Goal: Task Accomplishment & Management: Manage account settings

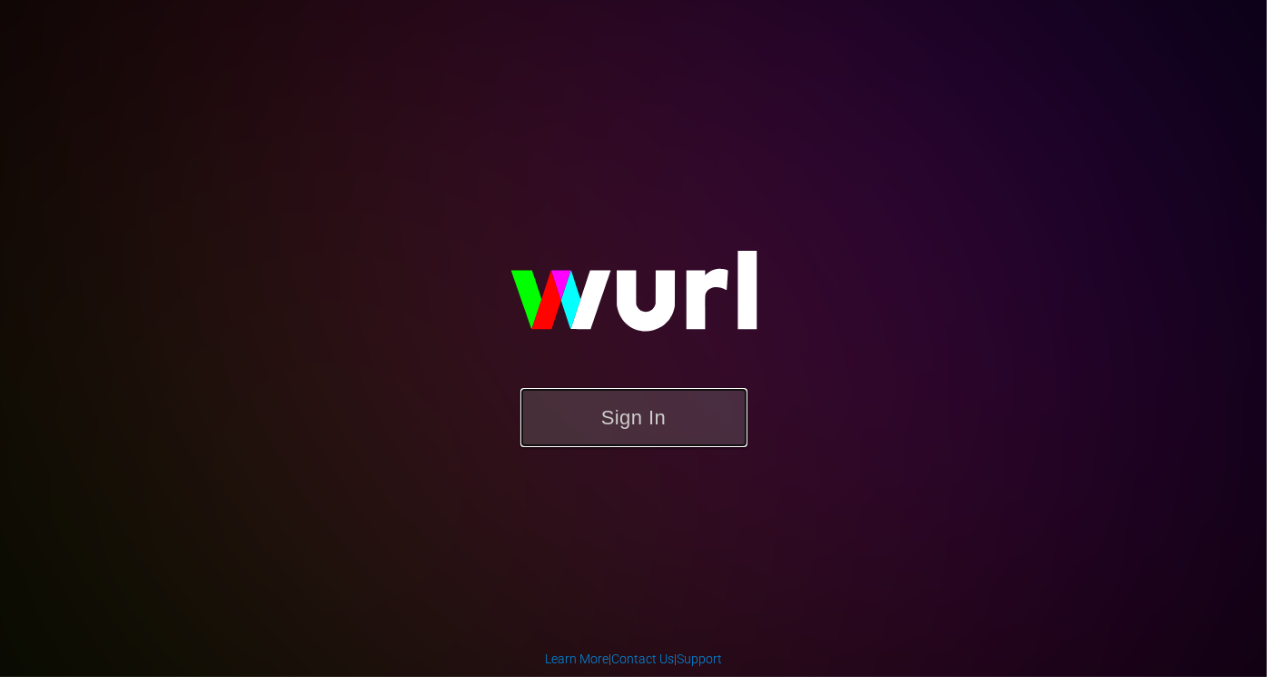
click at [607, 427] on button "Sign In" at bounding box center [633, 417] width 227 height 59
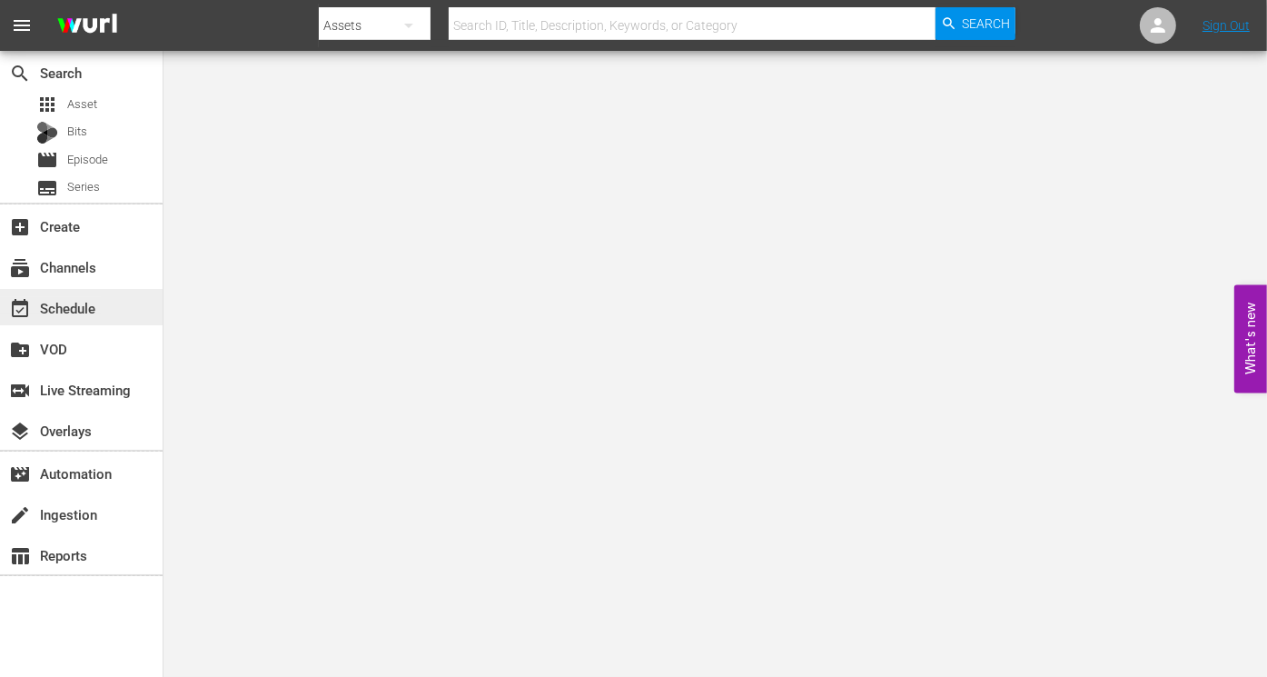
click at [72, 313] on div "event_available Schedule" at bounding box center [51, 305] width 102 height 16
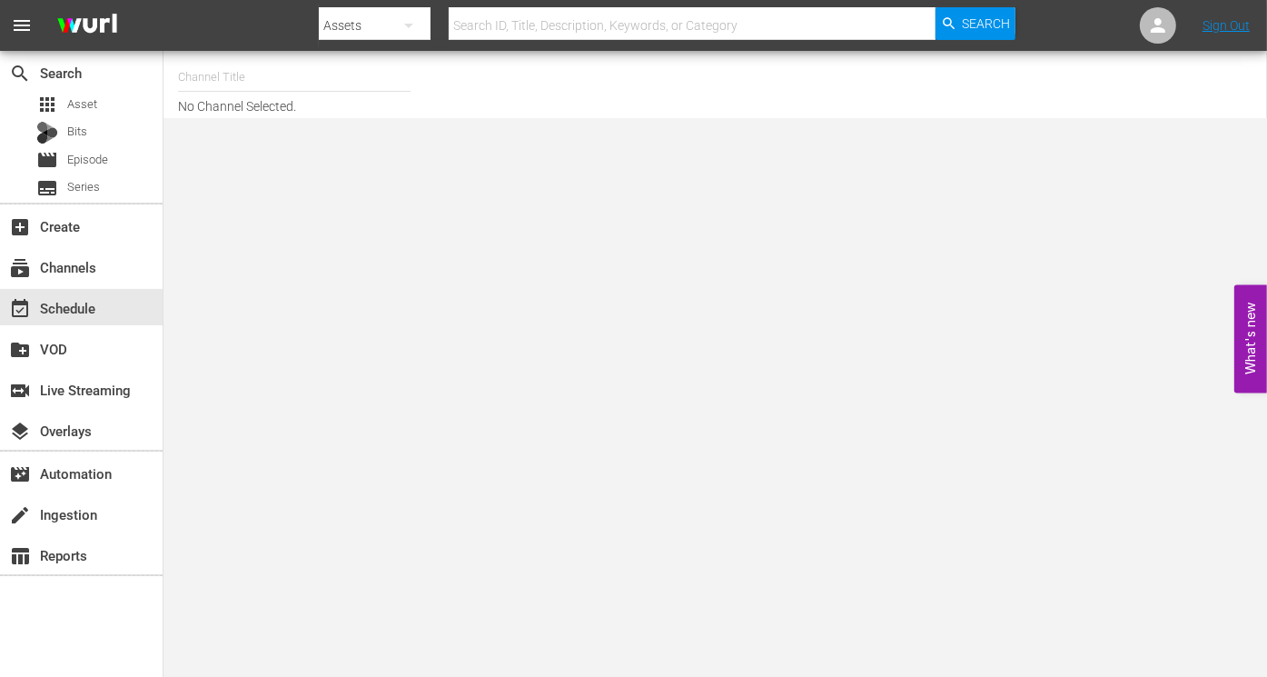
click at [203, 76] on input "text" at bounding box center [294, 77] width 233 height 44
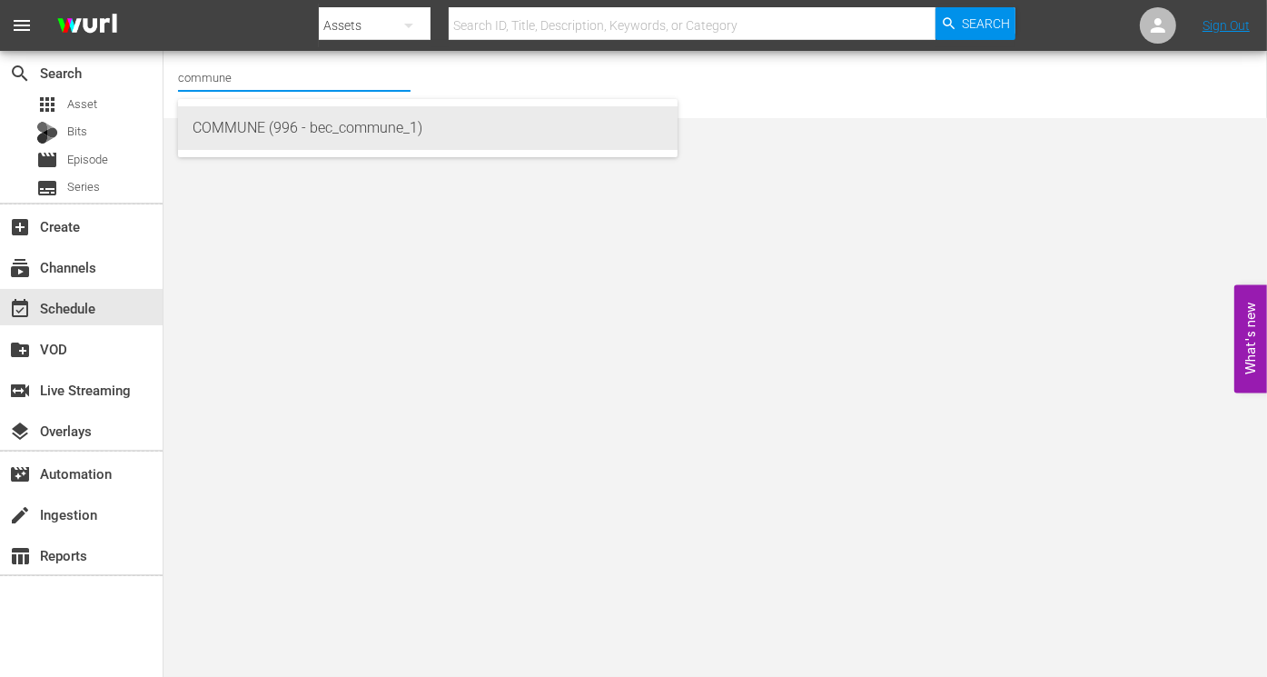
click at [223, 124] on div "COMMUNE (996 - bec_commune_1)" at bounding box center [428, 128] width 471 height 44
type input "COMMUNE (996 - bec_commune_1)"
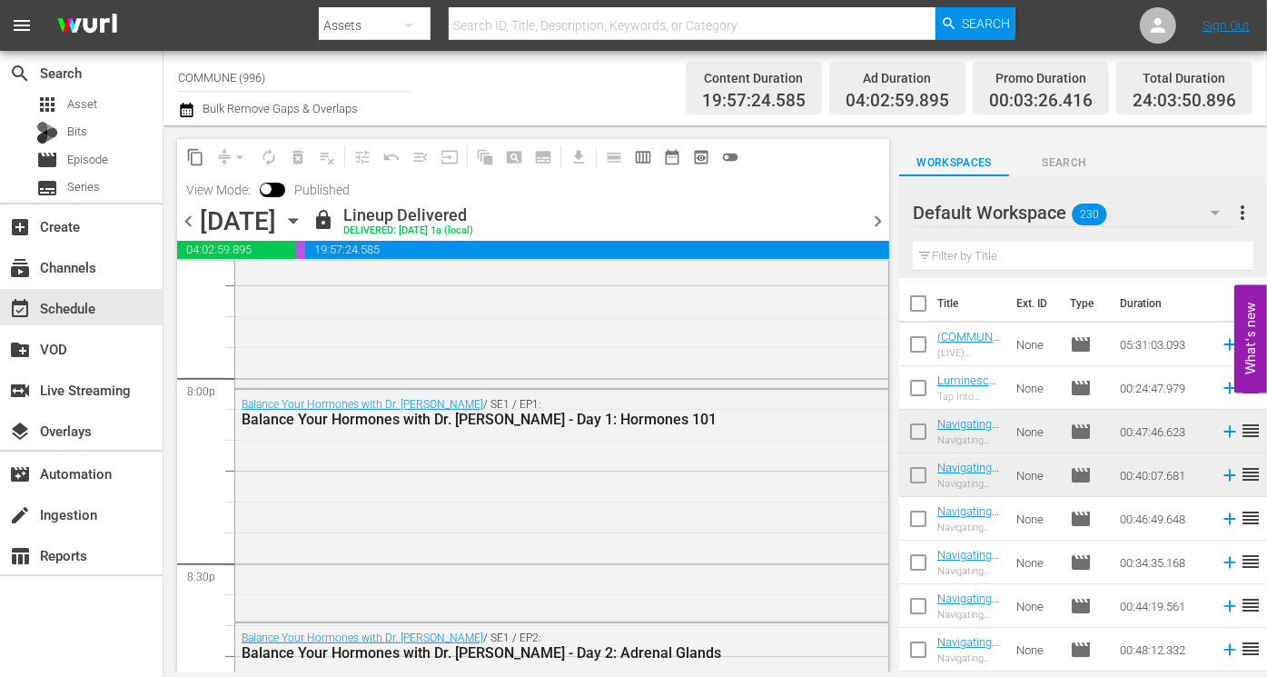
scroll to position [7302, 0]
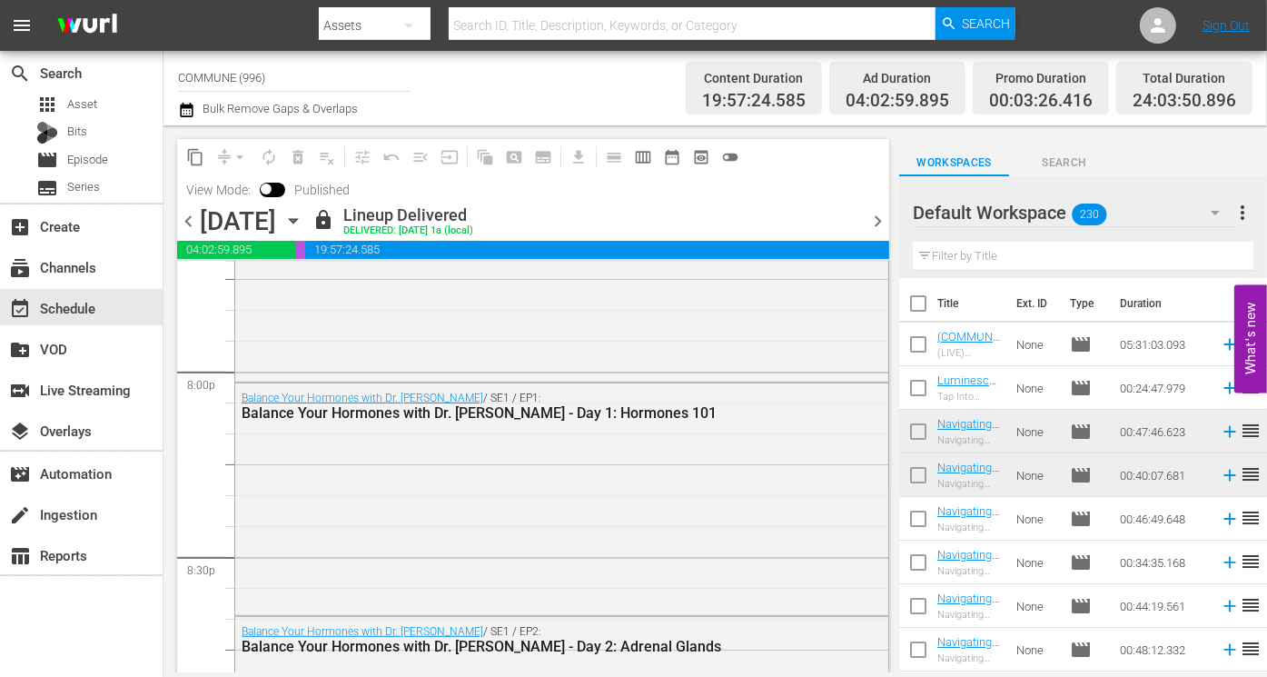
click at [875, 219] on span "chevron_right" at bounding box center [878, 221] width 23 height 23
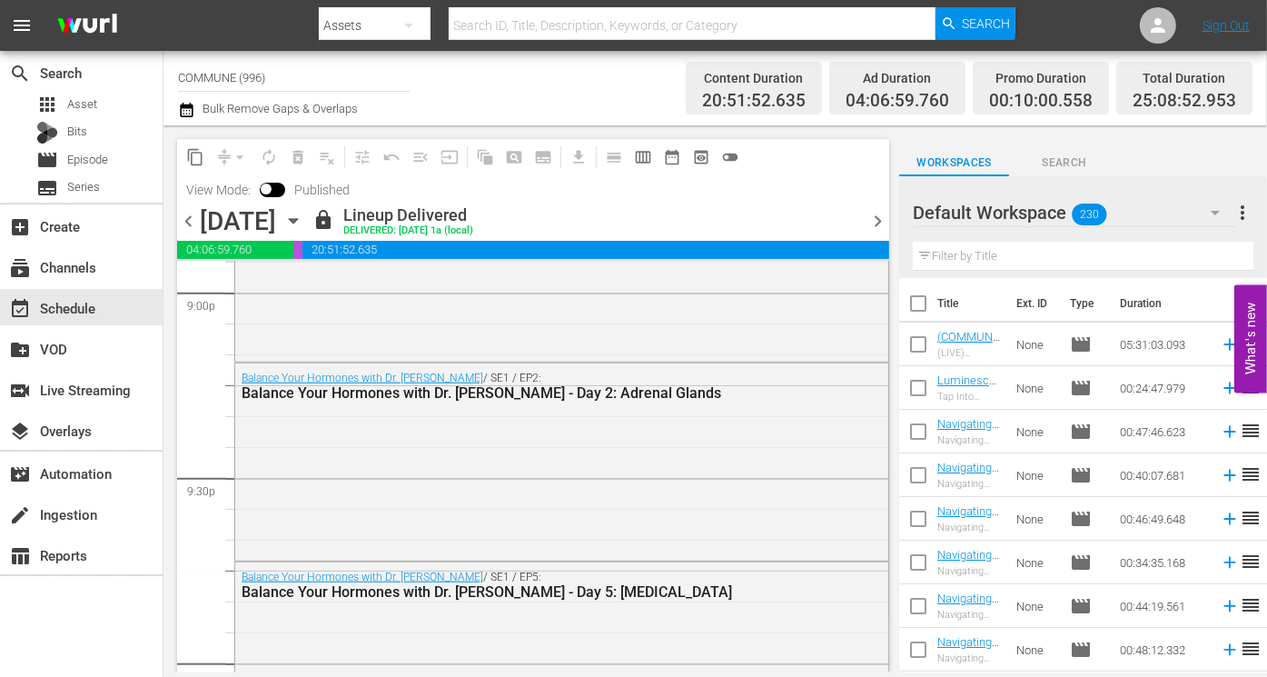
scroll to position [7756, 0]
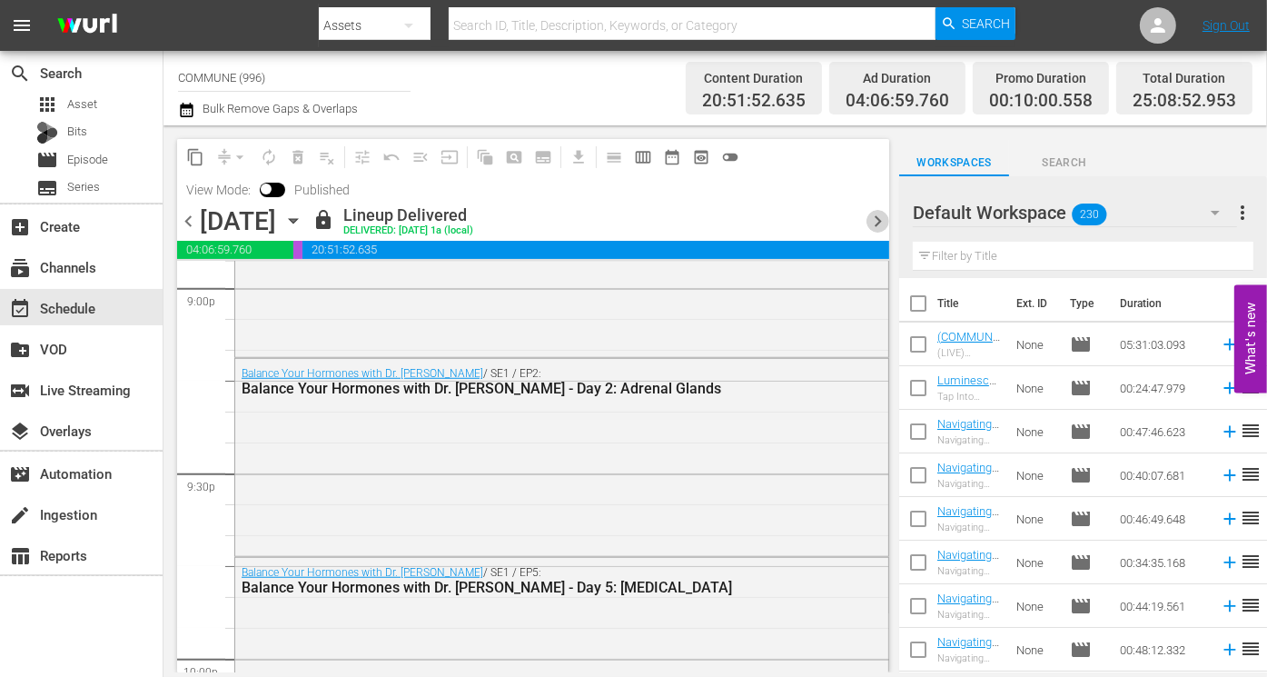
click at [875, 220] on span "chevron_right" at bounding box center [878, 221] width 23 height 23
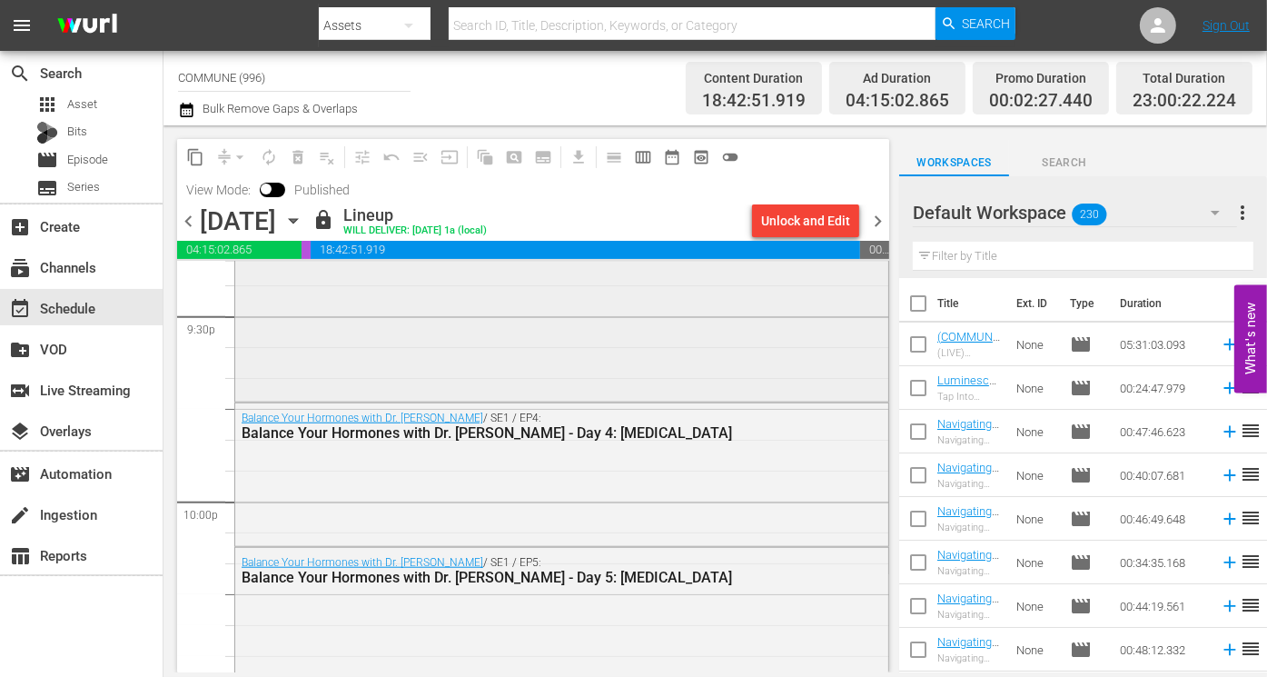
scroll to position [7905, 0]
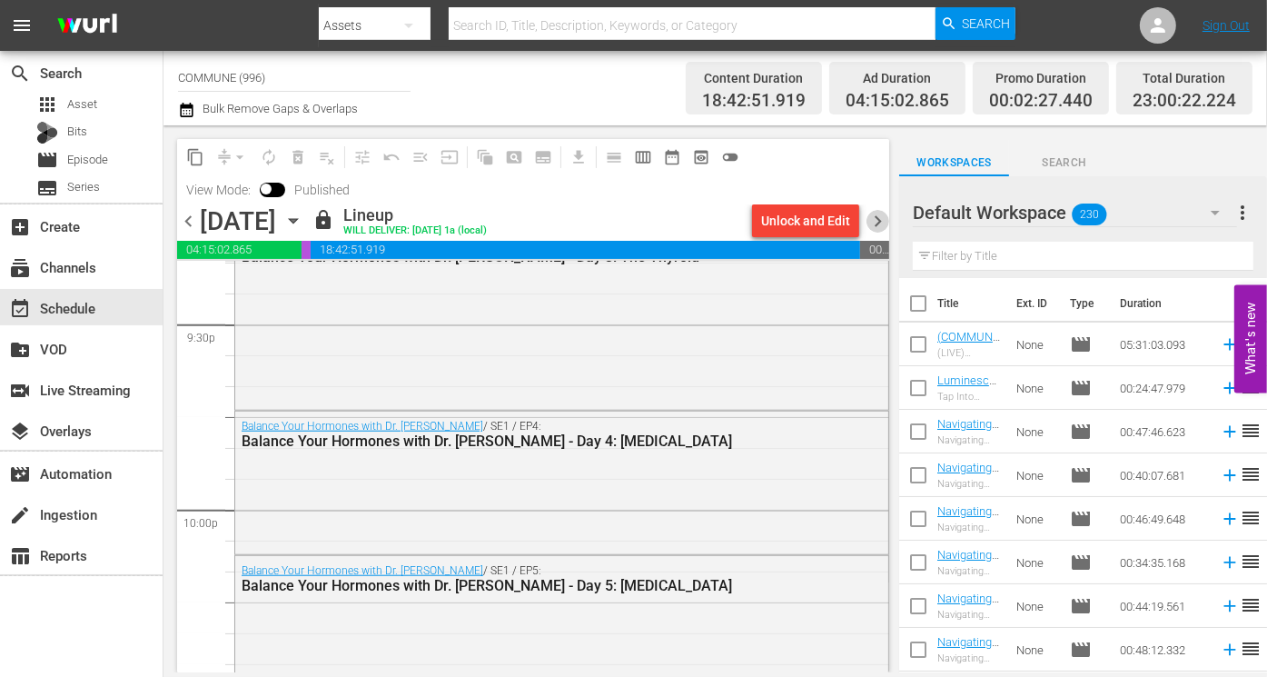
click at [877, 220] on span "chevron_right" at bounding box center [878, 221] width 23 height 23
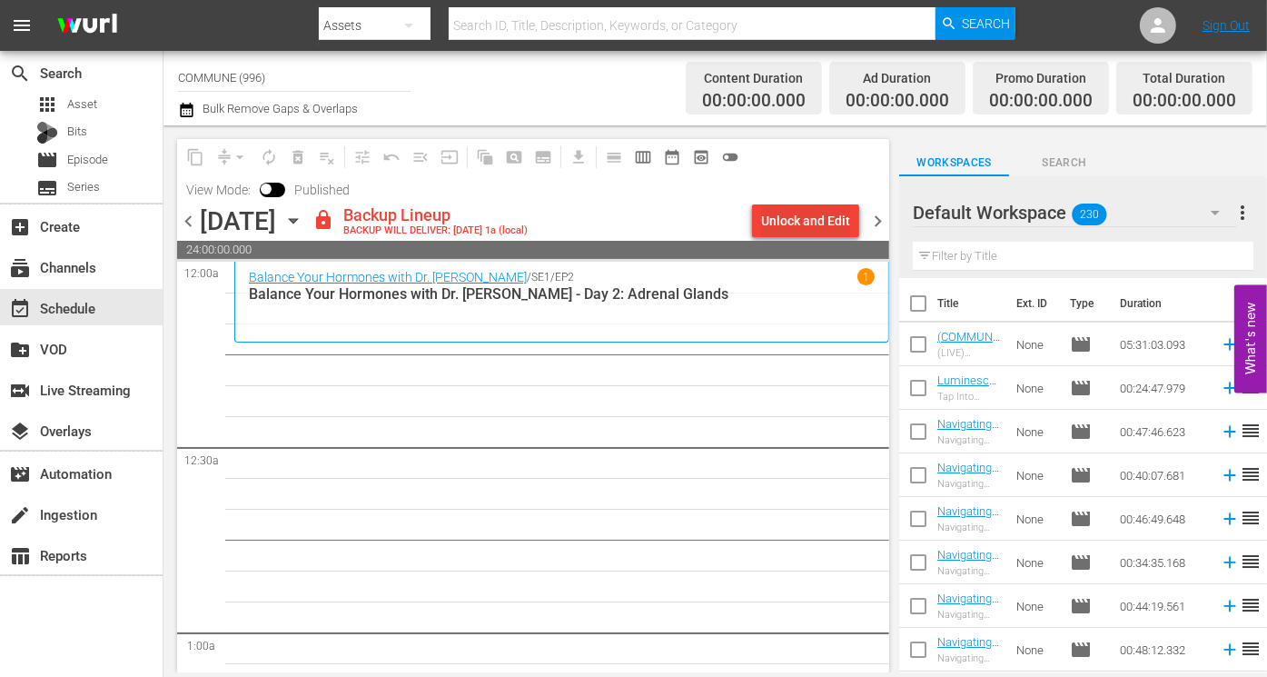
click at [808, 226] on div "Unlock and Edit" at bounding box center [805, 220] width 89 height 33
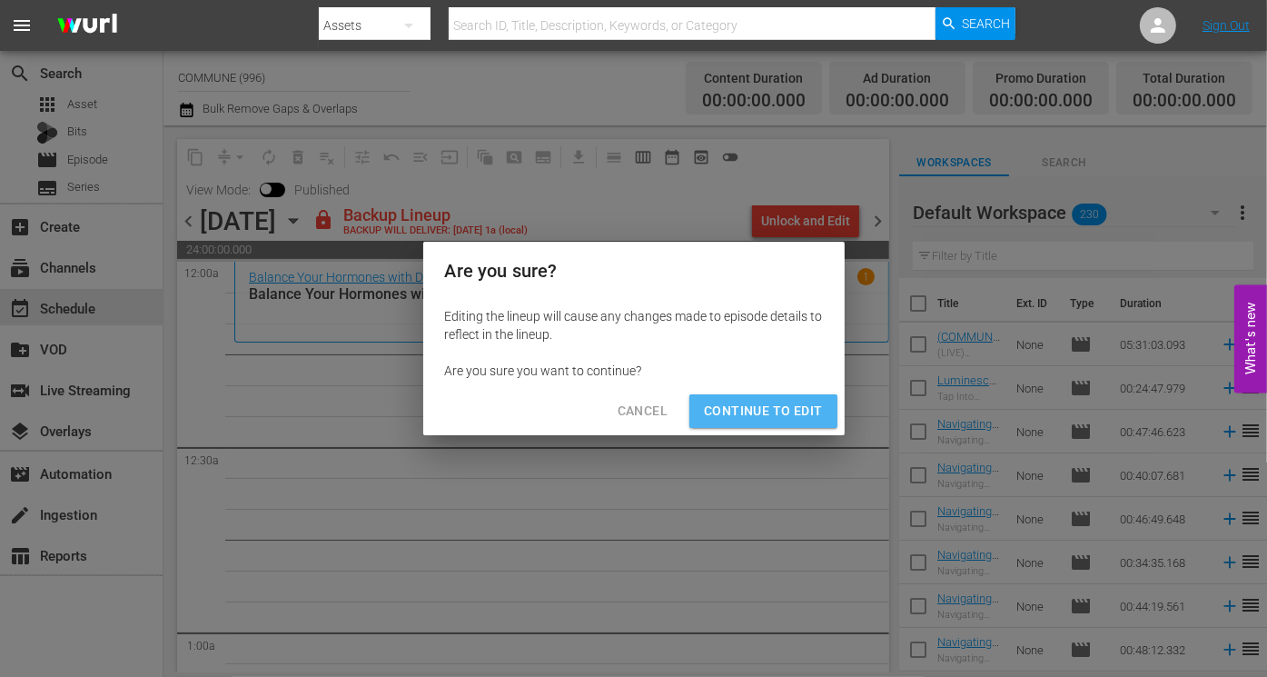
click at [808, 411] on span "Continue to Edit" at bounding box center [763, 411] width 118 height 23
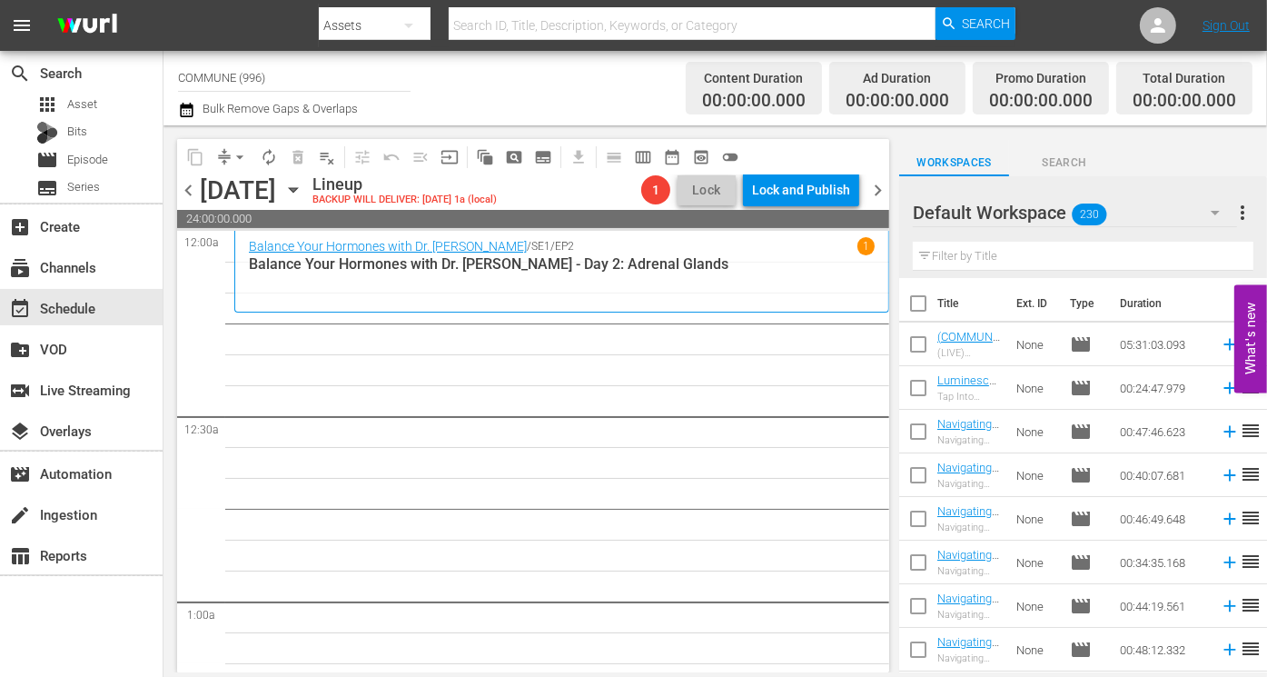
click at [297, 192] on icon "button" at bounding box center [293, 190] width 8 height 5
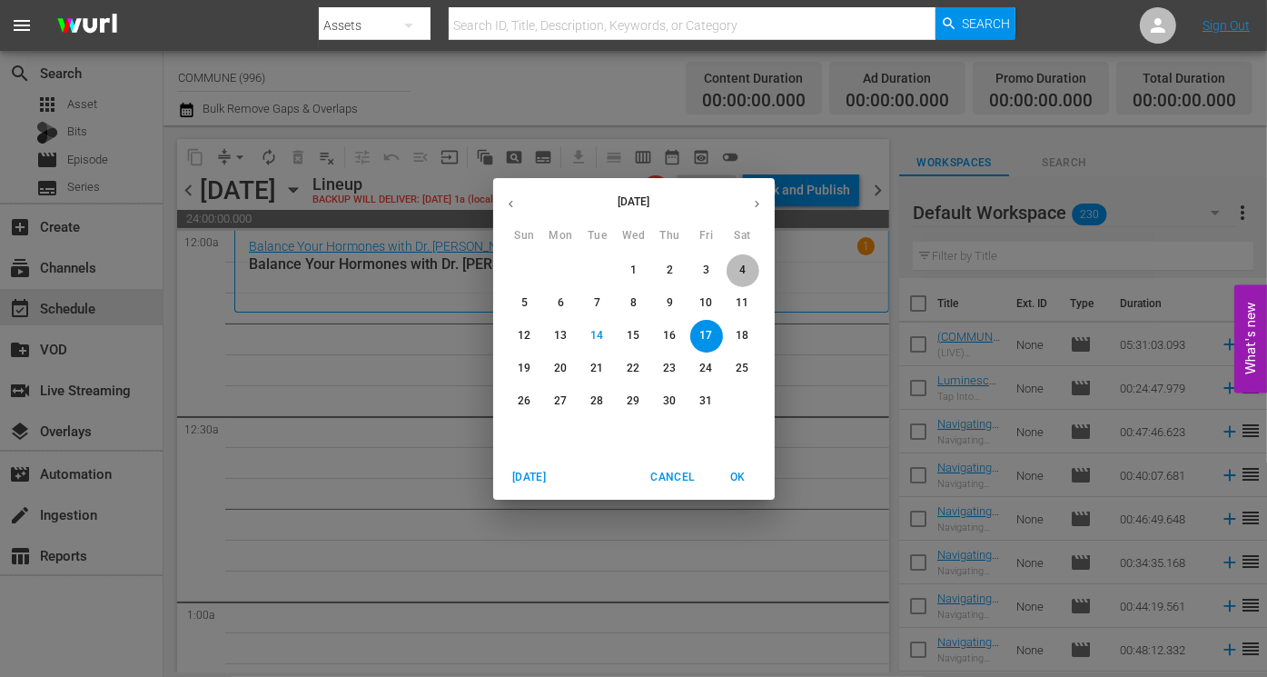
click at [741, 271] on p "4" at bounding box center [742, 270] width 6 height 15
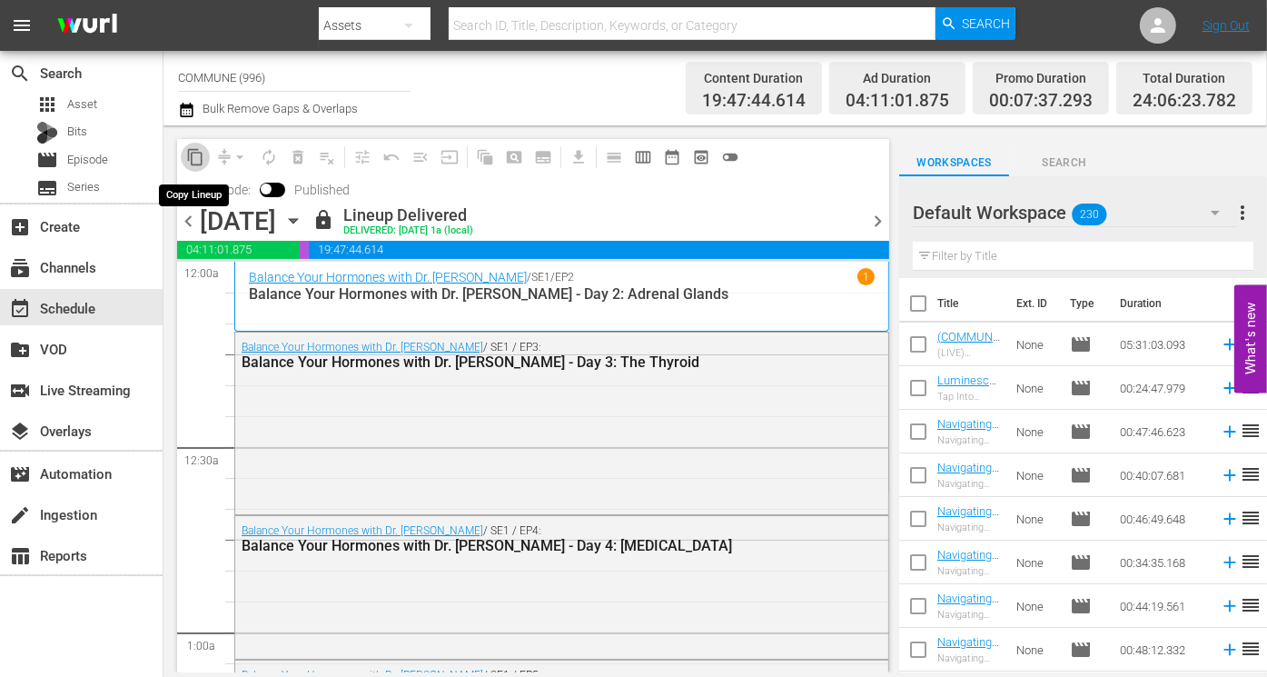
click at [197, 155] on span "content_copy" at bounding box center [195, 157] width 18 height 18
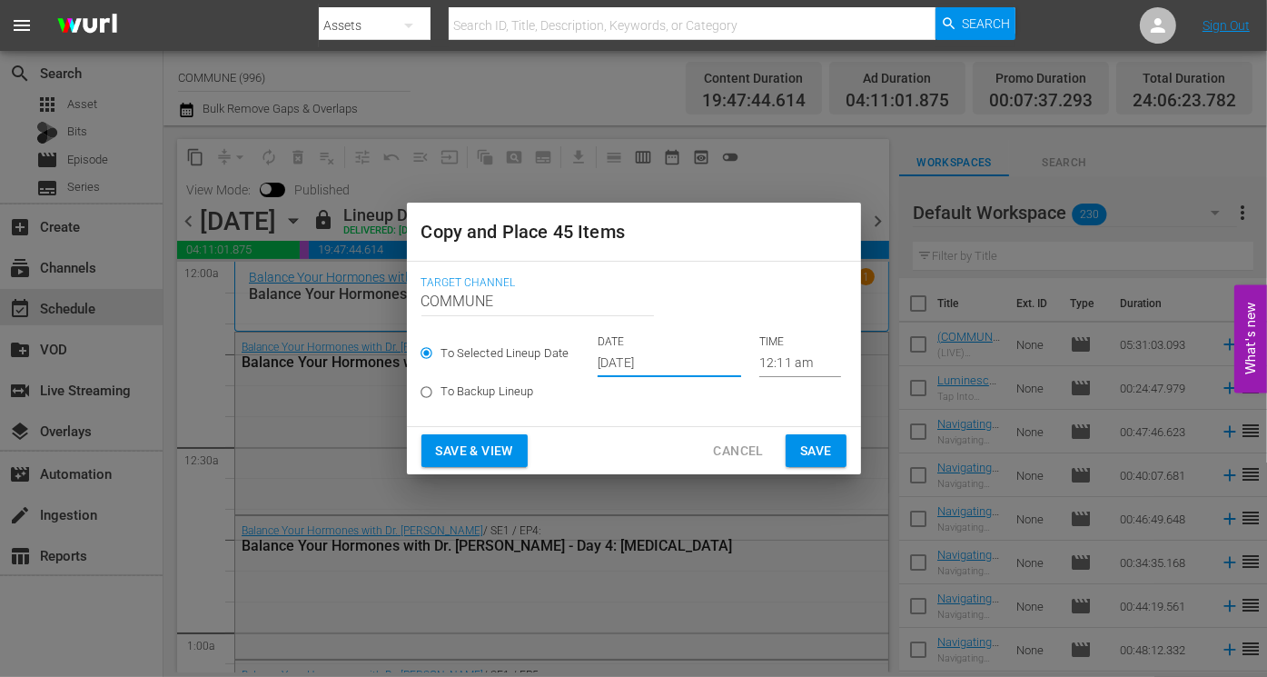
click at [693, 368] on input "[DATE]" at bounding box center [670, 363] width 144 height 27
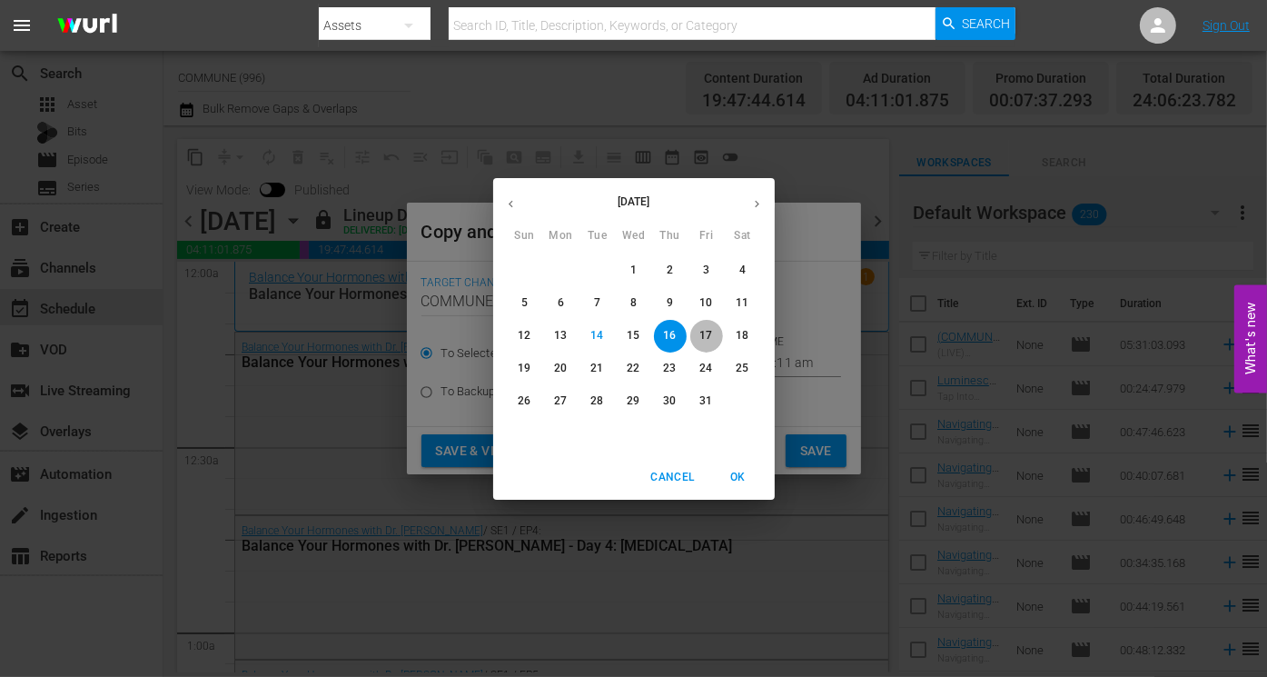
click at [716, 331] on span "17" at bounding box center [706, 335] width 33 height 15
type input "[DATE]"
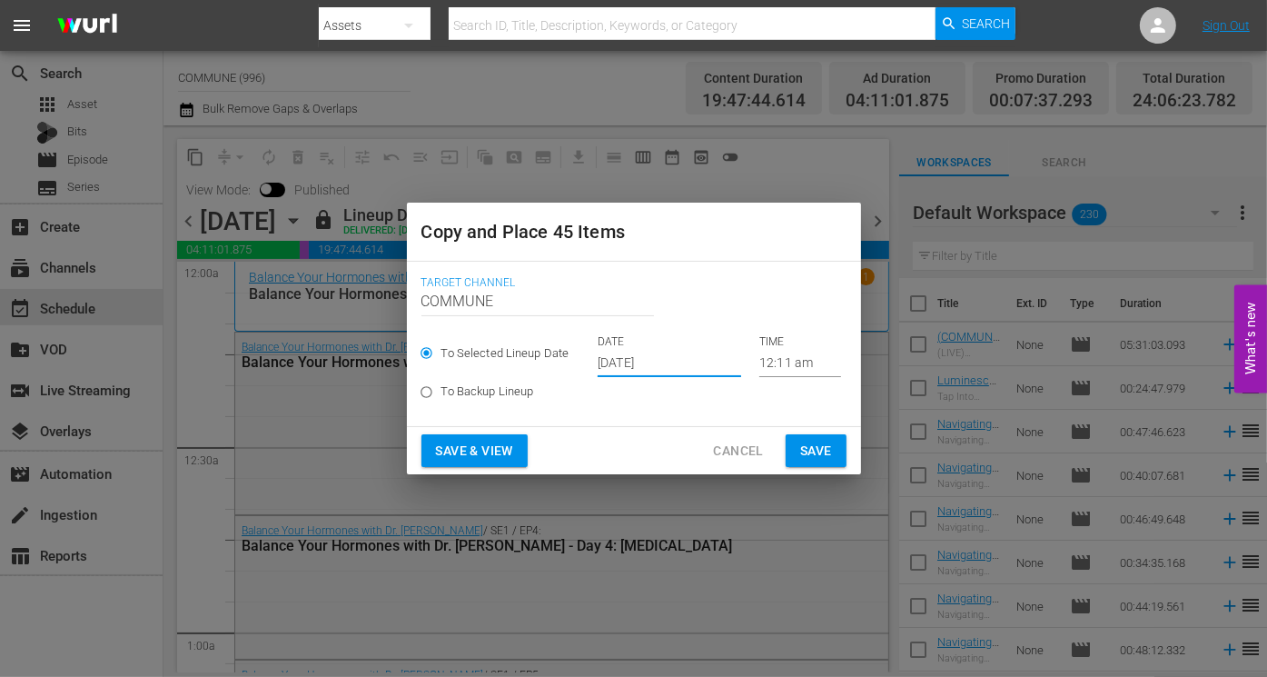
click at [491, 453] on span "Save & View" at bounding box center [474, 451] width 77 height 23
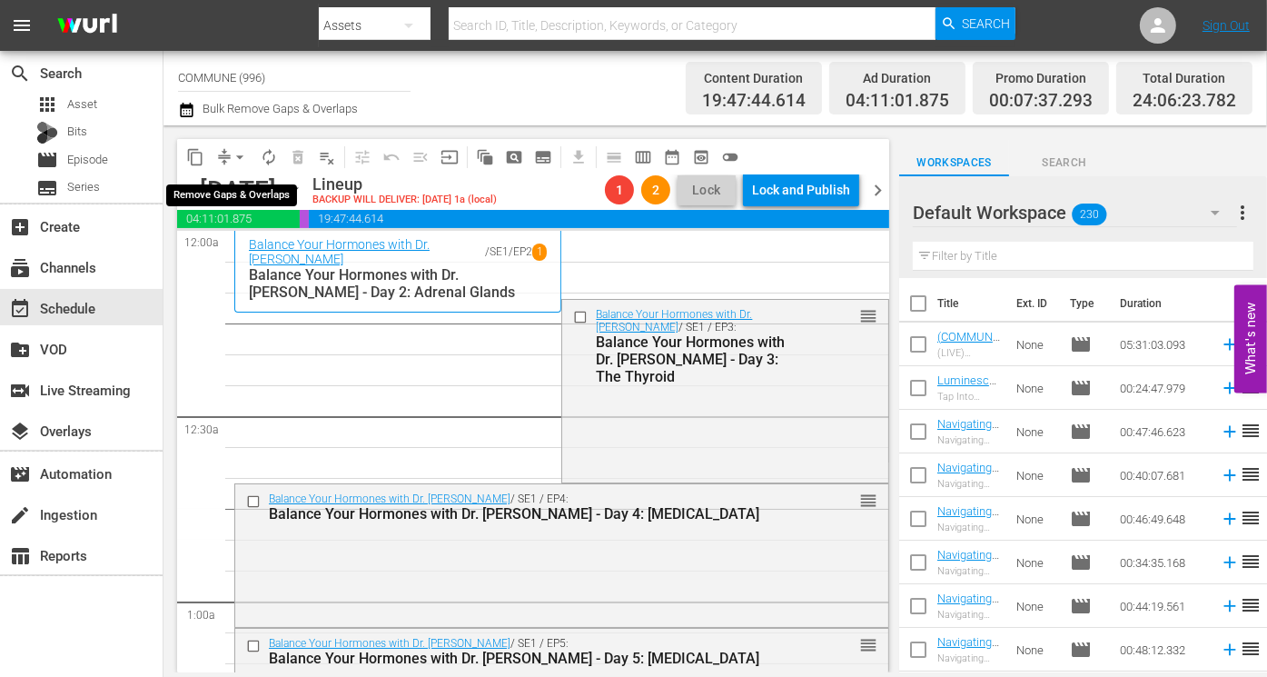
click at [238, 154] on span "arrow_drop_down" at bounding box center [240, 157] width 18 height 18
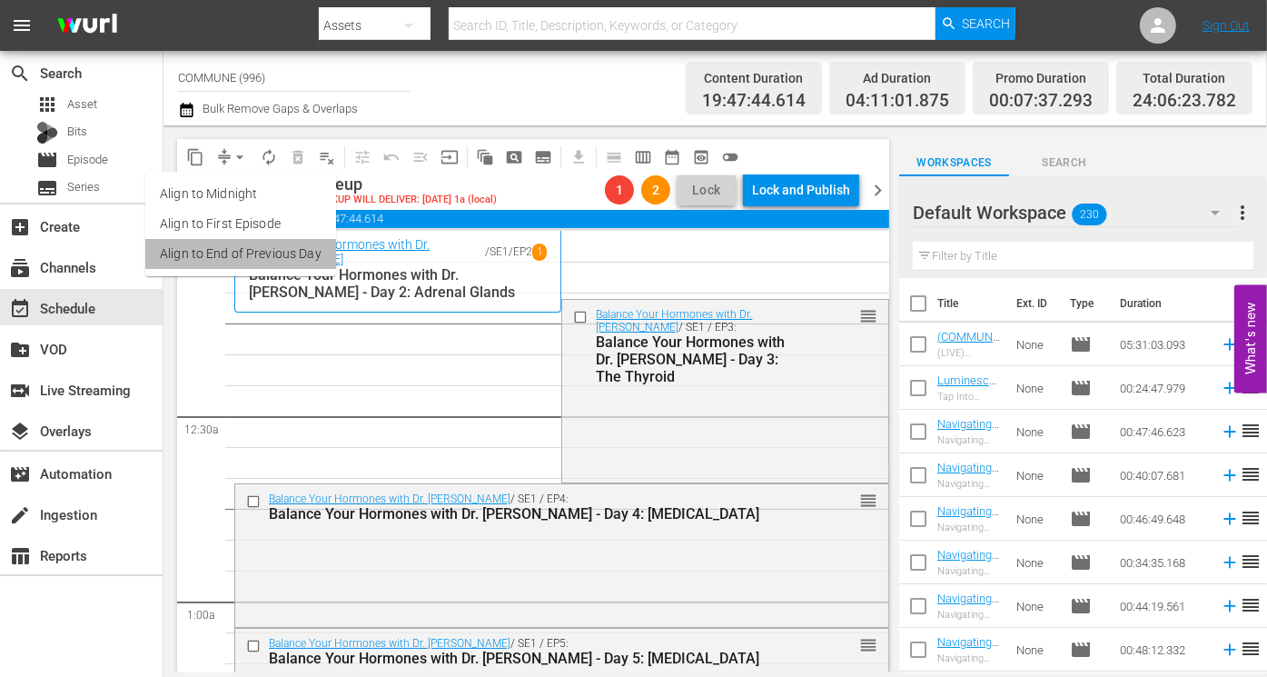
click at [260, 249] on li "Align to End of Previous Day" at bounding box center [240, 254] width 191 height 30
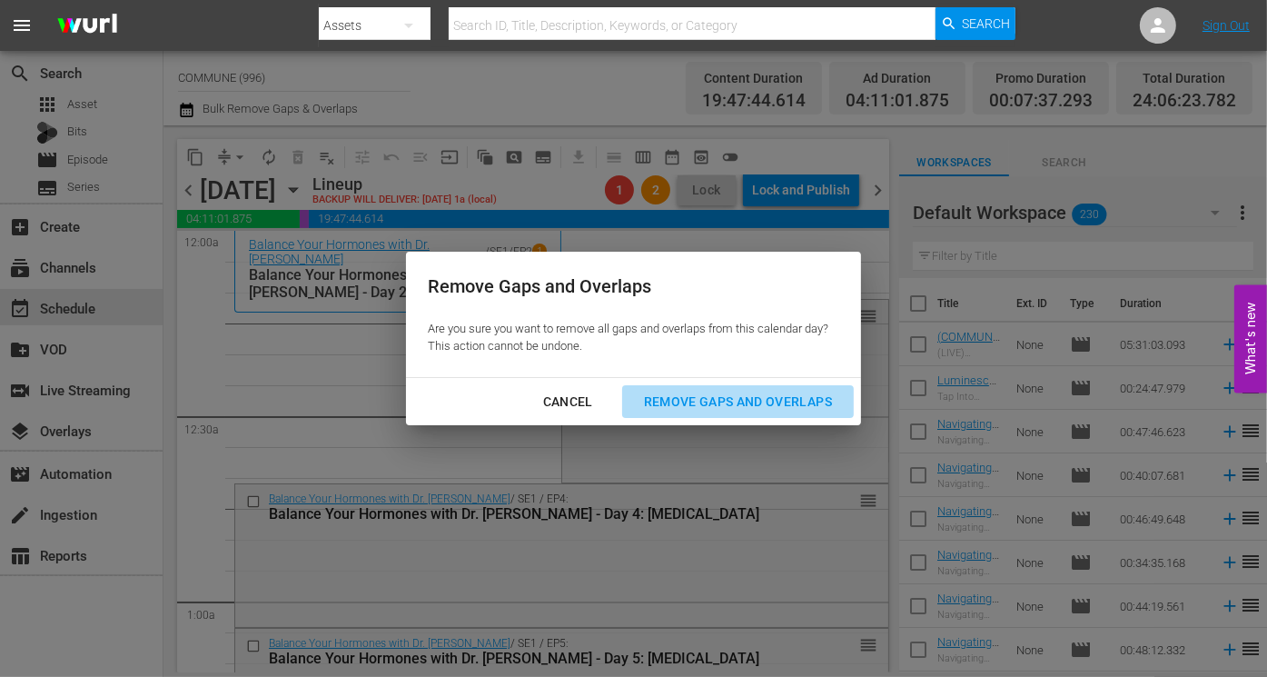
click at [682, 401] on div "Remove Gaps and Overlaps" at bounding box center [737, 402] width 217 height 23
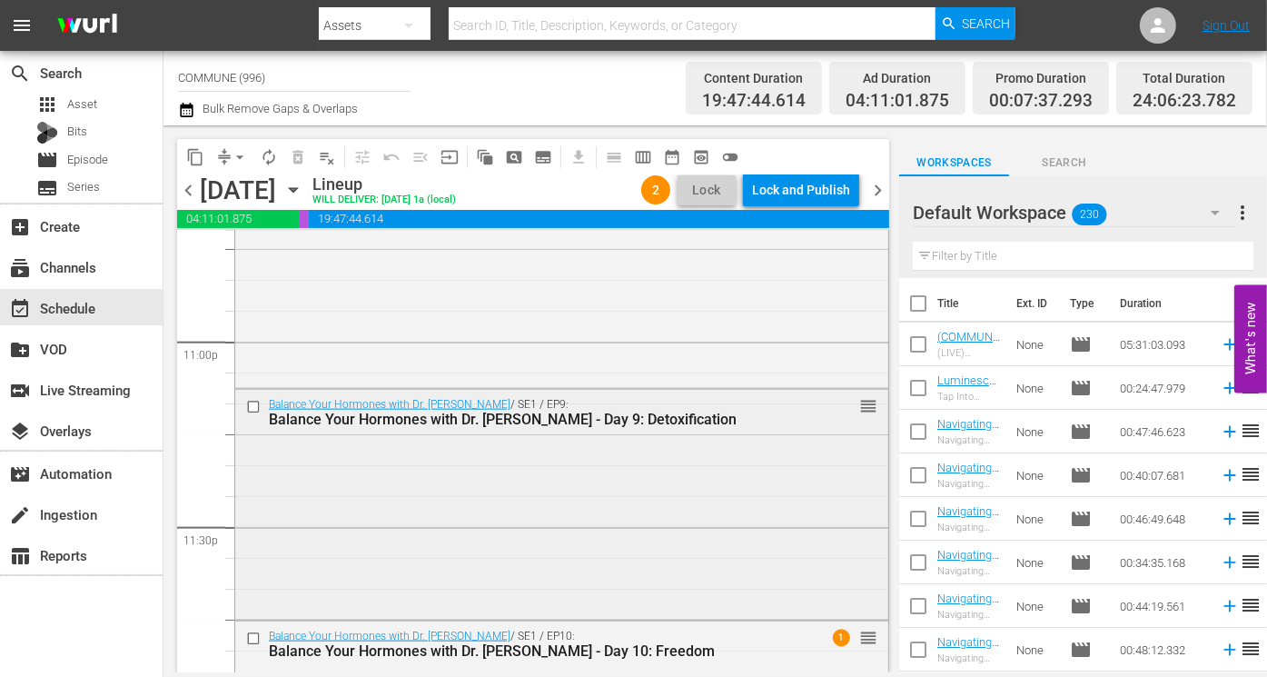
scroll to position [8573, 0]
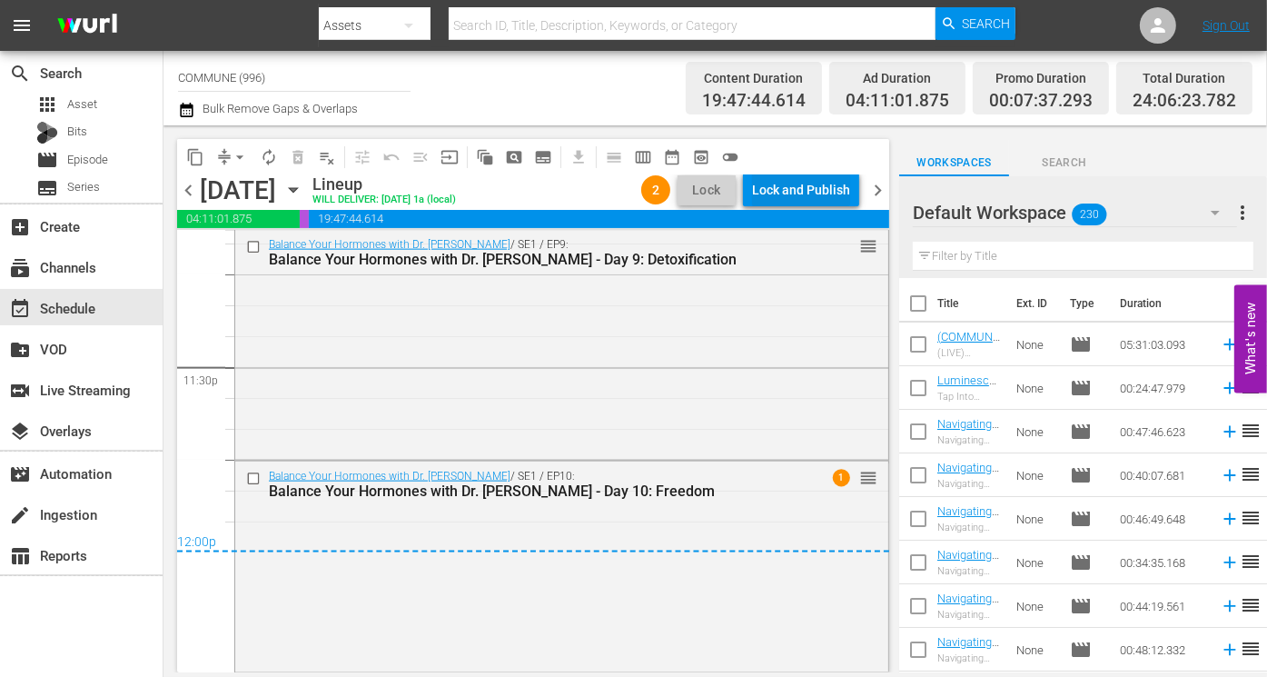
click at [785, 192] on div "Lock and Publish" at bounding box center [801, 189] width 98 height 33
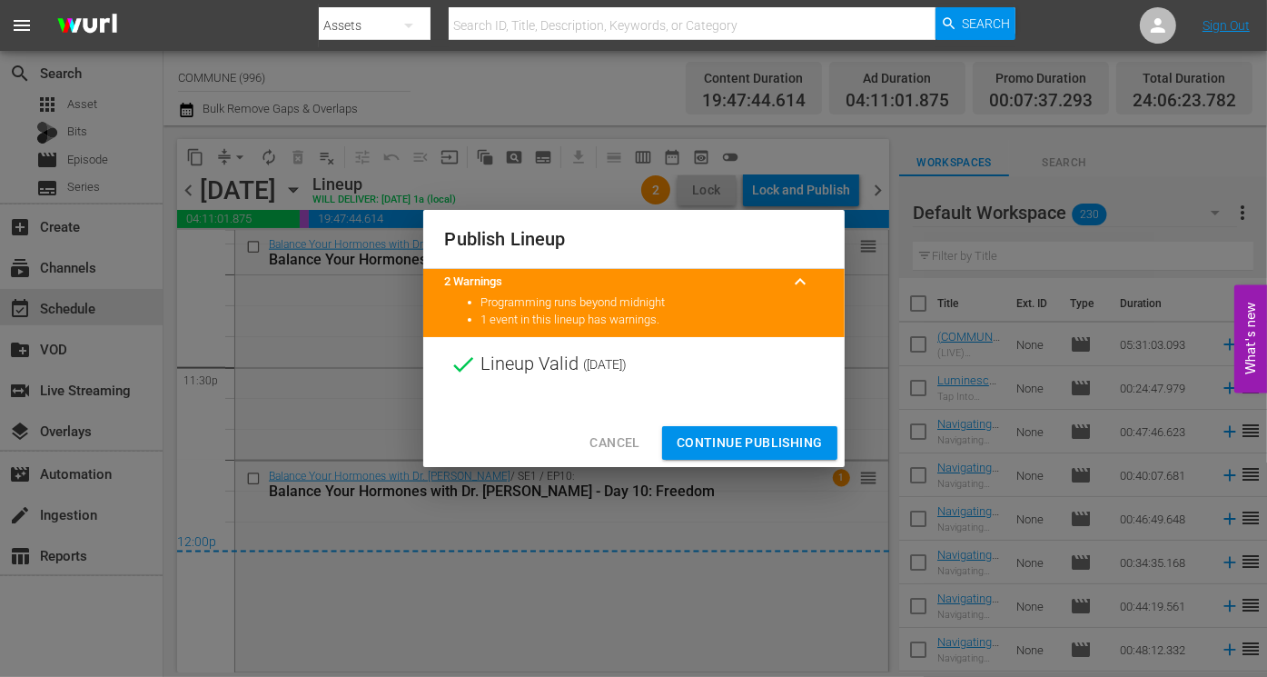
click at [758, 445] on span "Continue Publishing" at bounding box center [750, 442] width 146 height 23
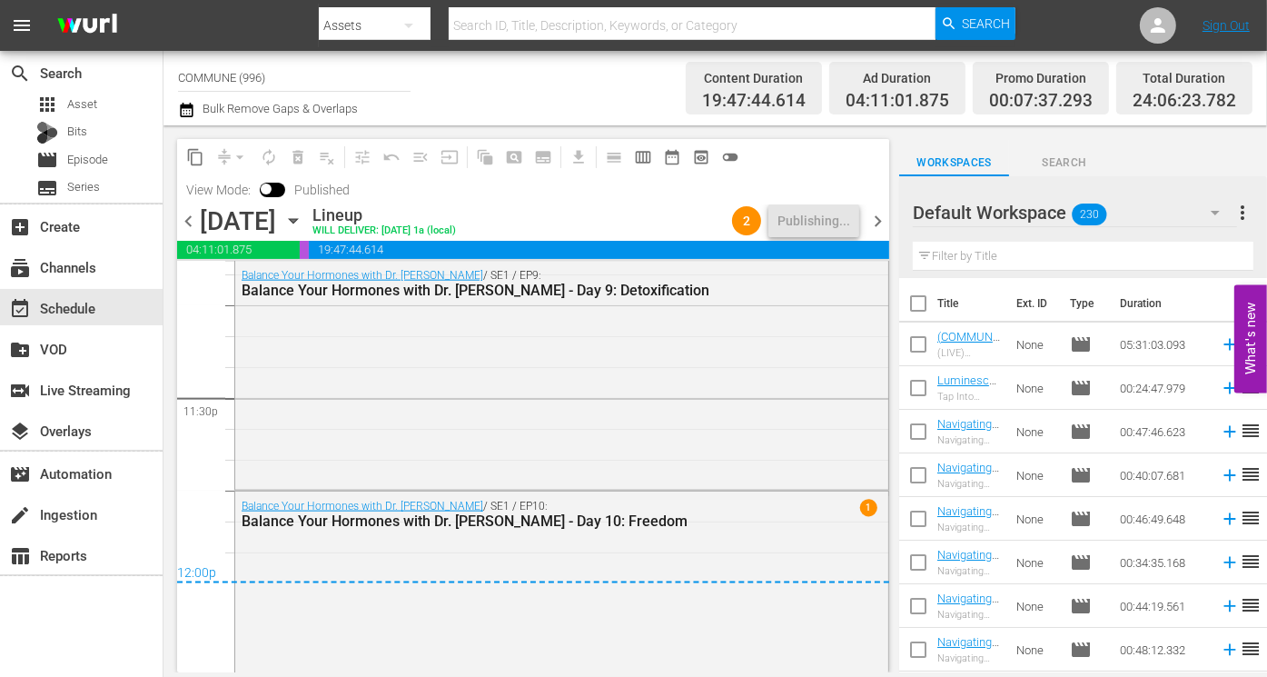
click at [880, 218] on span "chevron_right" at bounding box center [878, 221] width 23 height 23
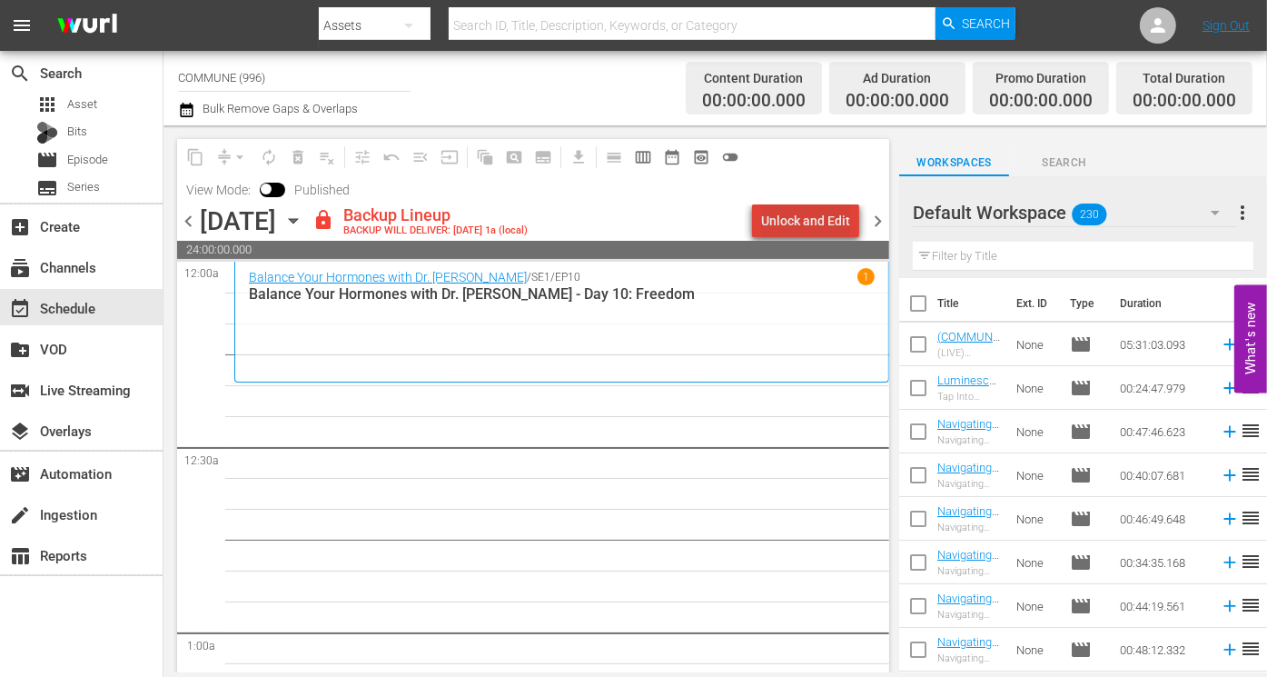
click at [824, 224] on div "Unlock and Edit" at bounding box center [805, 220] width 89 height 33
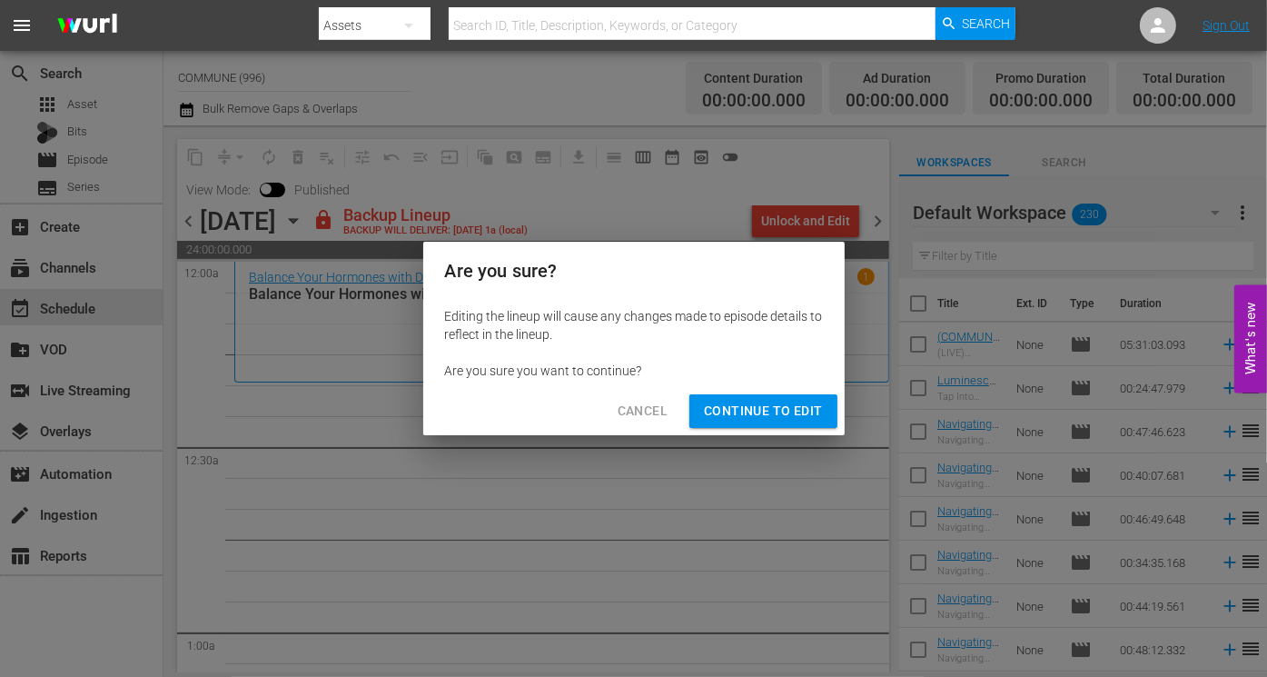
click at [807, 411] on span "Continue to Edit" at bounding box center [763, 411] width 118 height 23
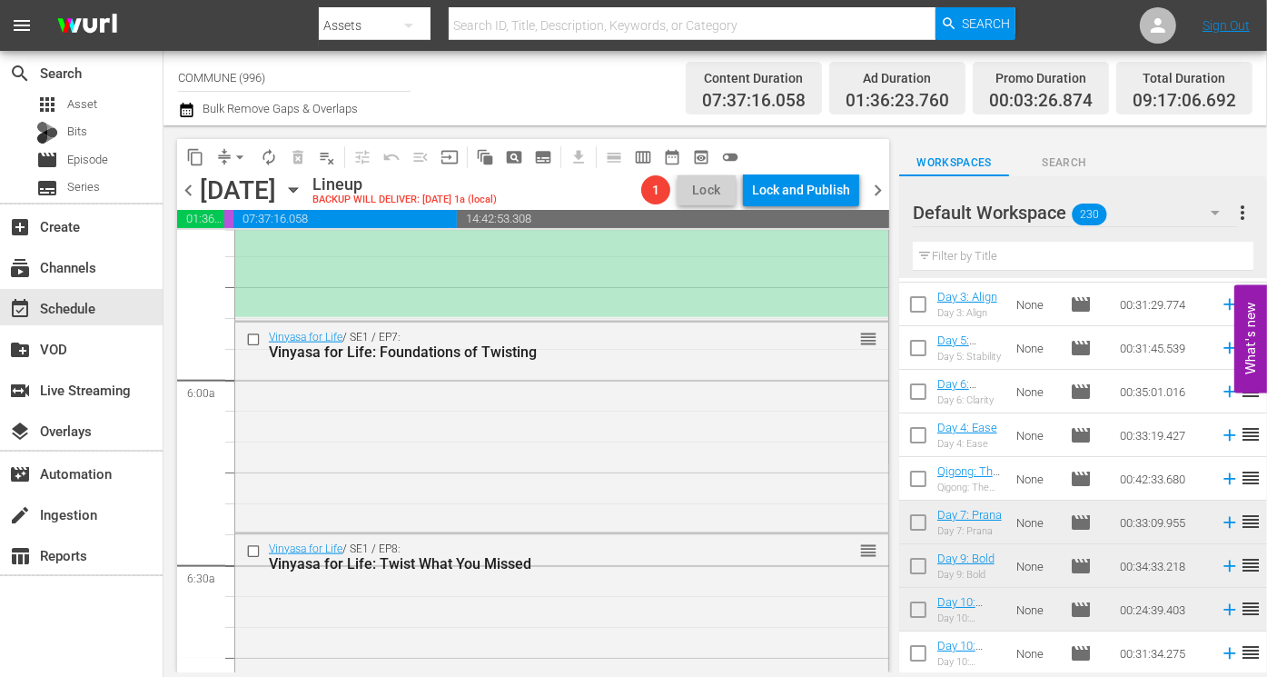
scroll to position [2082, 0]
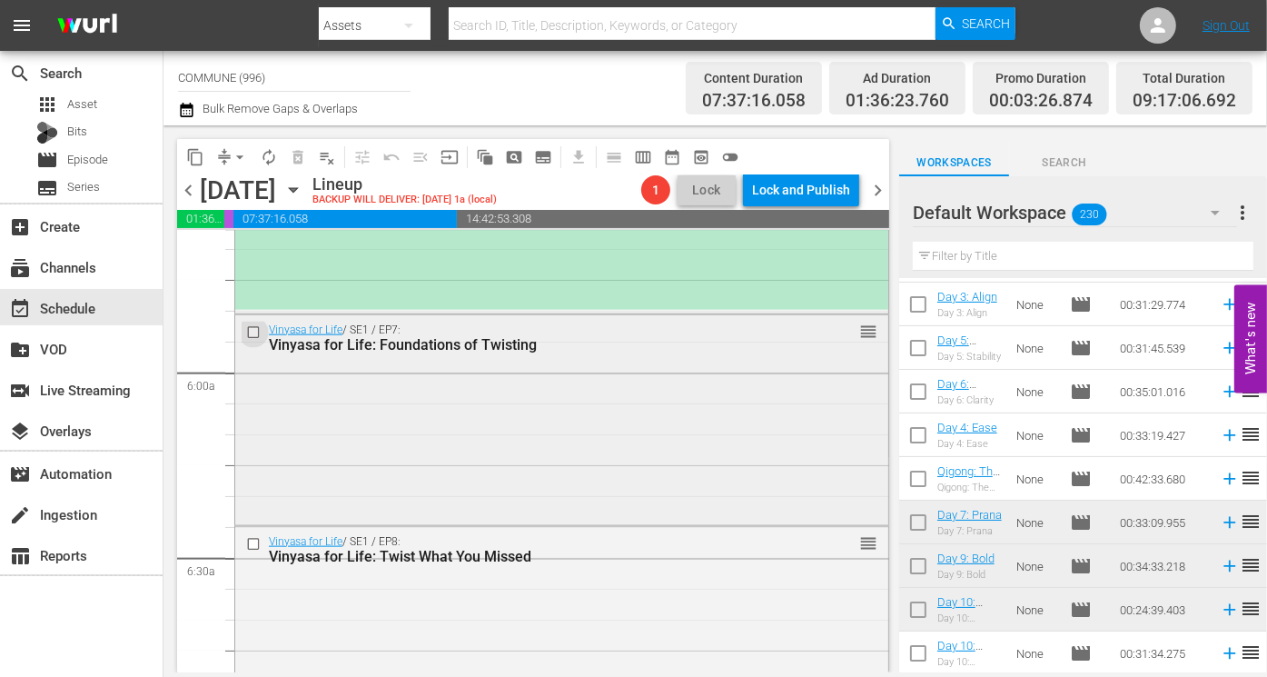
click at [255, 335] on input "checkbox" at bounding box center [255, 331] width 19 height 15
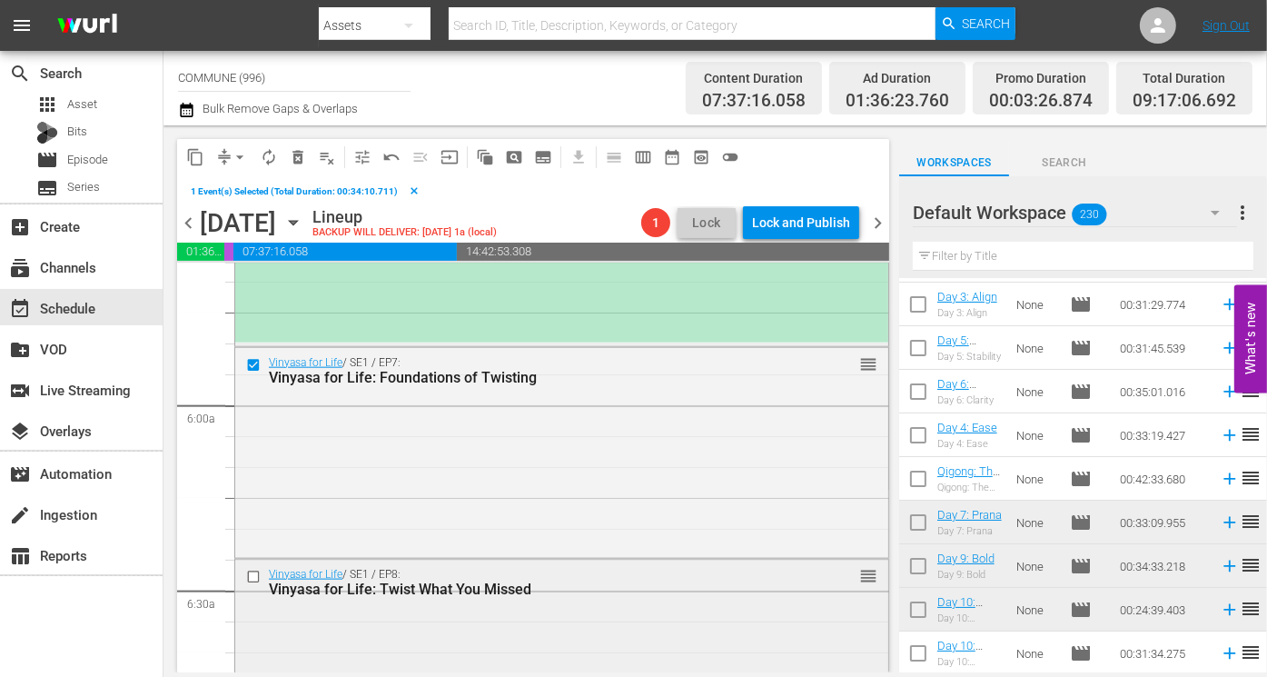
click at [255, 576] on input "checkbox" at bounding box center [255, 576] width 19 height 15
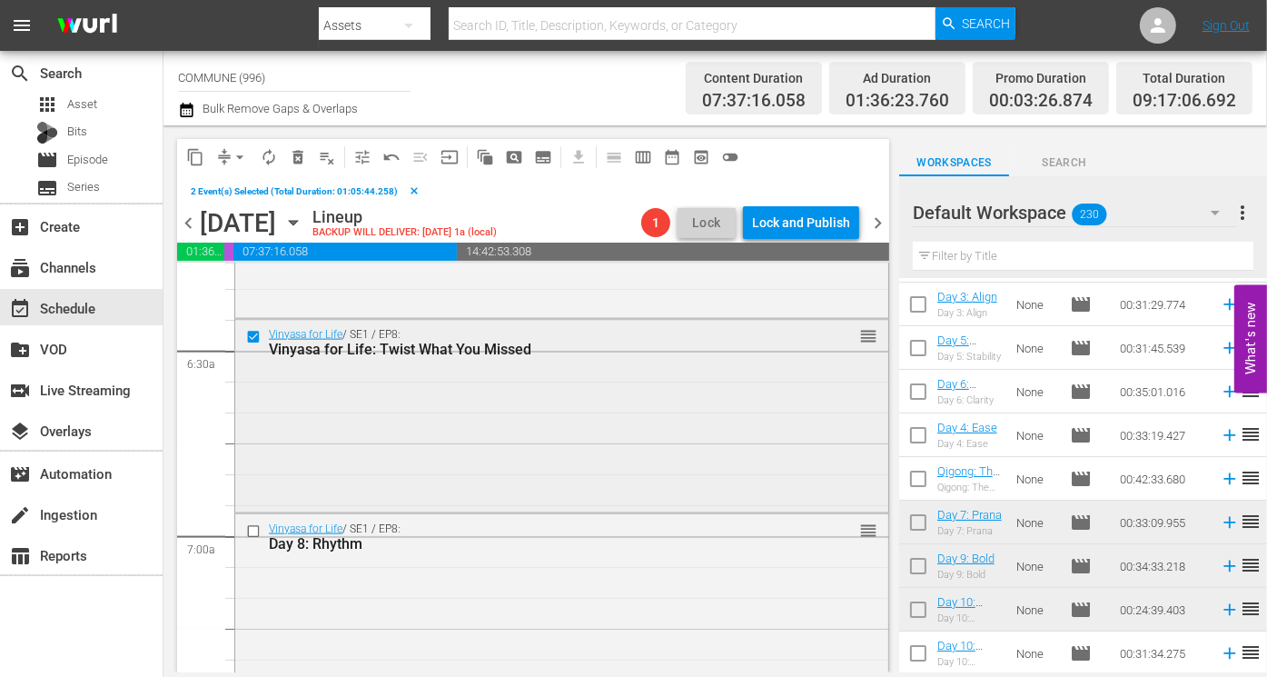
scroll to position [2349, 0]
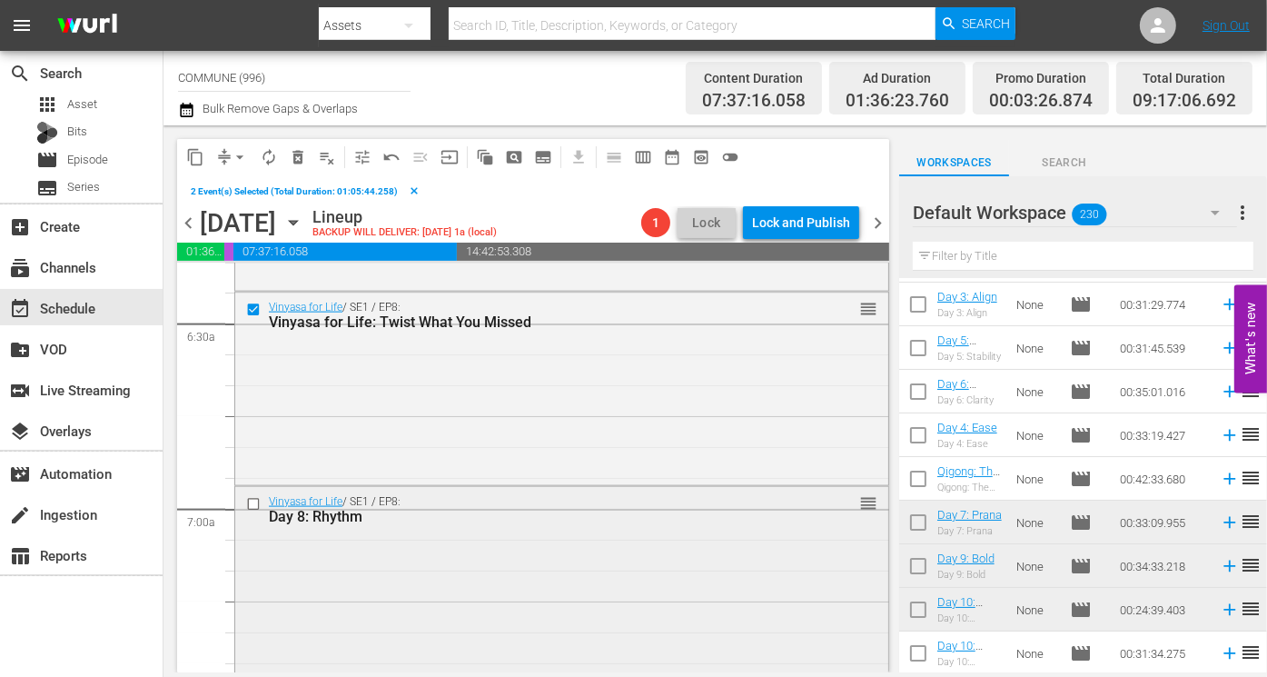
click at [251, 500] on input "checkbox" at bounding box center [255, 504] width 19 height 15
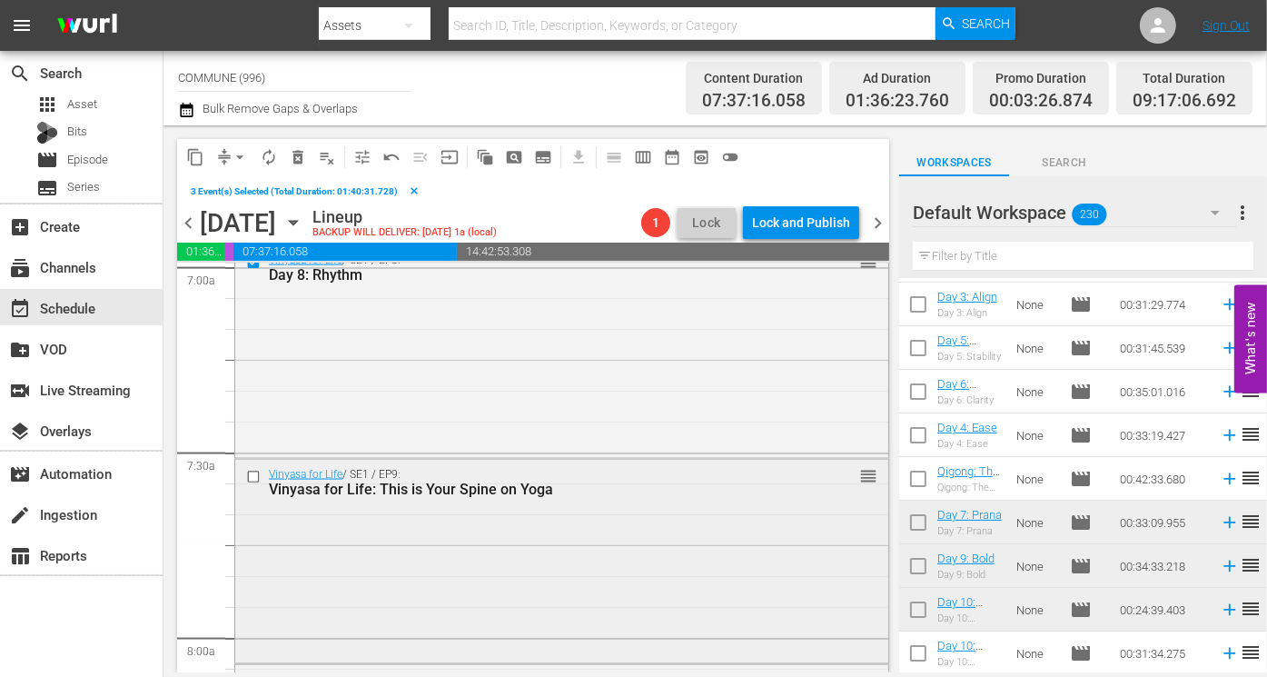
scroll to position [2602, 0]
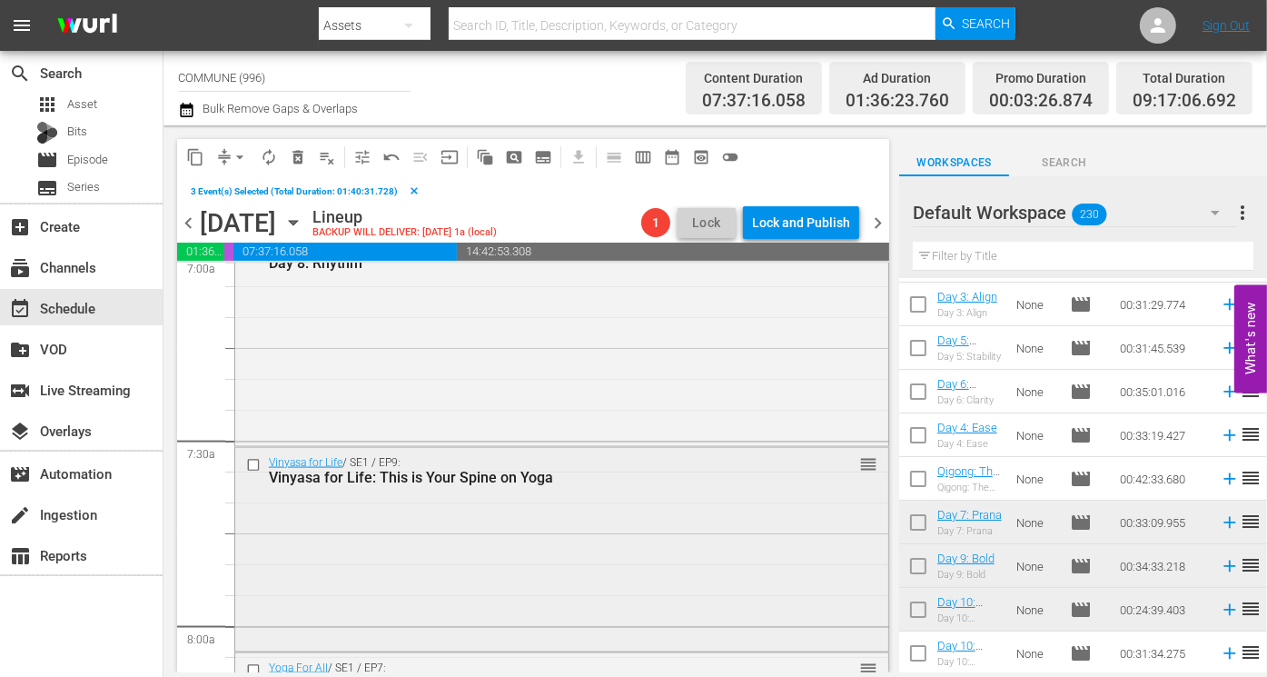
click at [253, 466] on input "checkbox" at bounding box center [255, 465] width 19 height 15
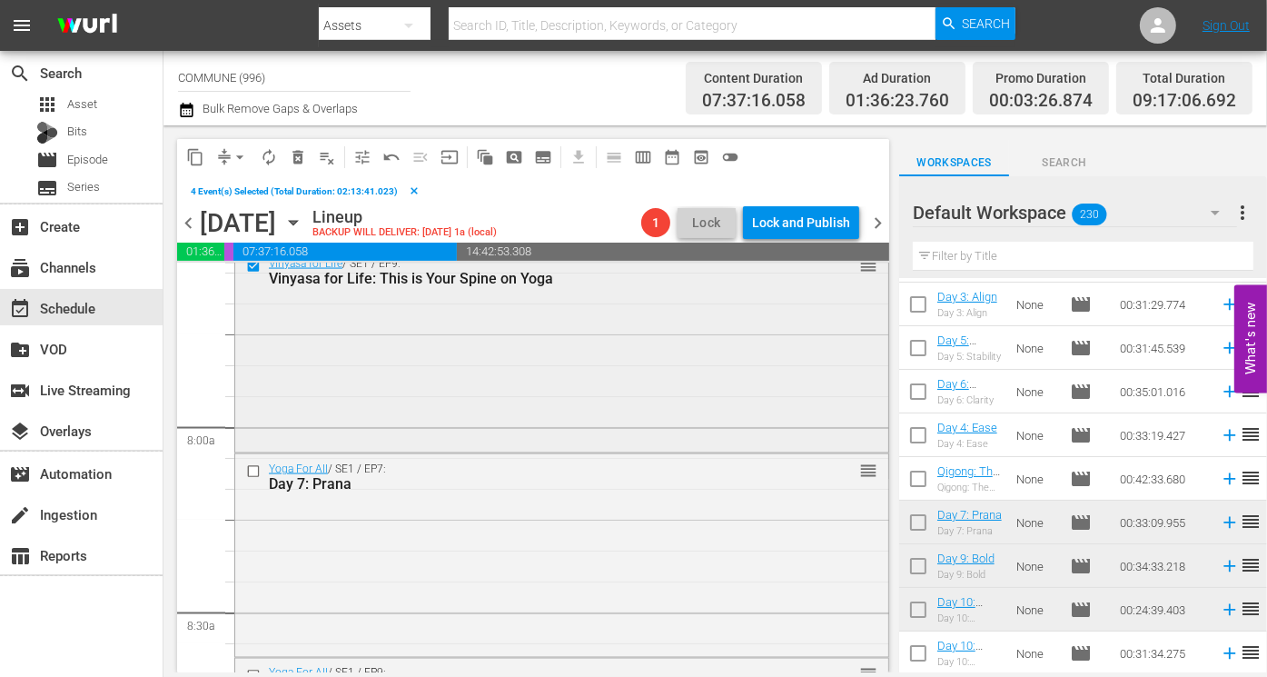
scroll to position [2821, 0]
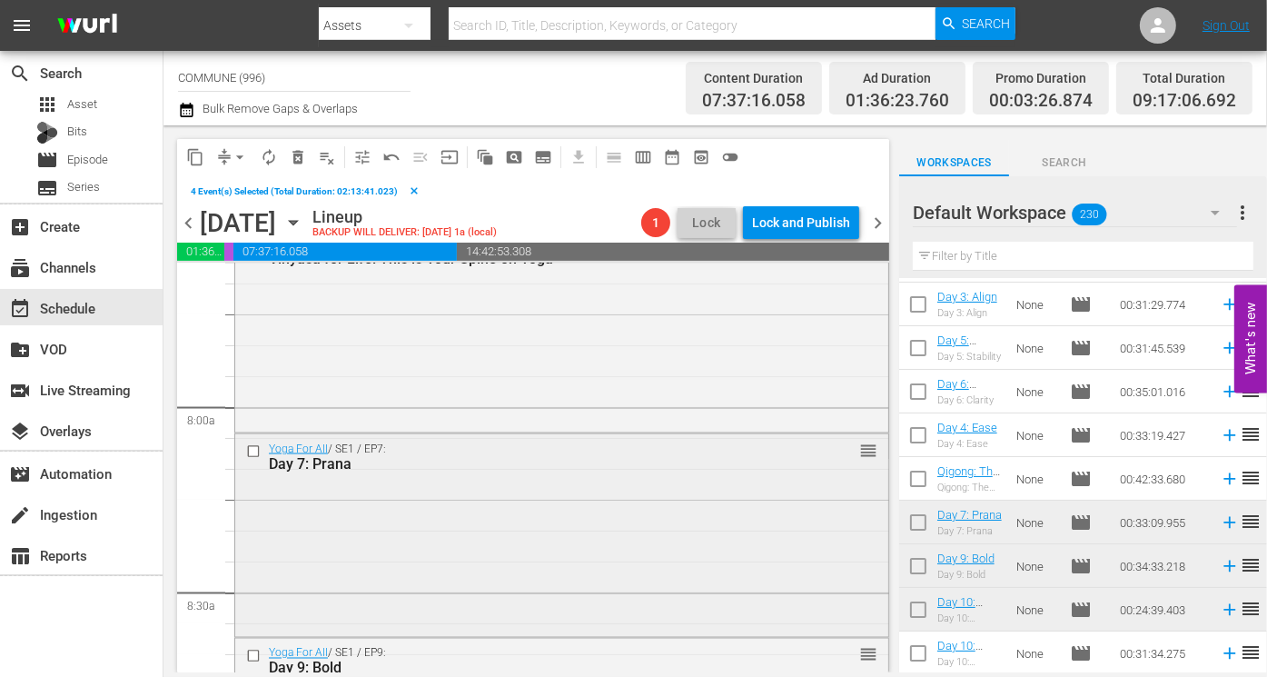
click at [255, 449] on input "checkbox" at bounding box center [255, 451] width 19 height 15
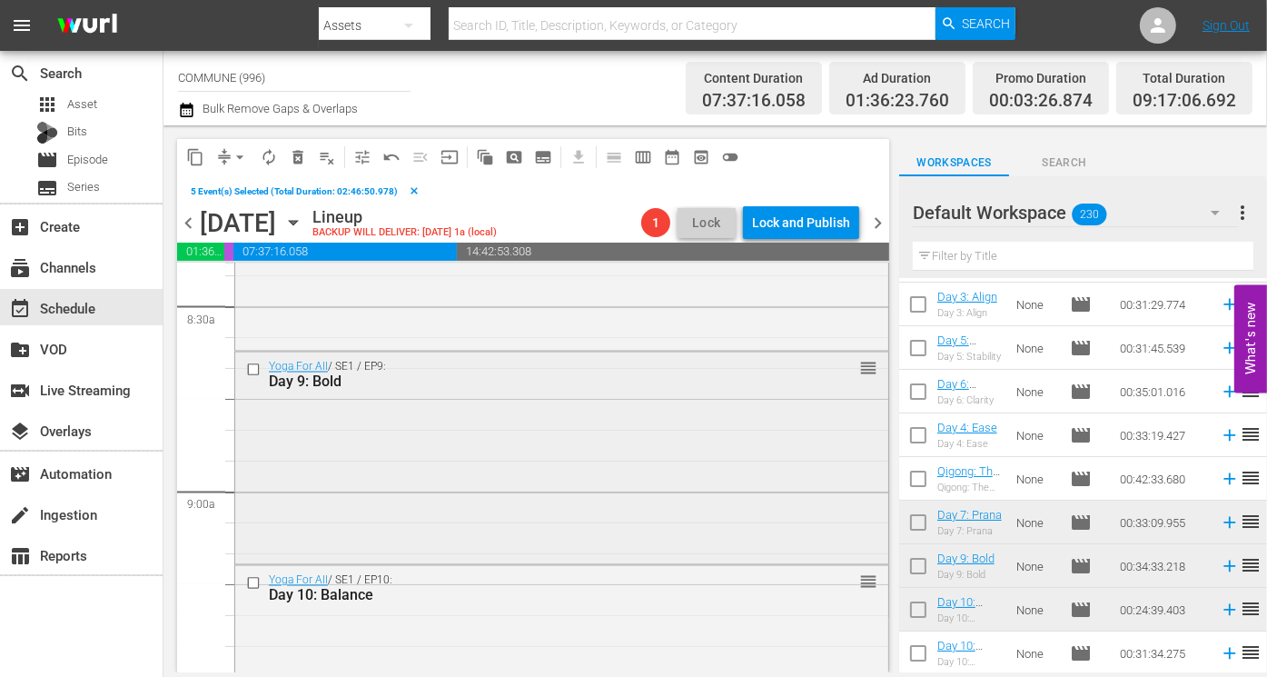
scroll to position [3108, 0]
click at [250, 365] on input "checkbox" at bounding box center [255, 369] width 19 height 15
click at [256, 580] on input "checkbox" at bounding box center [255, 582] width 19 height 15
click at [198, 158] on span "content_copy" at bounding box center [195, 157] width 18 height 18
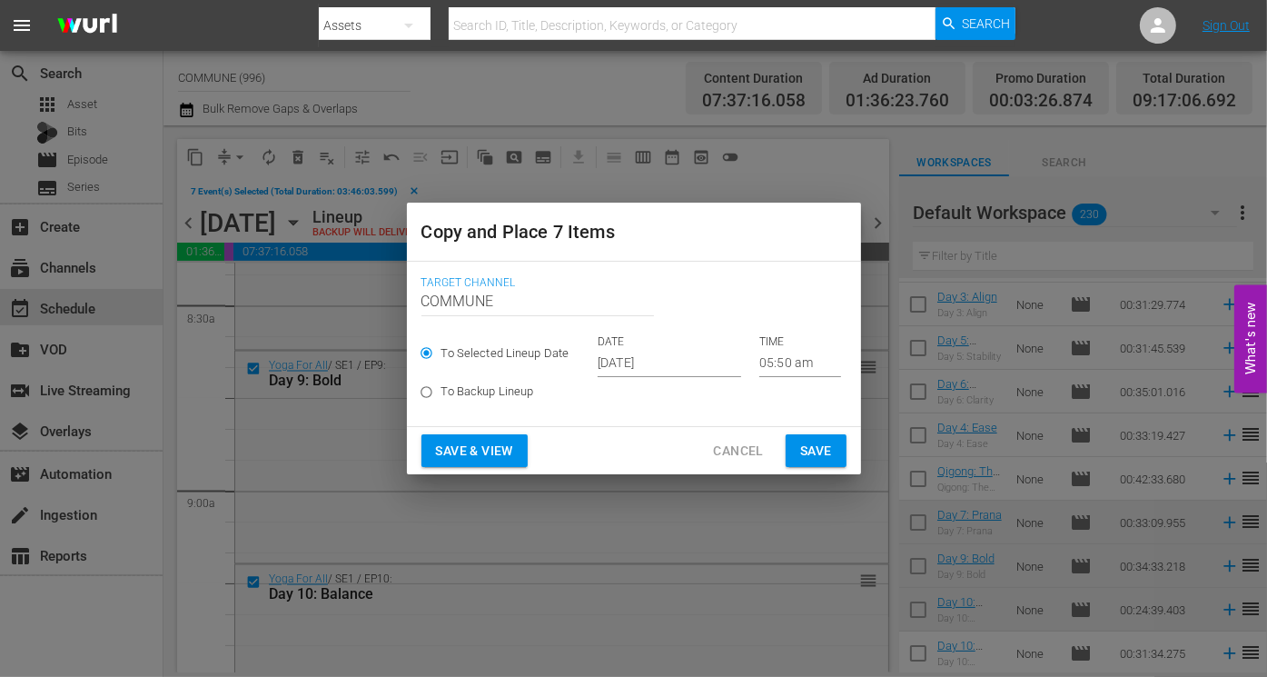
click at [774, 362] on input "05:50 am" at bounding box center [800, 363] width 82 height 27
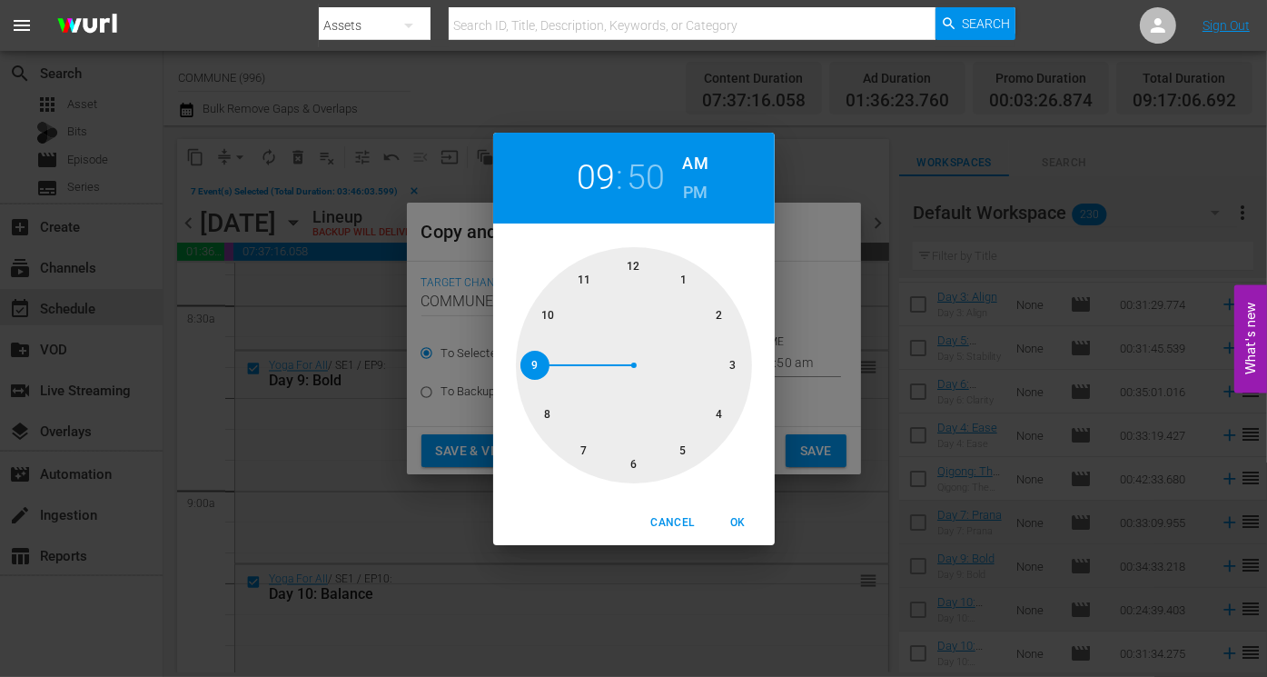
drag, startPoint x: 687, startPoint y: 447, endPoint x: 543, endPoint y: 371, distance: 162.5
click at [543, 371] on div at bounding box center [634, 365] width 236 height 236
drag, startPoint x: 544, startPoint y: 316, endPoint x: 567, endPoint y: 455, distance: 140.8
click at [567, 455] on div at bounding box center [634, 365] width 236 height 236
click at [739, 521] on span "OK" at bounding box center [739, 522] width 44 height 19
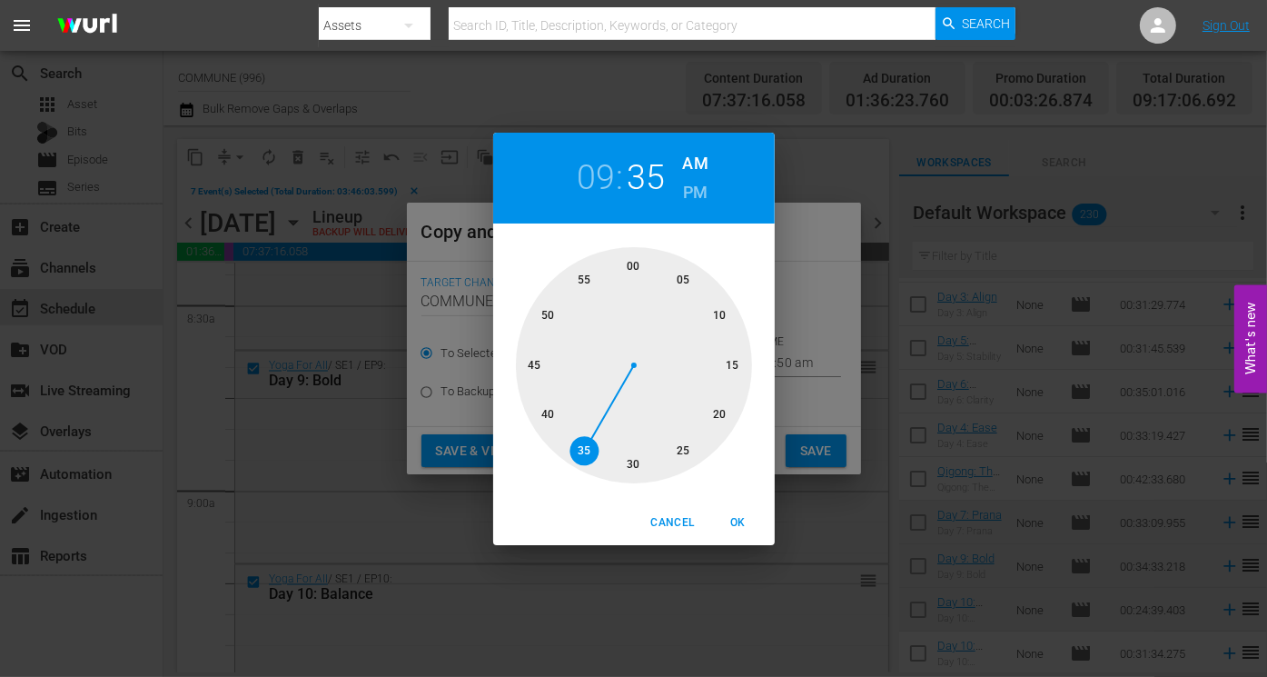
type input "09:35 am"
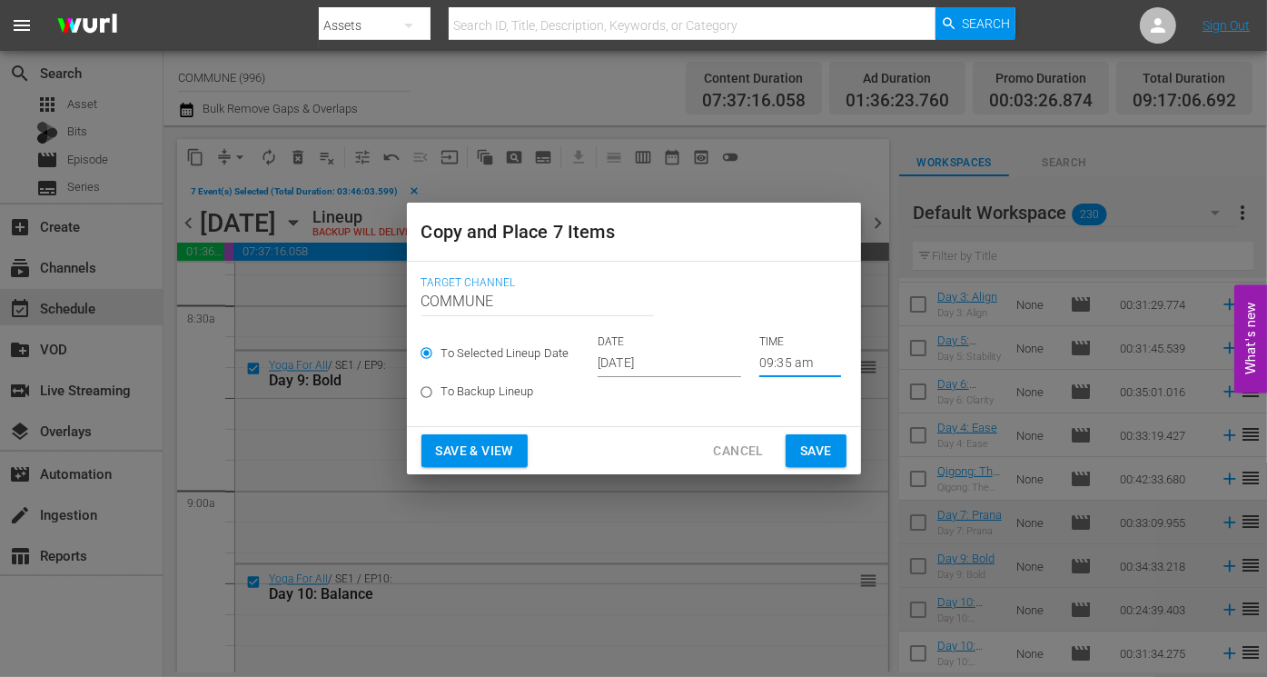
click at [684, 359] on input "[DATE]" at bounding box center [670, 363] width 144 height 27
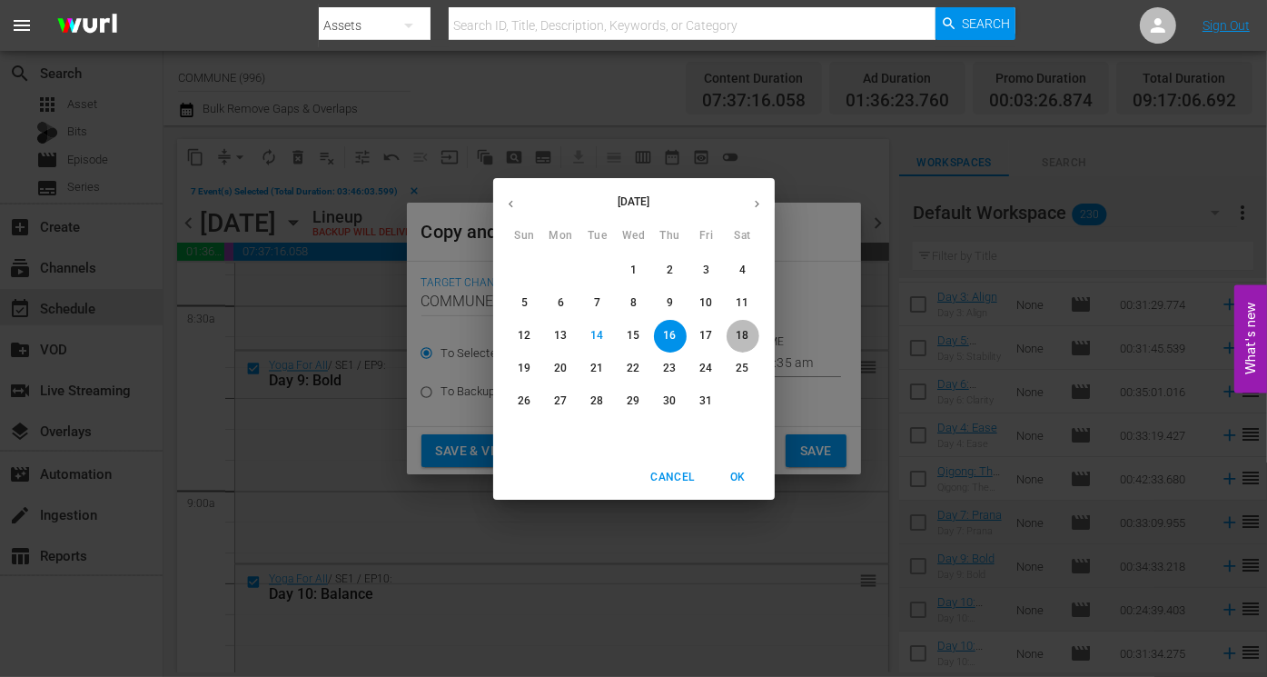
click at [743, 333] on p "18" at bounding box center [742, 335] width 13 height 15
type input "[DATE]"
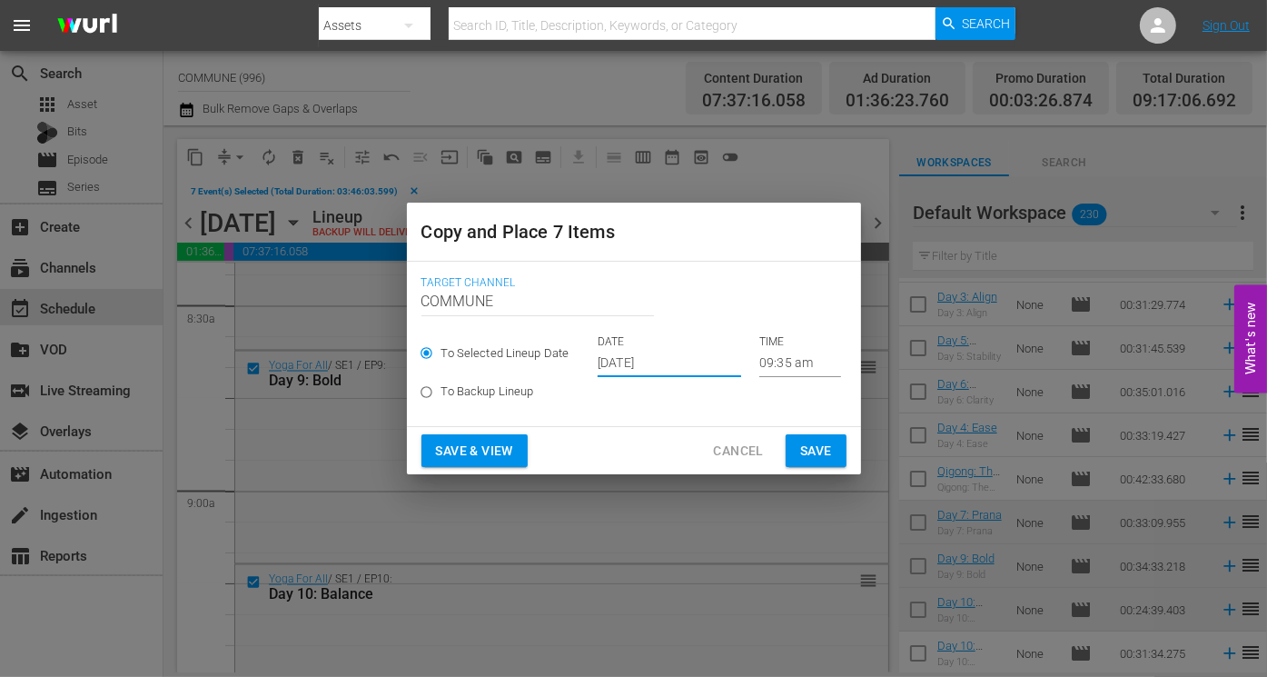
click at [505, 453] on span "Save & View" at bounding box center [474, 451] width 77 height 23
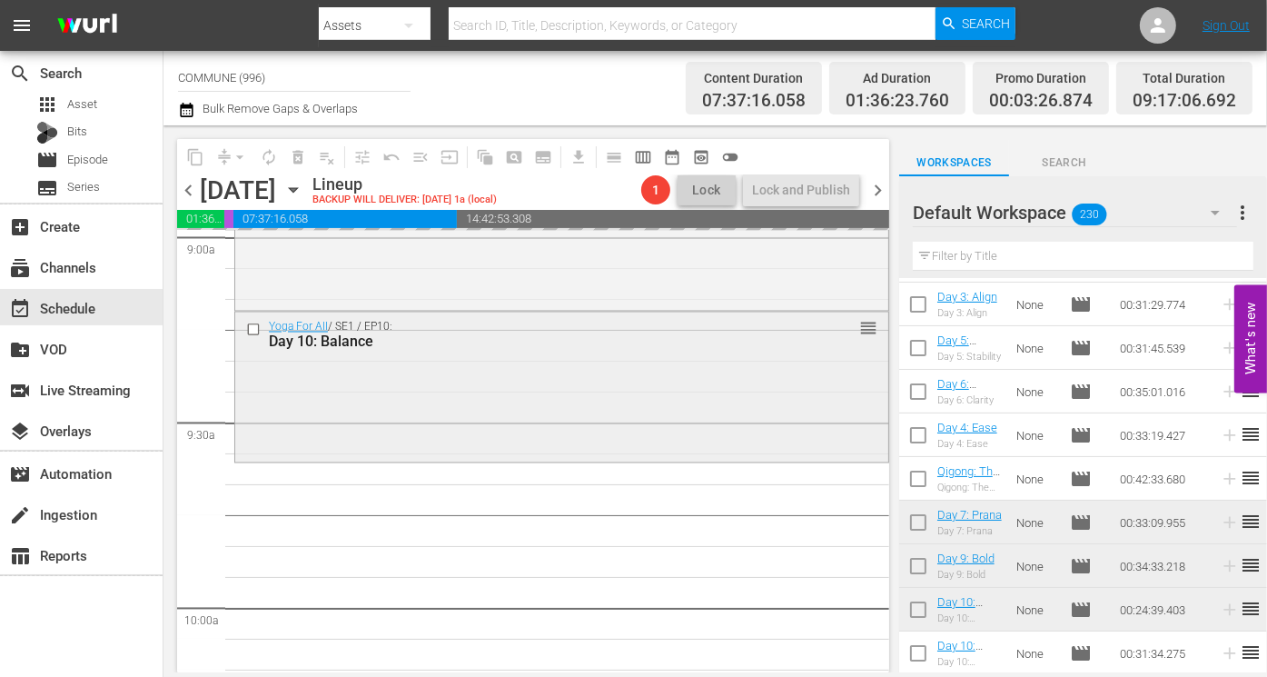
scroll to position [3330, 0]
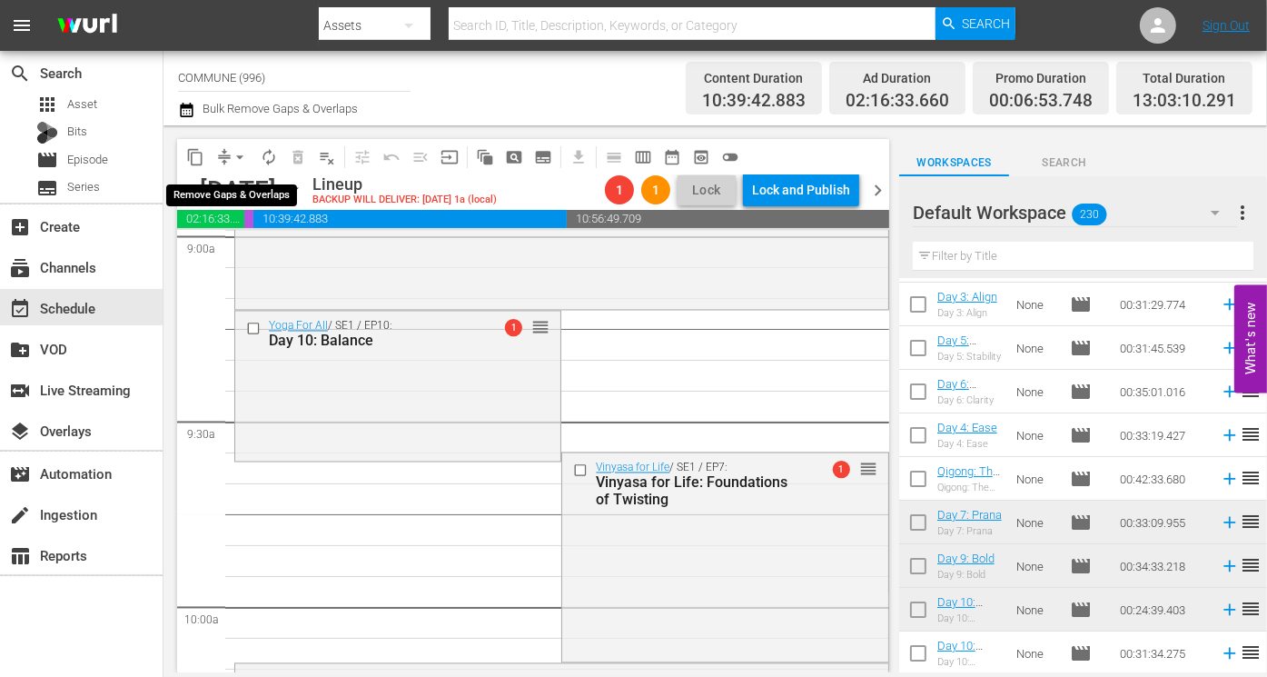
click at [239, 156] on span "arrow_drop_down" at bounding box center [240, 157] width 18 height 18
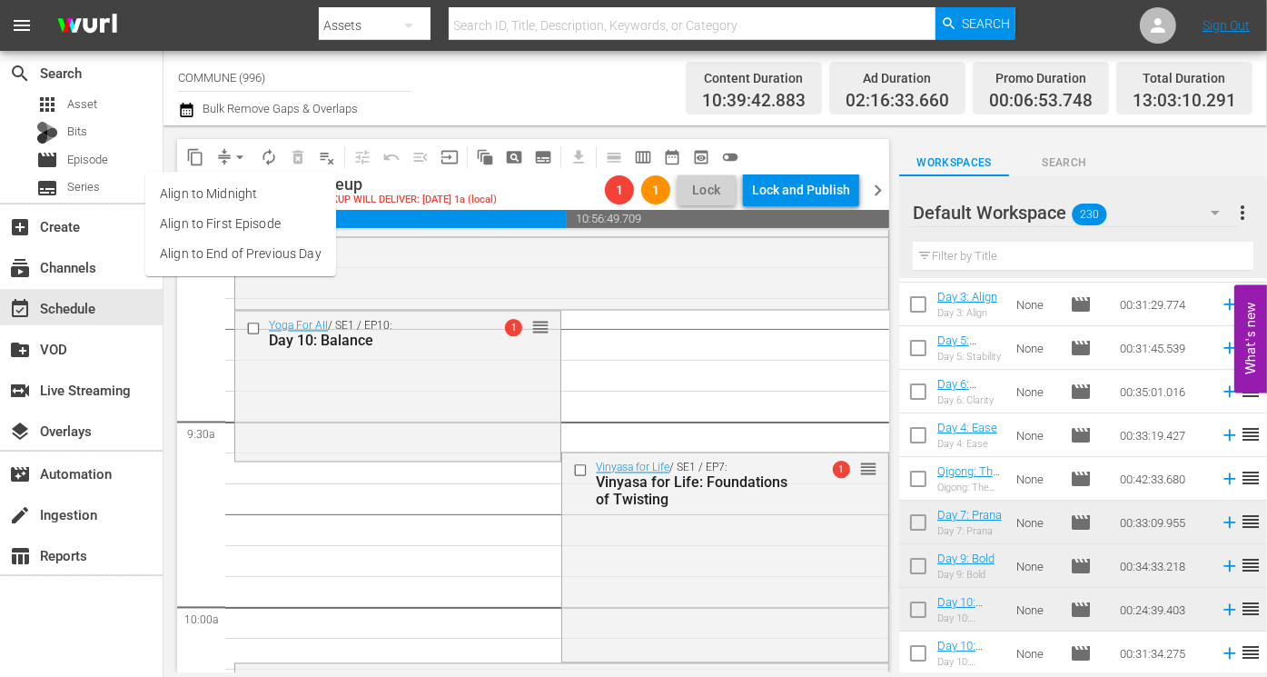
click at [256, 253] on li "Align to End of Previous Day" at bounding box center [240, 254] width 191 height 30
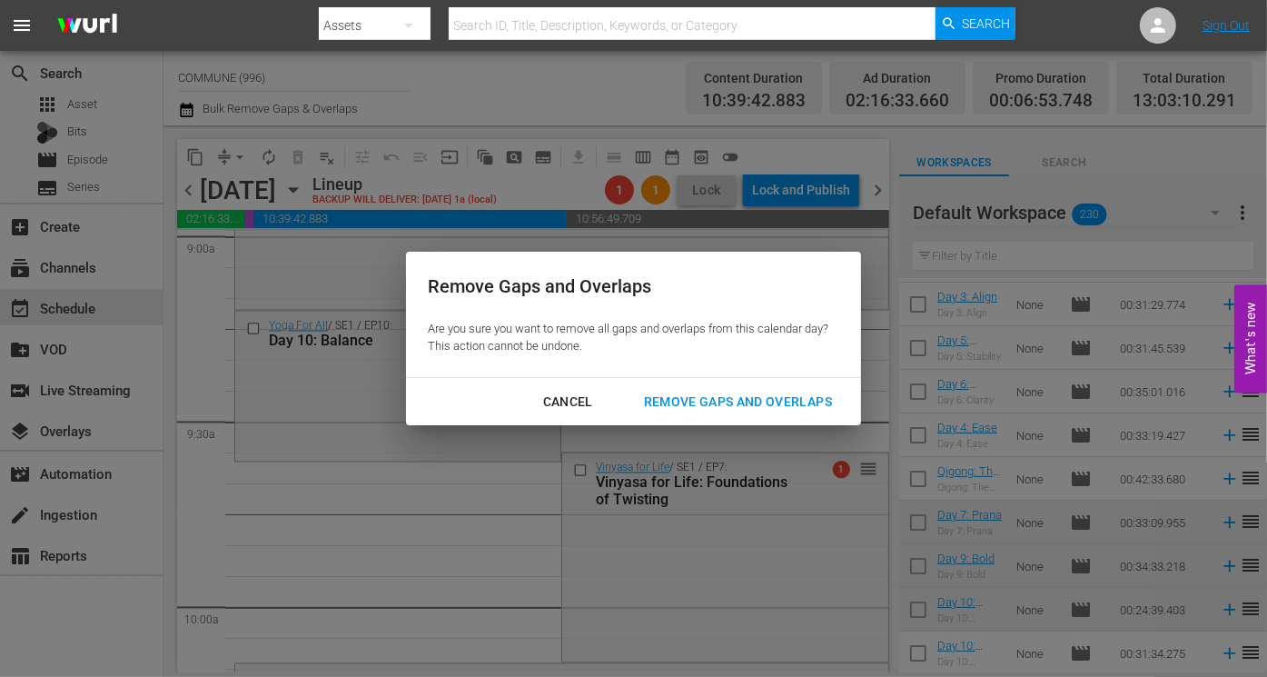
click at [665, 400] on div "Remove Gaps and Overlaps" at bounding box center [737, 402] width 217 height 23
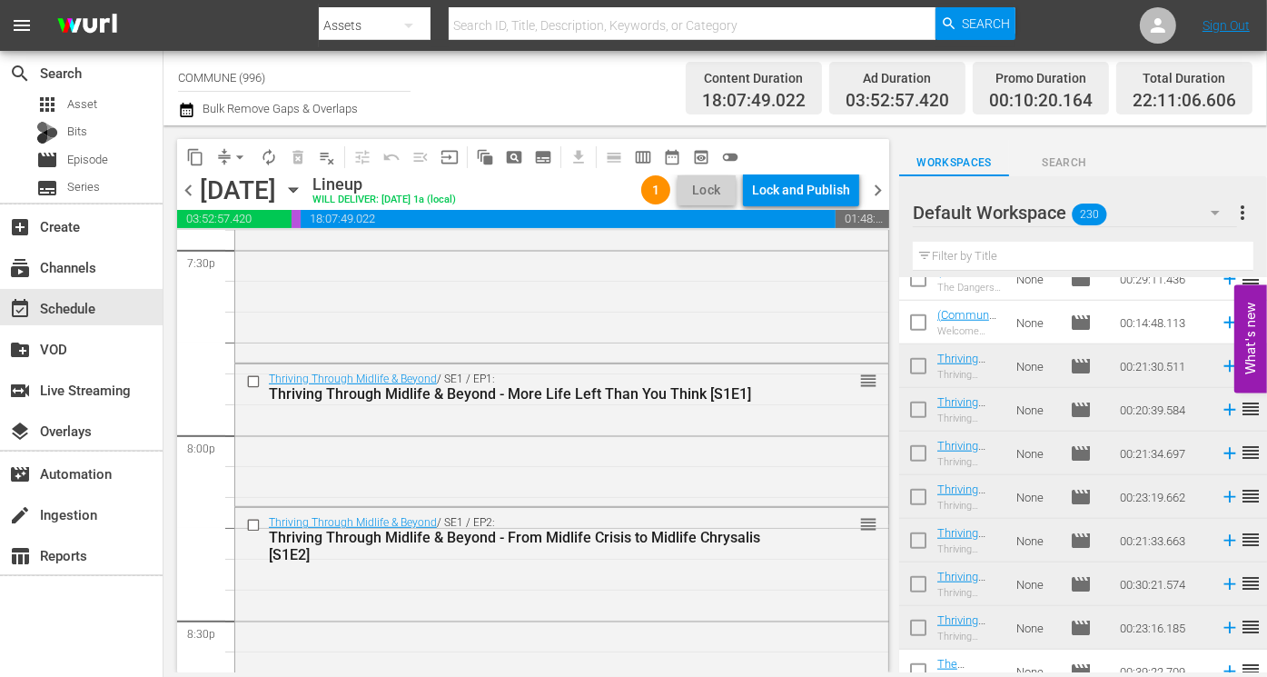
scroll to position [7217, 0]
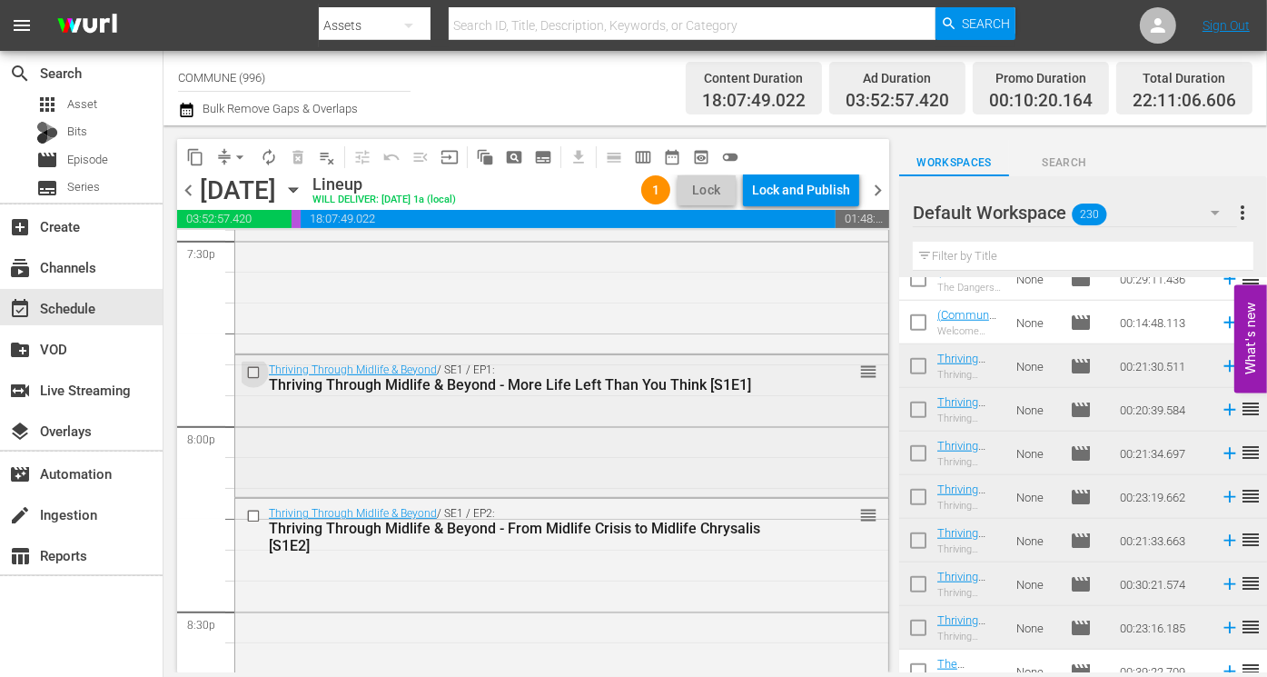
click at [255, 368] on input "checkbox" at bounding box center [255, 371] width 19 height 15
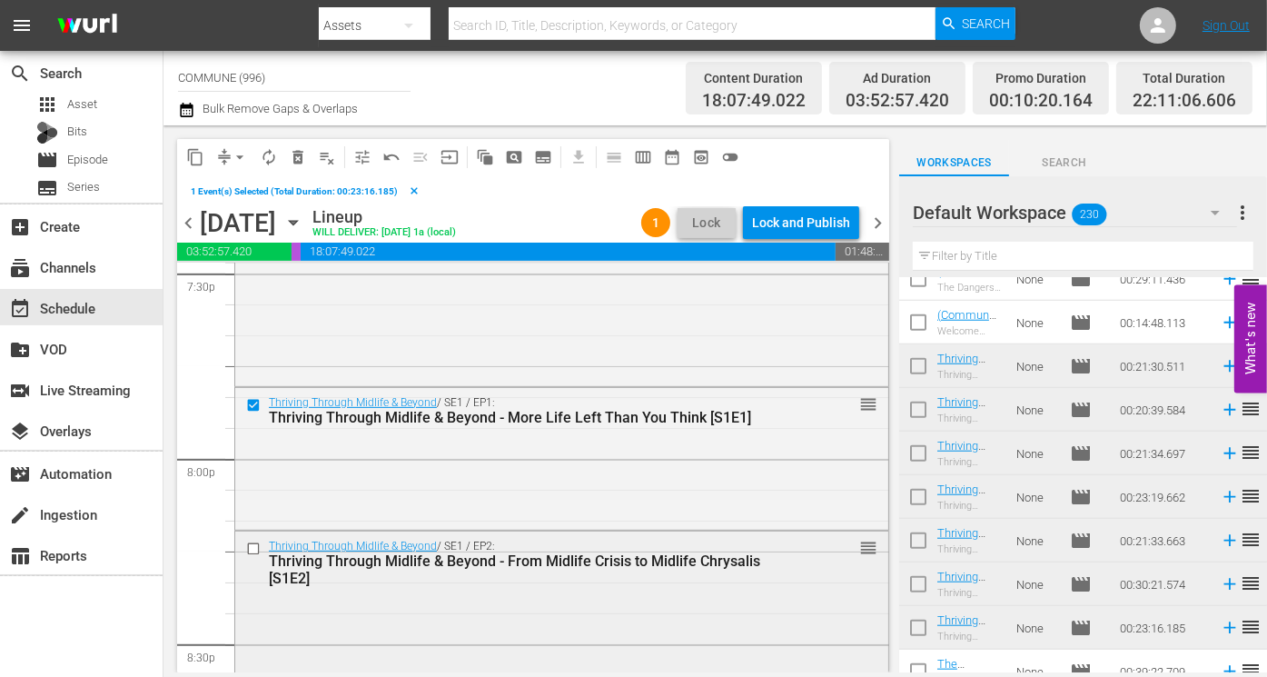
click at [255, 547] on input "checkbox" at bounding box center [255, 548] width 19 height 15
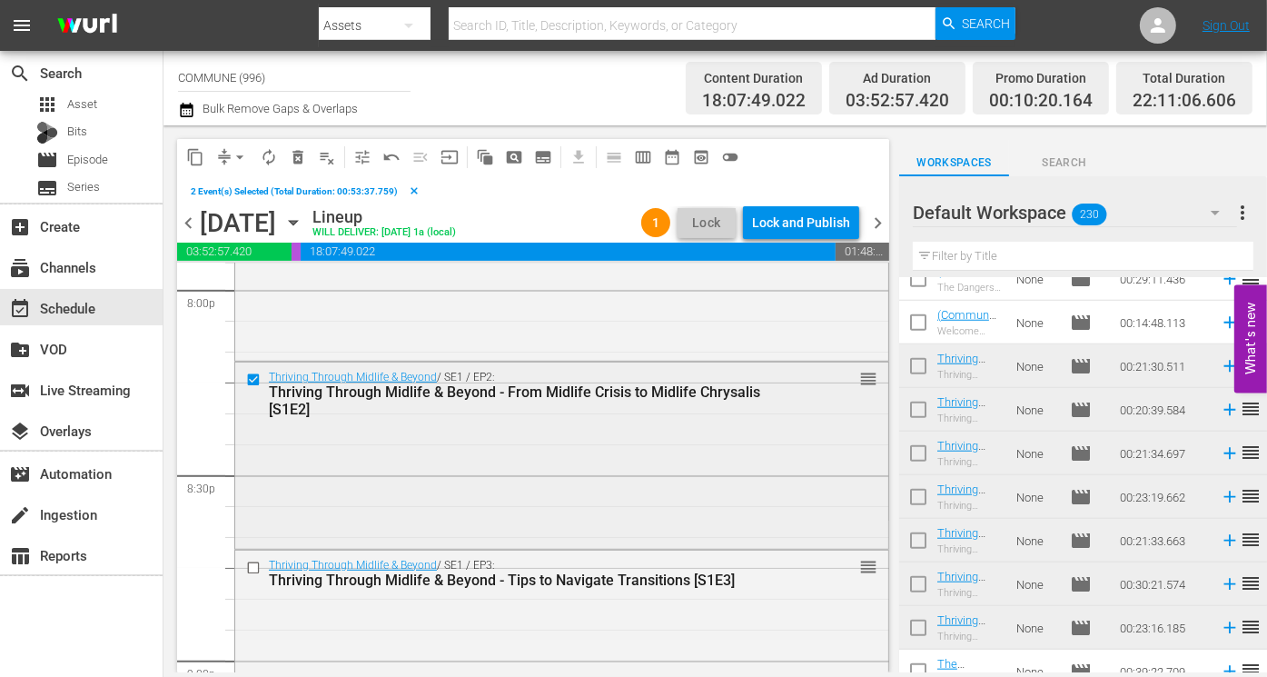
scroll to position [7431, 0]
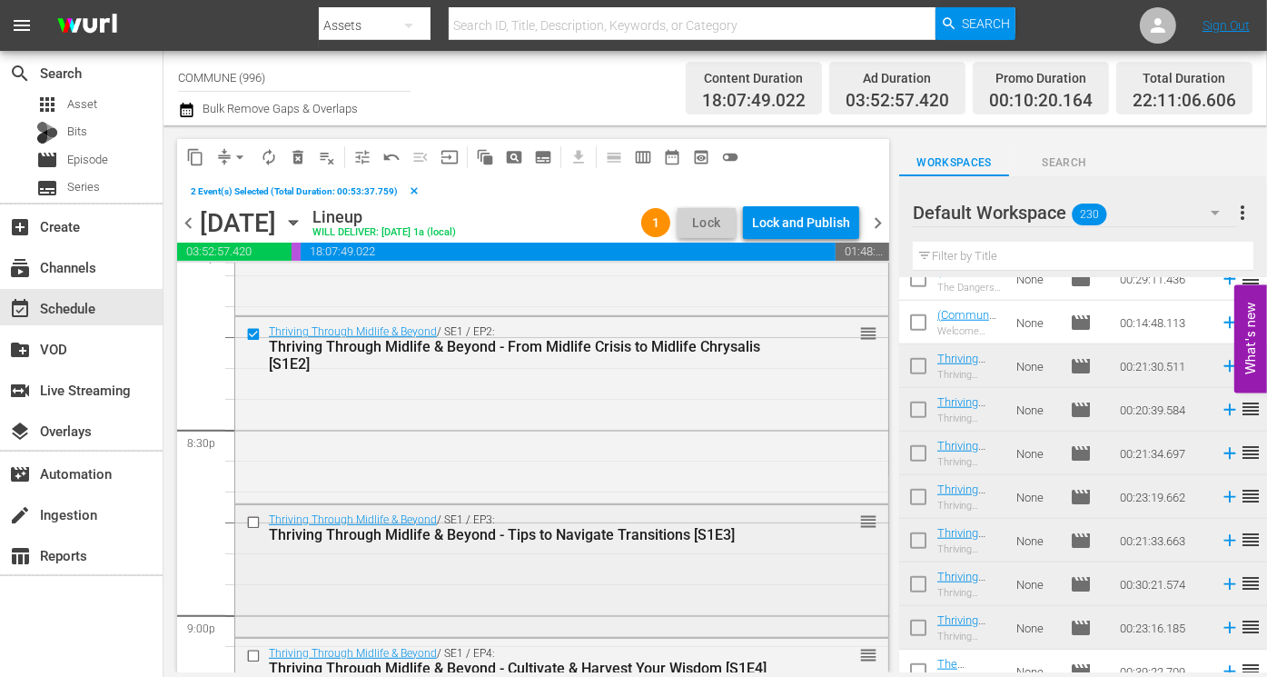
click at [253, 520] on input "checkbox" at bounding box center [255, 521] width 19 height 15
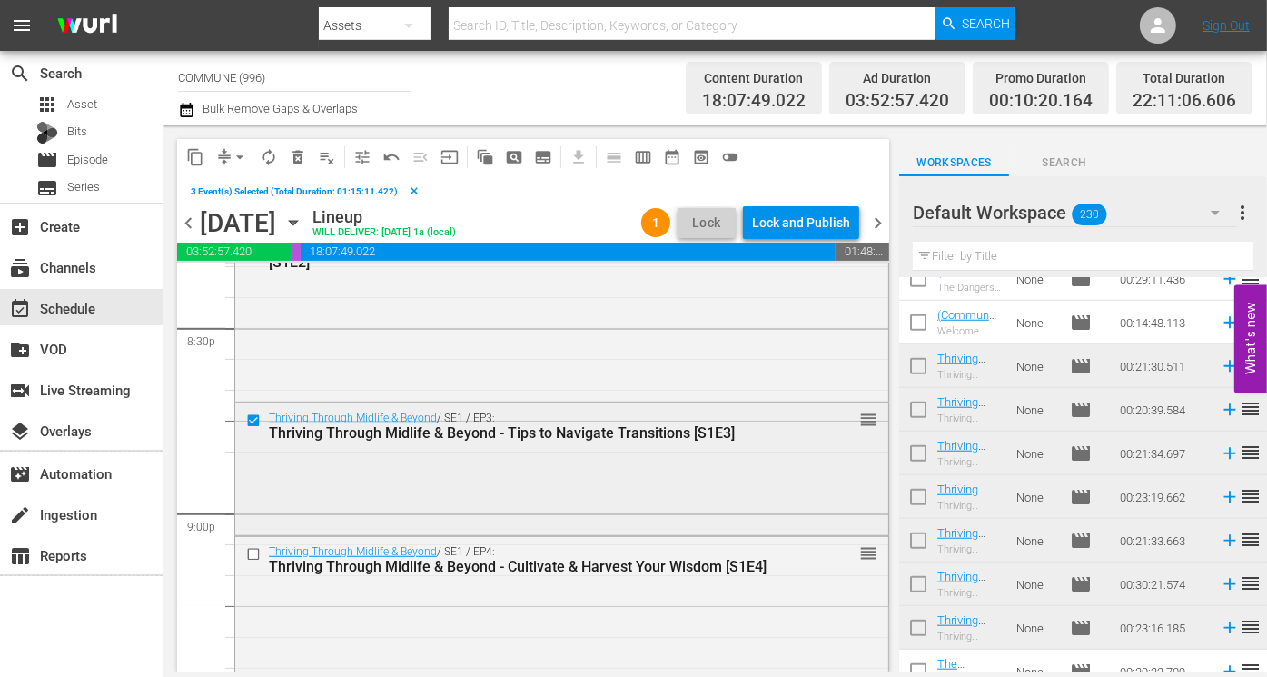
scroll to position [7539, 0]
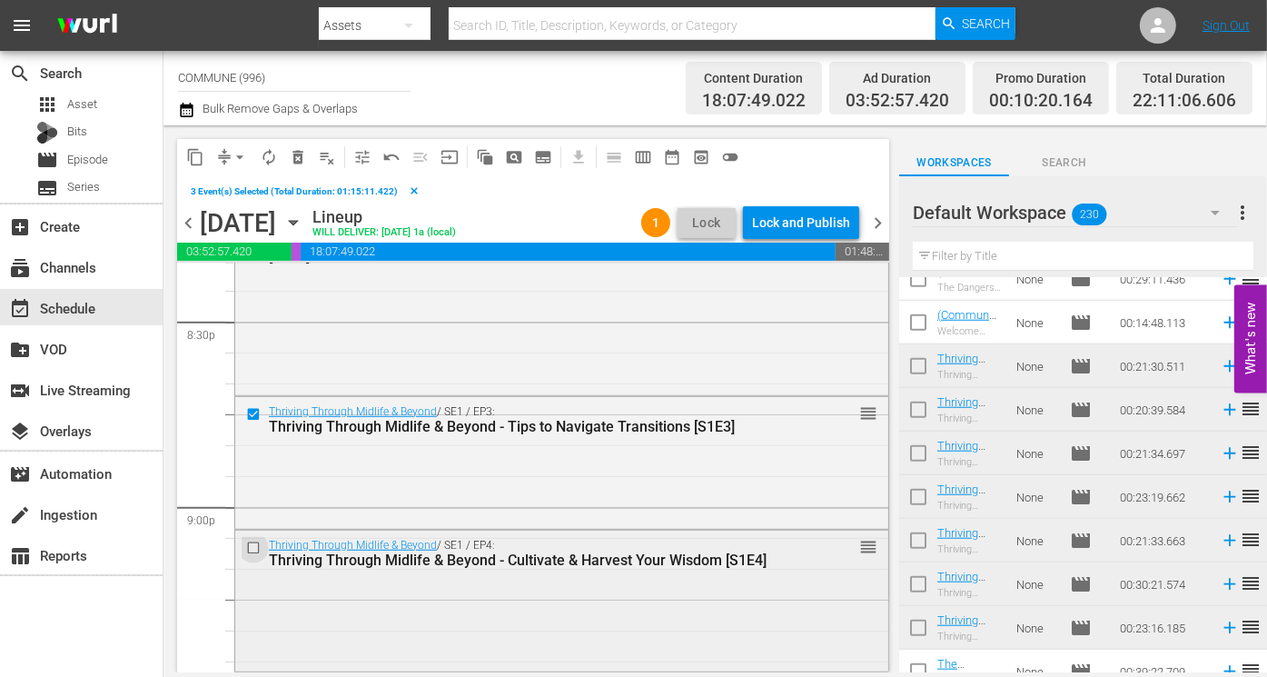
click at [255, 544] on input "checkbox" at bounding box center [255, 547] width 19 height 15
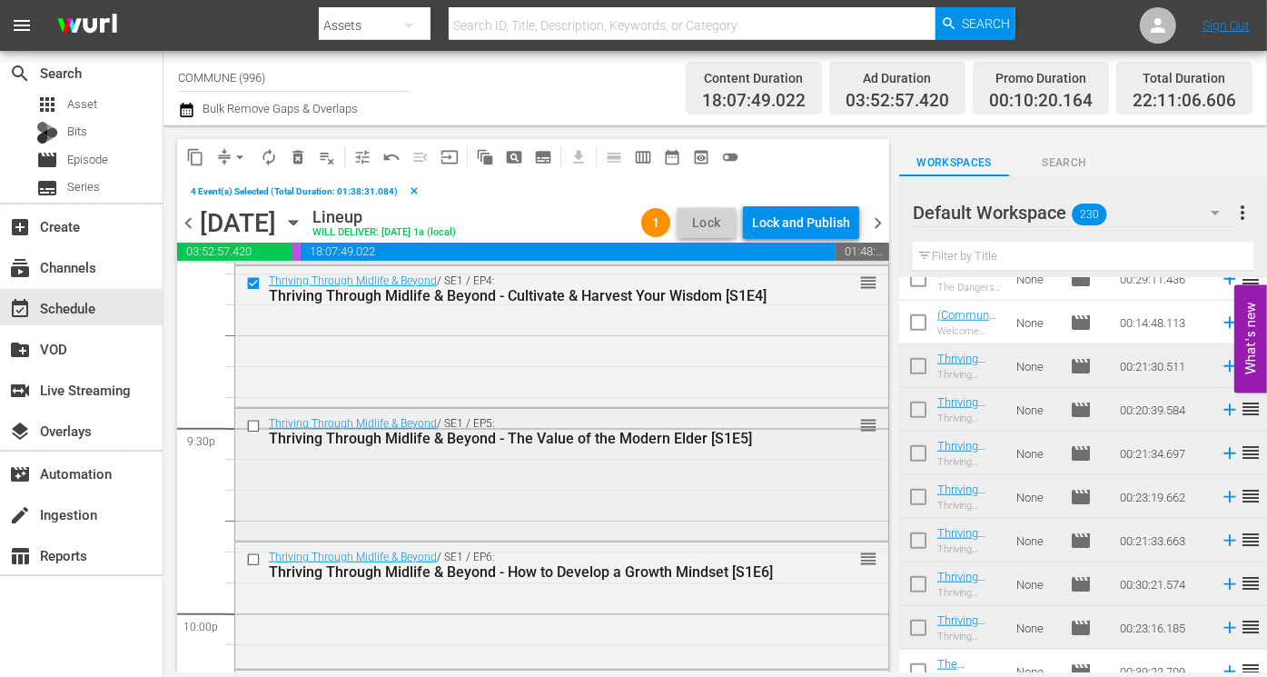
scroll to position [7805, 0]
click at [254, 424] on input "checkbox" at bounding box center [255, 424] width 19 height 15
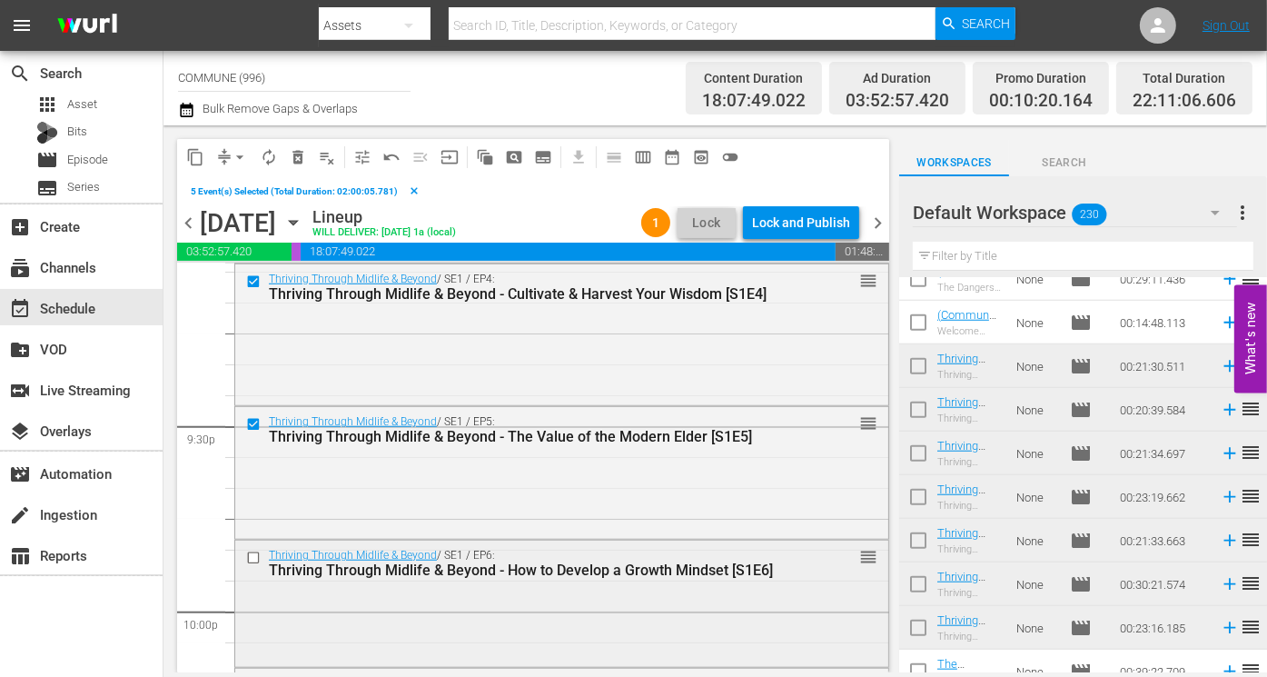
click at [253, 555] on input "checkbox" at bounding box center [255, 557] width 19 height 15
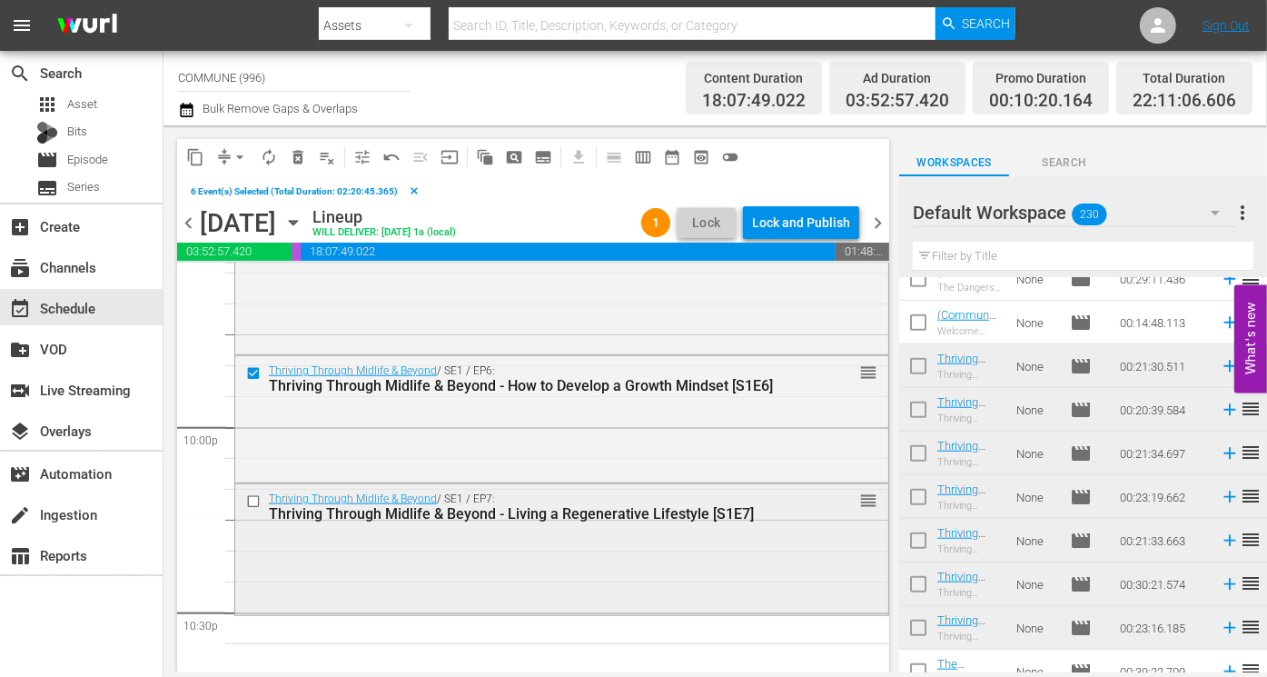
scroll to position [7997, 0]
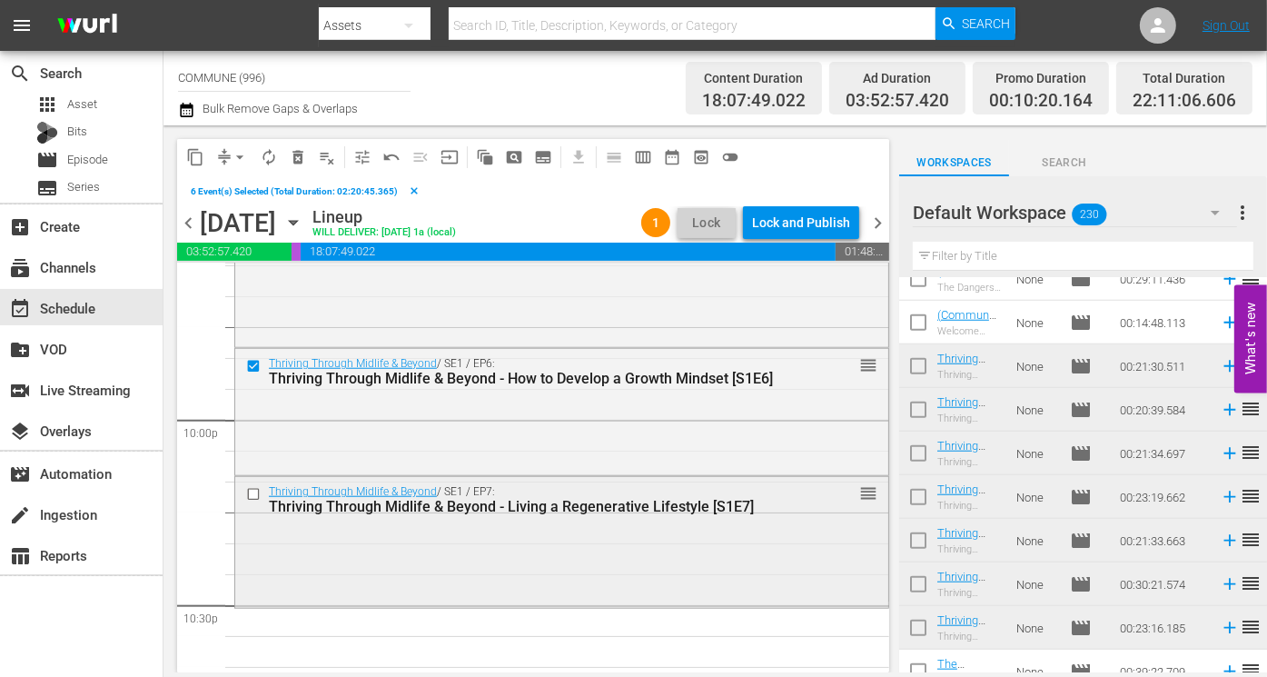
click at [253, 491] on input "checkbox" at bounding box center [255, 494] width 19 height 15
click at [196, 158] on span "content_copy" at bounding box center [195, 157] width 18 height 18
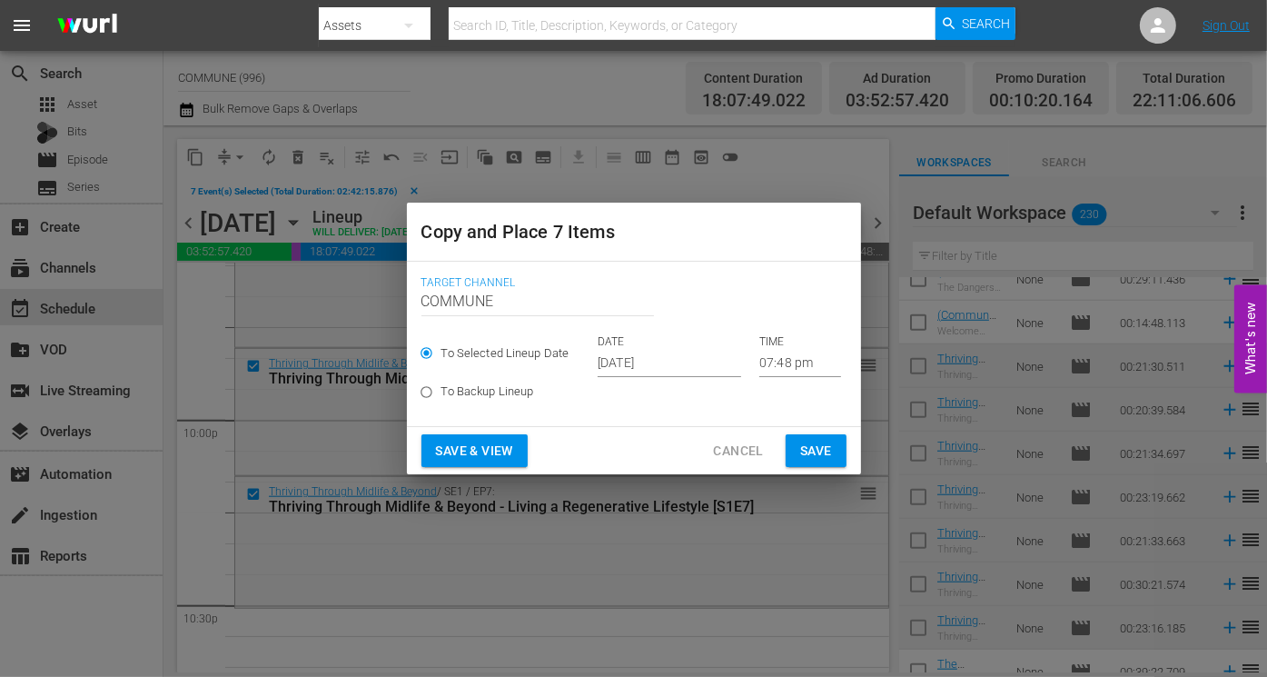
click at [776, 362] on input "07:48 pm" at bounding box center [800, 363] width 82 height 27
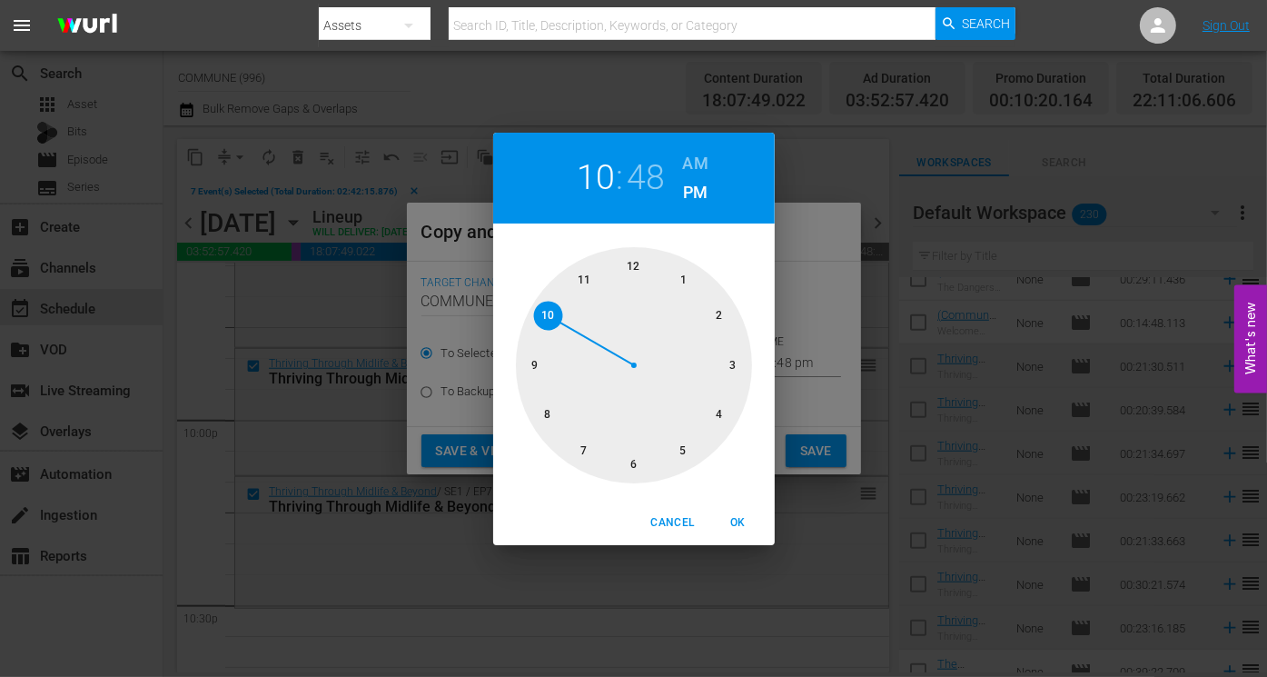
drag, startPoint x: 584, startPoint y: 453, endPoint x: 556, endPoint y: 325, distance: 131.1
click at [556, 325] on div at bounding box center [634, 365] width 236 height 236
drag, startPoint x: 540, startPoint y: 334, endPoint x: 628, endPoint y: 469, distance: 160.7
click at [628, 469] on div at bounding box center [634, 365] width 236 height 236
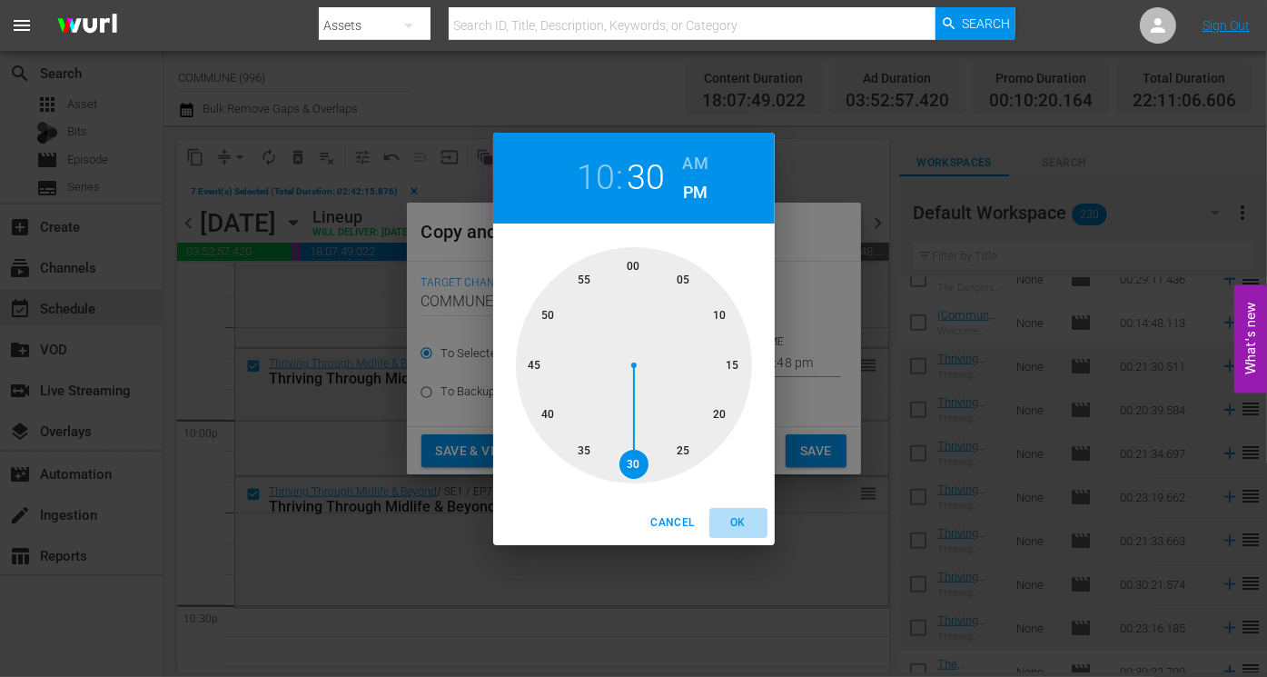
click at [742, 521] on span "OK" at bounding box center [739, 522] width 44 height 19
type input "10:30 pm"
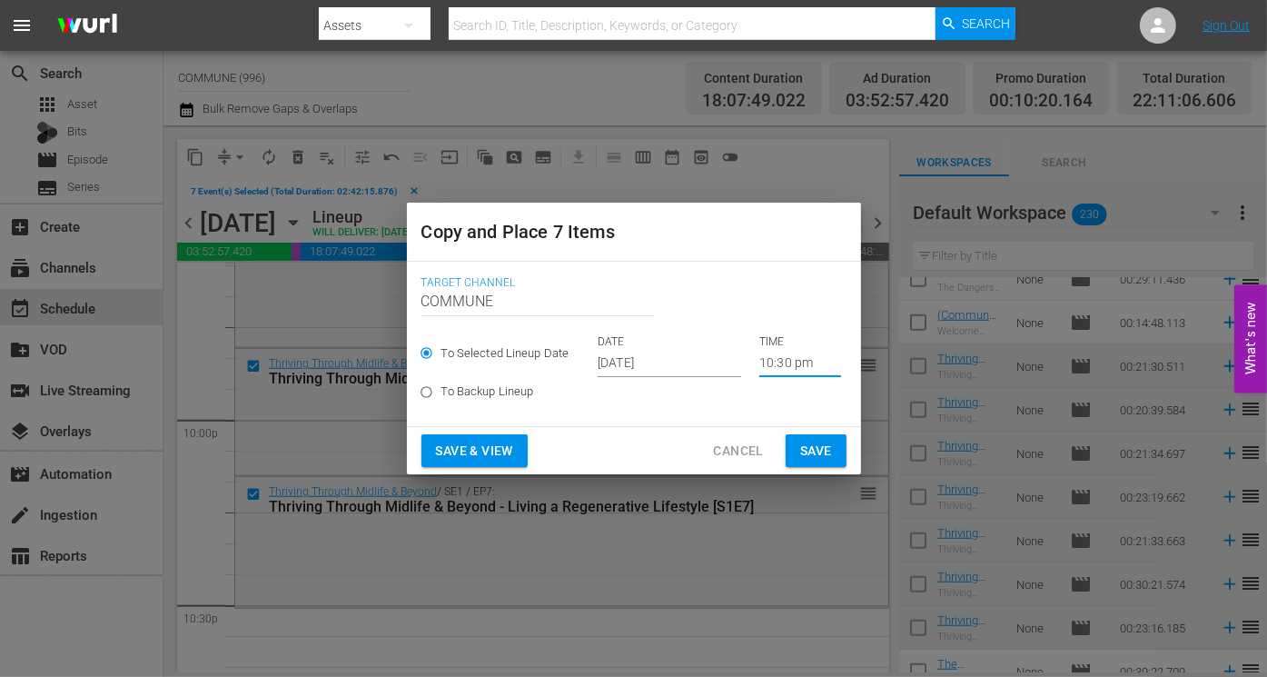
click at [689, 362] on input "[DATE]" at bounding box center [670, 363] width 144 height 27
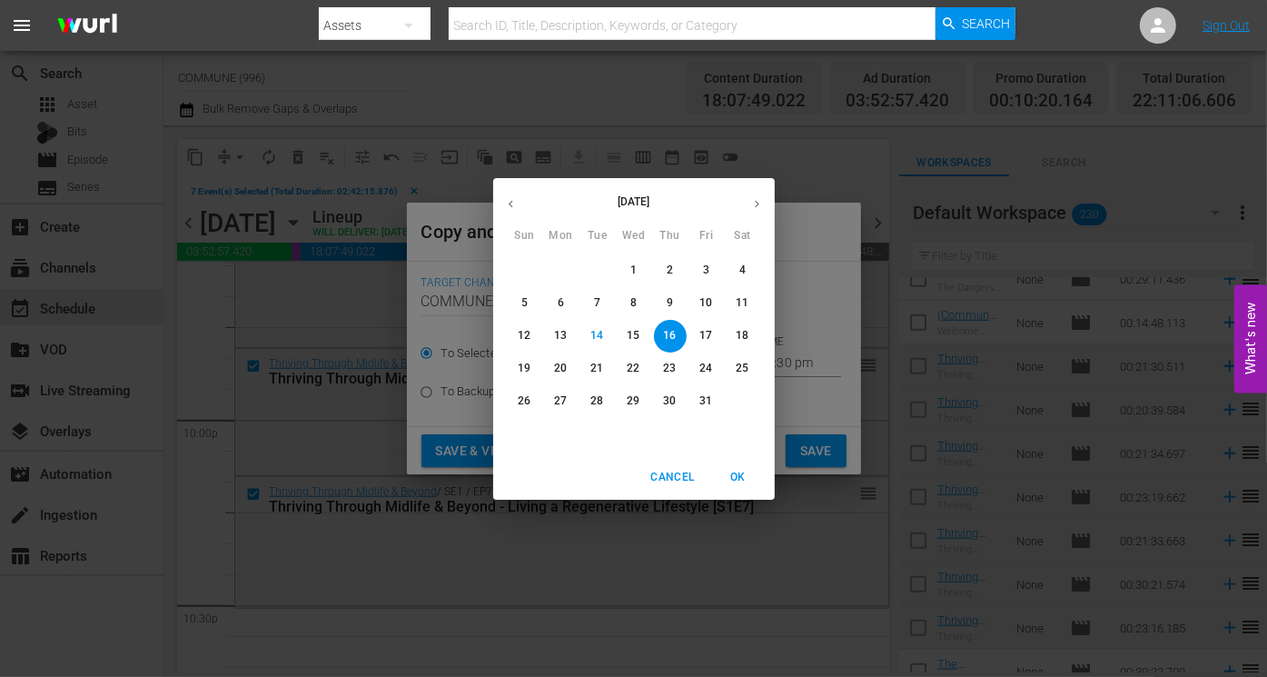
click at [746, 336] on p "18" at bounding box center [742, 335] width 13 height 15
type input "[DATE]"
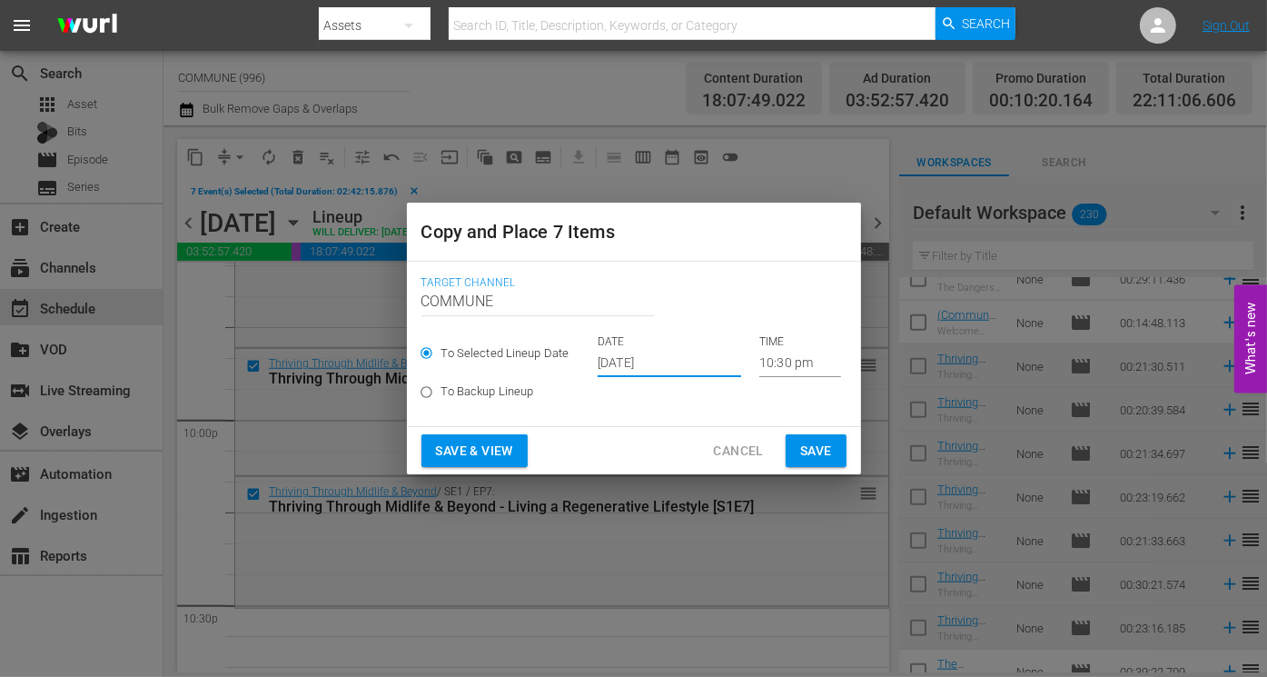
click at [489, 451] on span "Save & View" at bounding box center [474, 451] width 77 height 23
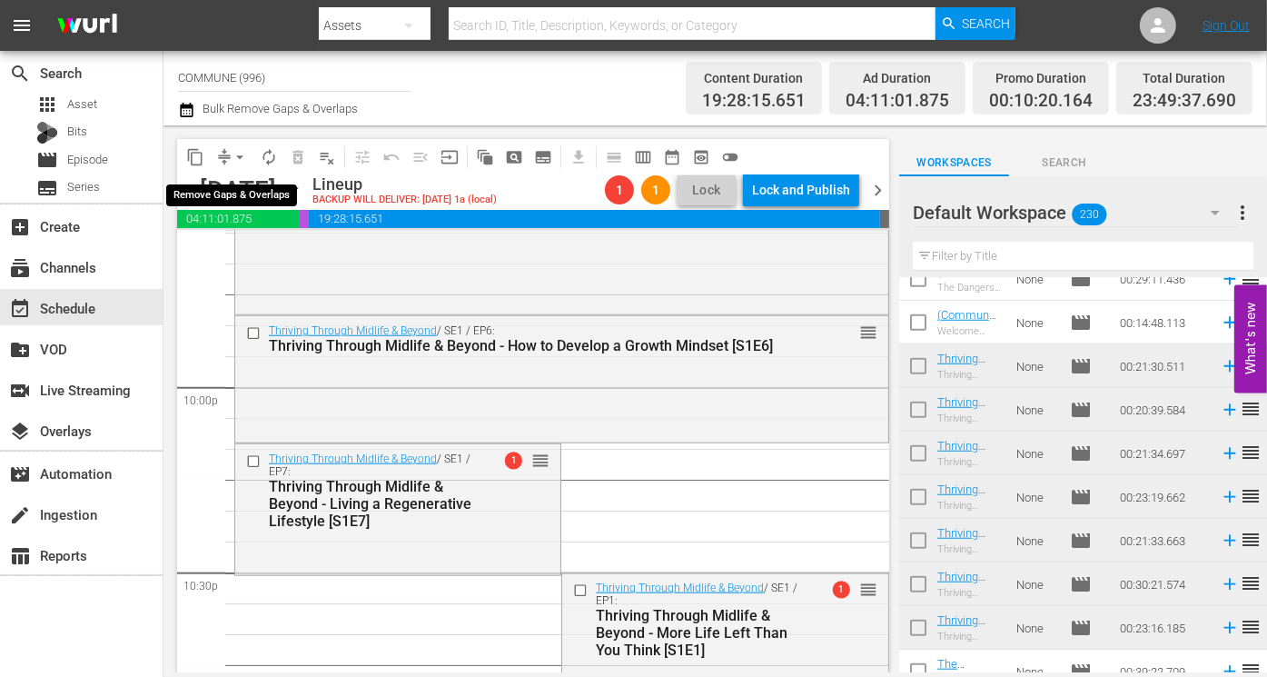
click at [240, 156] on span "arrow_drop_down" at bounding box center [240, 157] width 18 height 18
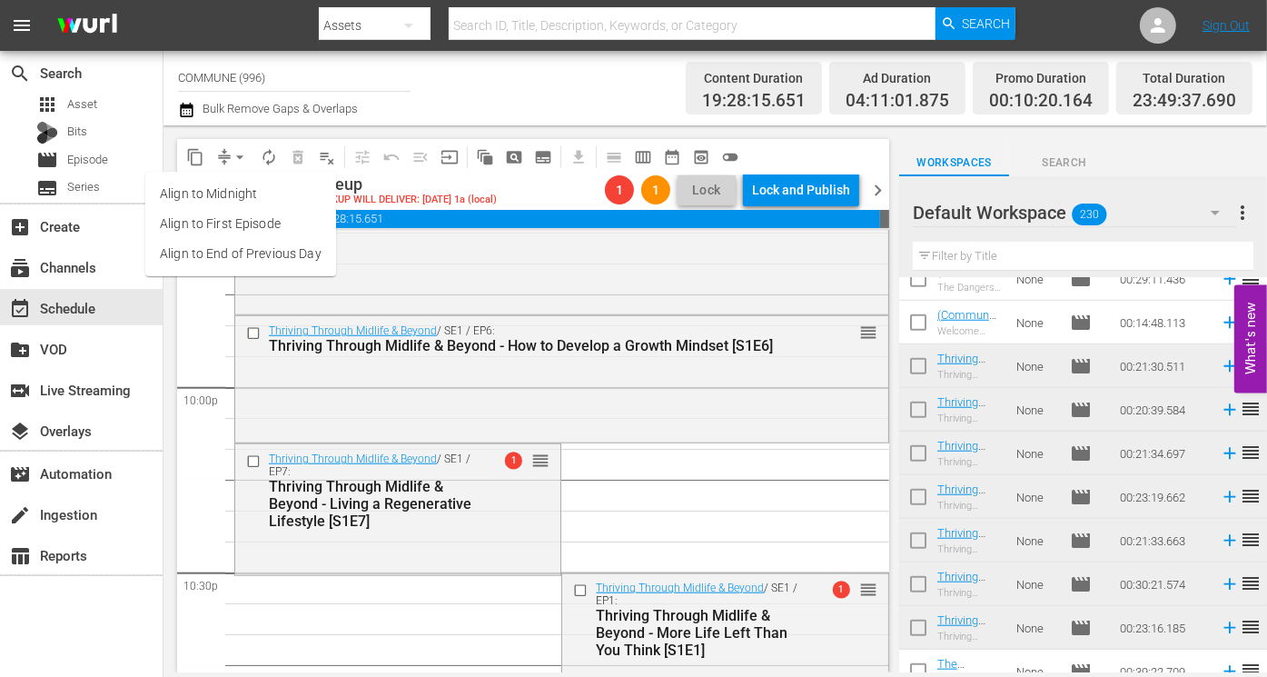
click at [255, 256] on li "Align to End of Previous Day" at bounding box center [240, 254] width 191 height 30
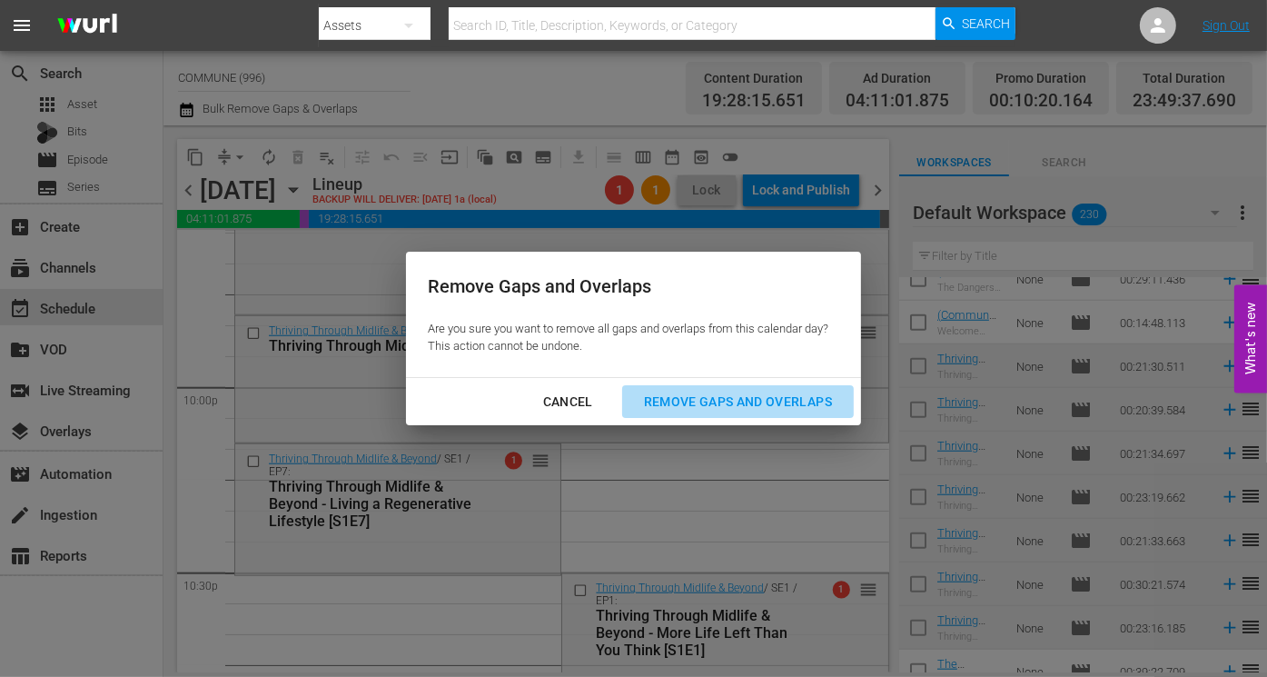
click at [690, 396] on div "Remove Gaps and Overlaps" at bounding box center [737, 402] width 217 height 23
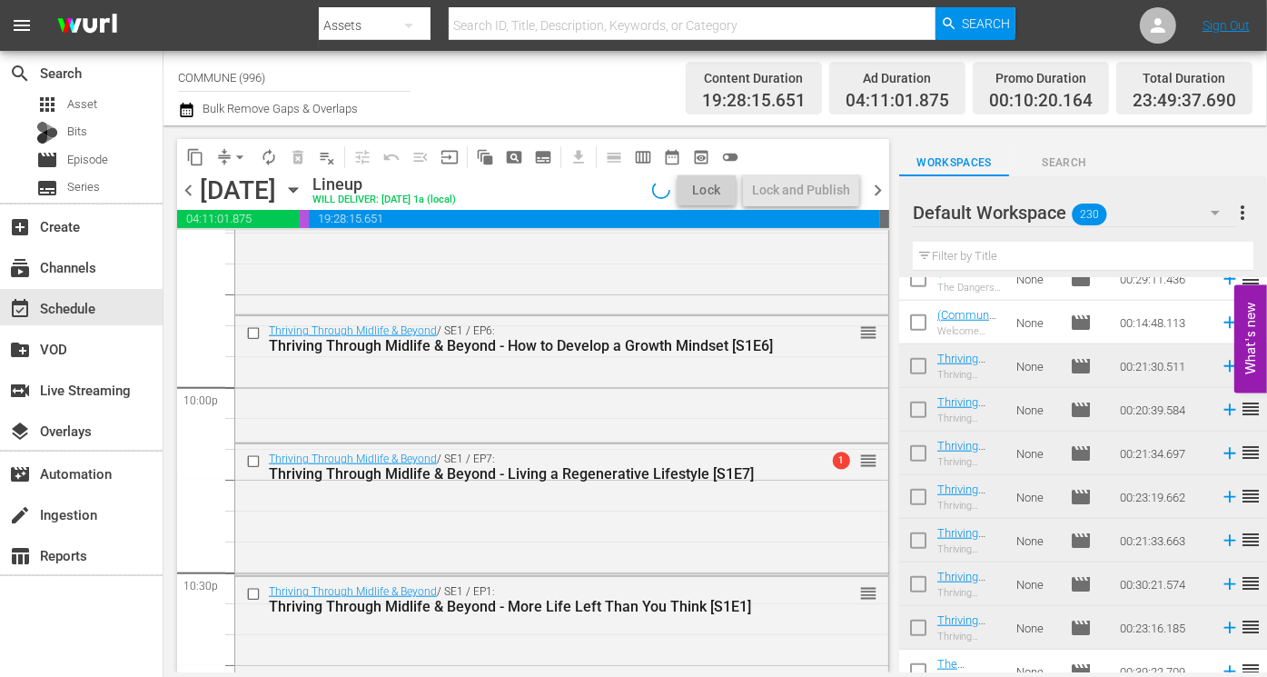
scroll to position [8509, 0]
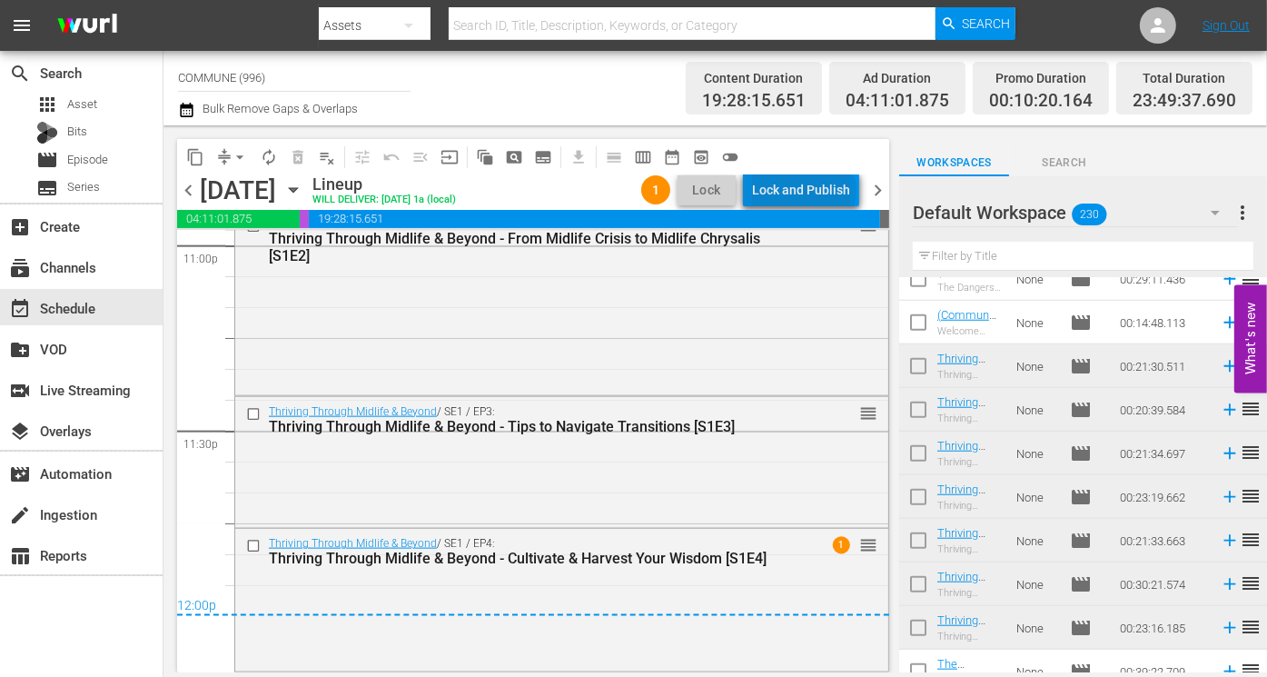
click at [808, 191] on div "Lock and Publish" at bounding box center [801, 189] width 98 height 33
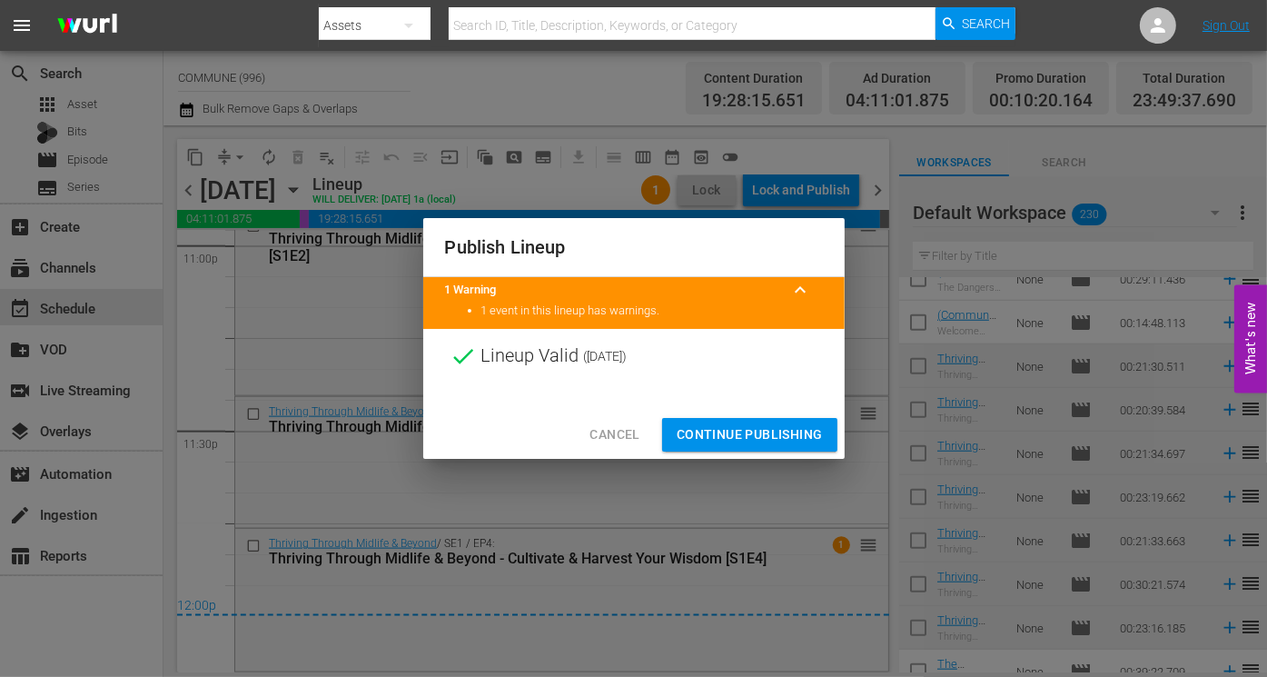
click at [744, 431] on span "Continue Publishing" at bounding box center [750, 434] width 146 height 23
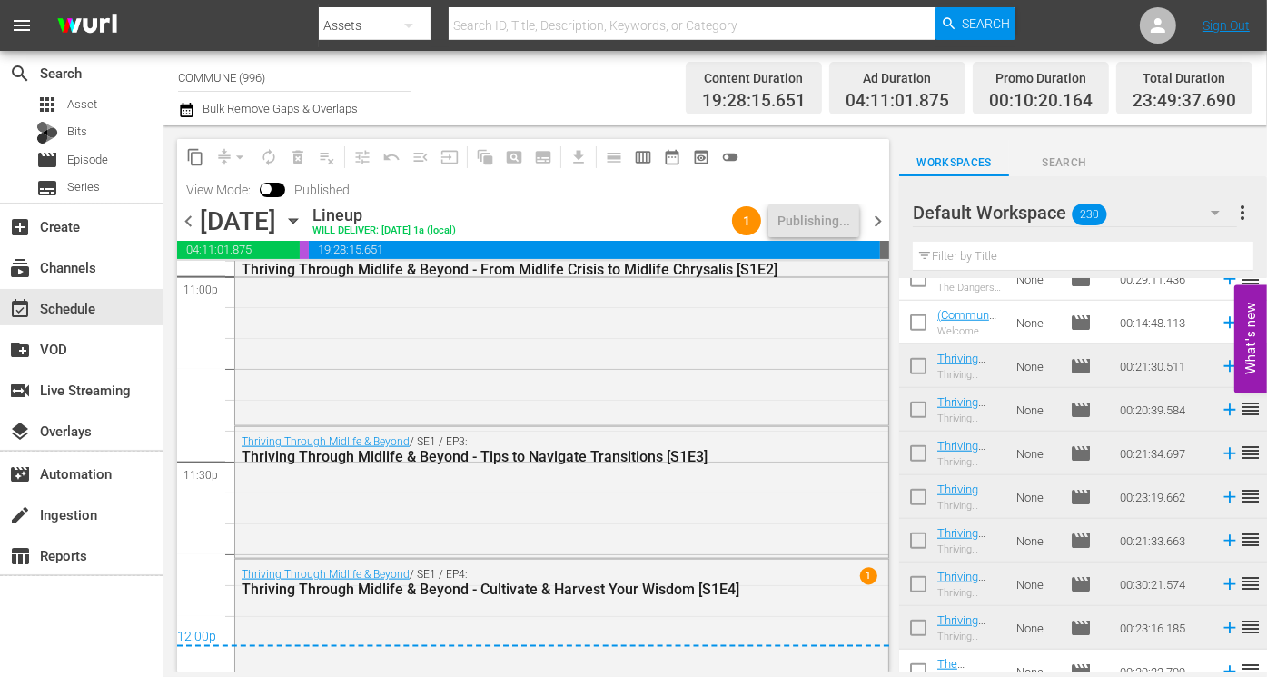
click at [878, 220] on span "chevron_right" at bounding box center [878, 221] width 23 height 23
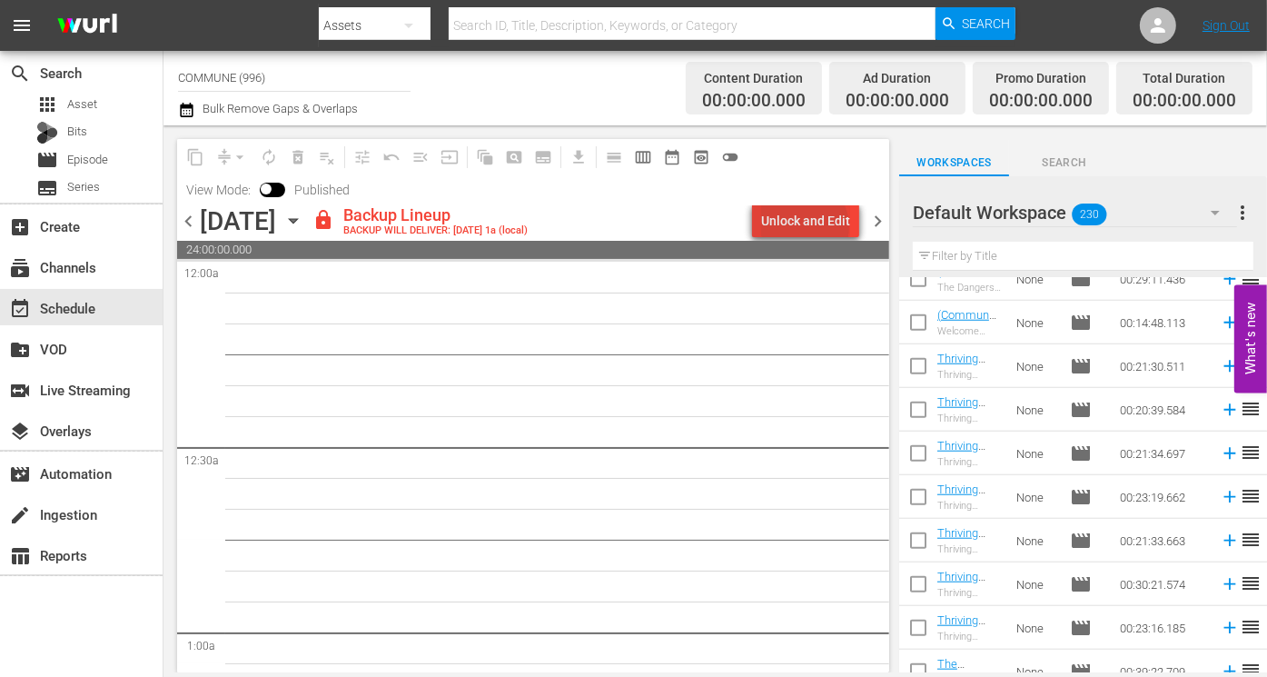
click at [808, 226] on div "Unlock and Edit" at bounding box center [805, 220] width 89 height 33
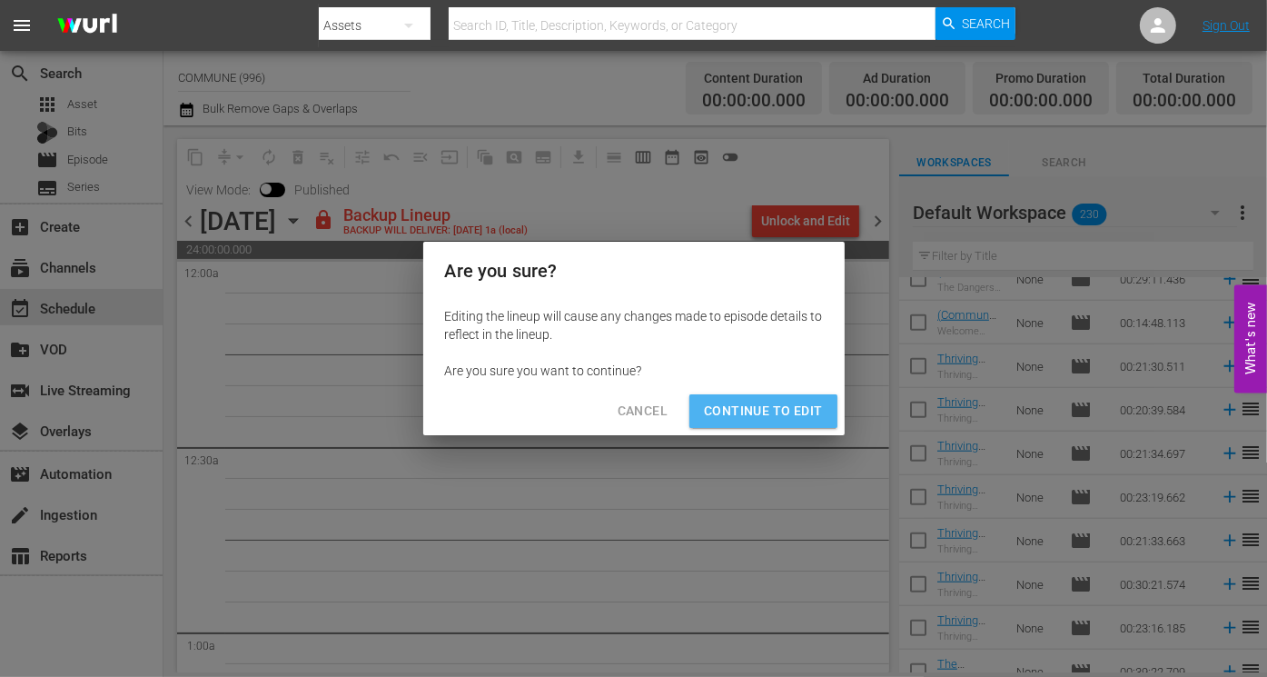
click at [809, 412] on span "Continue to Edit" at bounding box center [763, 411] width 118 height 23
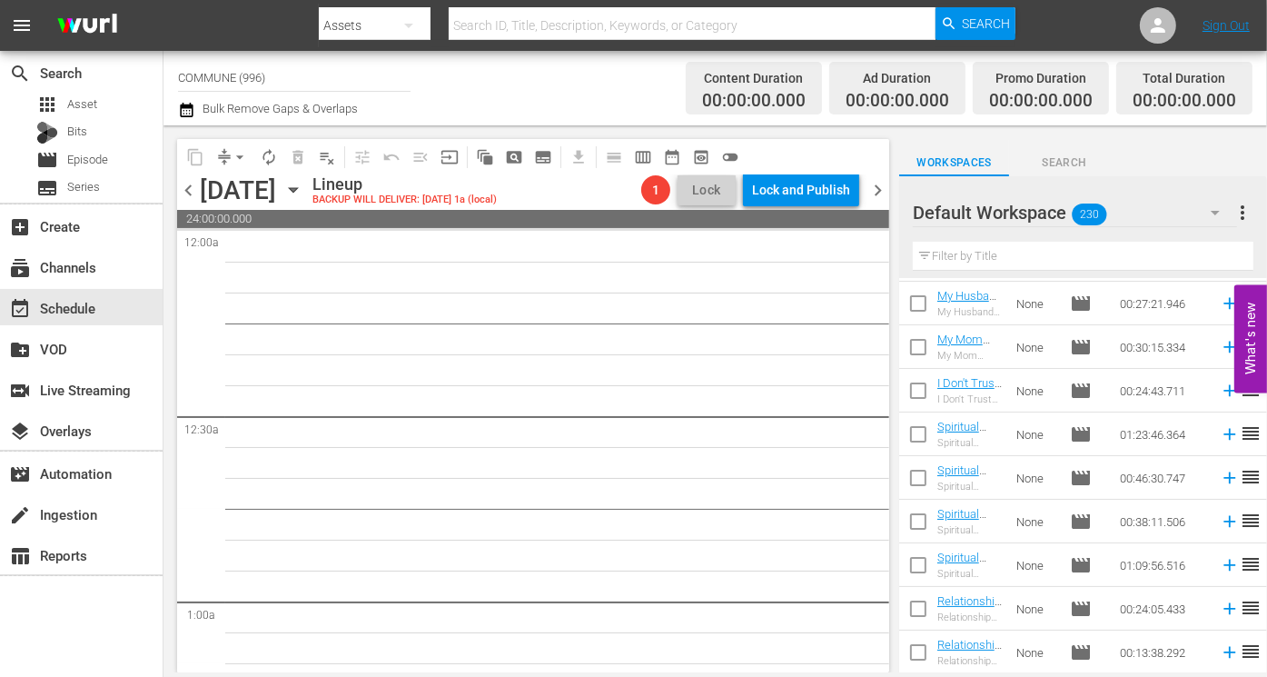
scroll to position [8677, 0]
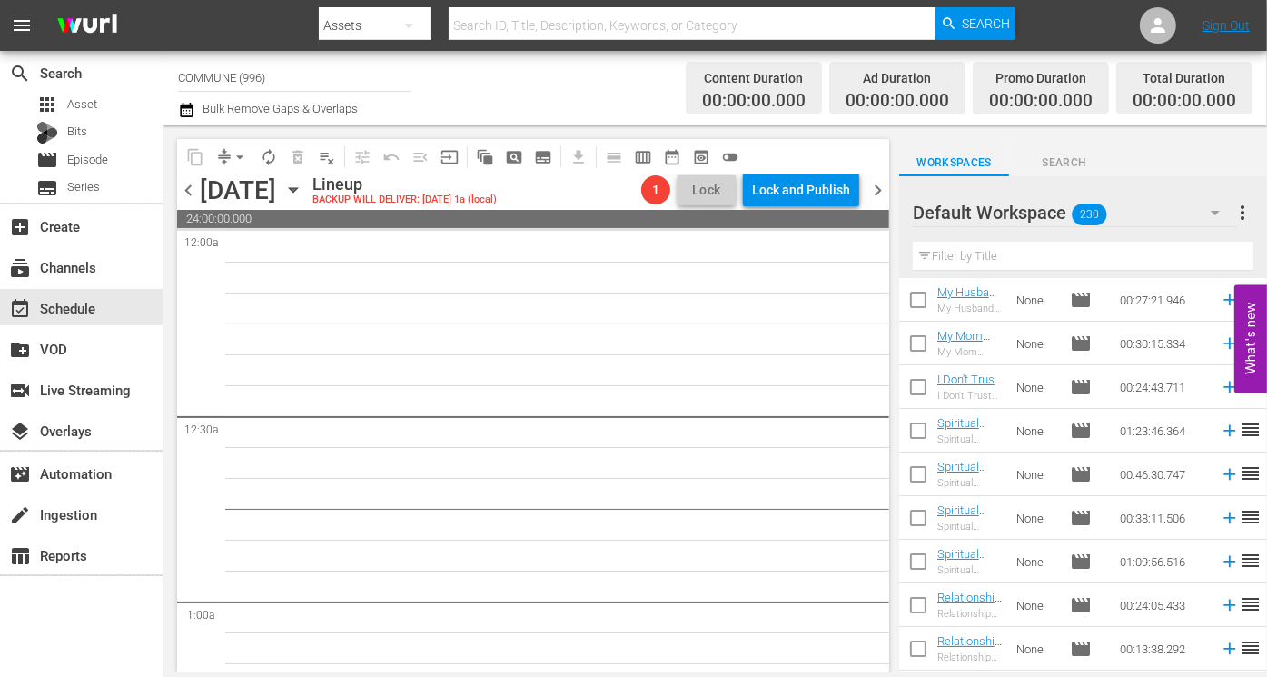
click at [188, 188] on span "chevron_left" at bounding box center [188, 190] width 23 height 23
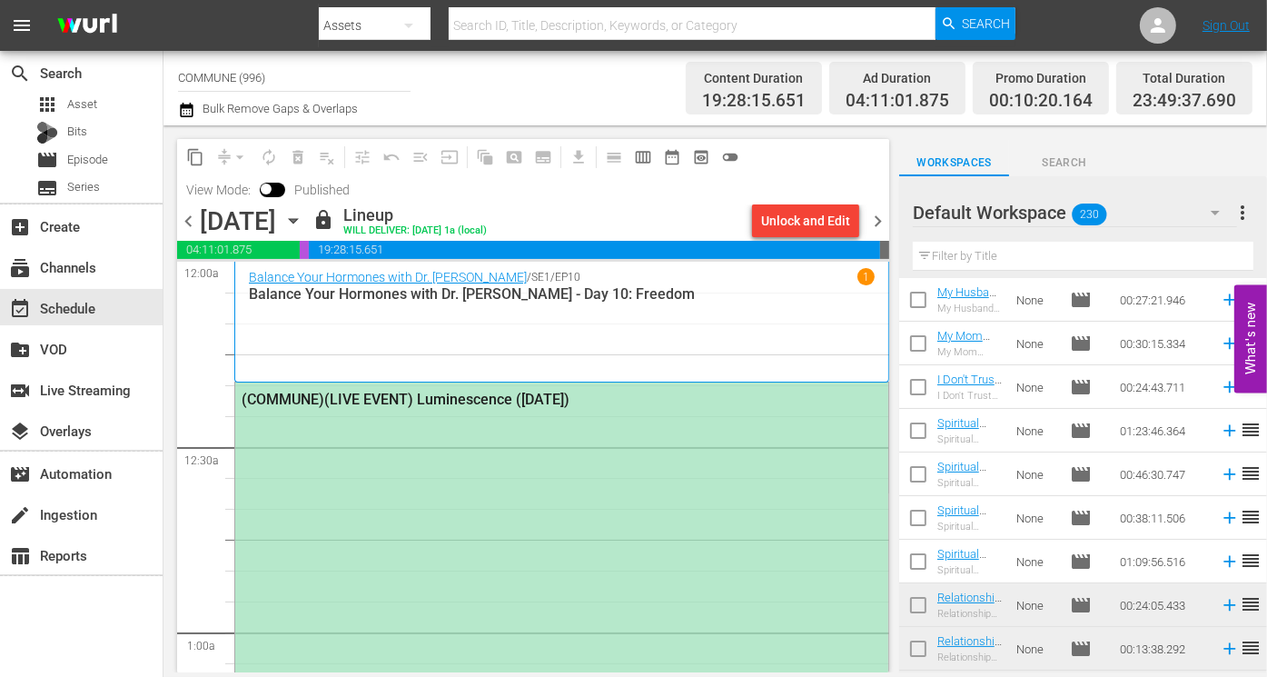
click at [879, 221] on span "chevron_right" at bounding box center [878, 221] width 23 height 23
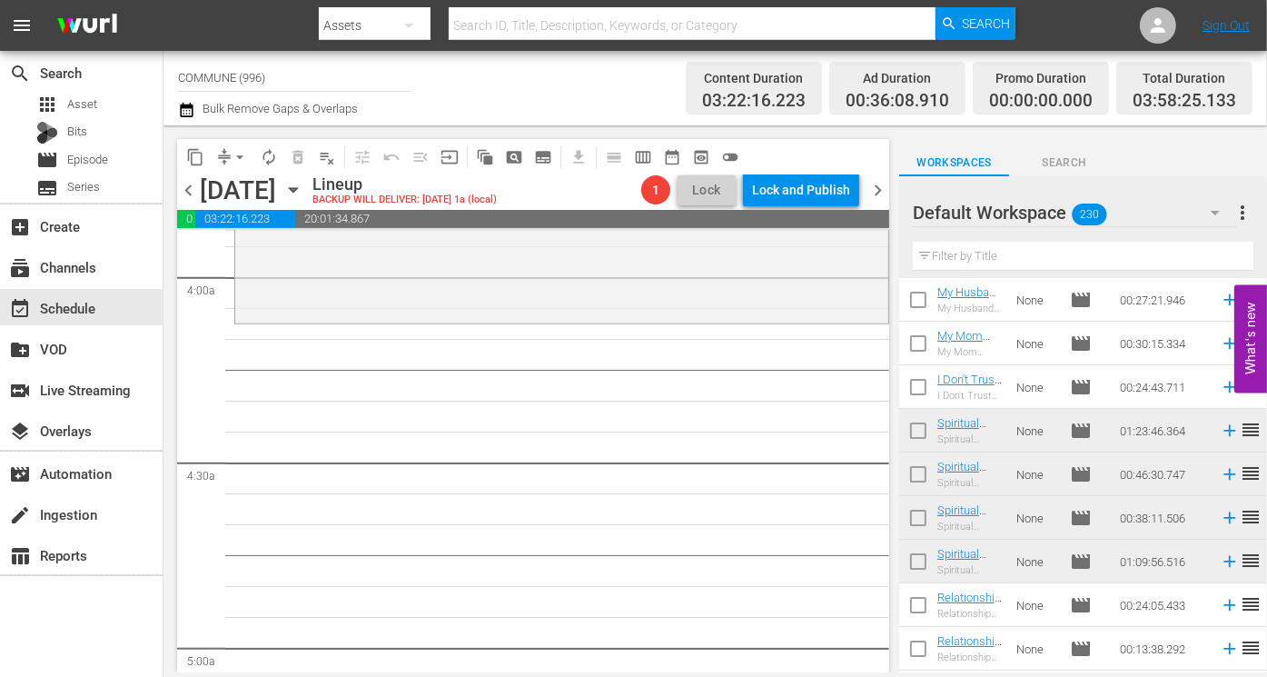
scroll to position [1439, 0]
click at [976, 256] on input "text" at bounding box center [1083, 256] width 341 height 29
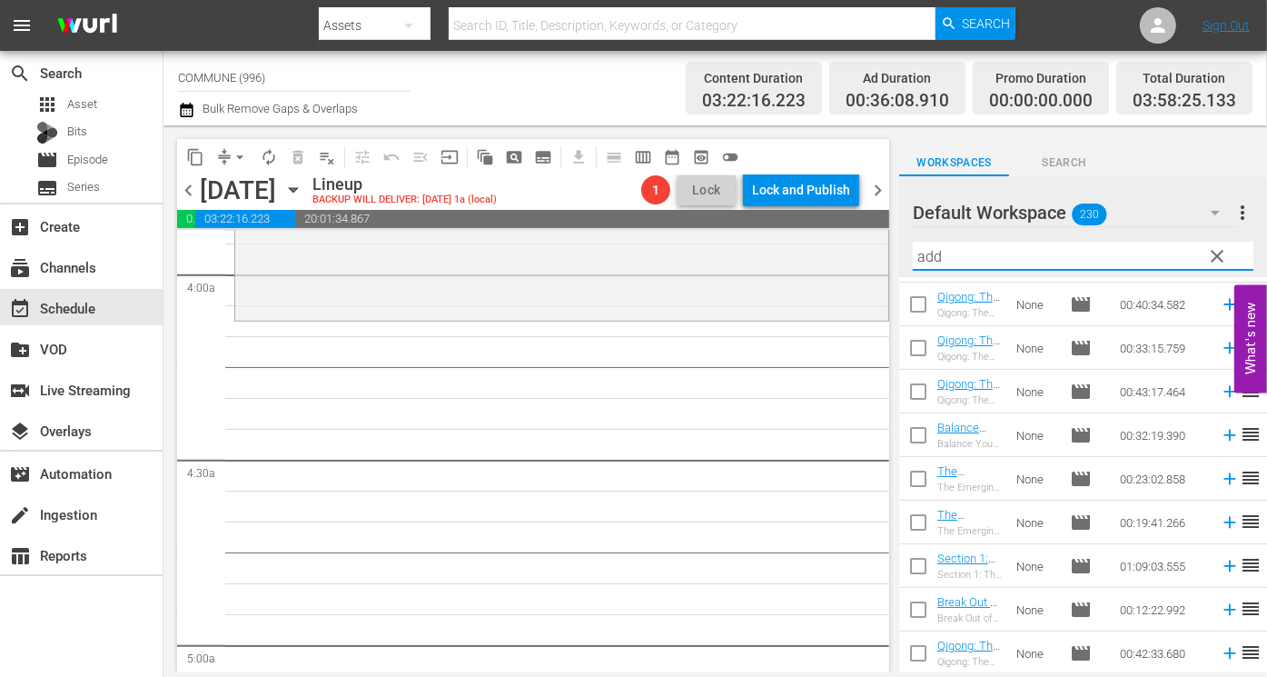
scroll to position [0, 0]
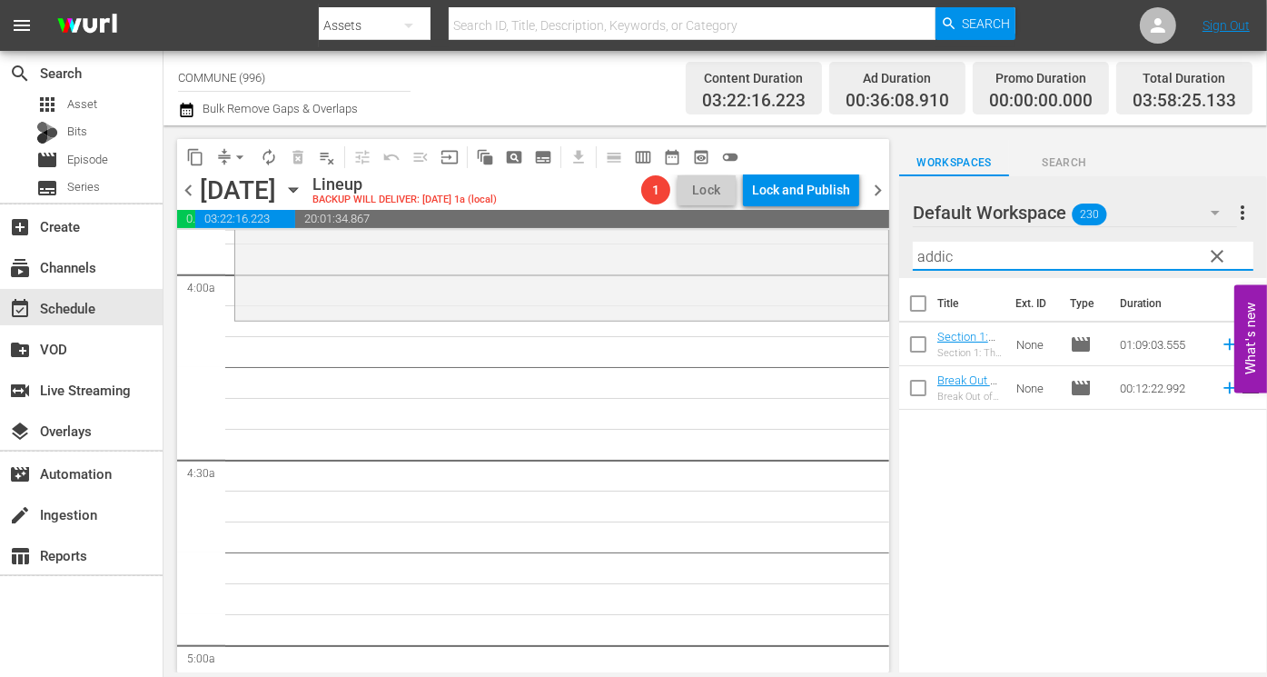
type input "addic"
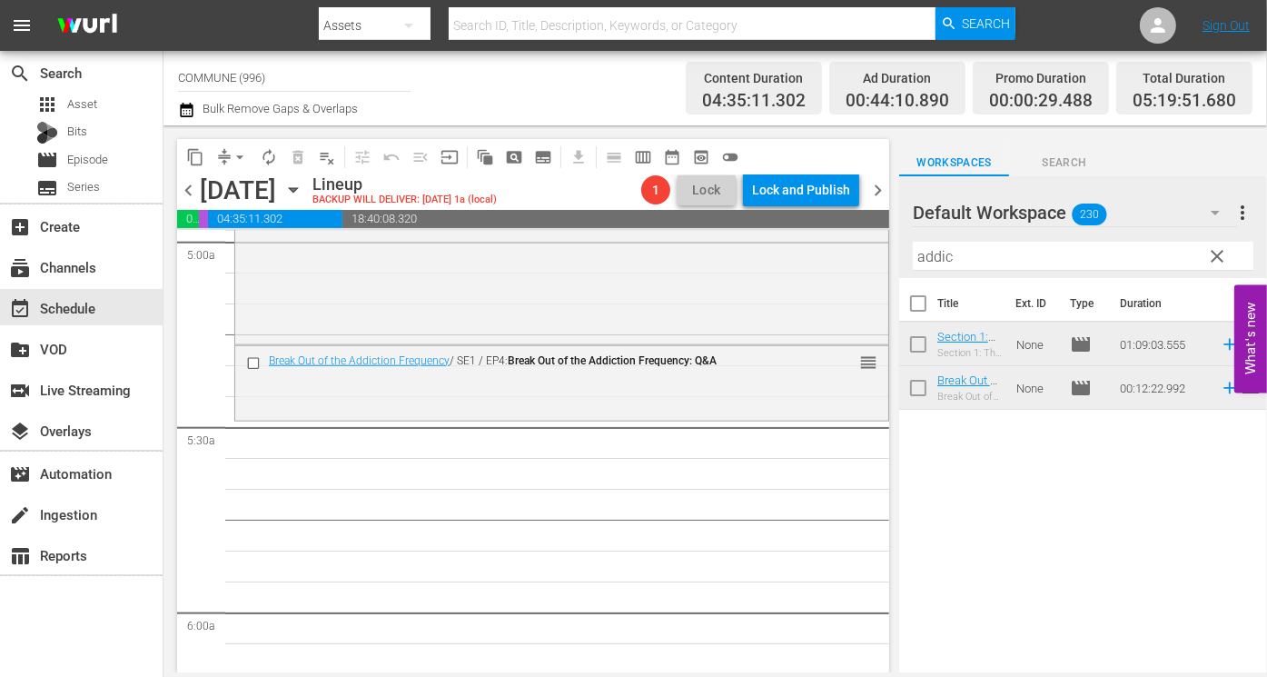
scroll to position [1842, 0]
click at [1214, 258] on span "clear" at bounding box center [1217, 256] width 22 height 22
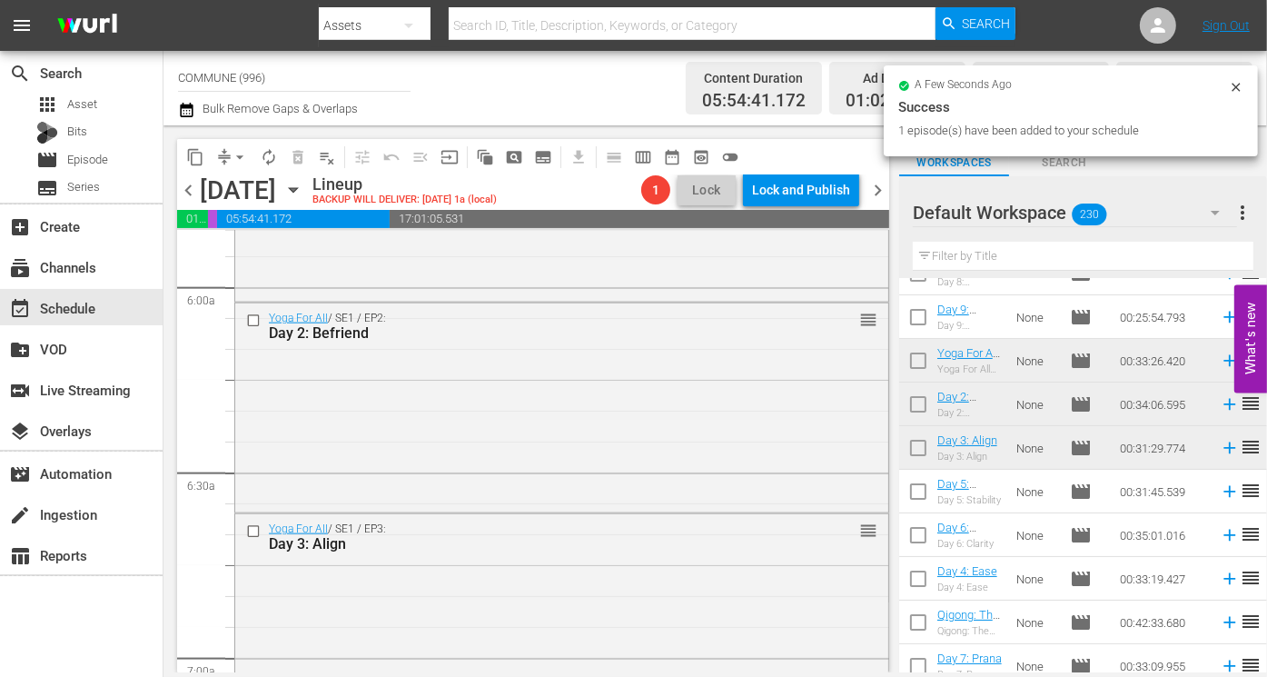
scroll to position [2275, 0]
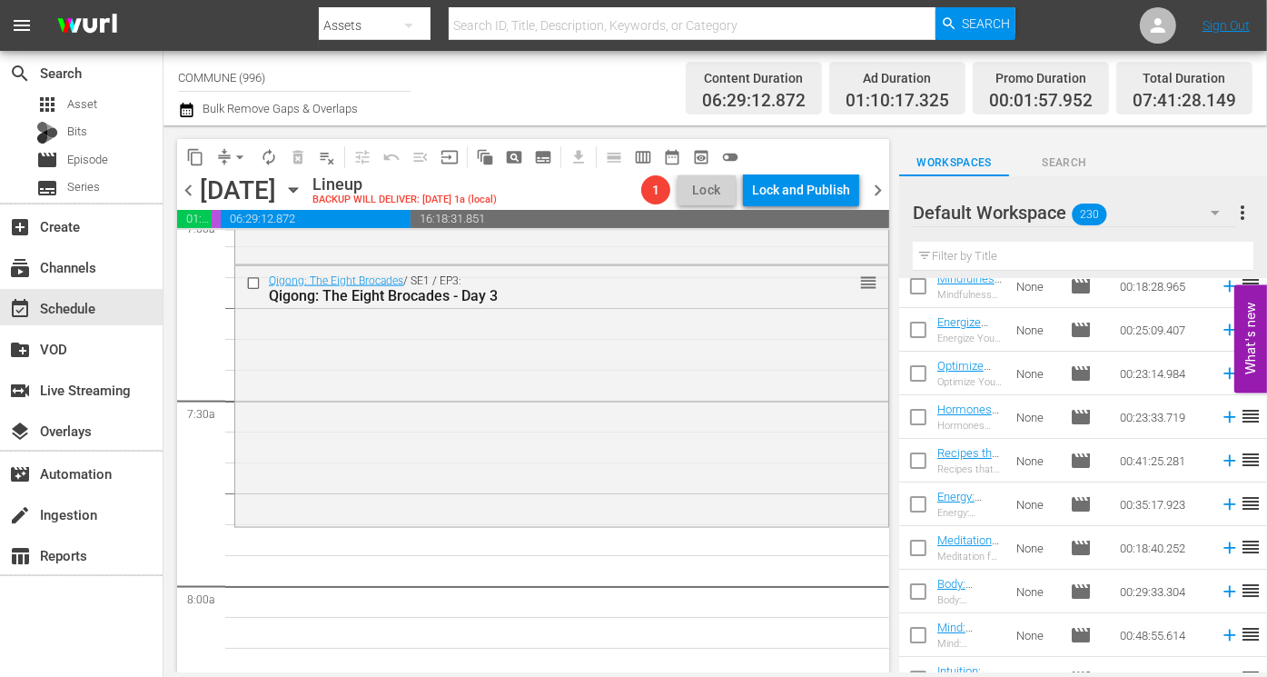
scroll to position [7865, 0]
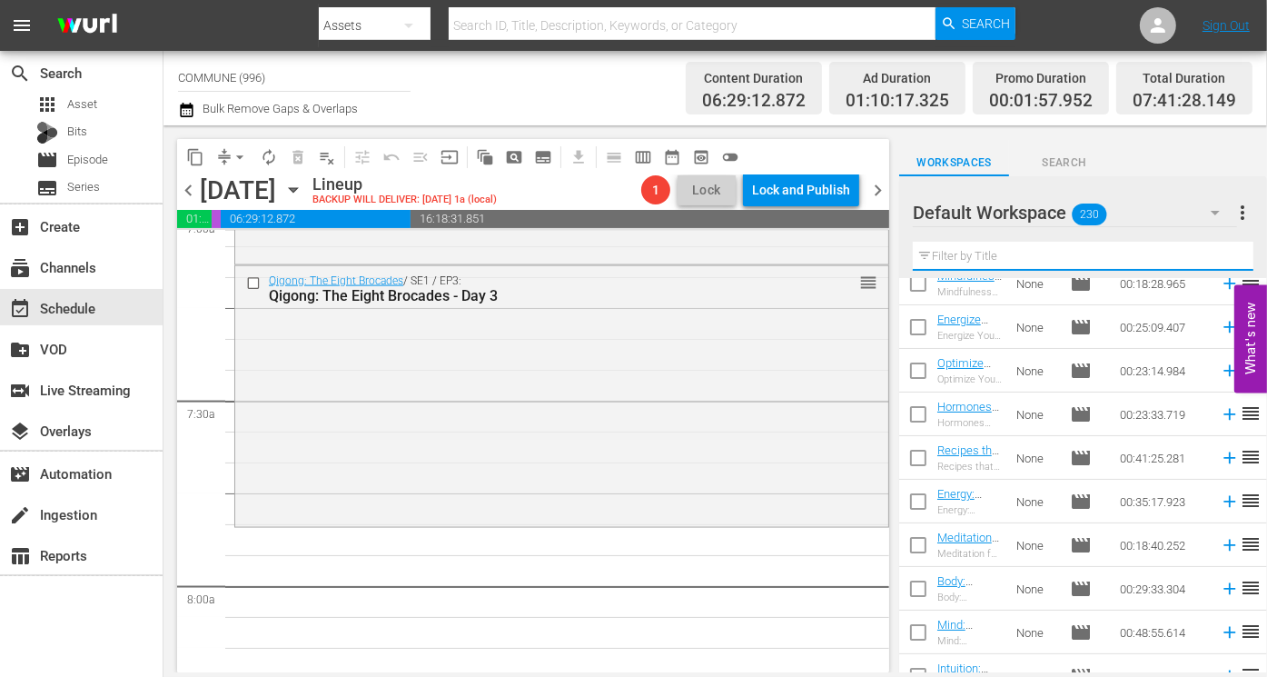
click at [958, 258] on input "text" at bounding box center [1083, 256] width 341 height 29
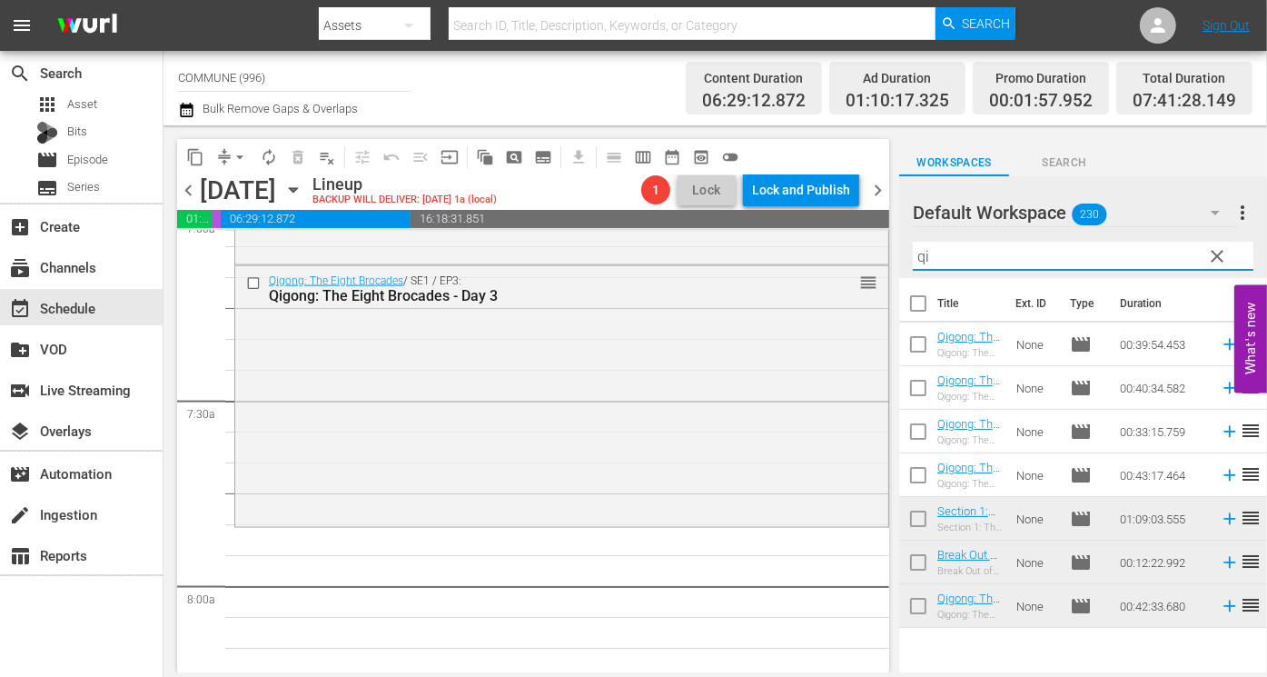
scroll to position [0, 0]
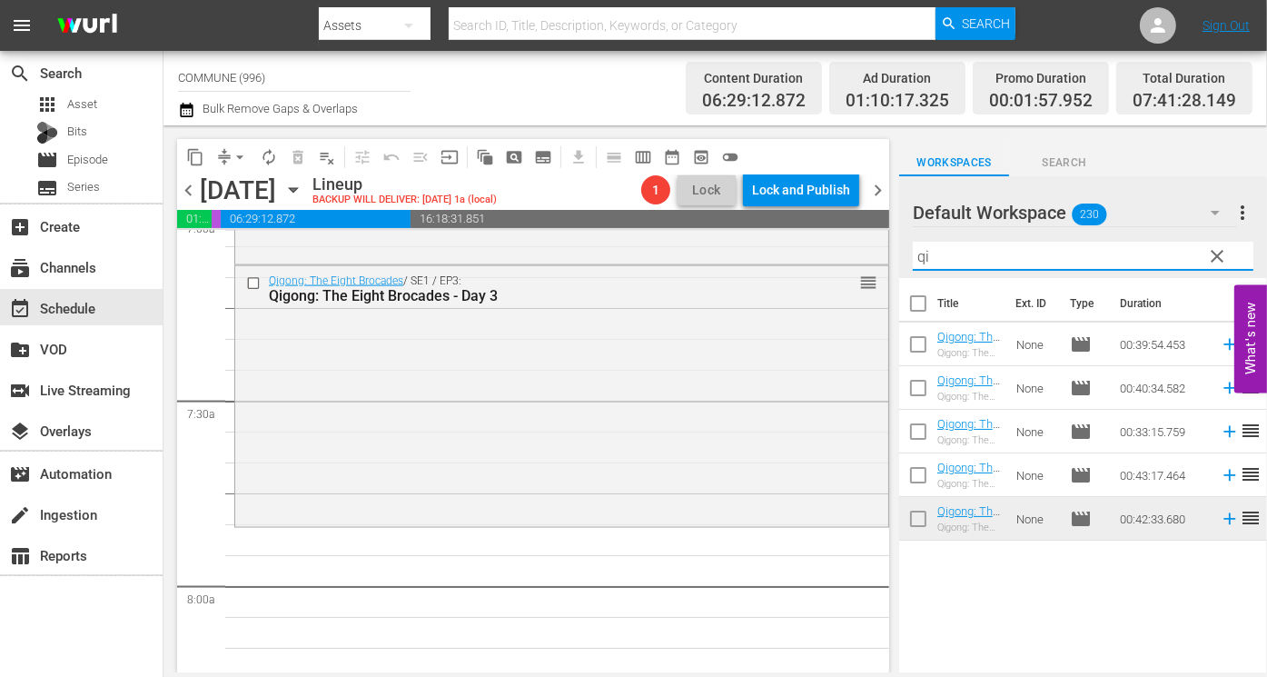
type input "qi"
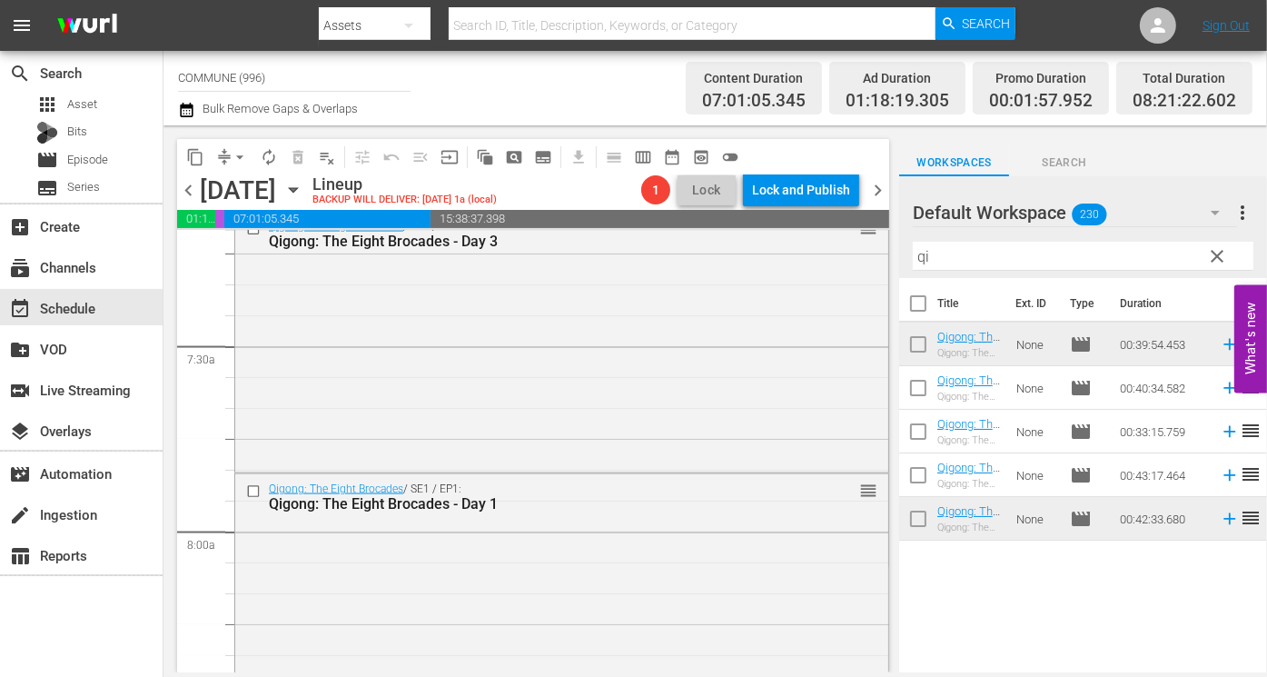
scroll to position [2644, 0]
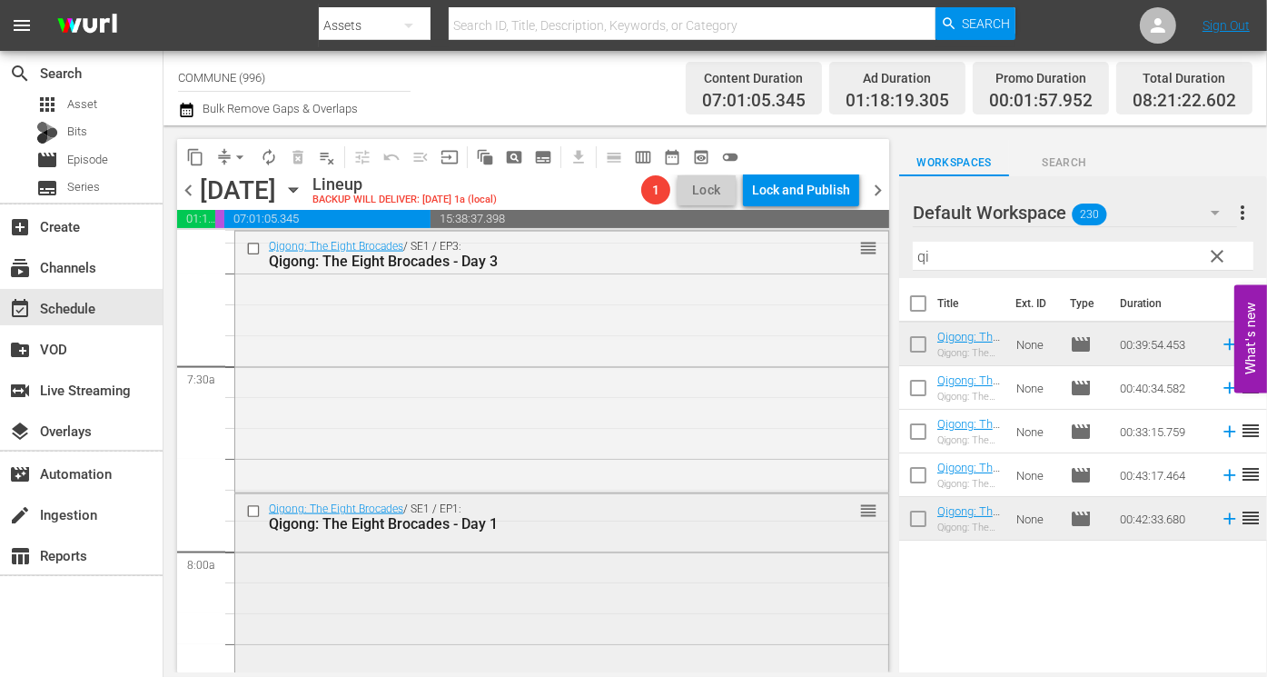
click at [252, 510] on input "checkbox" at bounding box center [255, 511] width 19 height 15
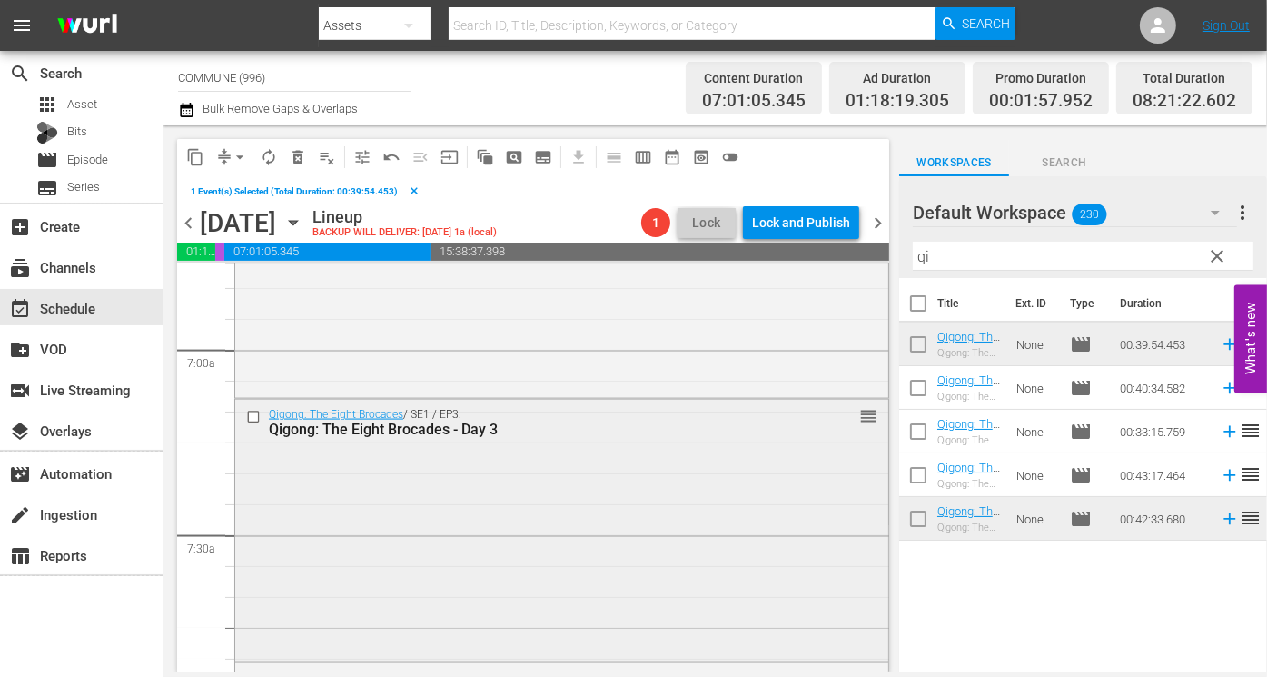
scroll to position [2493, 0]
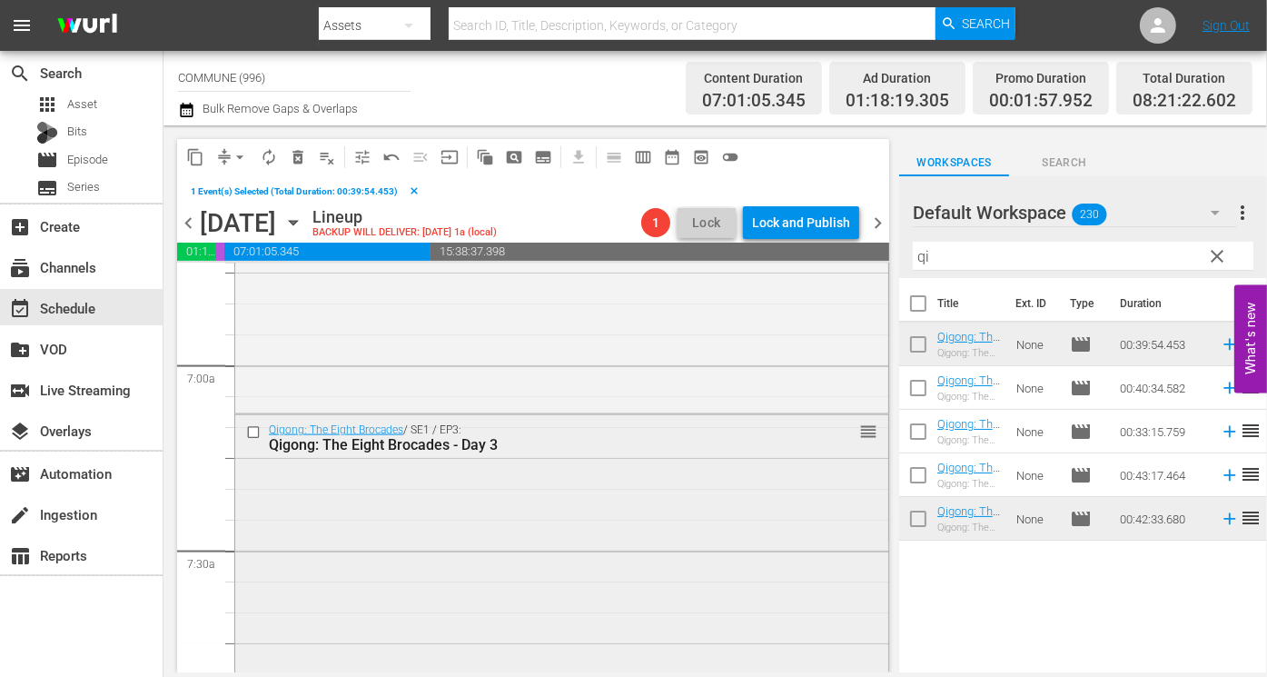
click at [253, 431] on input "checkbox" at bounding box center [255, 432] width 19 height 15
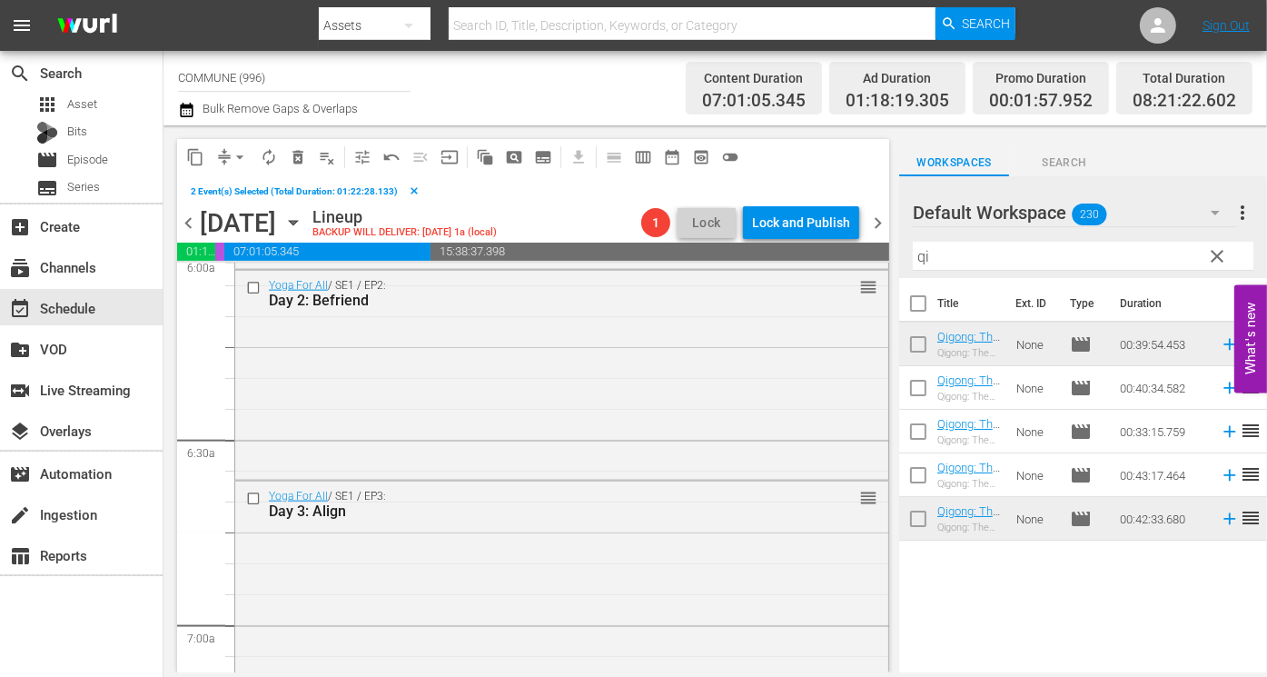
scroll to position [2187, 0]
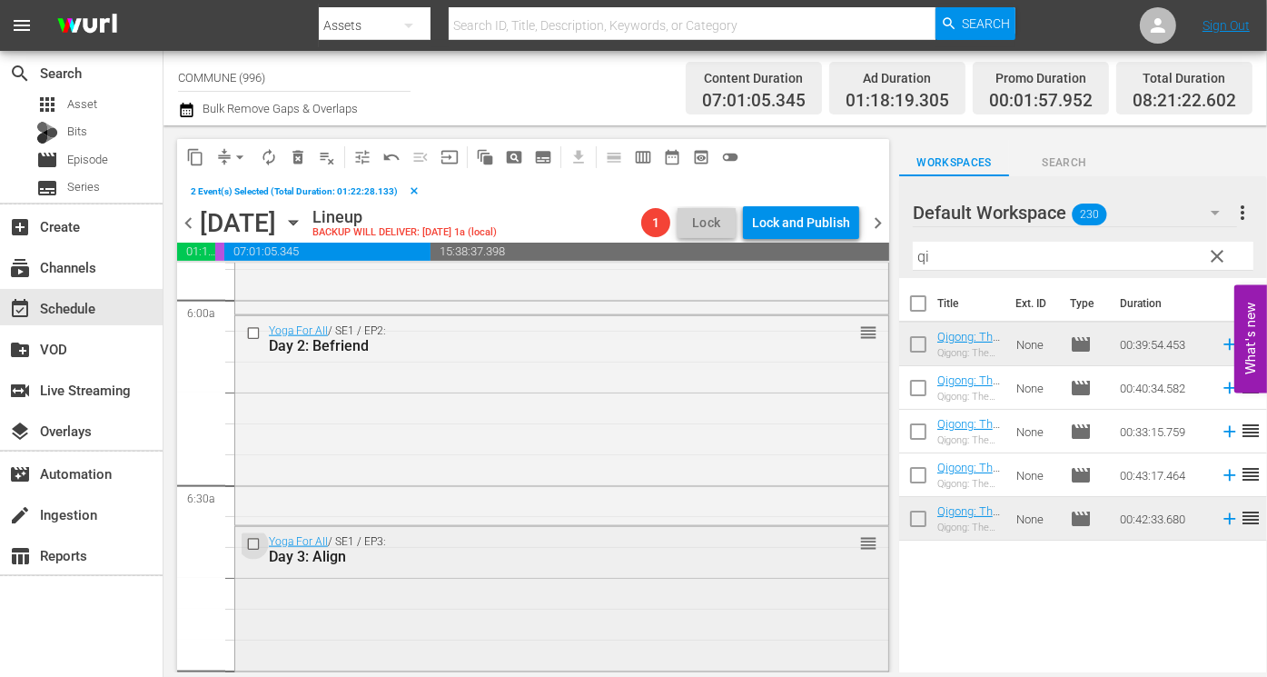
click at [254, 543] on input "checkbox" at bounding box center [255, 543] width 19 height 15
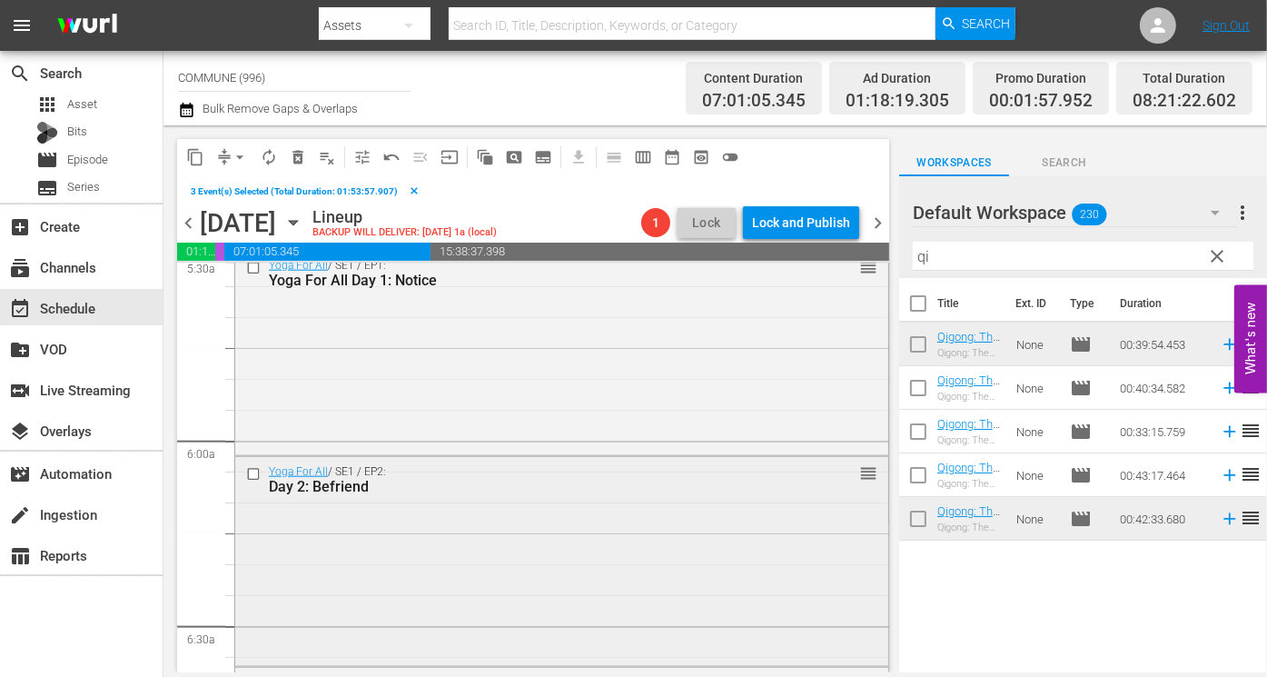
scroll to position [2045, 0]
click at [252, 472] on input "checkbox" at bounding box center [255, 475] width 19 height 15
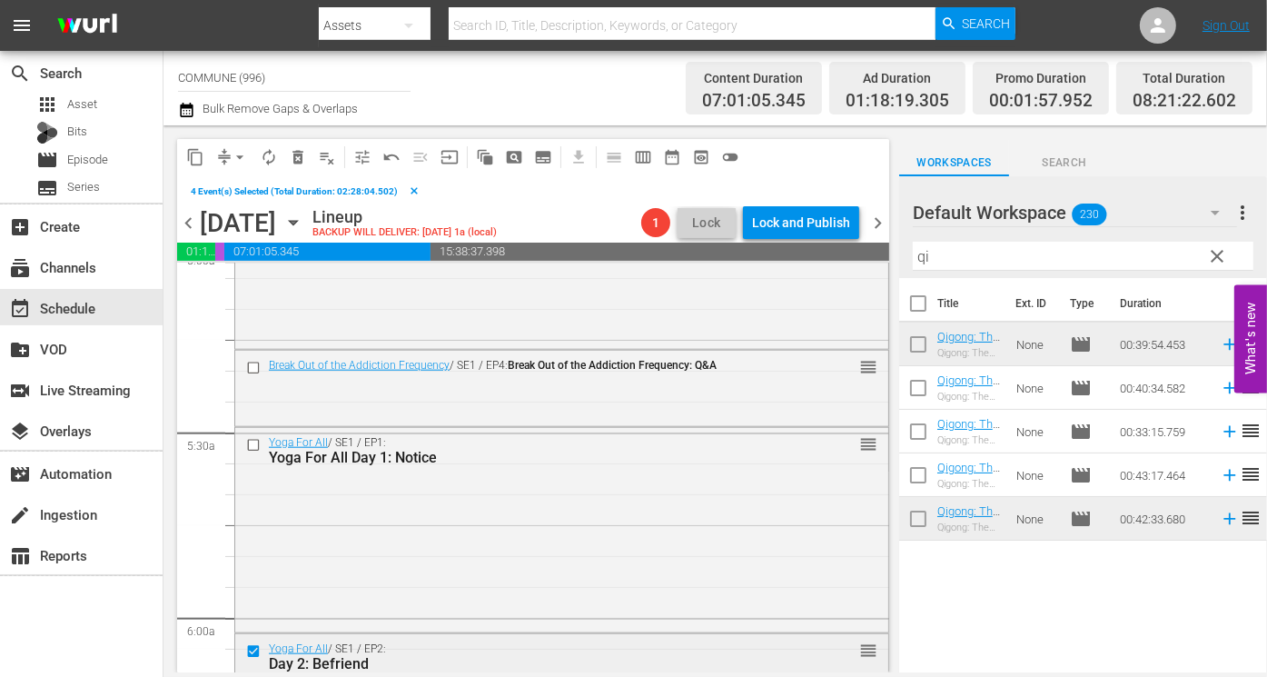
scroll to position [1868, 0]
click at [254, 447] on input "checkbox" at bounding box center [255, 446] width 19 height 15
click at [193, 153] on span "content_copy" at bounding box center [195, 157] width 18 height 18
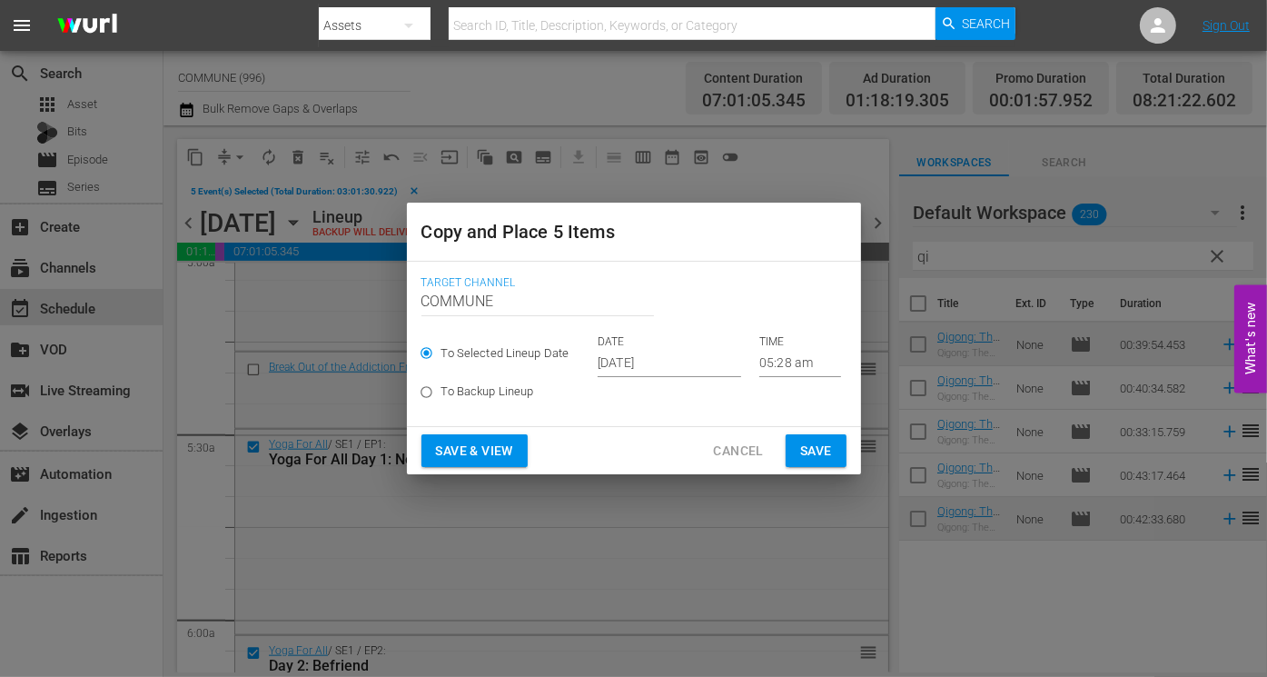
click at [773, 365] on input "05:28 am" at bounding box center [800, 363] width 82 height 27
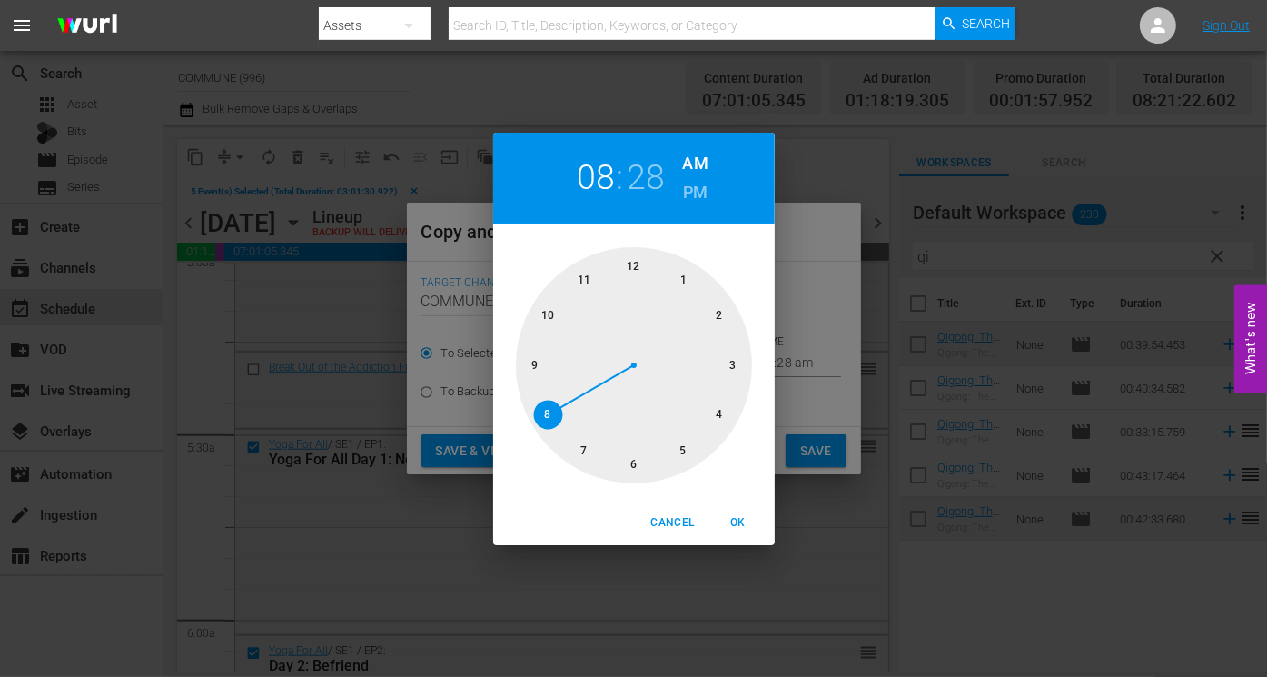
drag, startPoint x: 687, startPoint y: 447, endPoint x: 557, endPoint y: 423, distance: 132.0
click at [557, 423] on div at bounding box center [634, 365] width 236 height 236
drag, startPoint x: 657, startPoint y: 463, endPoint x: 647, endPoint y: 463, distance: 10.0
click at [647, 463] on div at bounding box center [634, 365] width 236 height 236
click at [738, 523] on span "OK" at bounding box center [739, 522] width 44 height 19
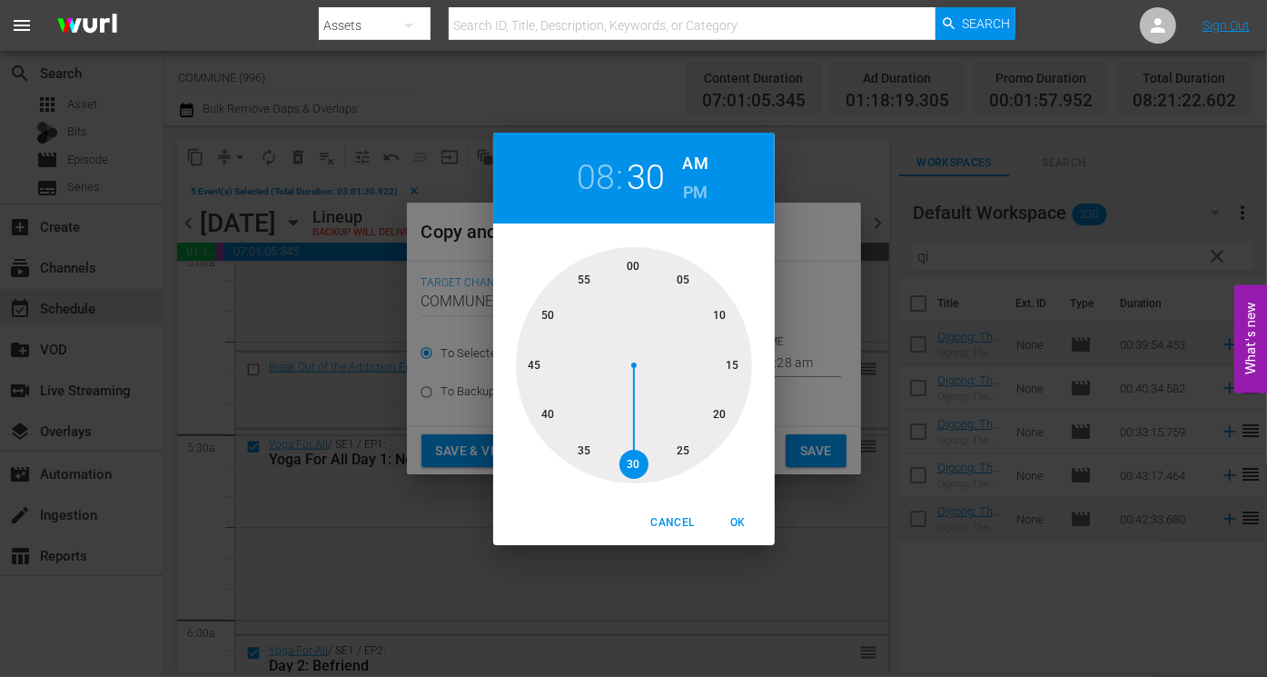
type input "08:30 am"
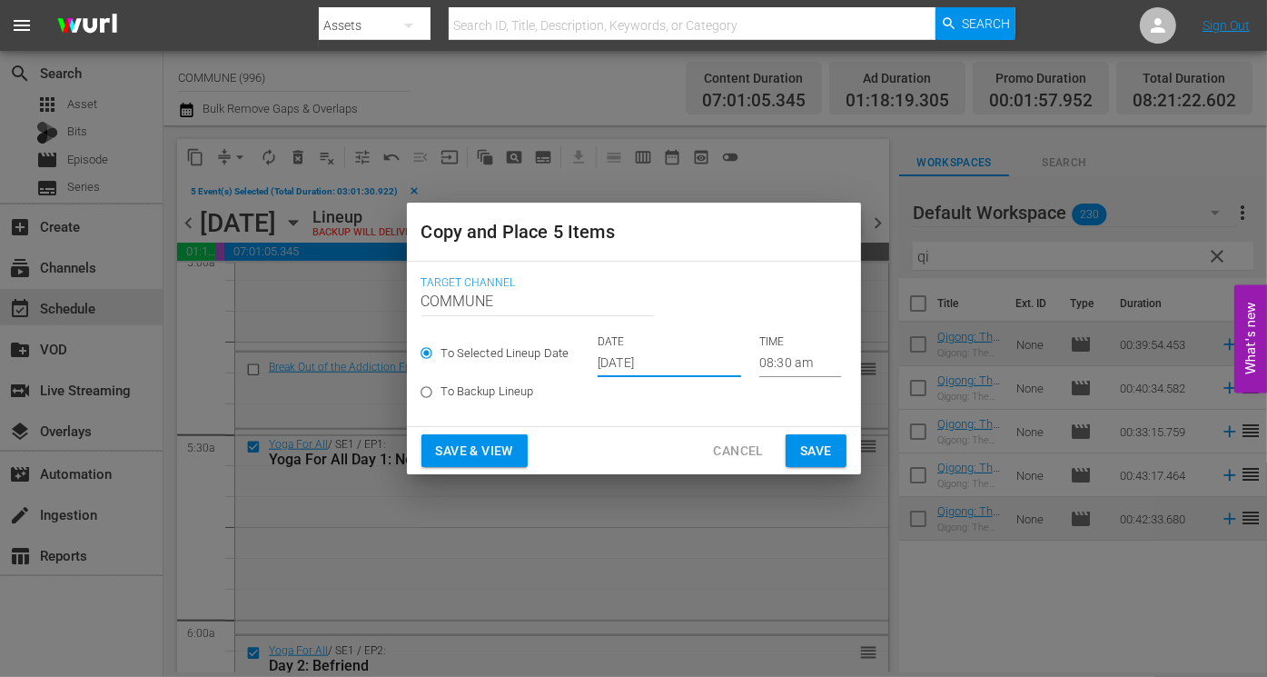
click at [699, 365] on input "[DATE]" at bounding box center [670, 363] width 144 height 27
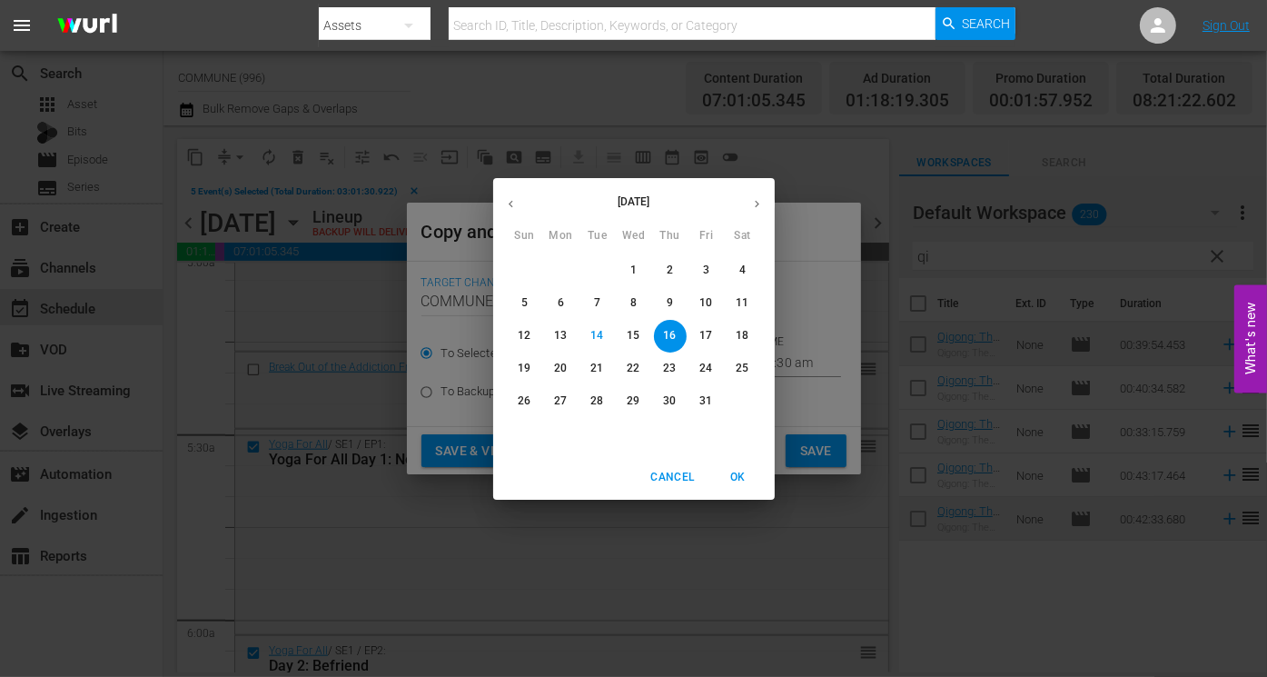
click at [526, 367] on p "19" at bounding box center [524, 368] width 13 height 15
type input "Oct 19th 2025"
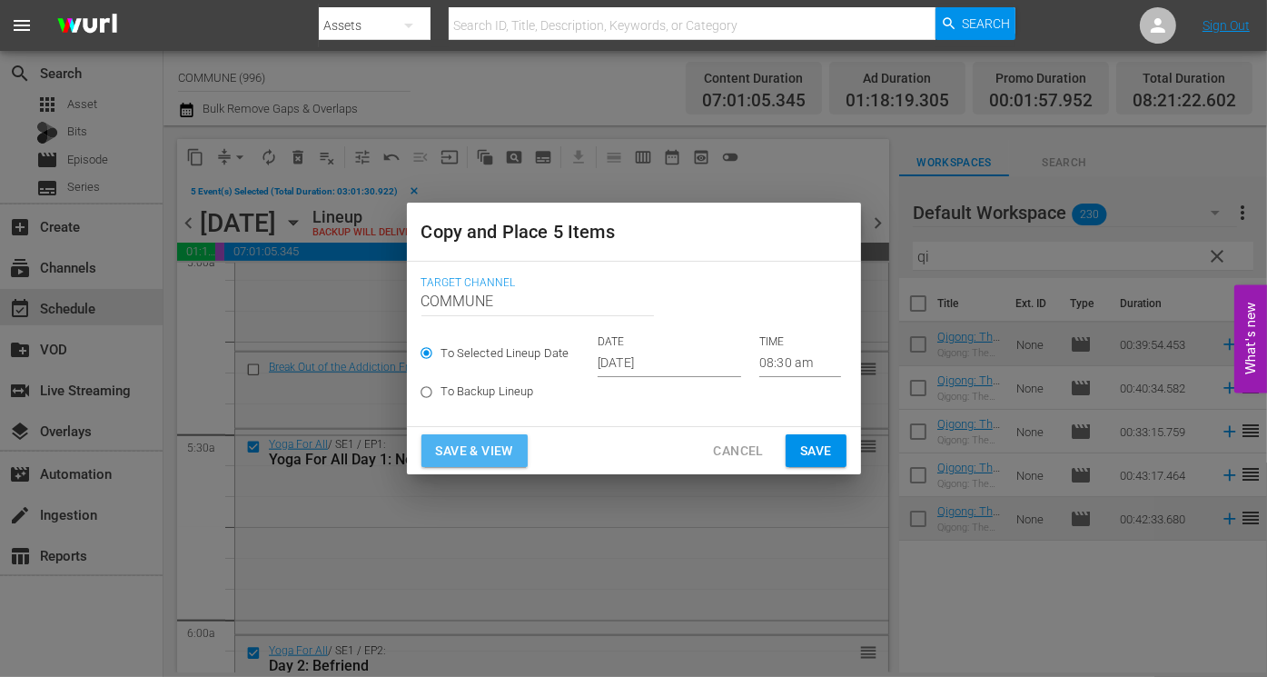
click at [490, 451] on span "Save & View" at bounding box center [474, 451] width 77 height 23
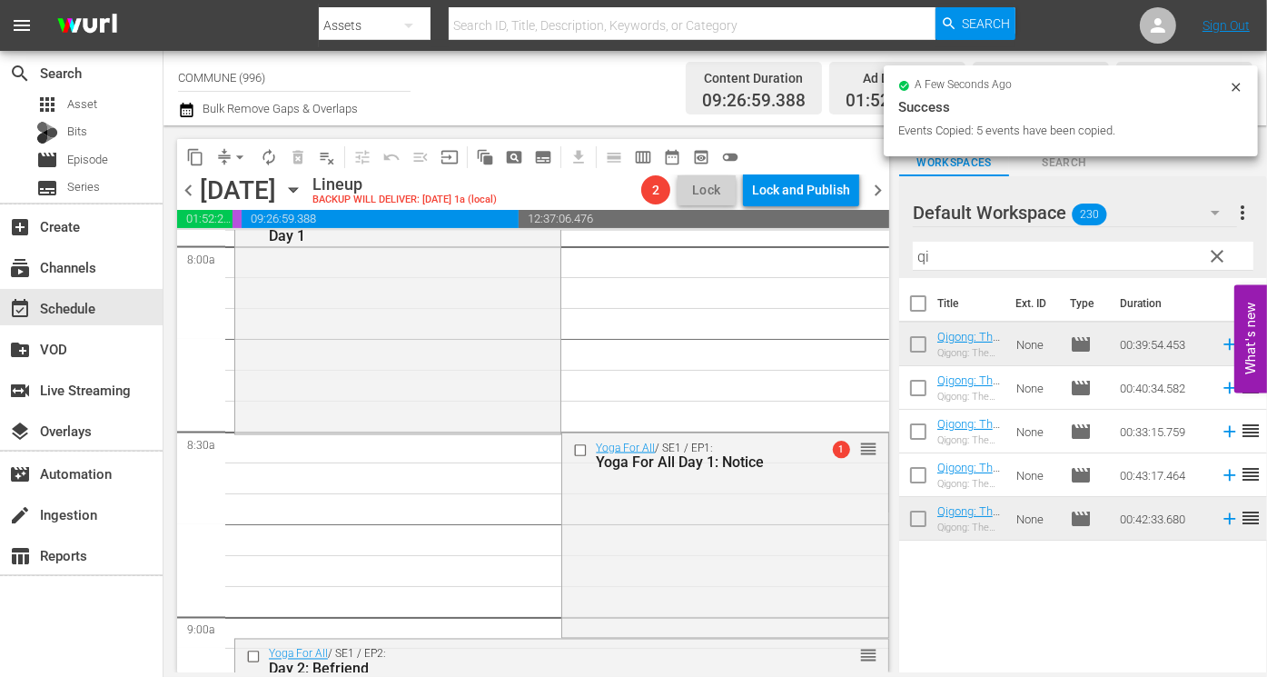
scroll to position [2952, 0]
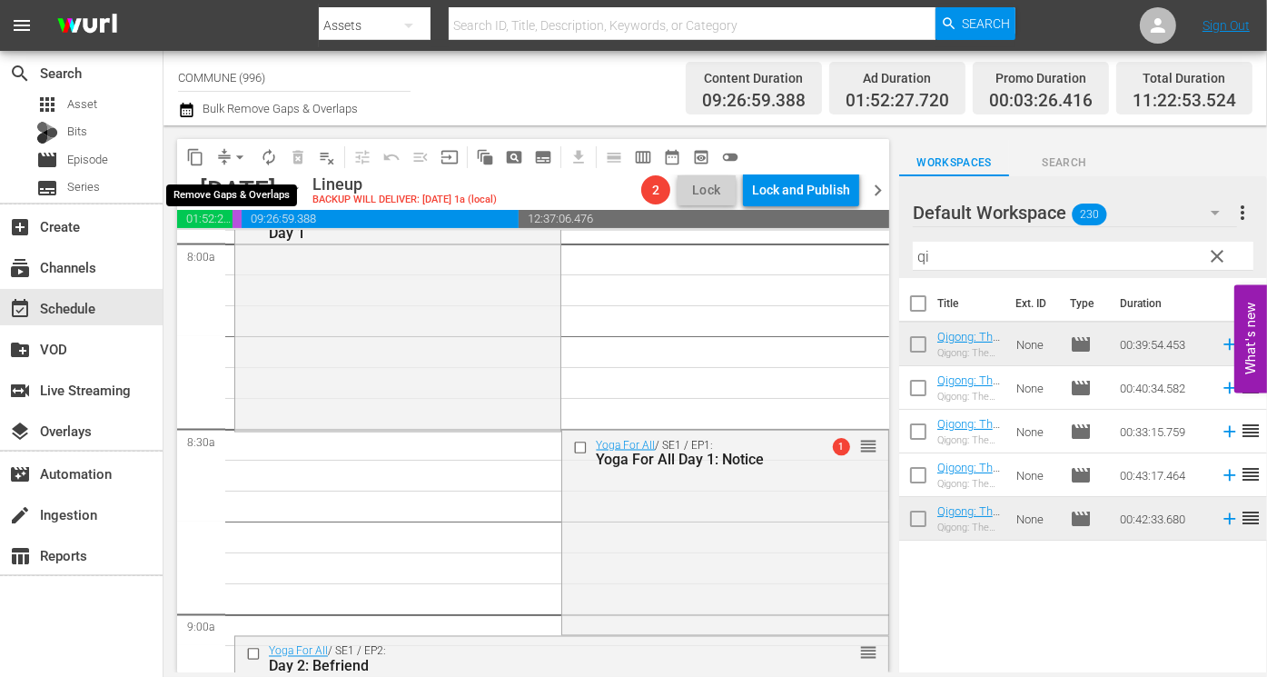
click at [241, 157] on span "arrow_drop_down" at bounding box center [240, 157] width 18 height 18
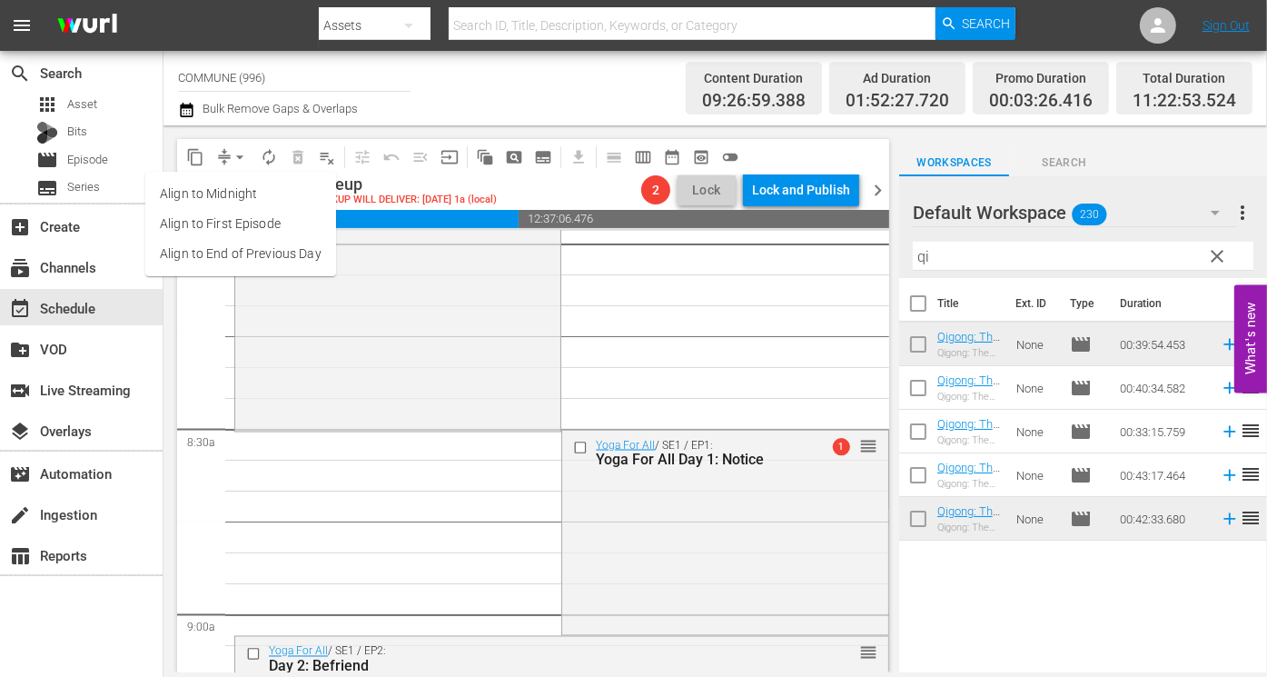
click at [256, 252] on li "Align to End of Previous Day" at bounding box center [240, 254] width 191 height 30
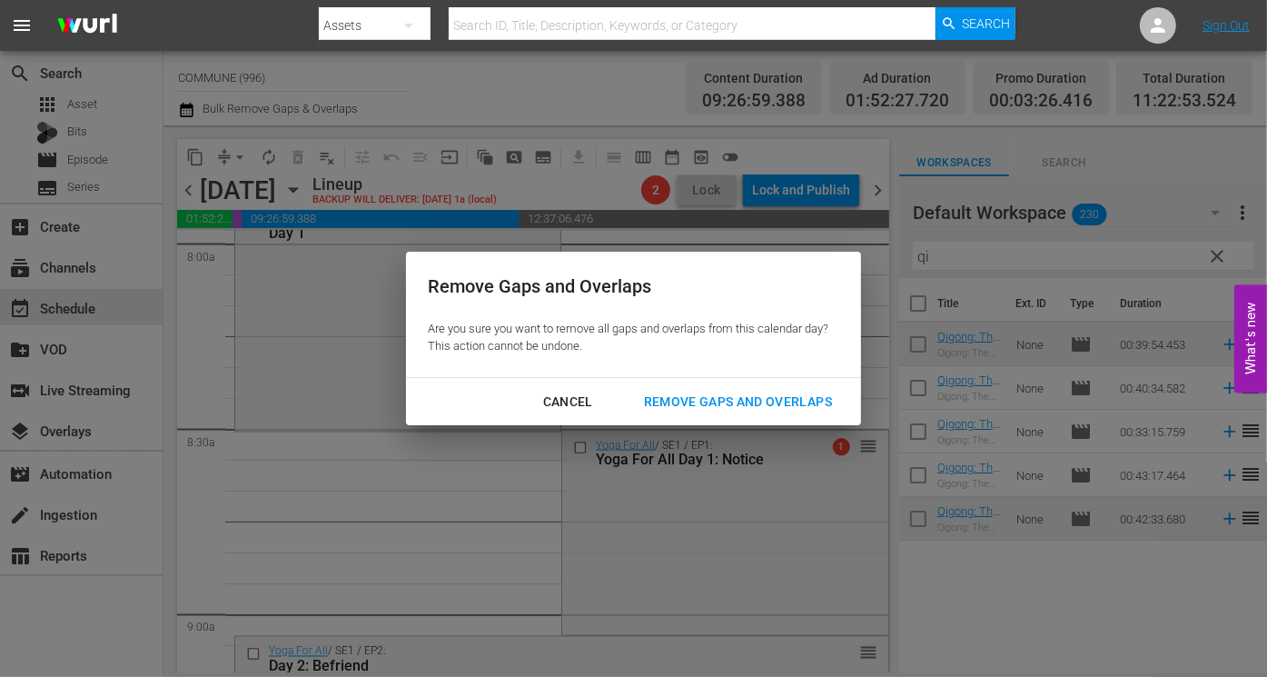
click at [726, 399] on div "Remove Gaps and Overlaps" at bounding box center [737, 402] width 217 height 23
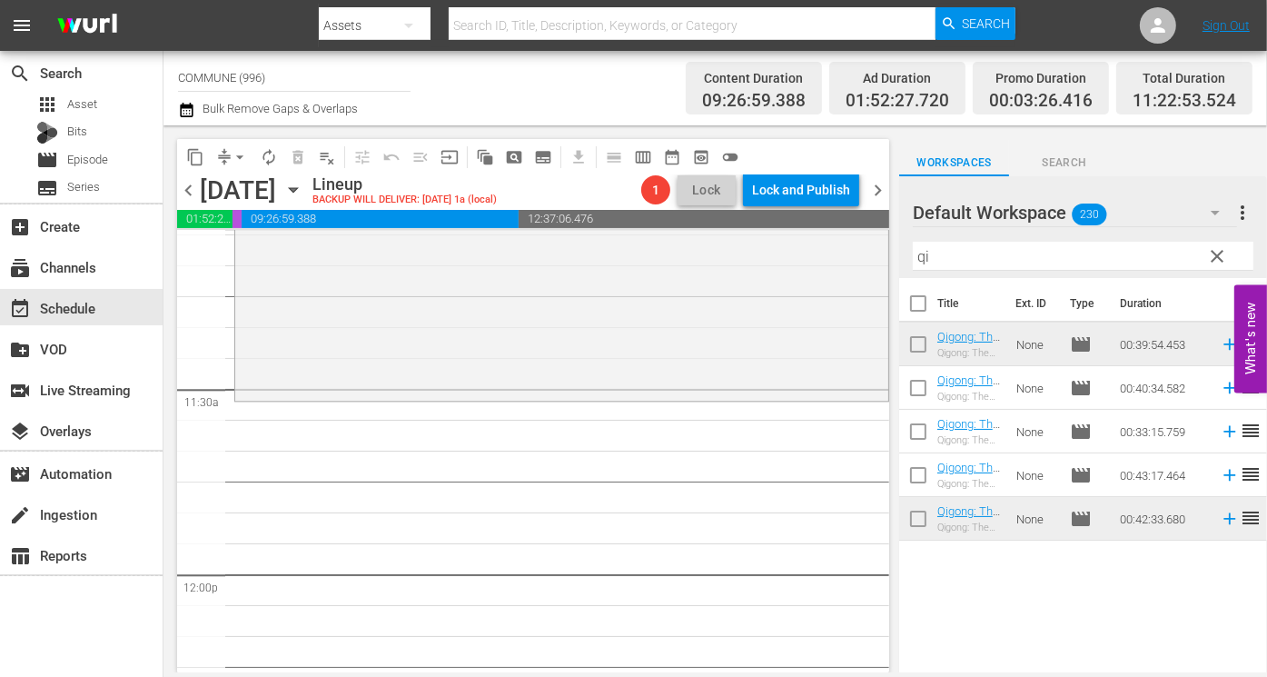
scroll to position [4116, 0]
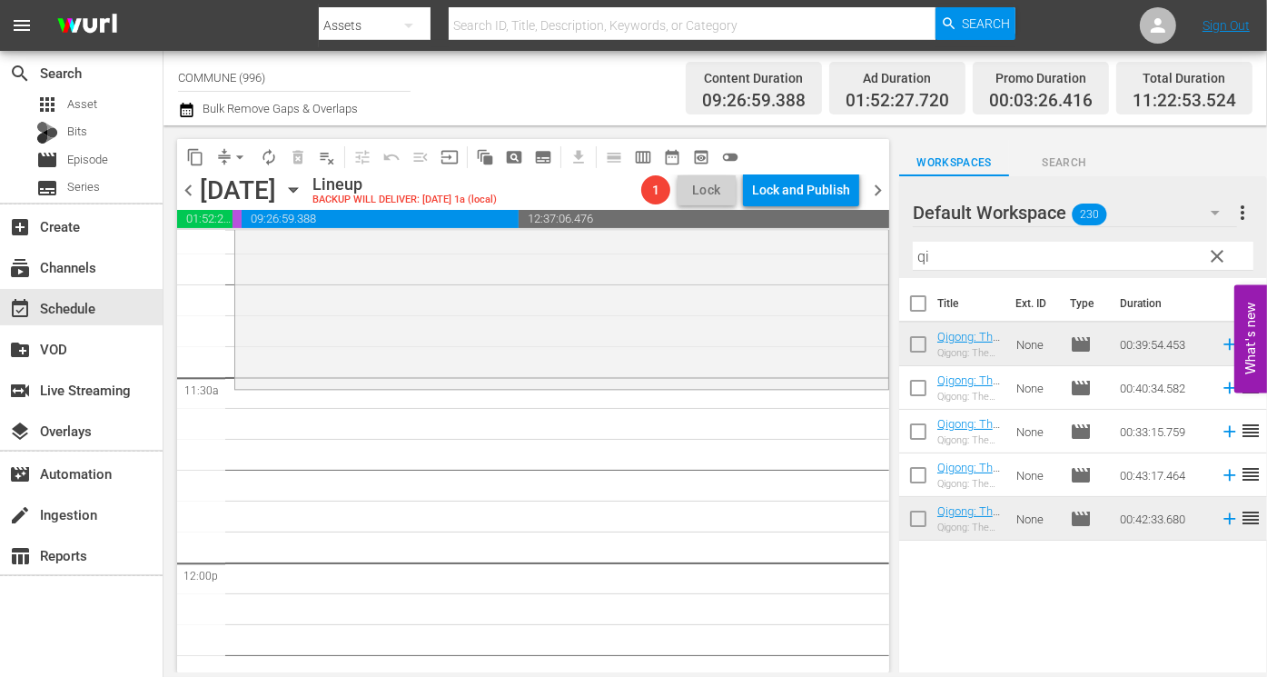
click at [1220, 257] on span "clear" at bounding box center [1217, 256] width 22 height 22
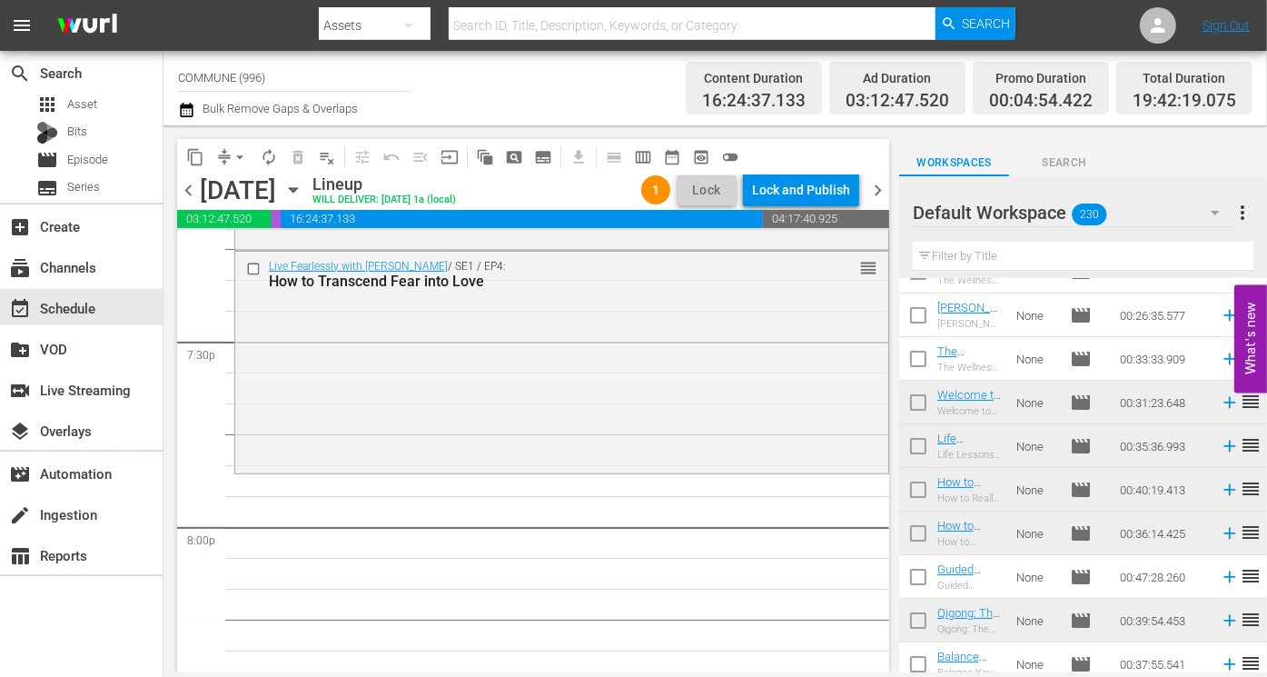
scroll to position [7117, 0]
click at [985, 258] on input "text" at bounding box center [1083, 256] width 341 height 29
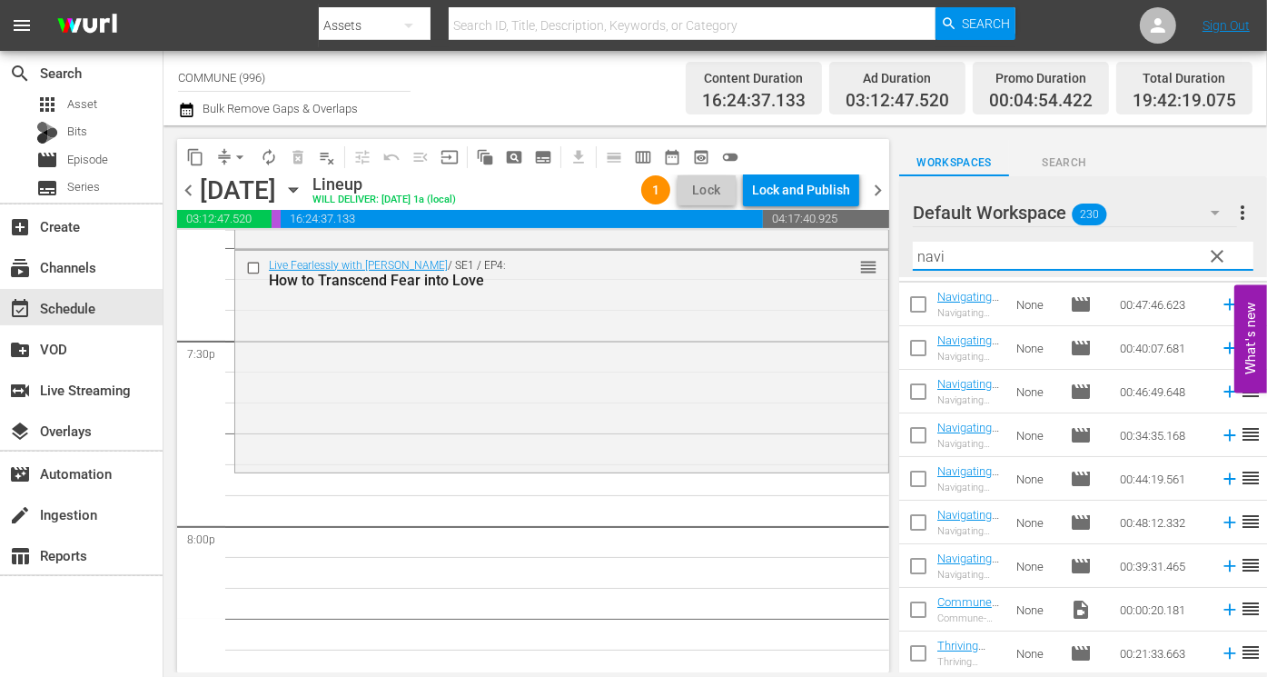
scroll to position [40, 0]
type input "navi"
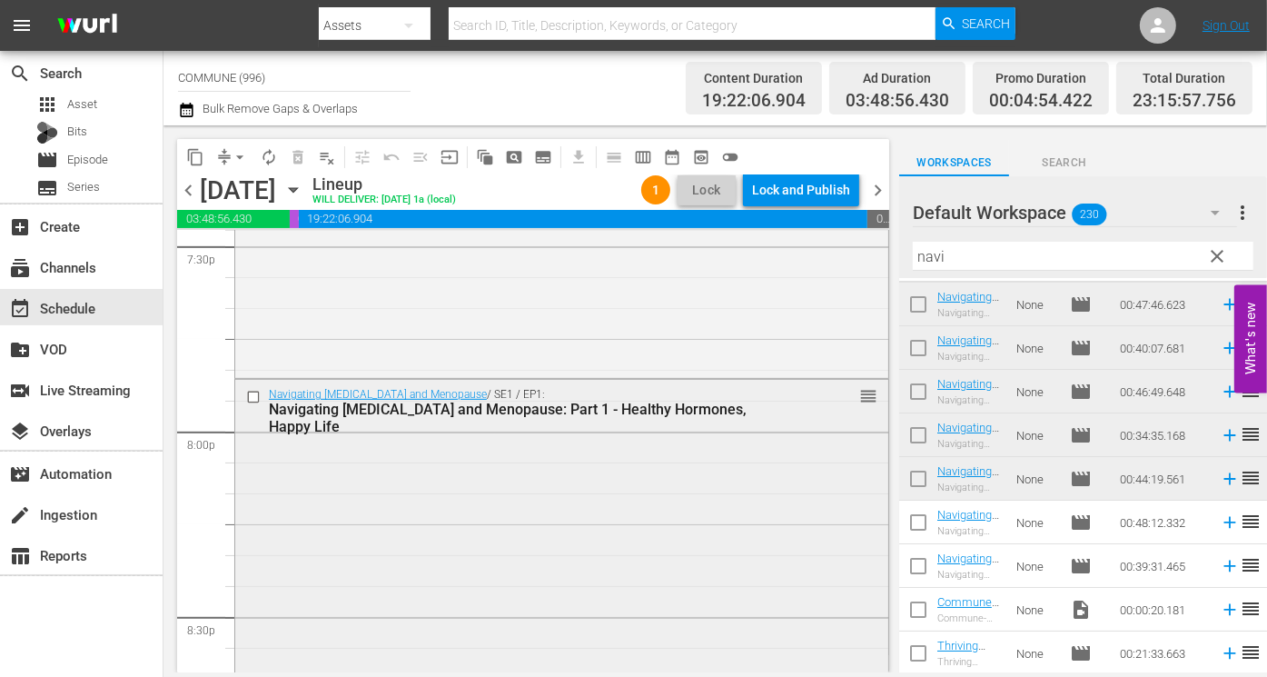
scroll to position [7241, 0]
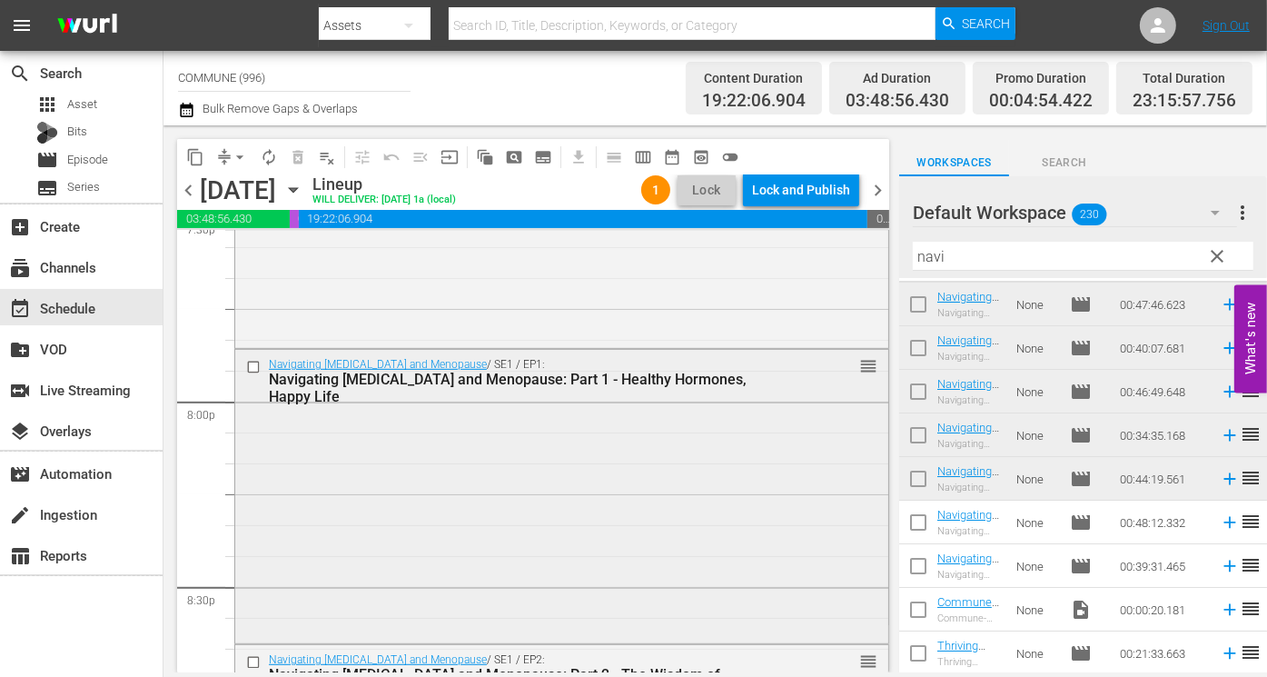
click at [252, 362] on input "checkbox" at bounding box center [255, 367] width 19 height 15
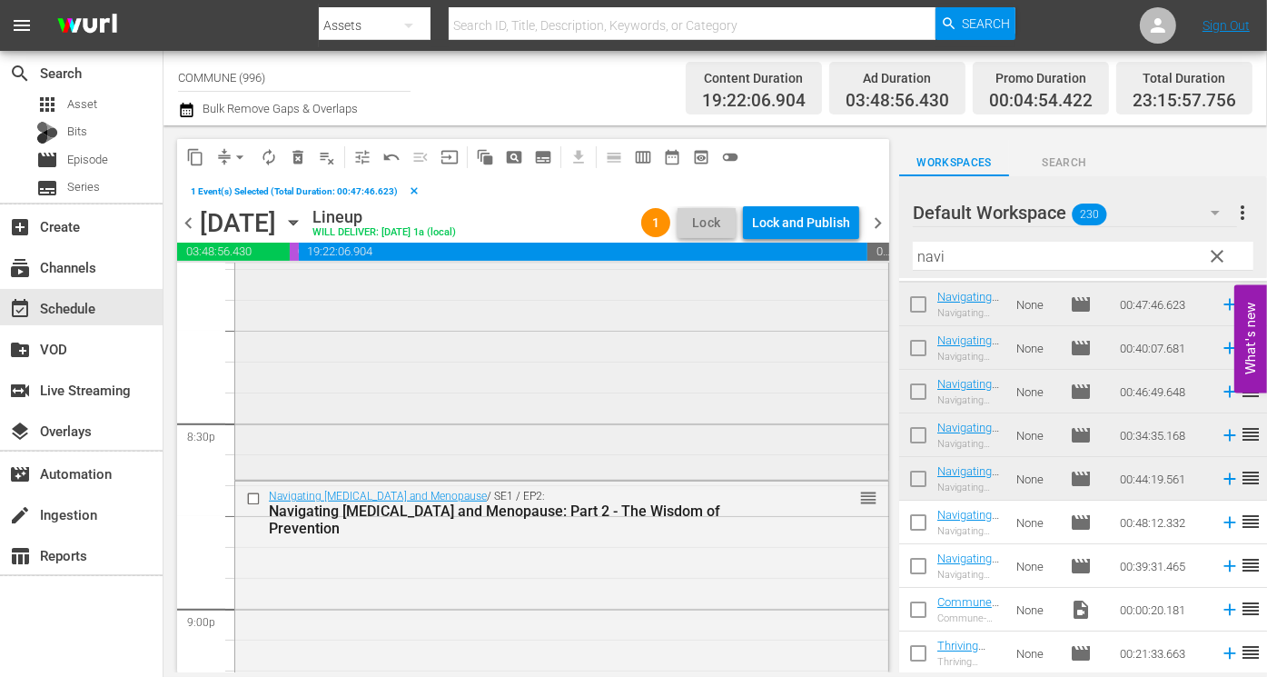
scroll to position [7452, 0]
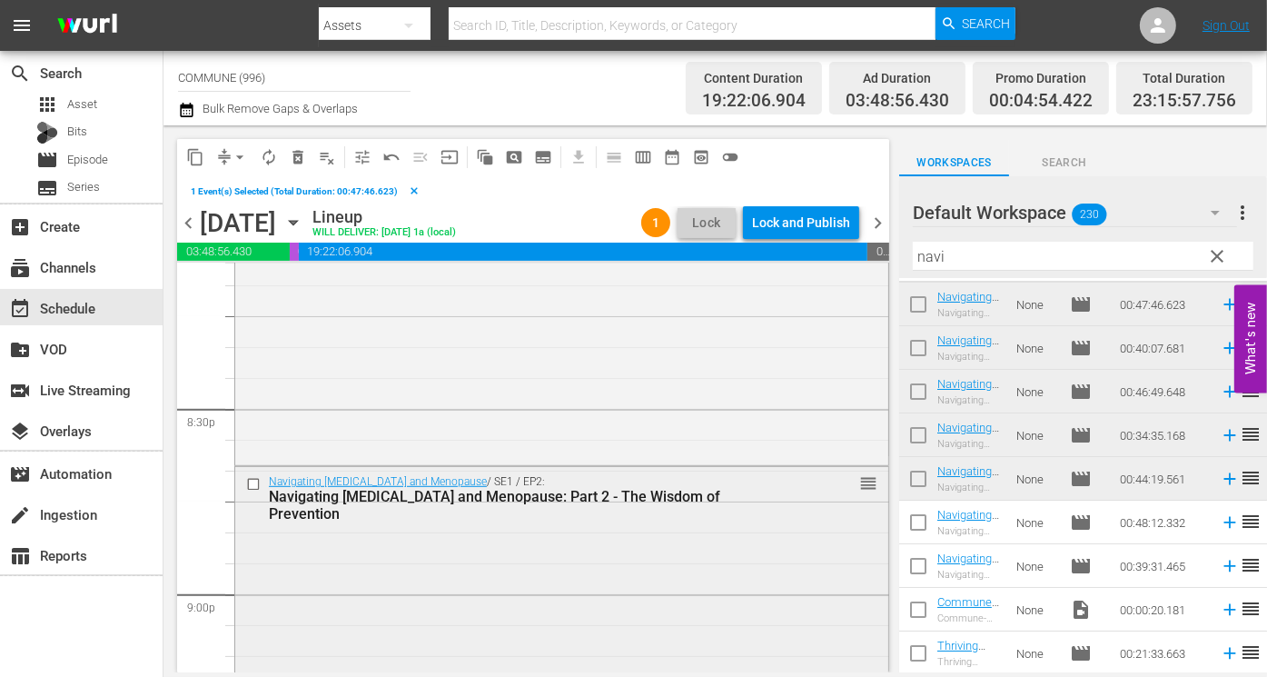
click at [252, 482] on input "checkbox" at bounding box center [255, 484] width 19 height 15
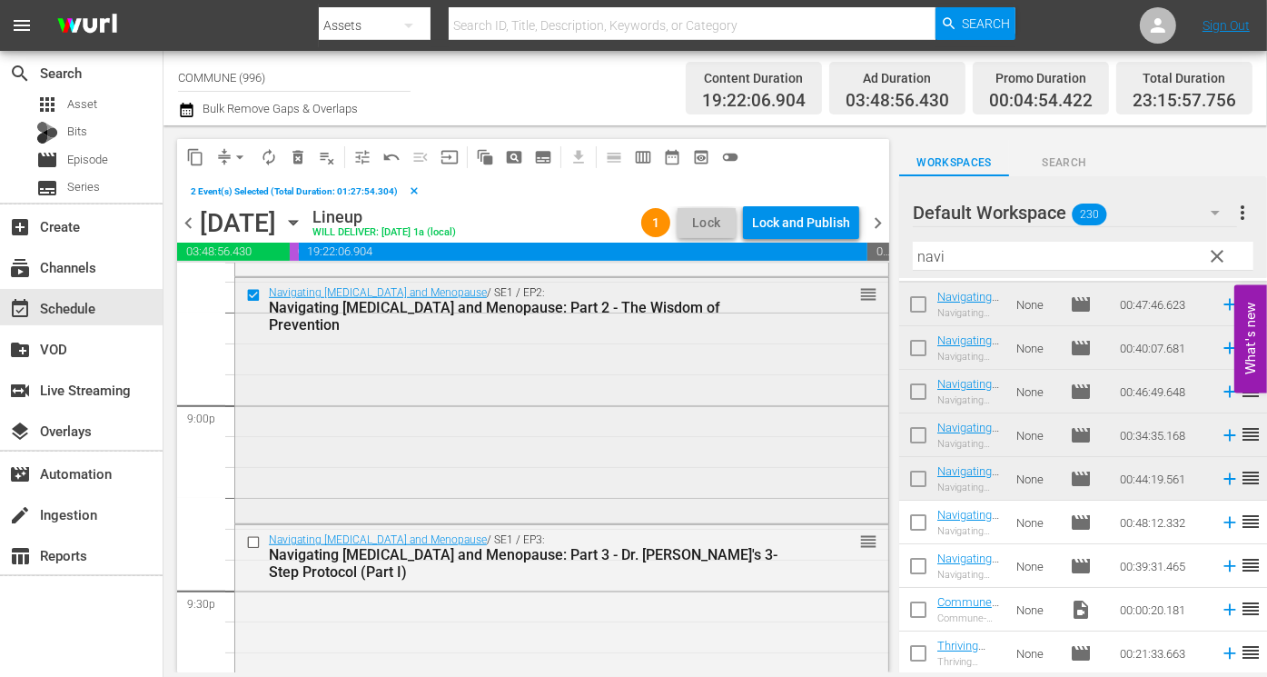
scroll to position [7666, 0]
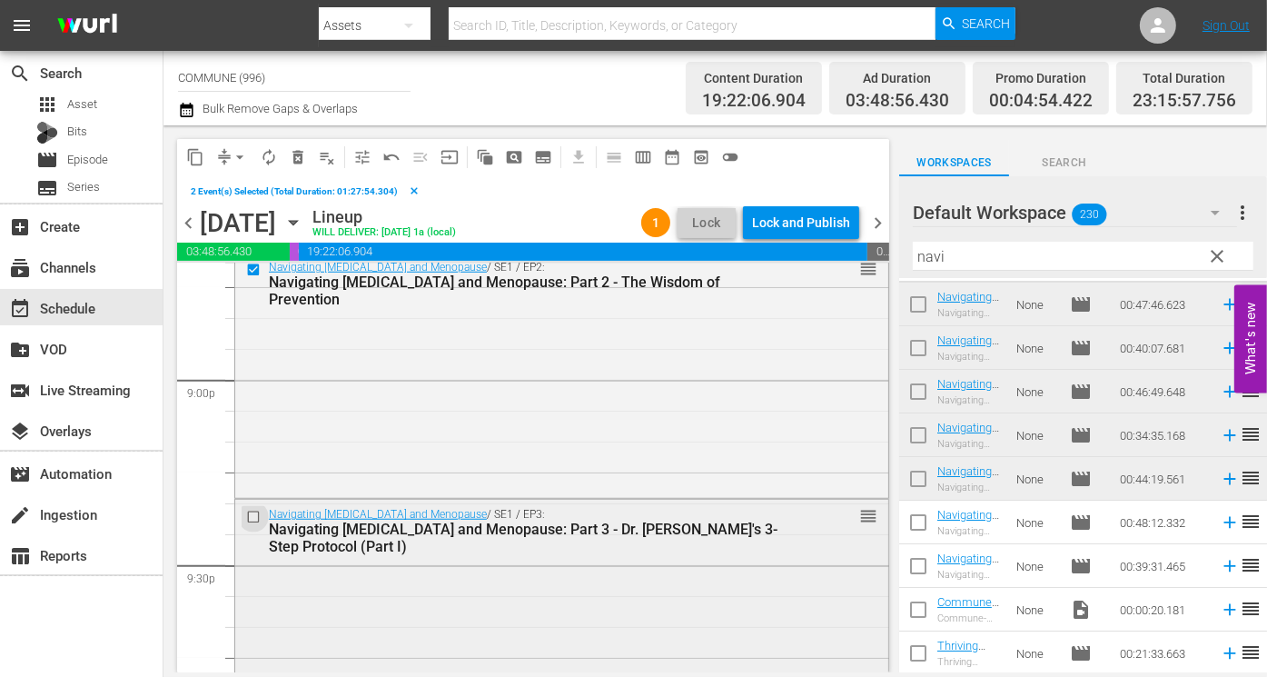
click at [255, 512] on input "checkbox" at bounding box center [255, 517] width 19 height 15
click at [198, 153] on span "content_copy" at bounding box center [195, 157] width 18 height 18
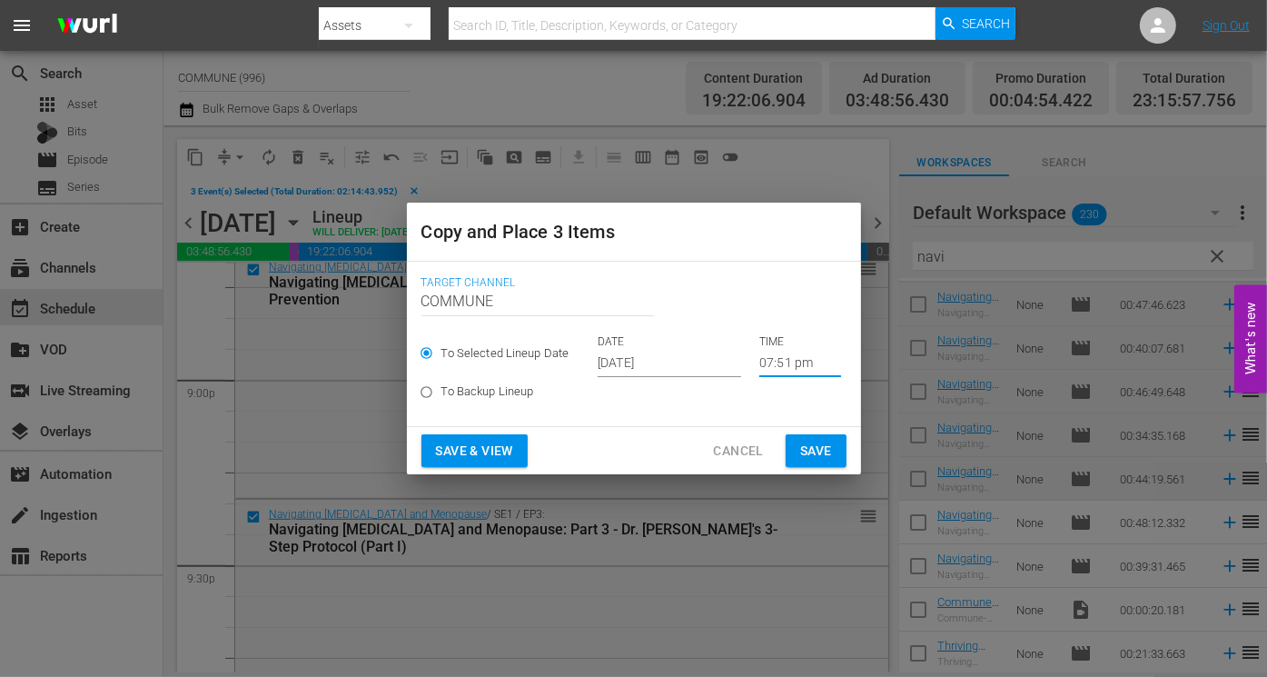
click at [790, 363] on input "07:51 pm" at bounding box center [800, 363] width 82 height 27
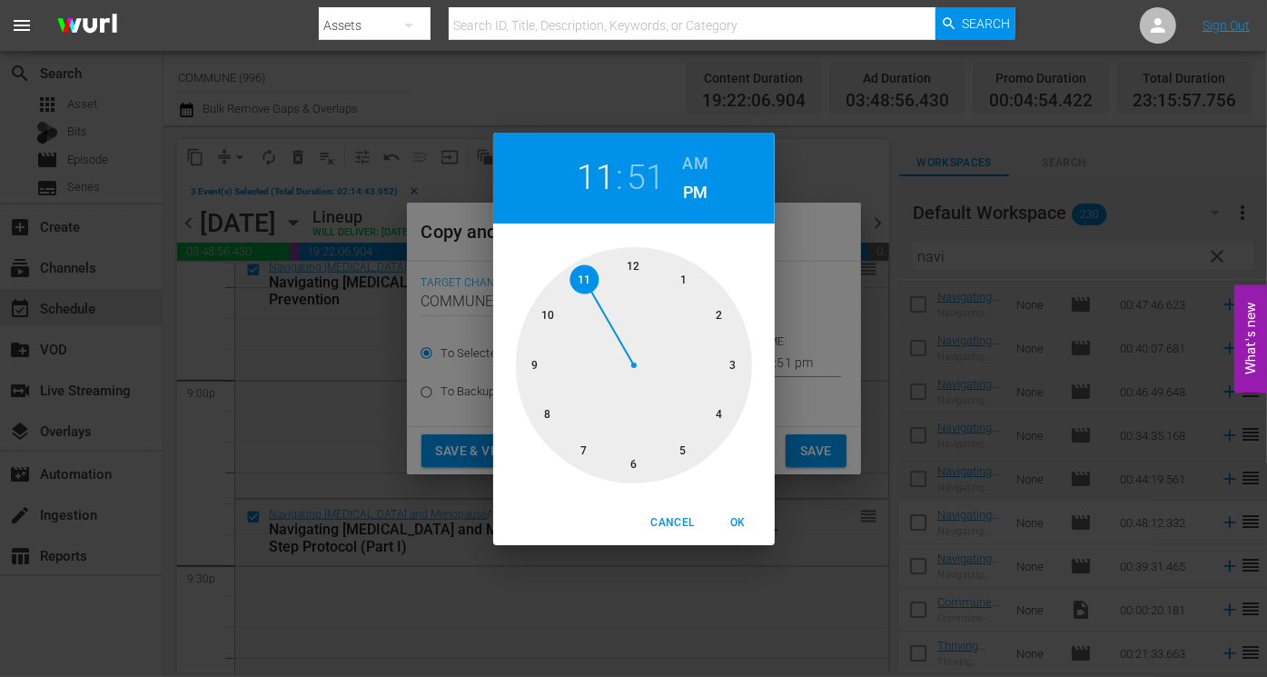
drag, startPoint x: 584, startPoint y: 450, endPoint x: 581, endPoint y: 302, distance: 148.1
click at [581, 302] on div at bounding box center [634, 365] width 236 height 236
drag, startPoint x: 556, startPoint y: 312, endPoint x: 676, endPoint y: 440, distance: 175.4
click at [676, 440] on div at bounding box center [634, 365] width 236 height 236
click at [747, 517] on span "OK" at bounding box center [739, 522] width 44 height 19
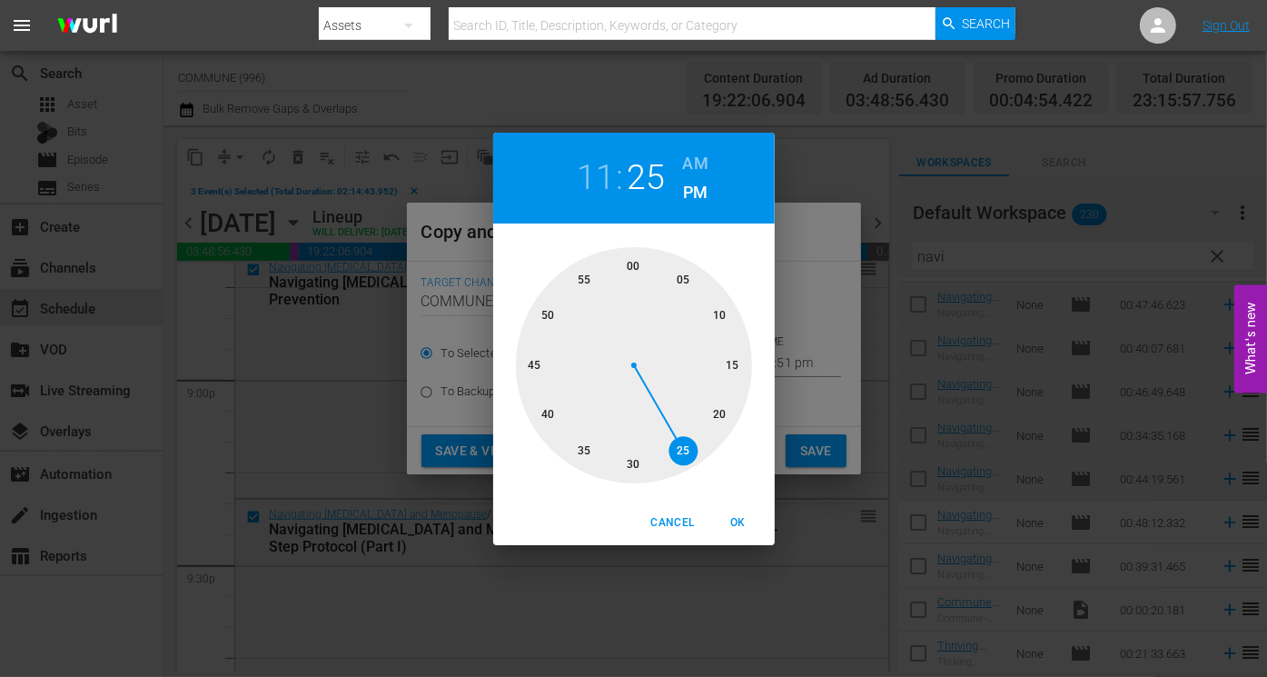
type input "11:25 pm"
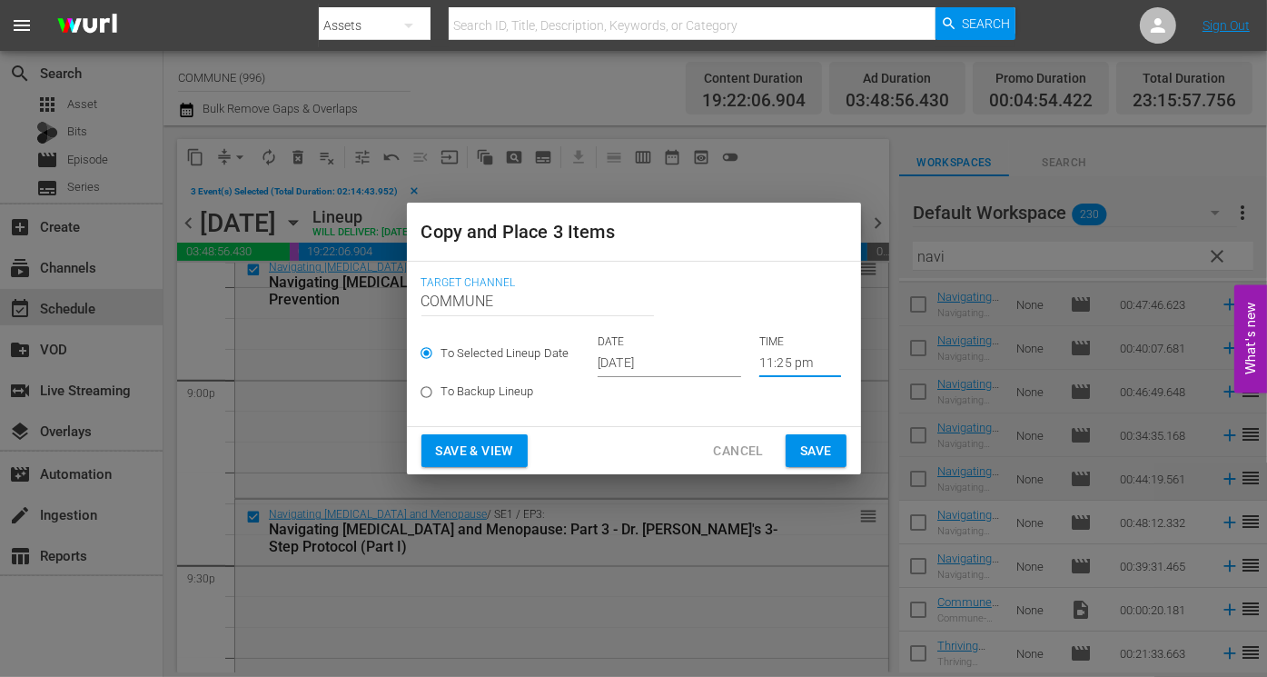
click at [703, 357] on input "[DATE]" at bounding box center [670, 363] width 144 height 27
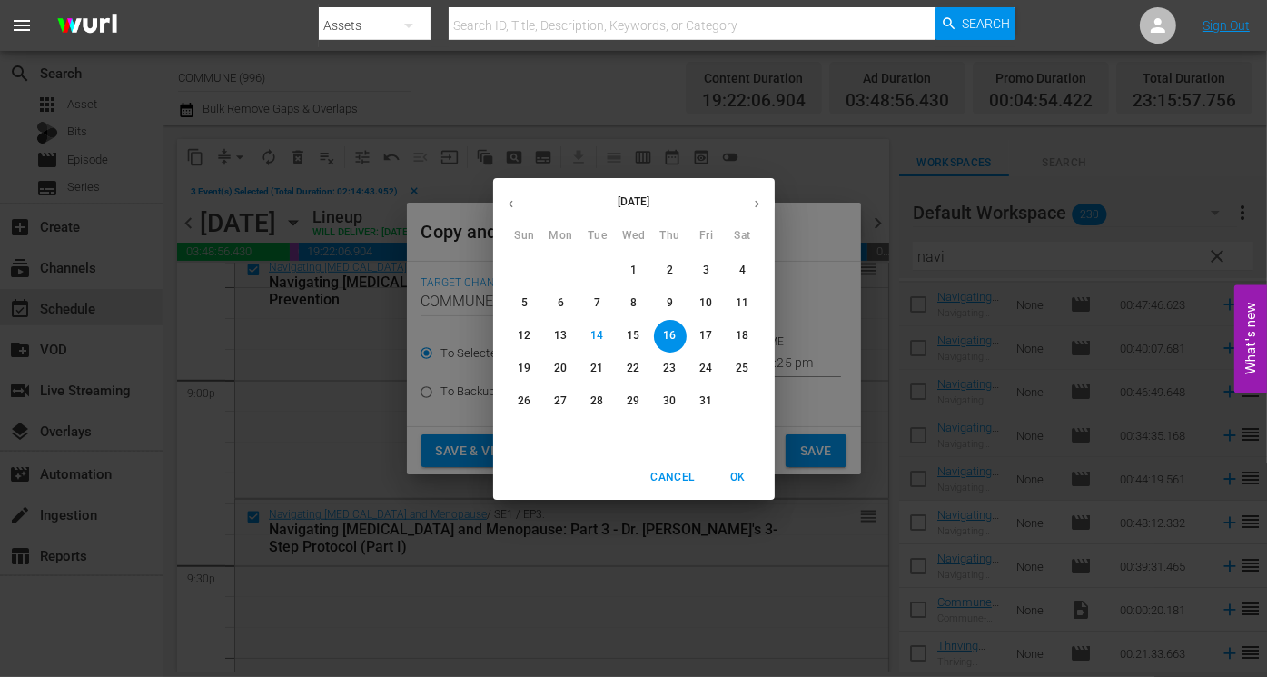
click at [519, 366] on p "19" at bounding box center [524, 368] width 13 height 15
type input "Oct 19th 2025"
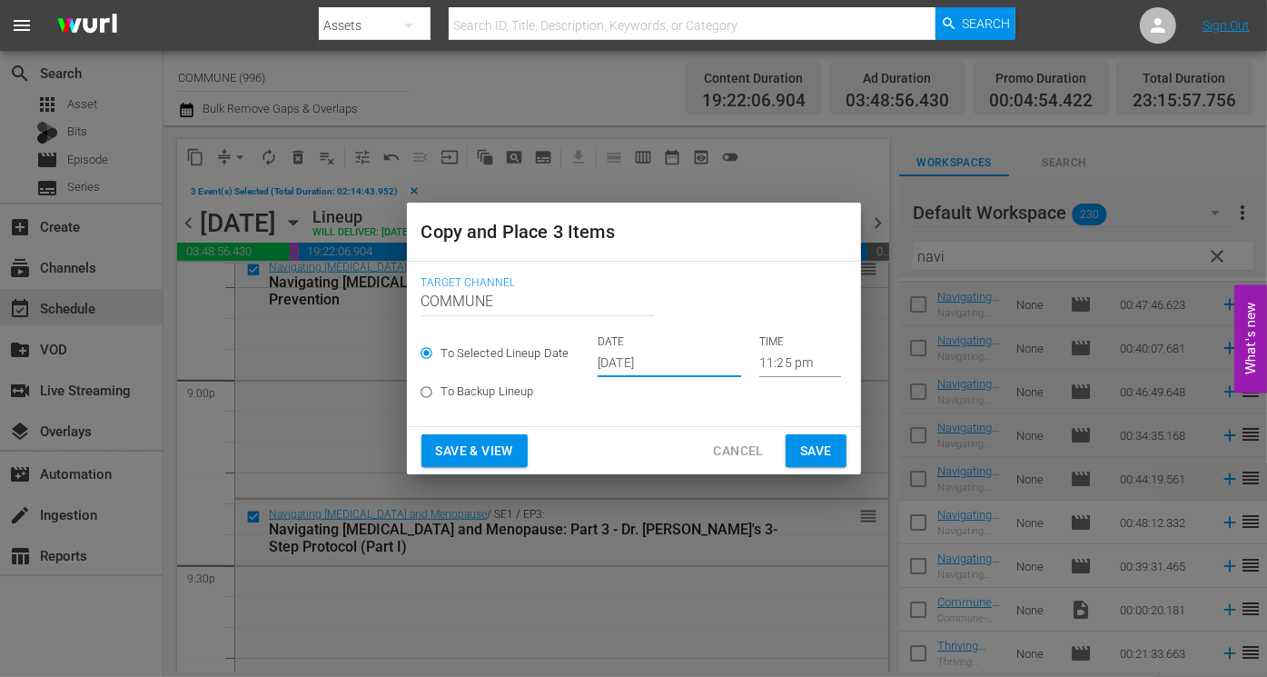
click at [487, 451] on span "Save & View" at bounding box center [474, 451] width 77 height 23
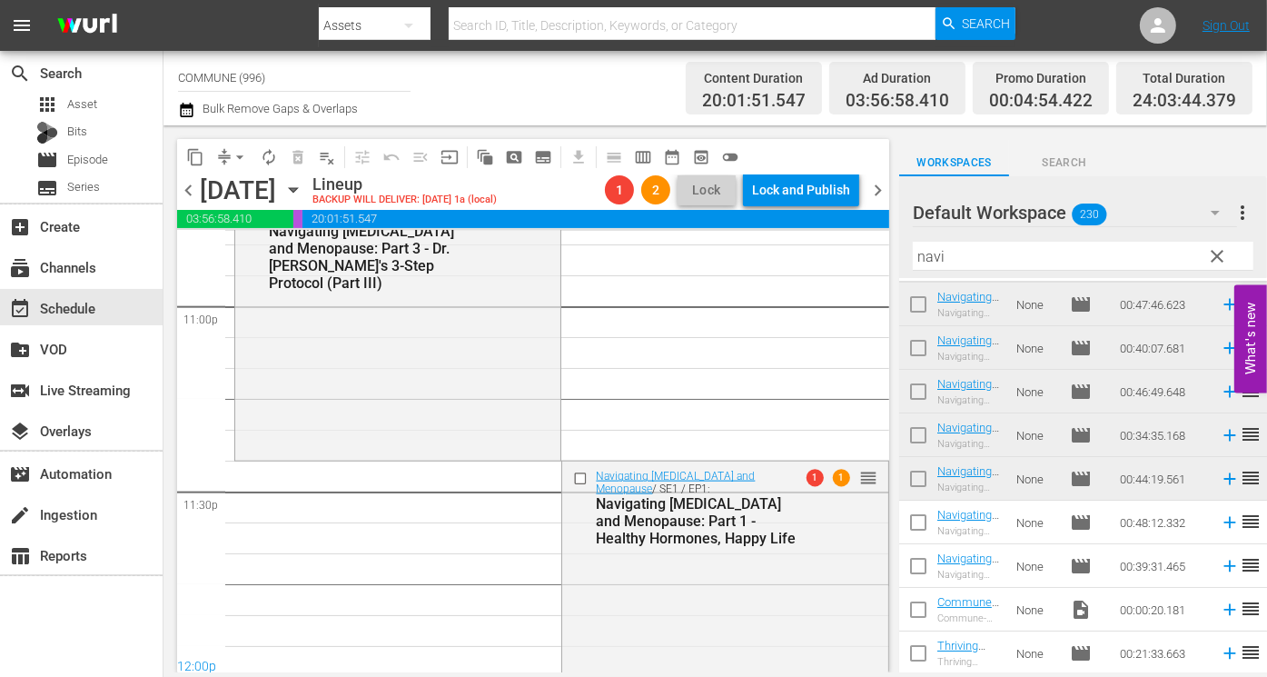
scroll to position [8451, 0]
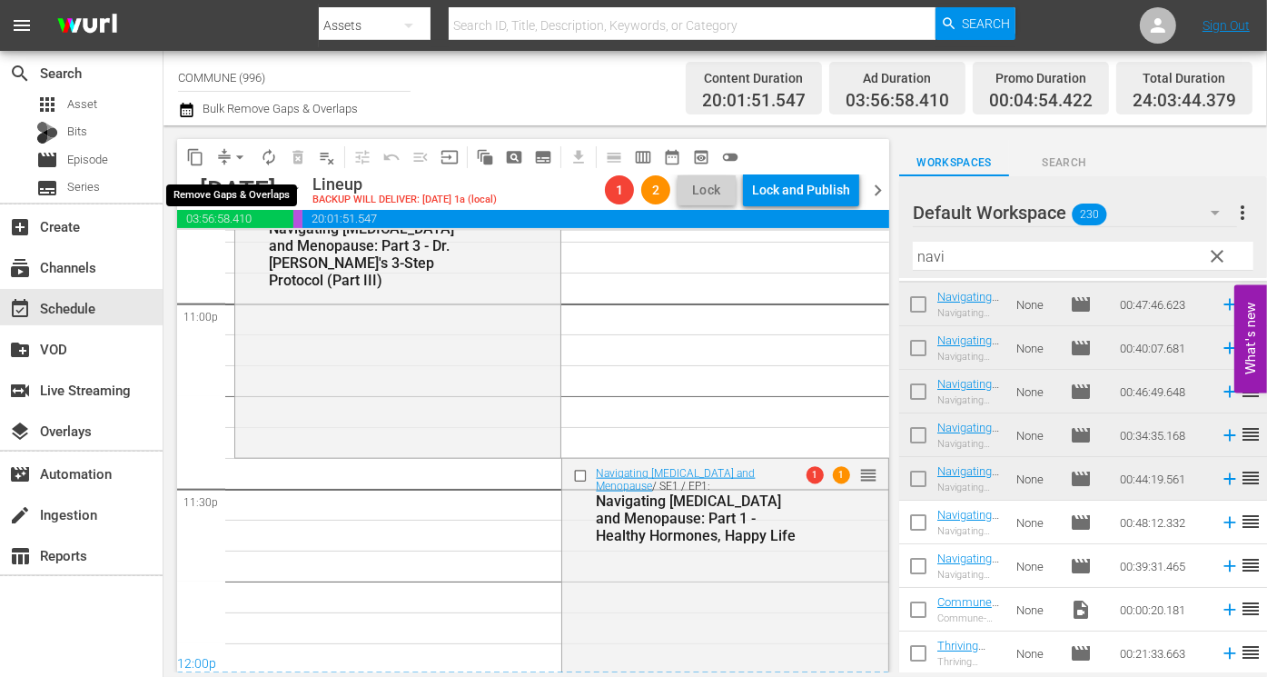
click at [229, 155] on button "arrow_drop_down" at bounding box center [239, 157] width 29 height 29
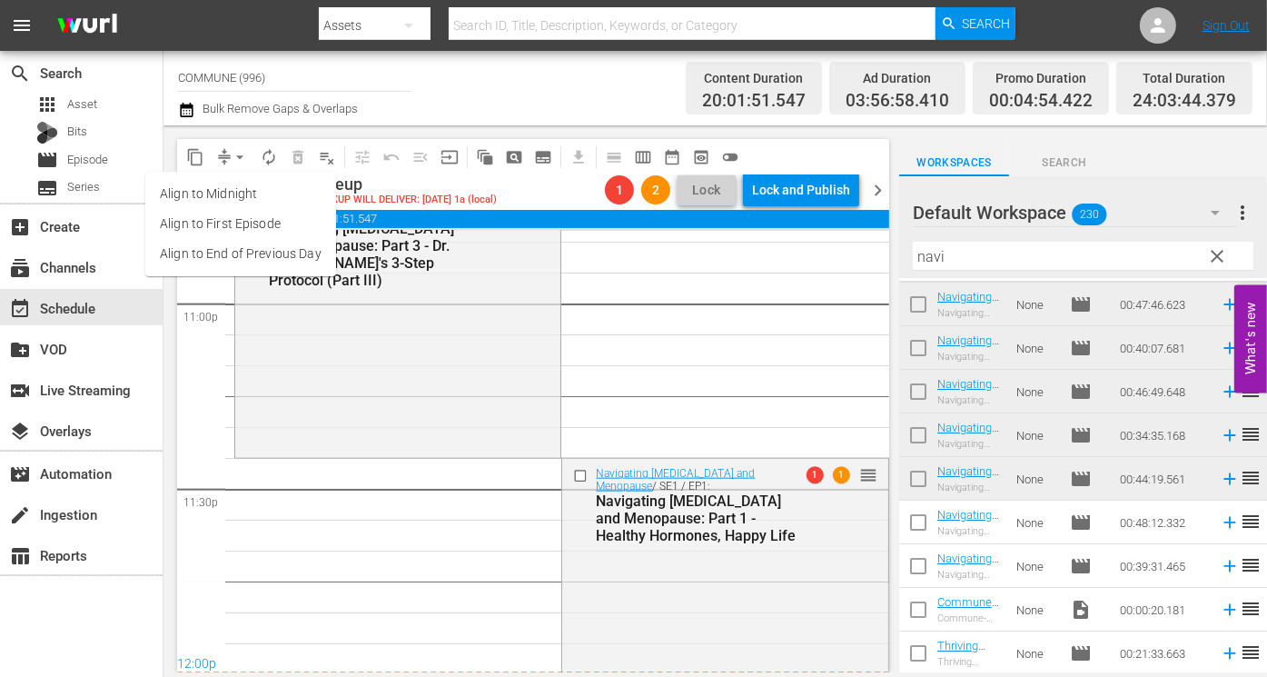
click at [246, 246] on li "Align to End of Previous Day" at bounding box center [240, 254] width 191 height 30
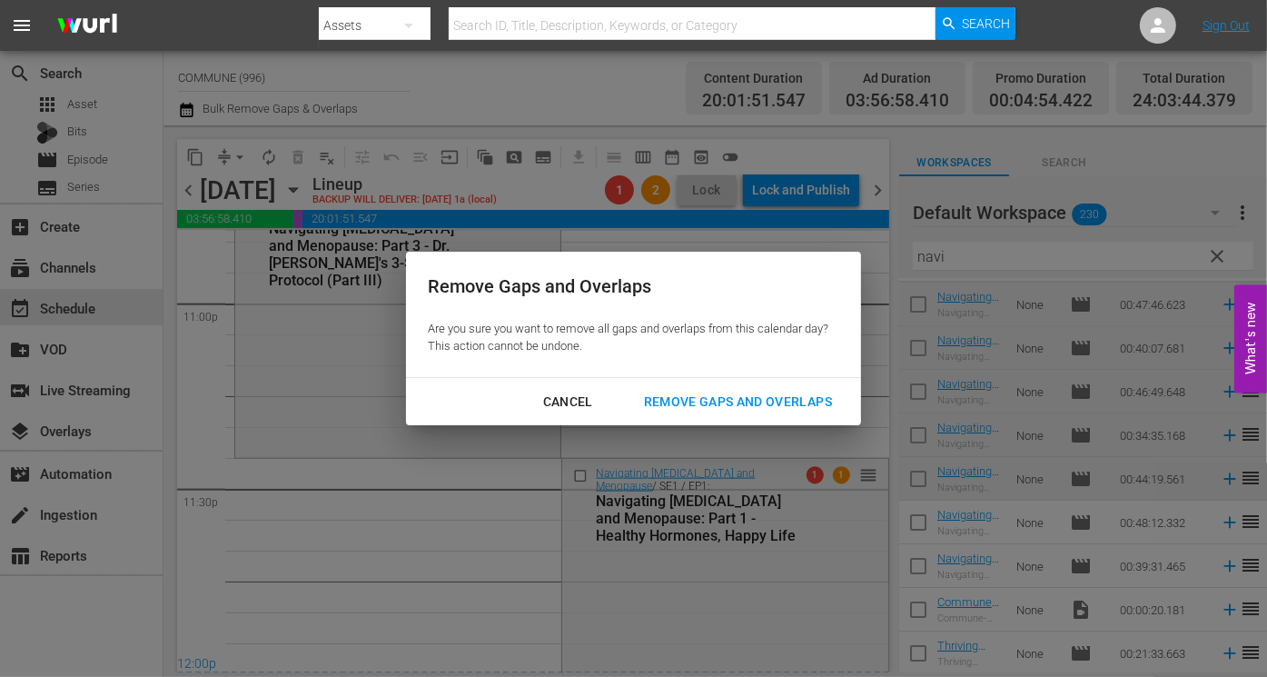
click at [733, 401] on div "Remove Gaps and Overlaps" at bounding box center [737, 402] width 217 height 23
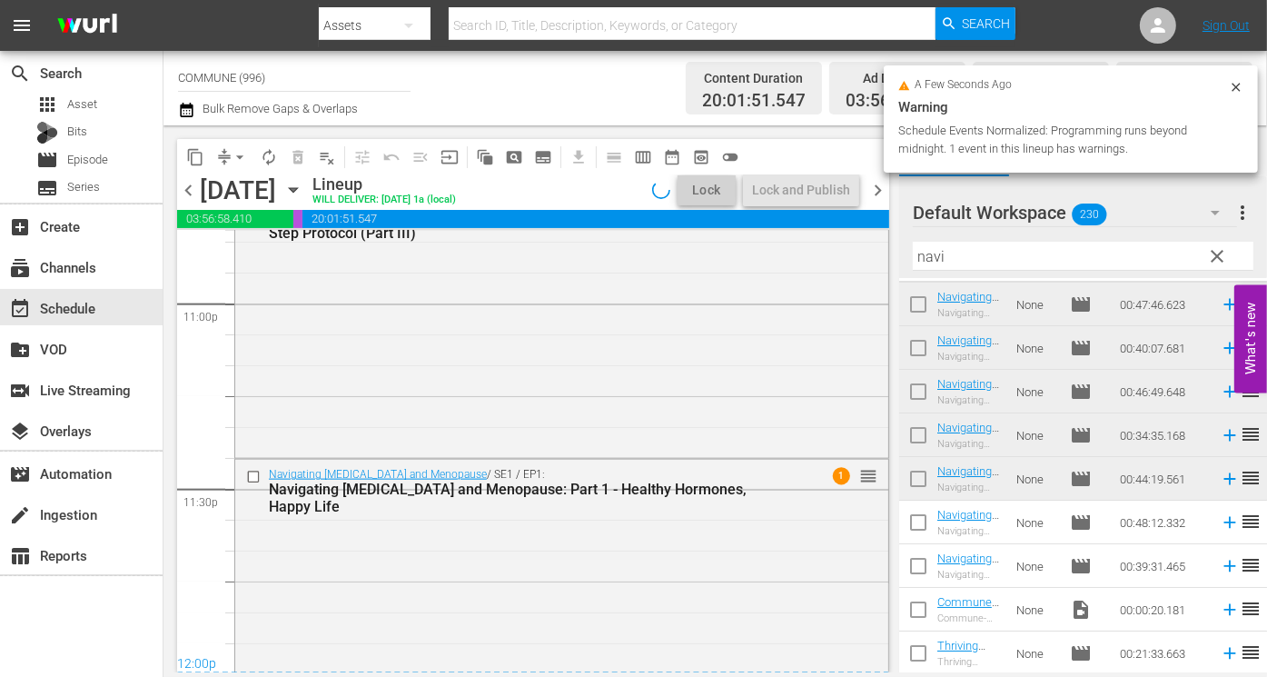
scroll to position [8532, 0]
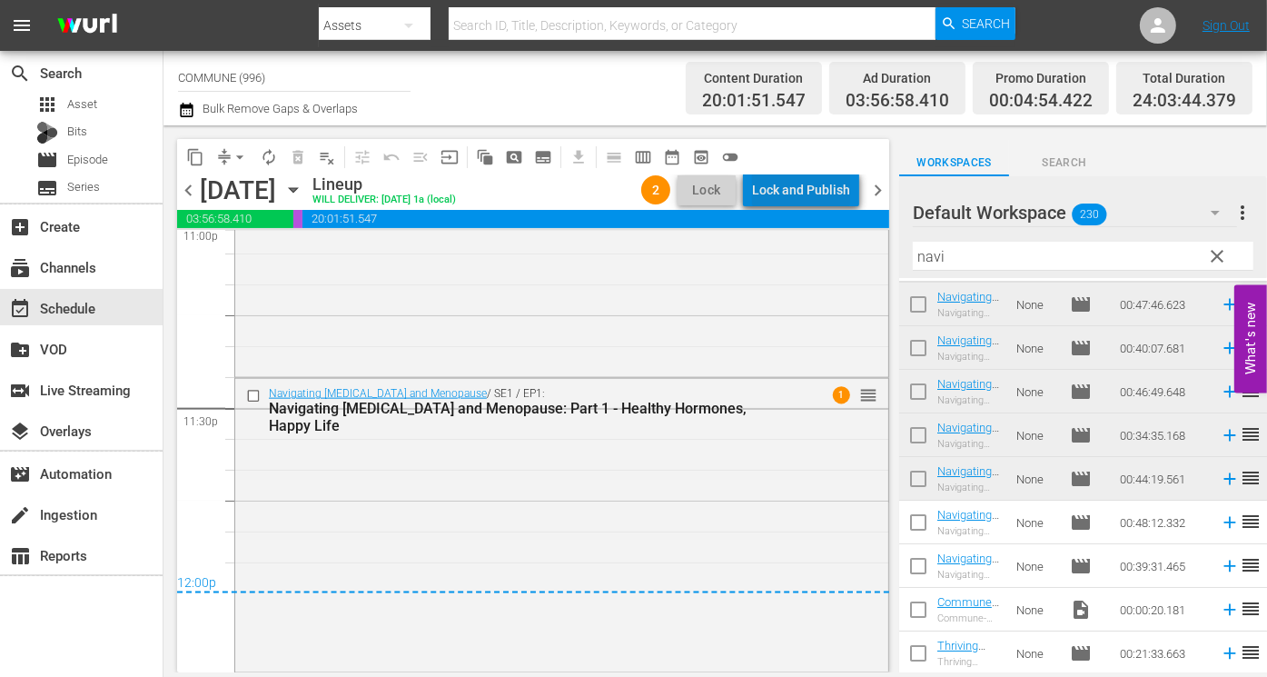
click at [821, 187] on div "Lock and Publish" at bounding box center [801, 189] width 98 height 33
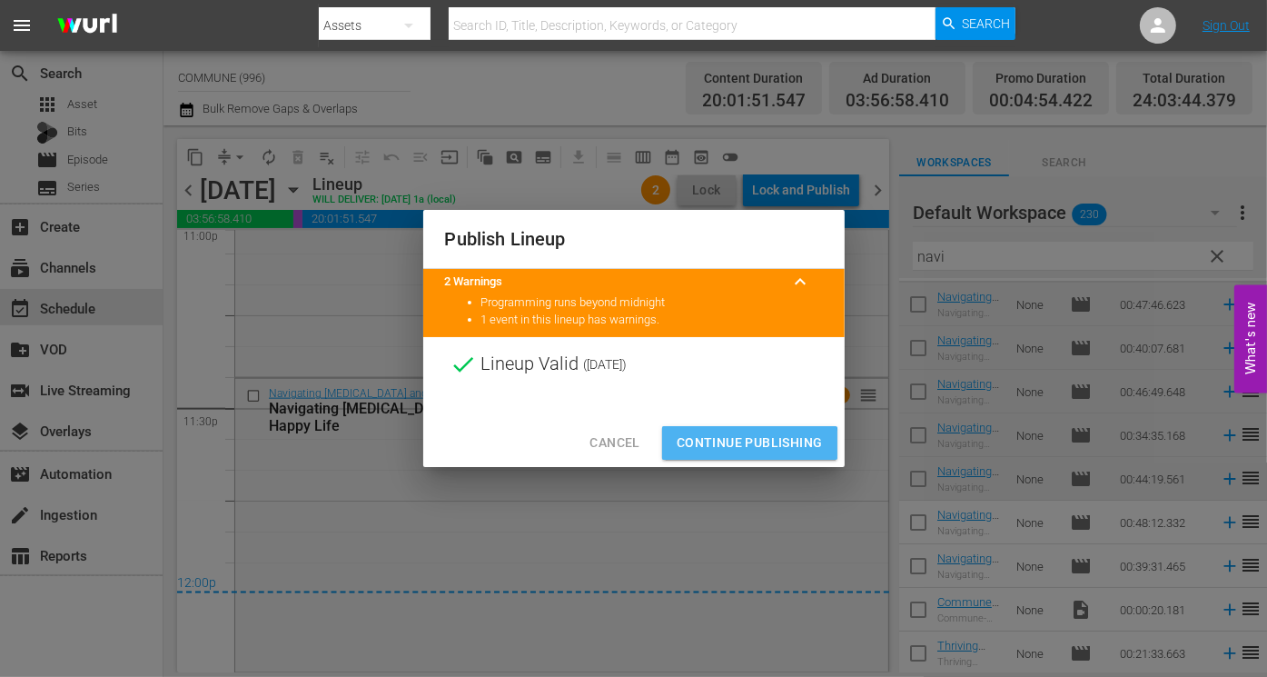
click at [736, 444] on span "Continue Publishing" at bounding box center [750, 442] width 146 height 23
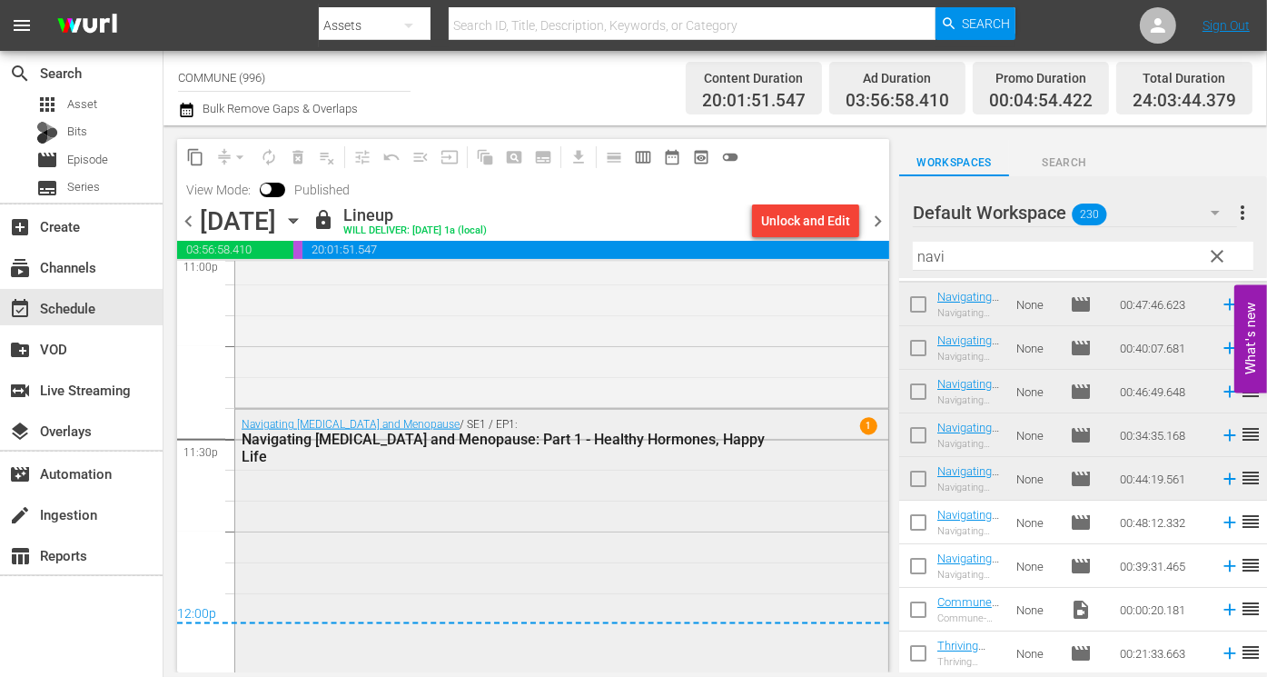
scroll to position [8563, 0]
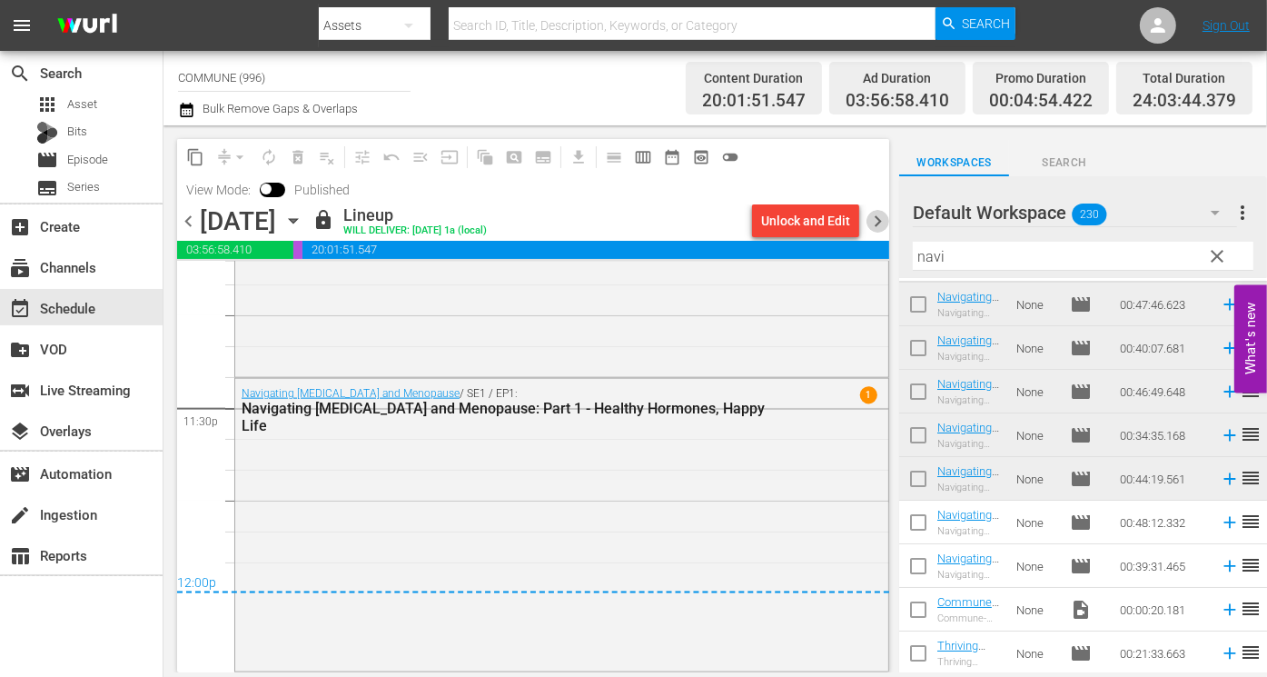
click at [874, 224] on span "chevron_right" at bounding box center [878, 221] width 23 height 23
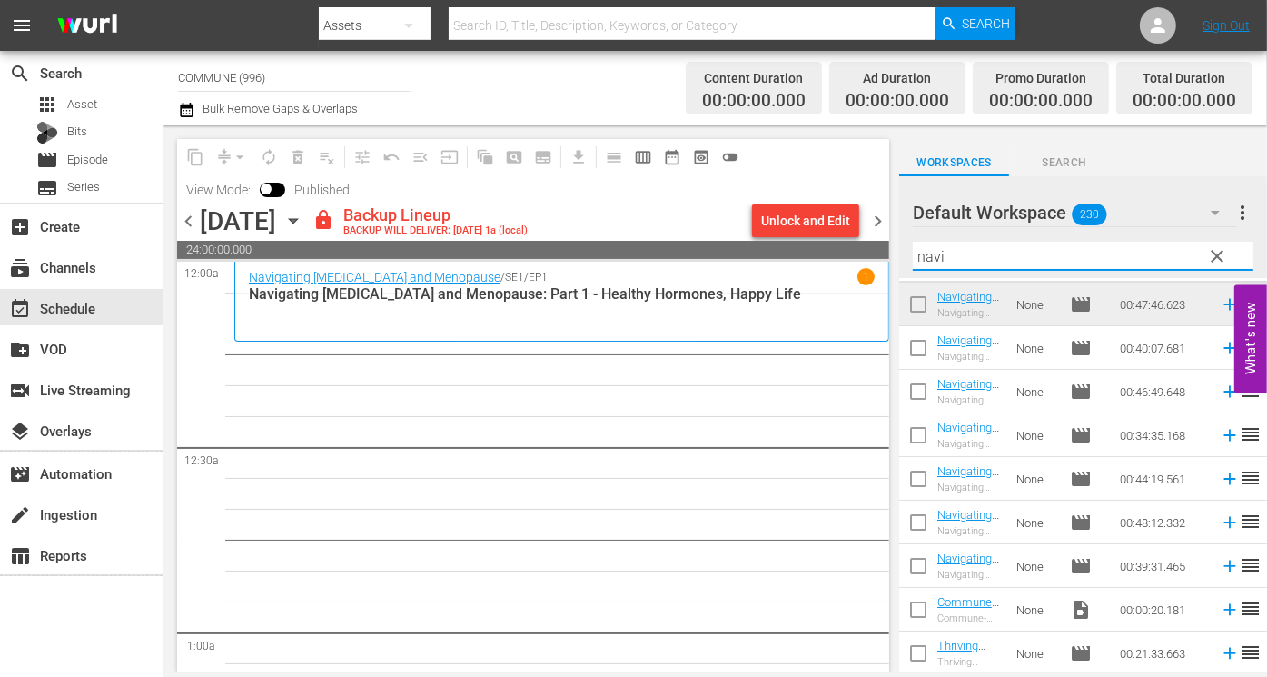
click at [1024, 253] on input "navi" at bounding box center [1083, 256] width 341 height 29
click at [1217, 263] on span "clear" at bounding box center [1217, 256] width 22 height 22
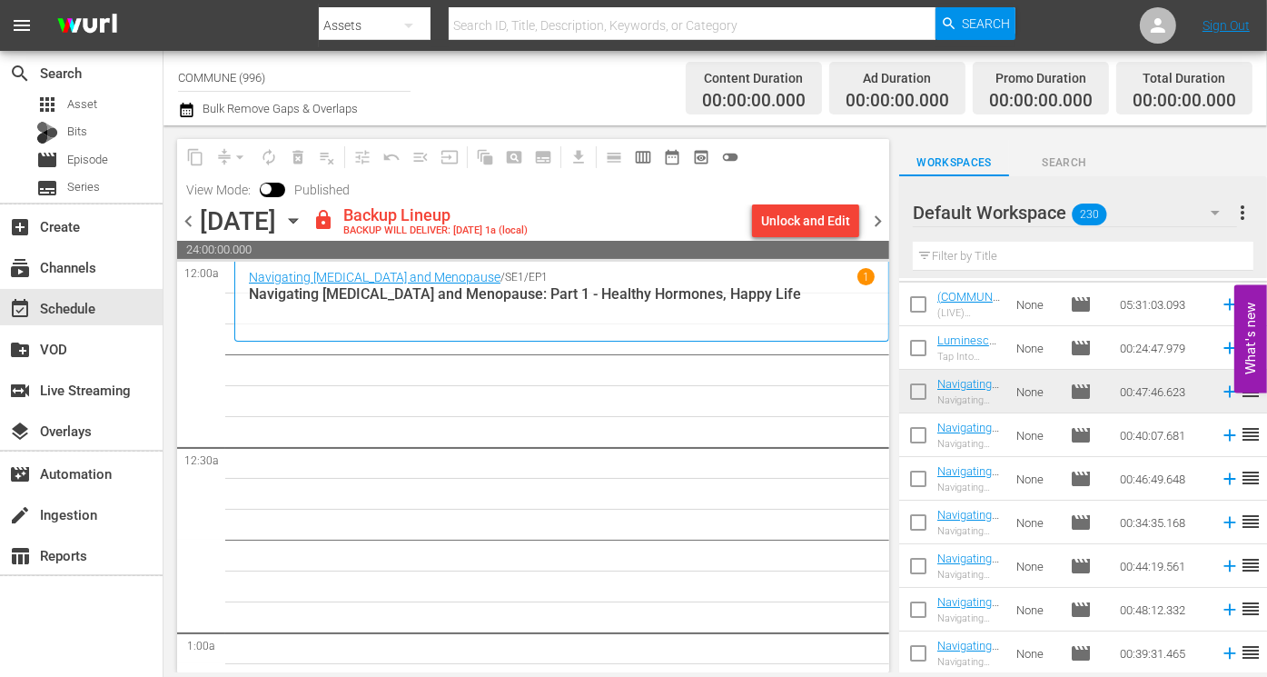
scroll to position [4040, 0]
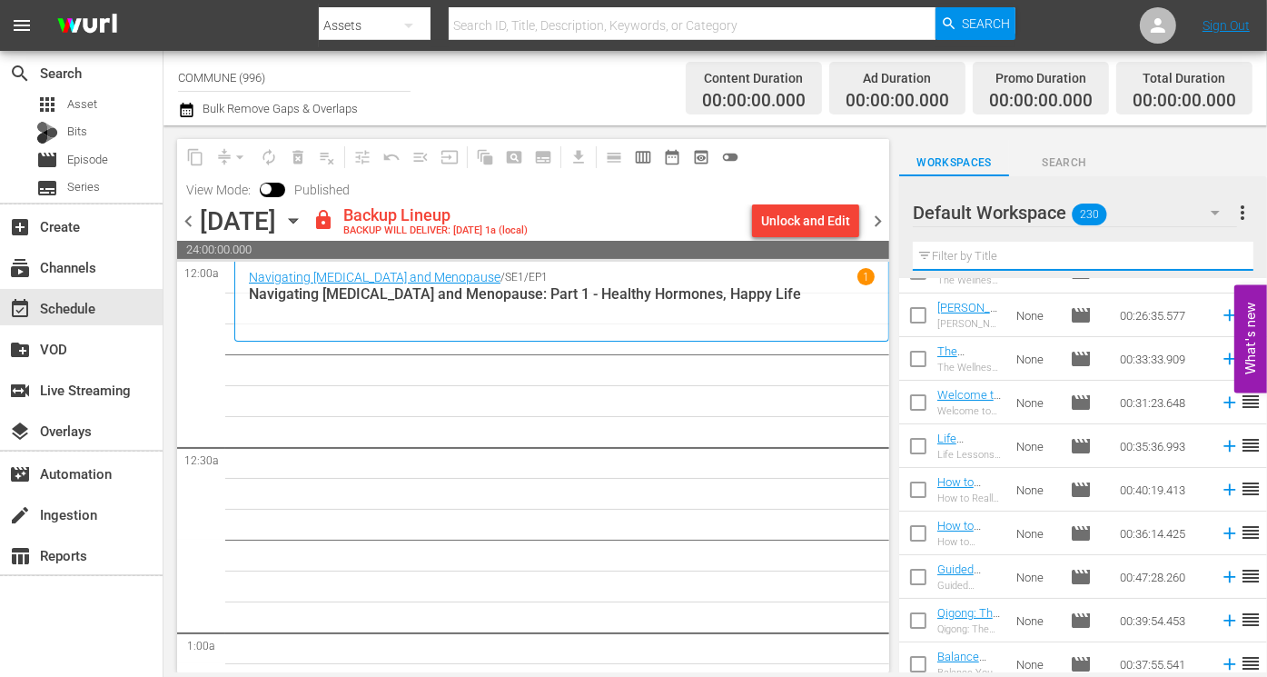
click at [1016, 261] on input "text" at bounding box center [1083, 256] width 341 height 29
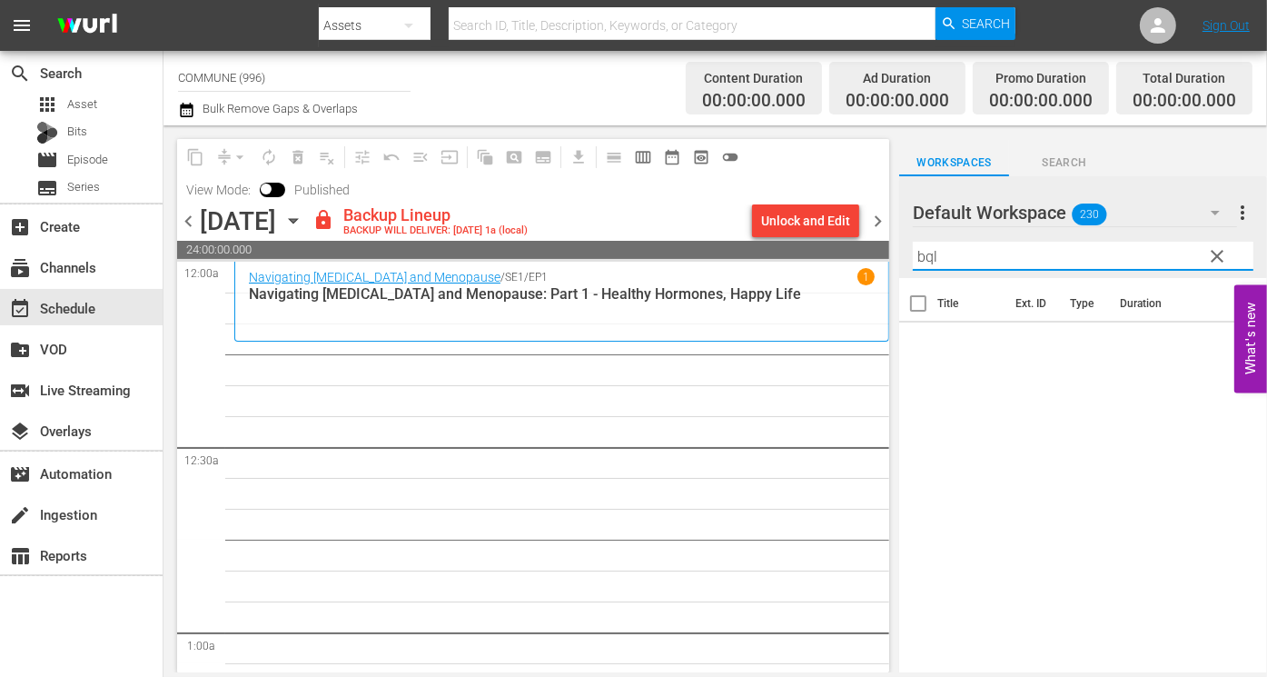
scroll to position [0, 0]
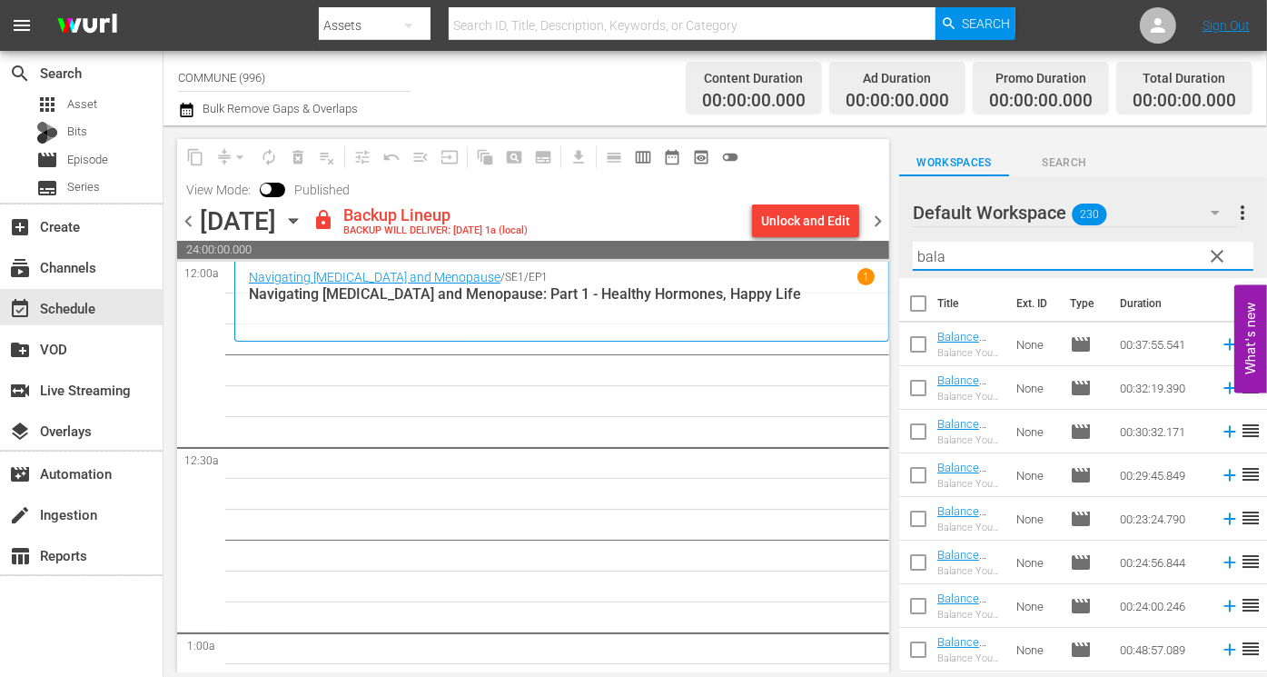
type input "bala"
click at [793, 223] on div "Unlock and Edit" at bounding box center [805, 220] width 89 height 33
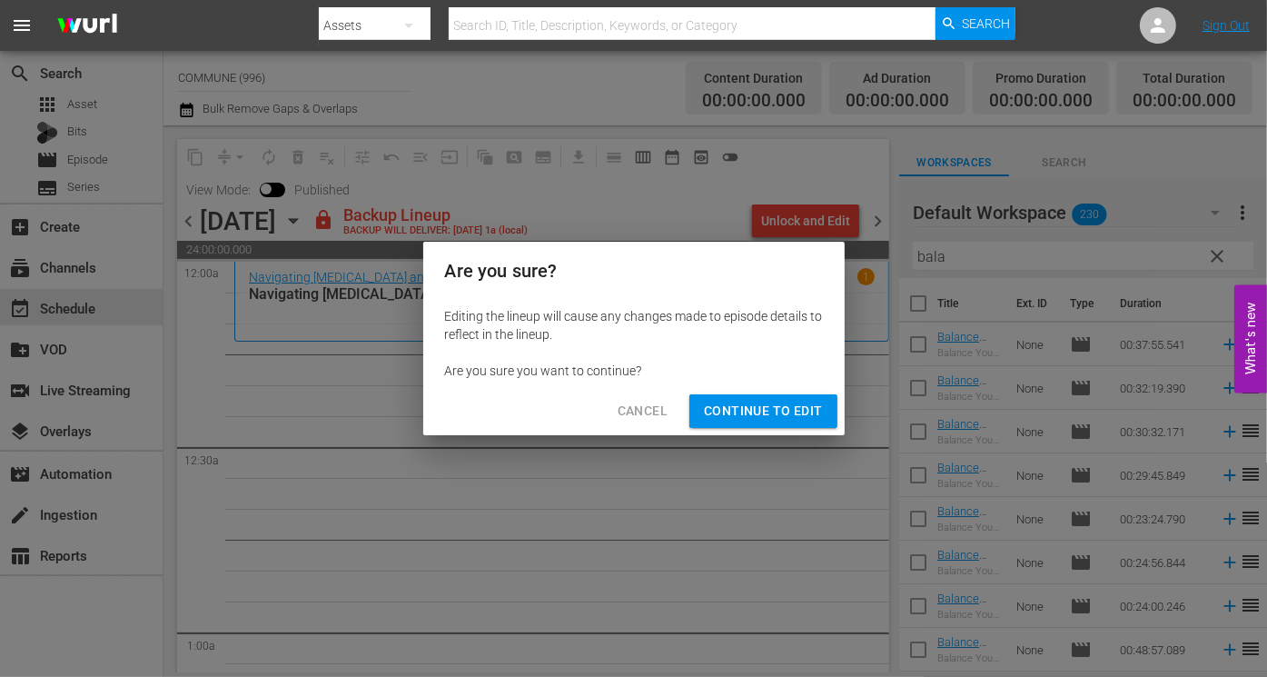
click at [805, 417] on span "Continue to Edit" at bounding box center [763, 411] width 118 height 23
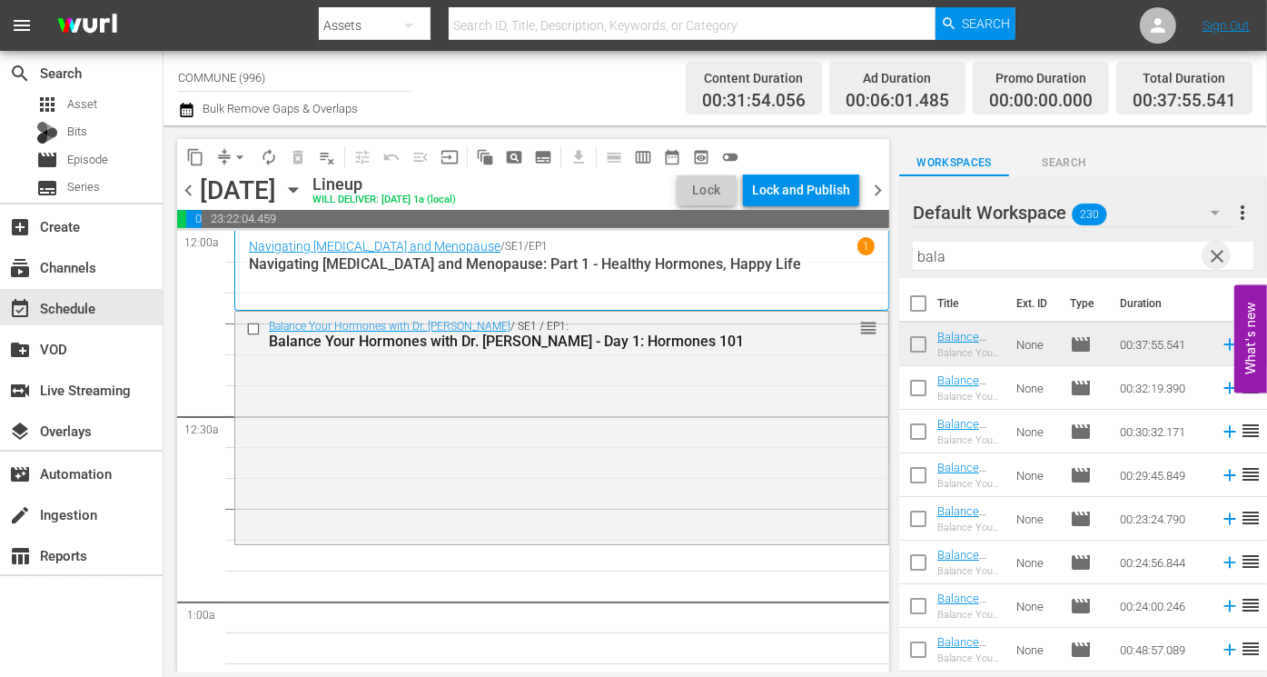
click at [1211, 253] on span "clear" at bounding box center [1217, 256] width 22 height 22
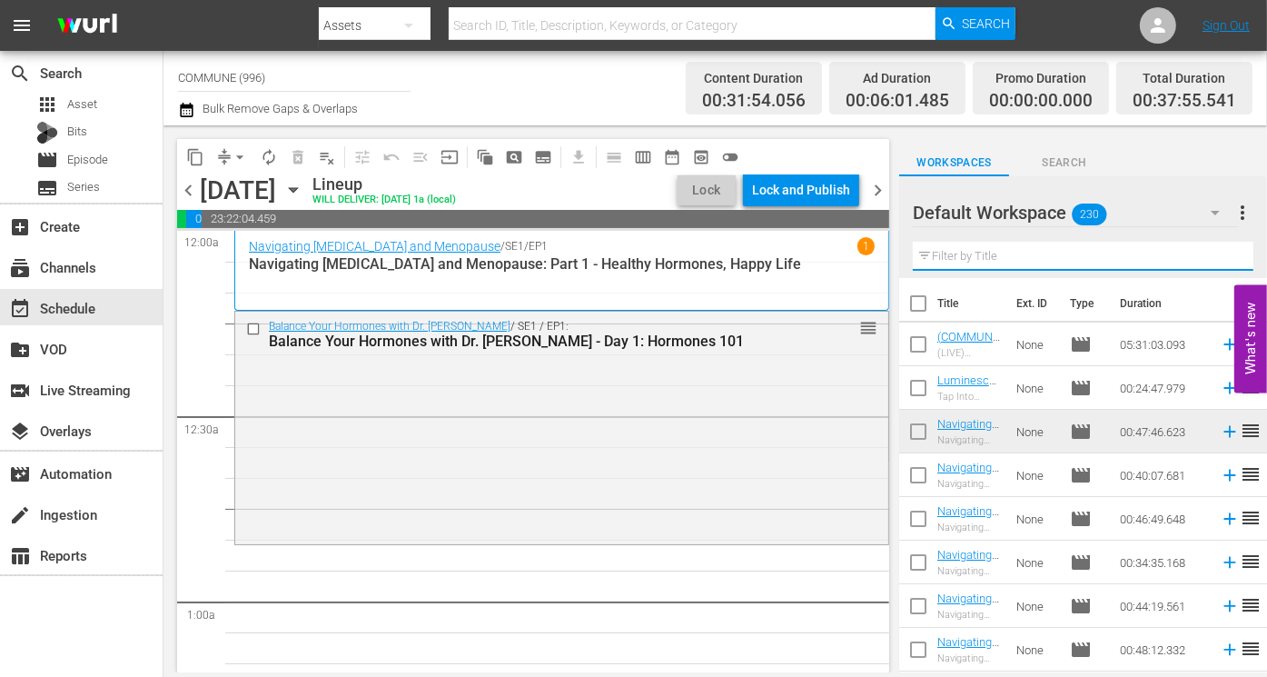
click at [966, 258] on input "text" at bounding box center [1083, 256] width 341 height 29
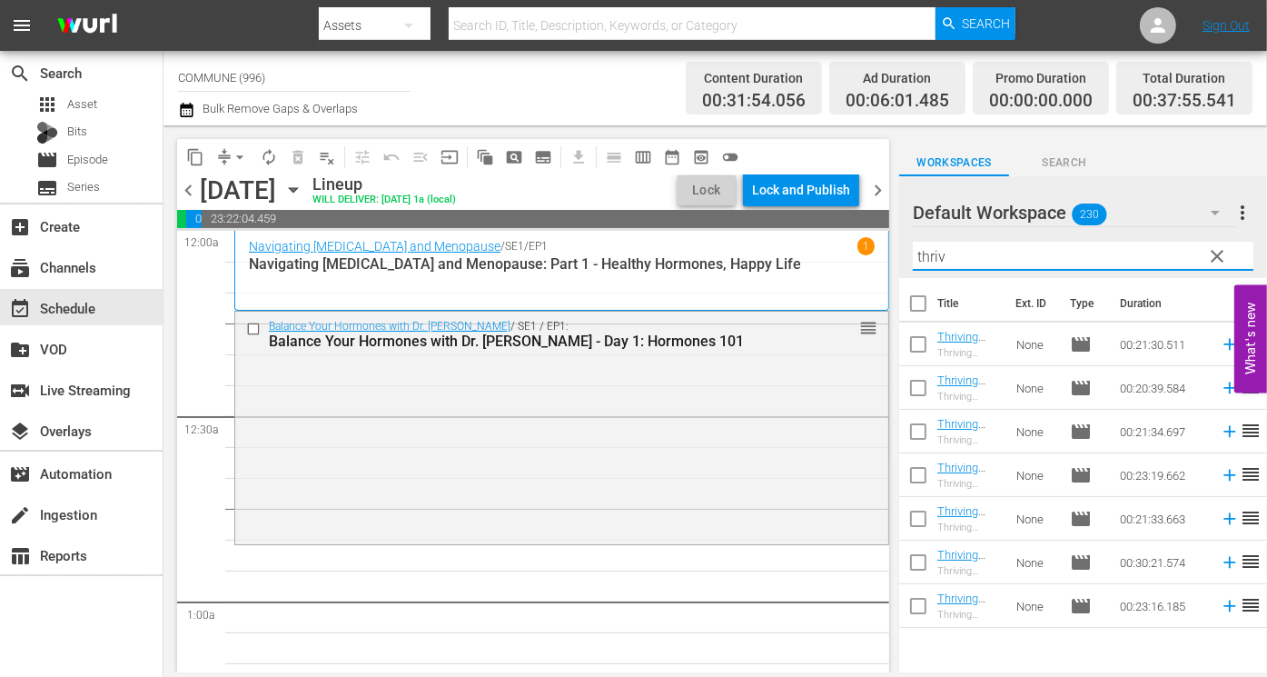
type input "thriv"
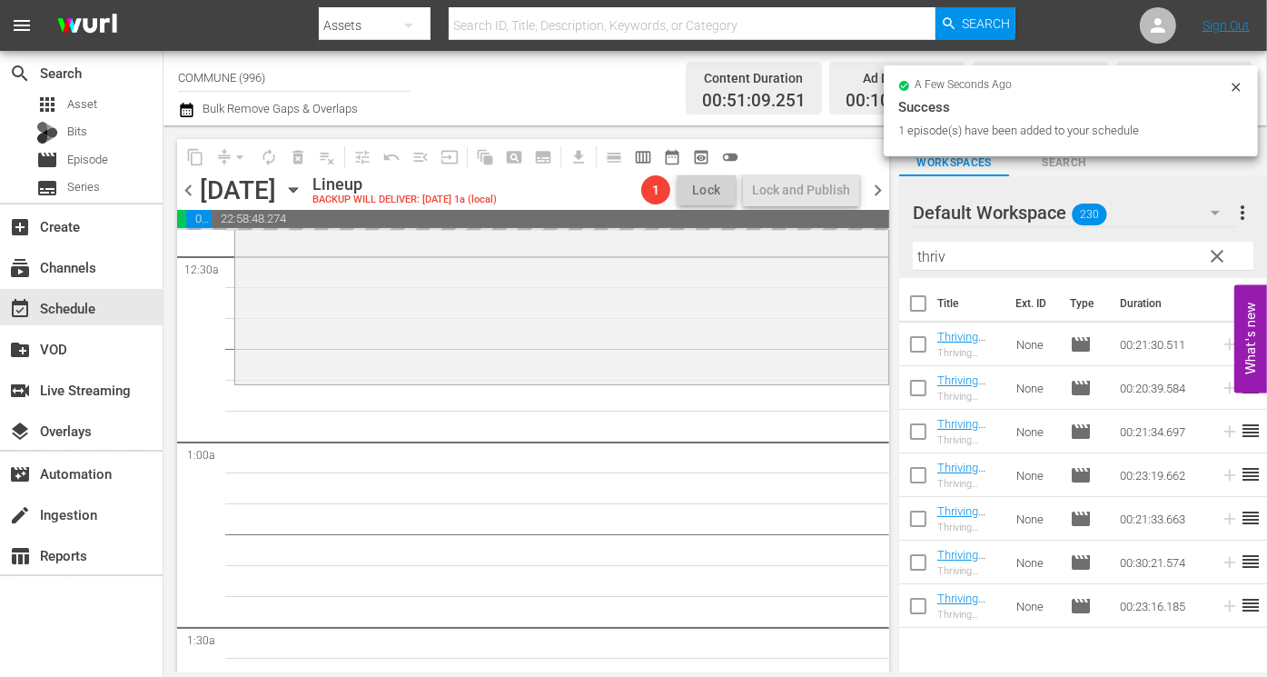
scroll to position [171, 0]
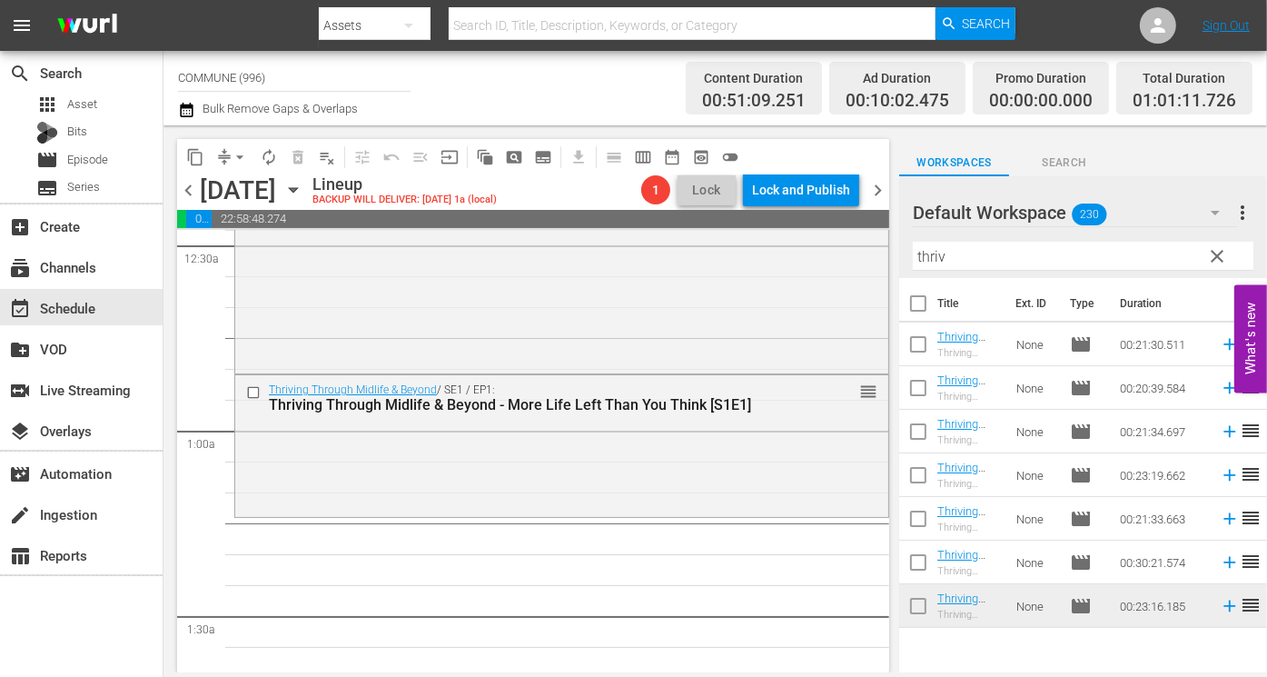
click at [1222, 254] on span "clear" at bounding box center [1217, 256] width 22 height 22
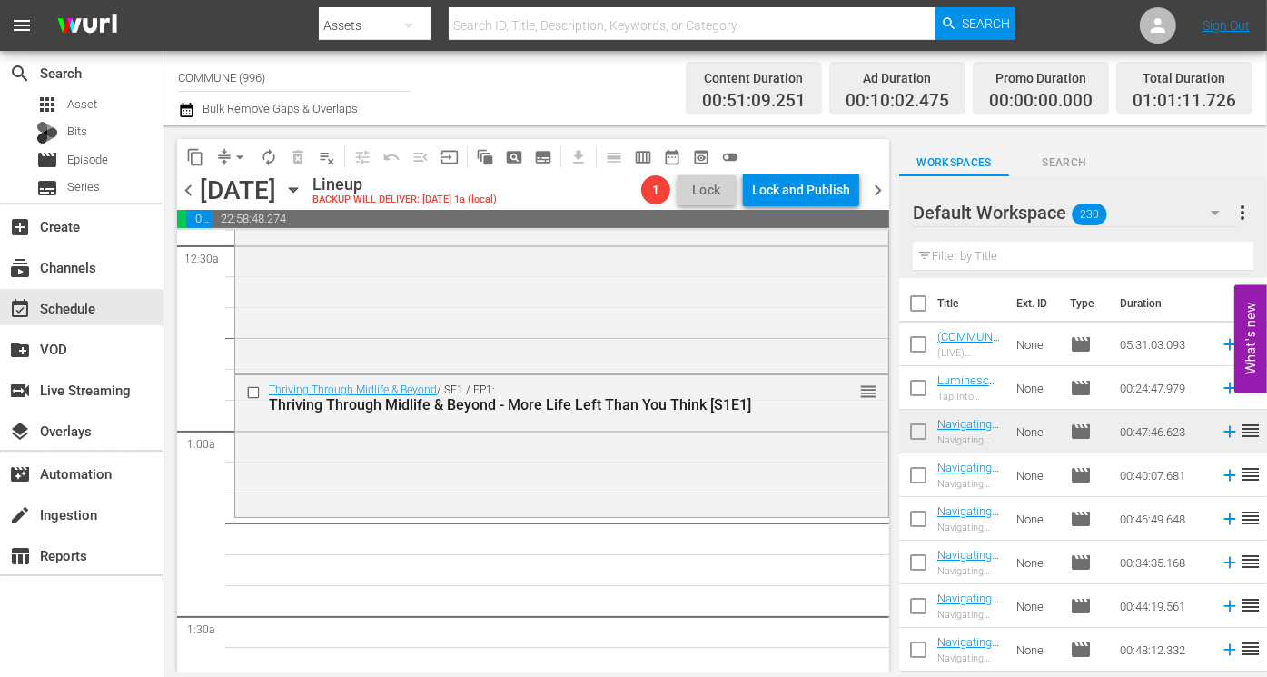
click at [1027, 255] on input "text" at bounding box center [1083, 256] width 341 height 29
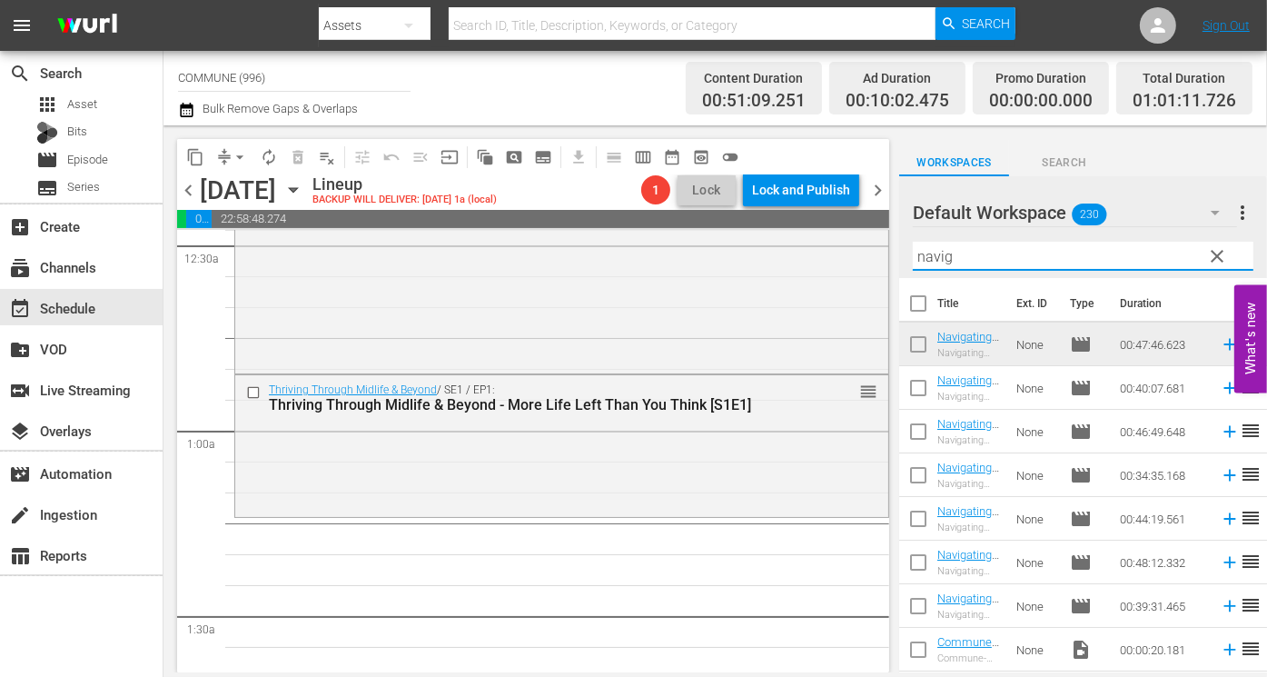
type input "navig"
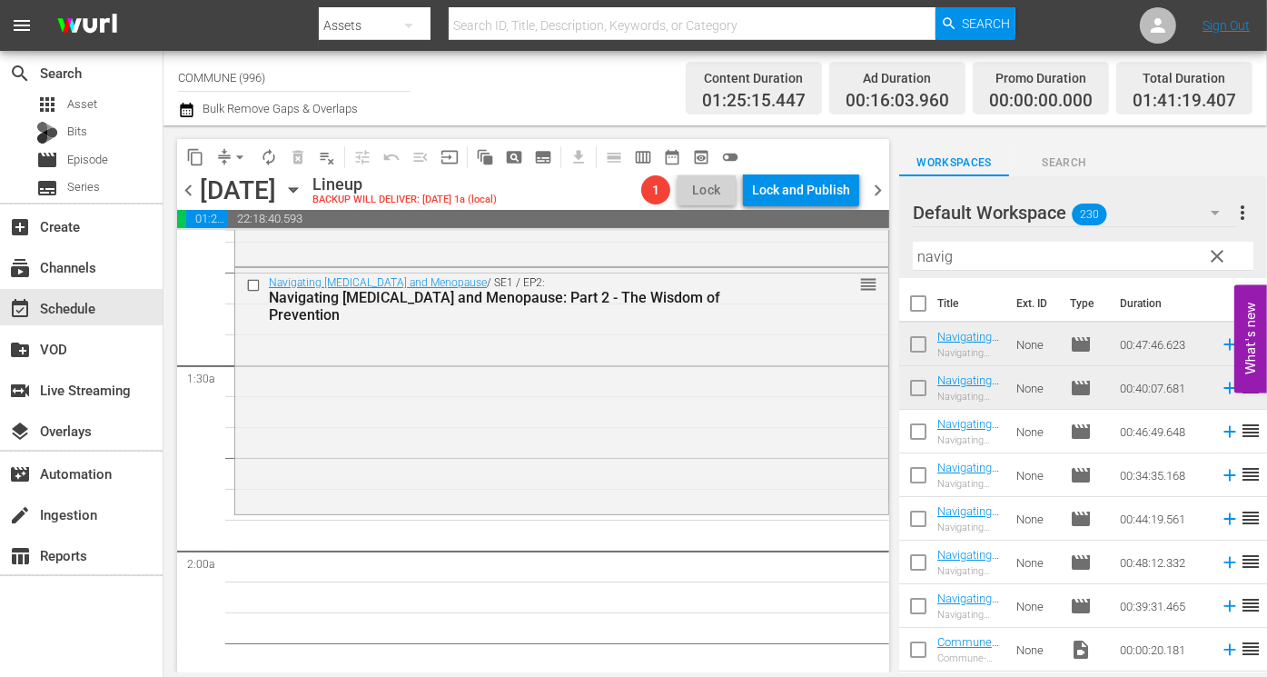
scroll to position [427, 0]
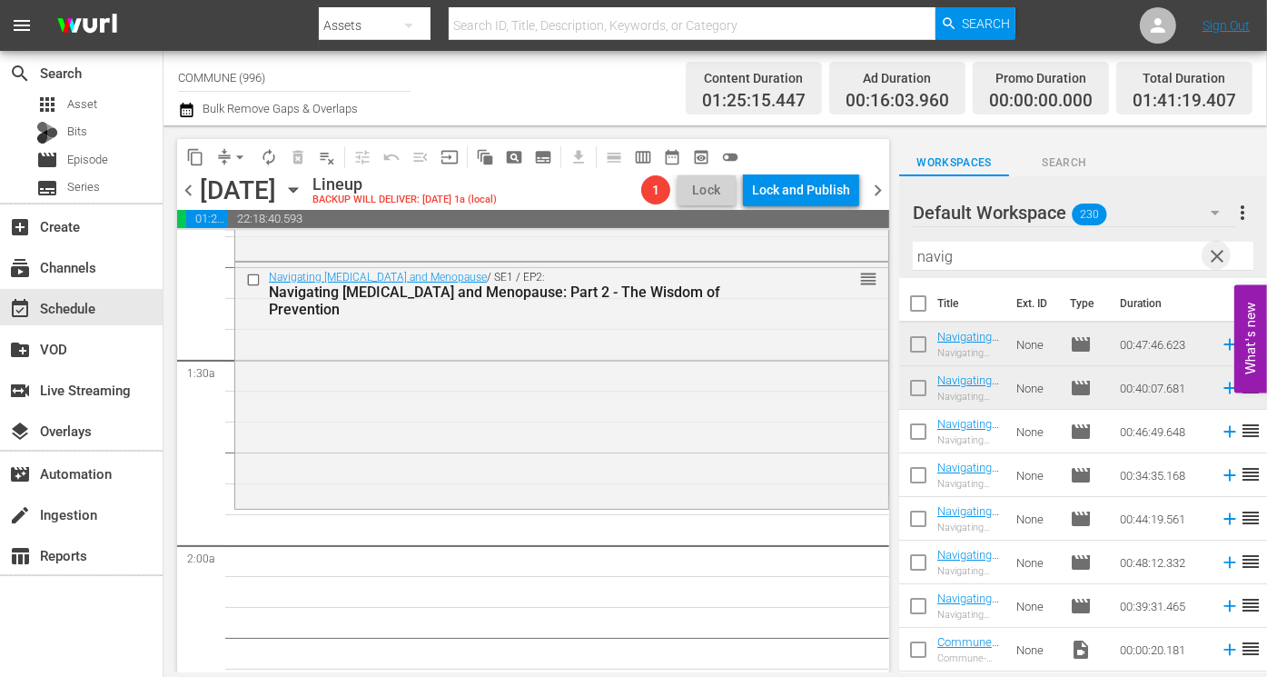
click at [1219, 253] on span "clear" at bounding box center [1217, 256] width 22 height 22
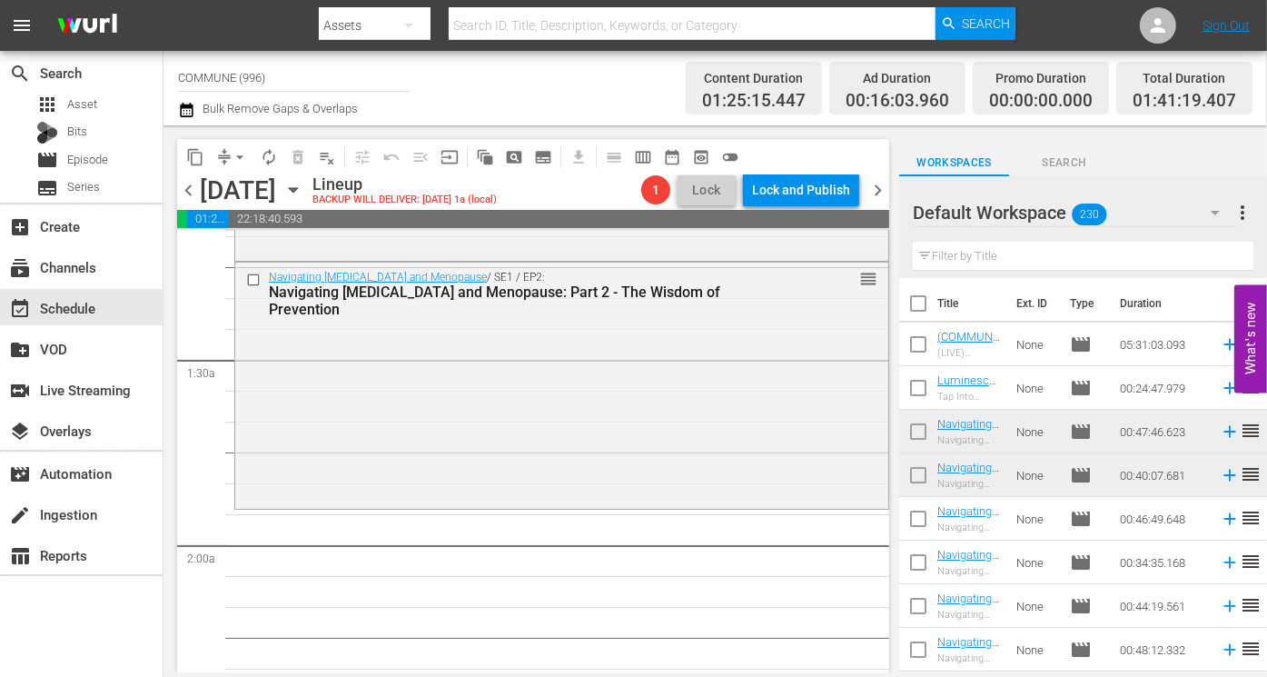
click at [1006, 260] on input "text" at bounding box center [1083, 256] width 341 height 29
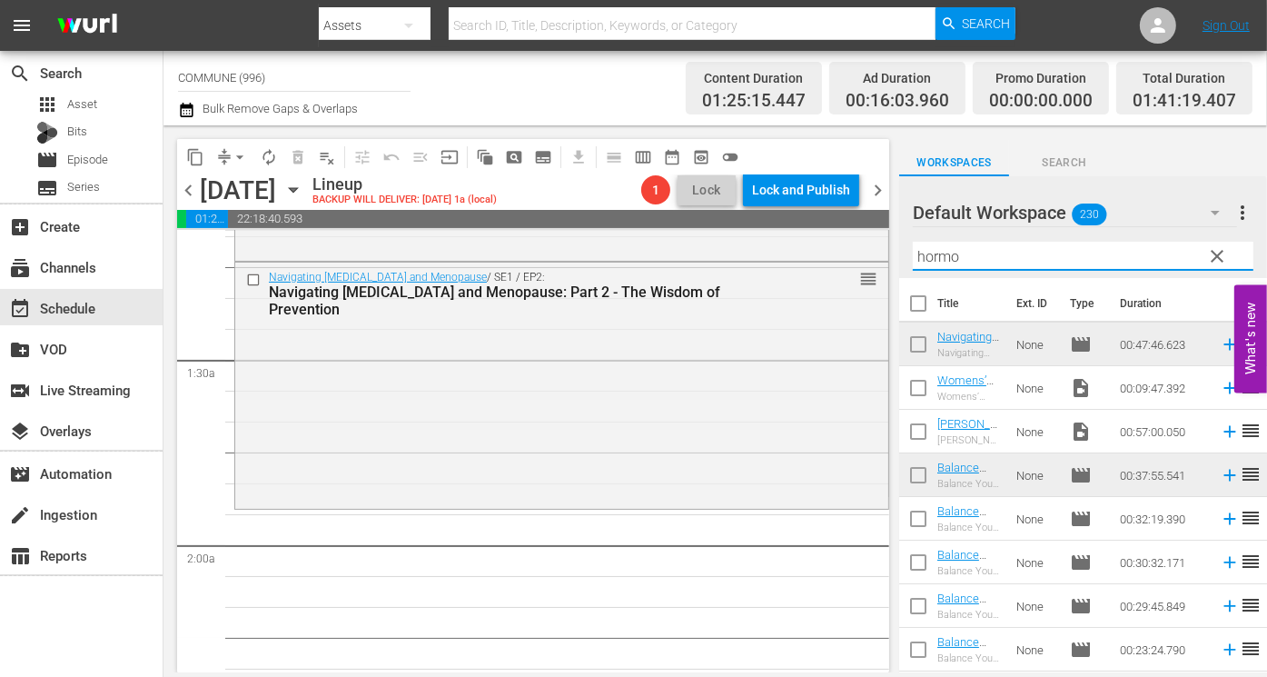
type input "hormo"
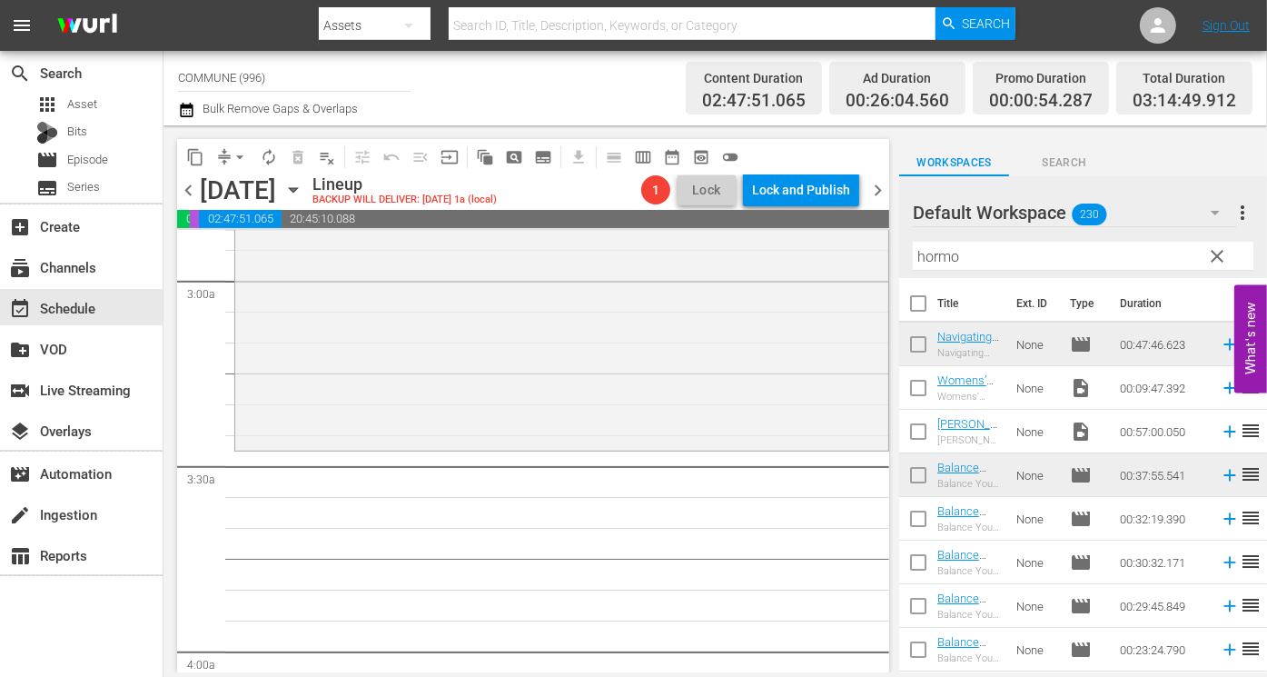
scroll to position [1067, 0]
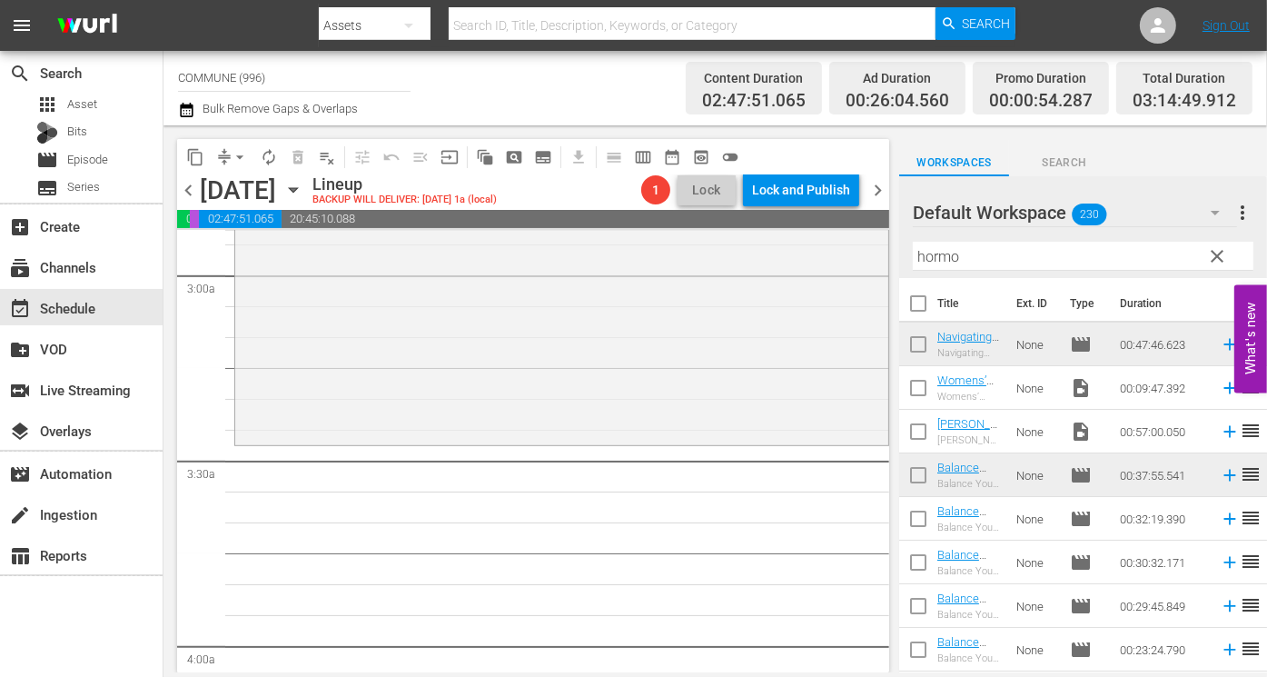
click at [1220, 257] on span "clear" at bounding box center [1217, 256] width 22 height 22
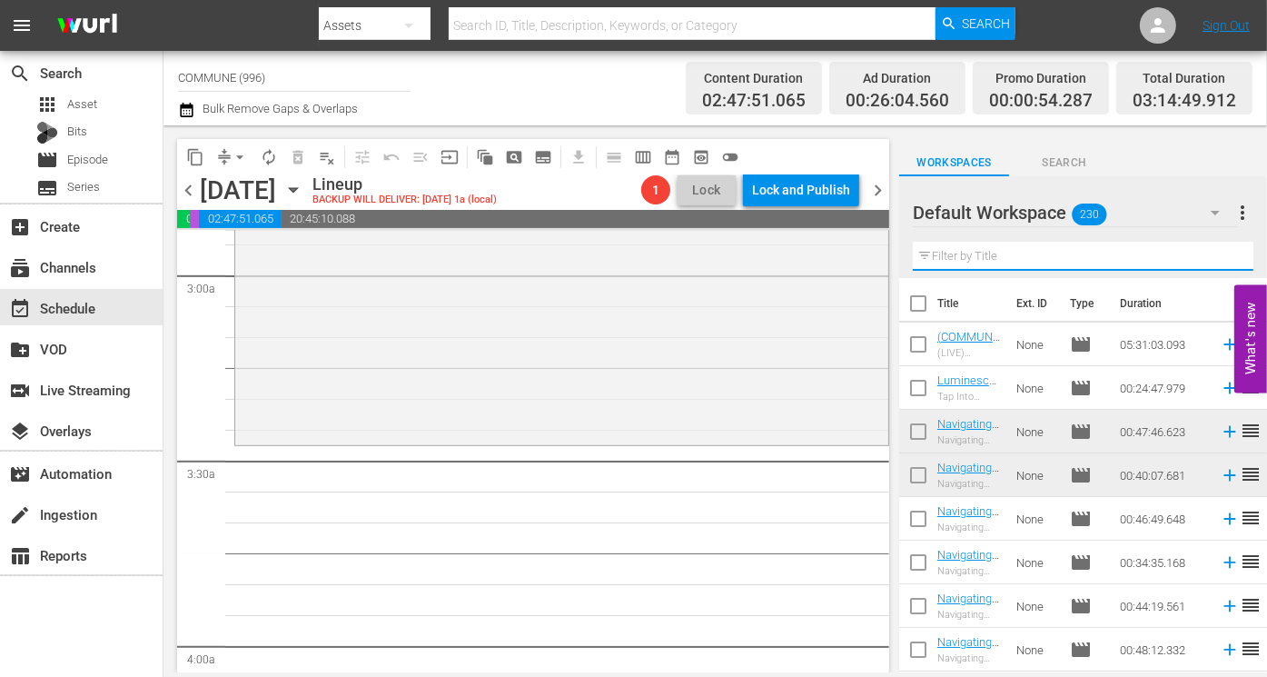
click at [1040, 253] on input "text" at bounding box center [1083, 256] width 341 height 29
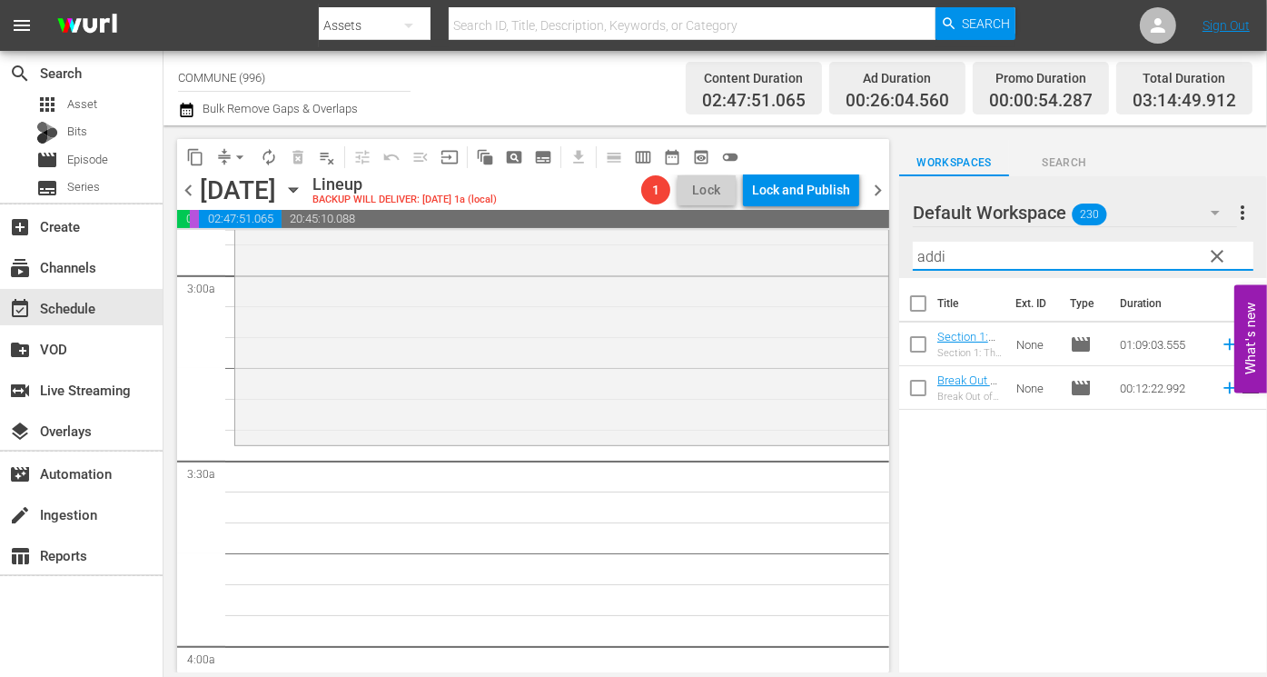
type input "addi"
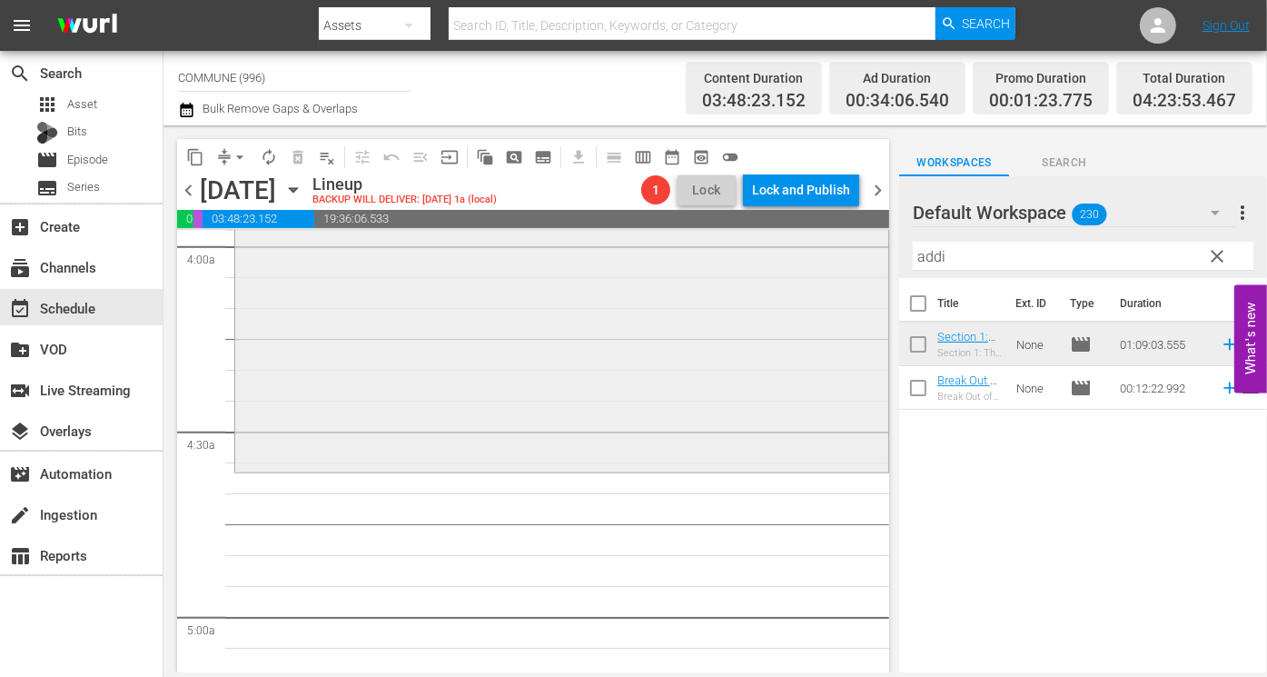
scroll to position [1480, 0]
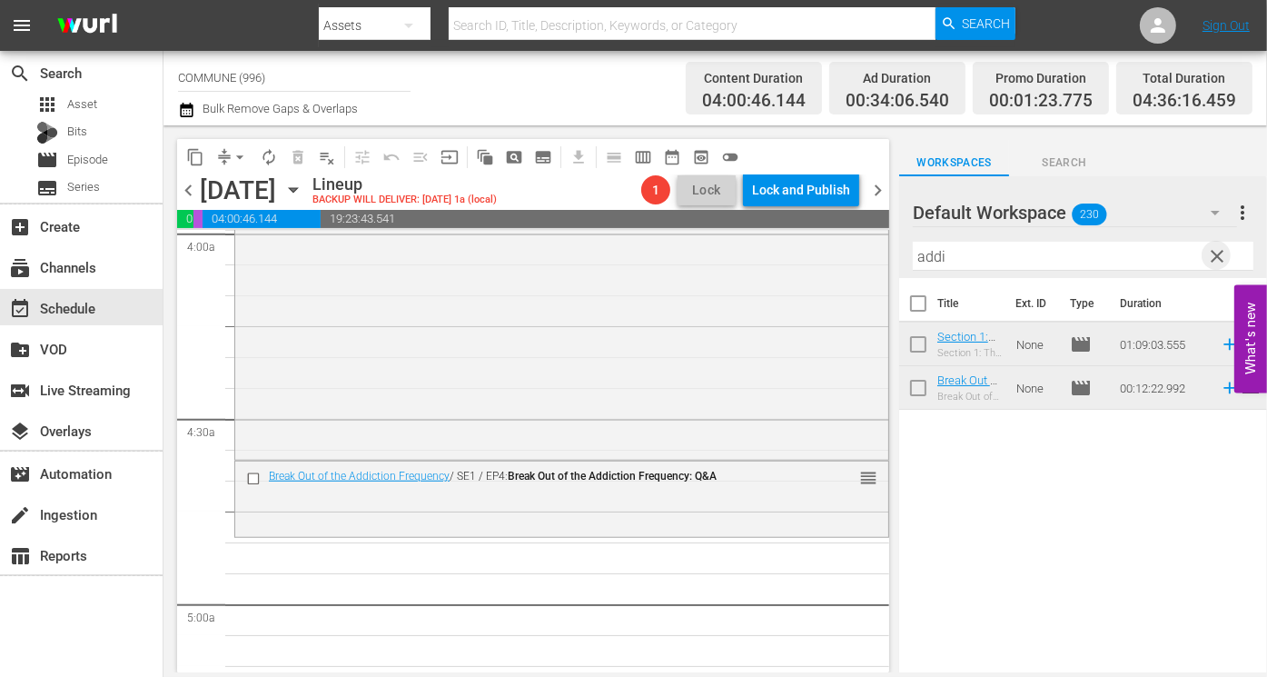
click at [1221, 260] on span "clear" at bounding box center [1217, 256] width 22 height 22
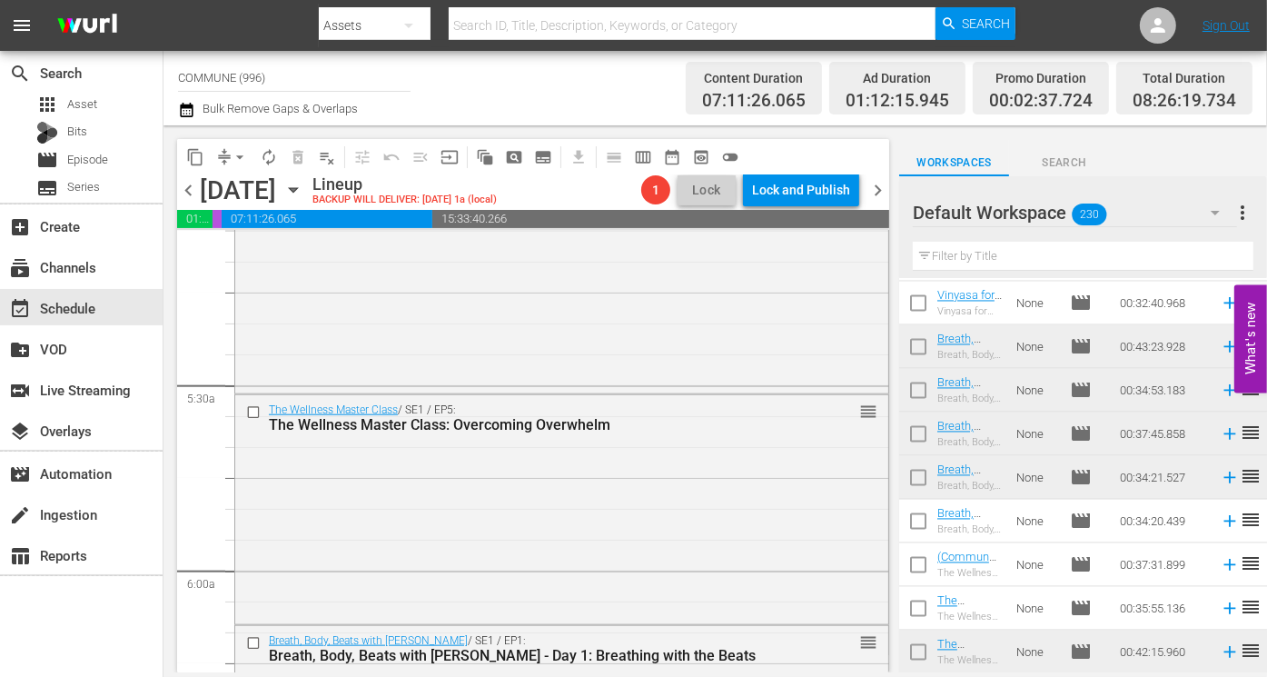
scroll to position [1900, 0]
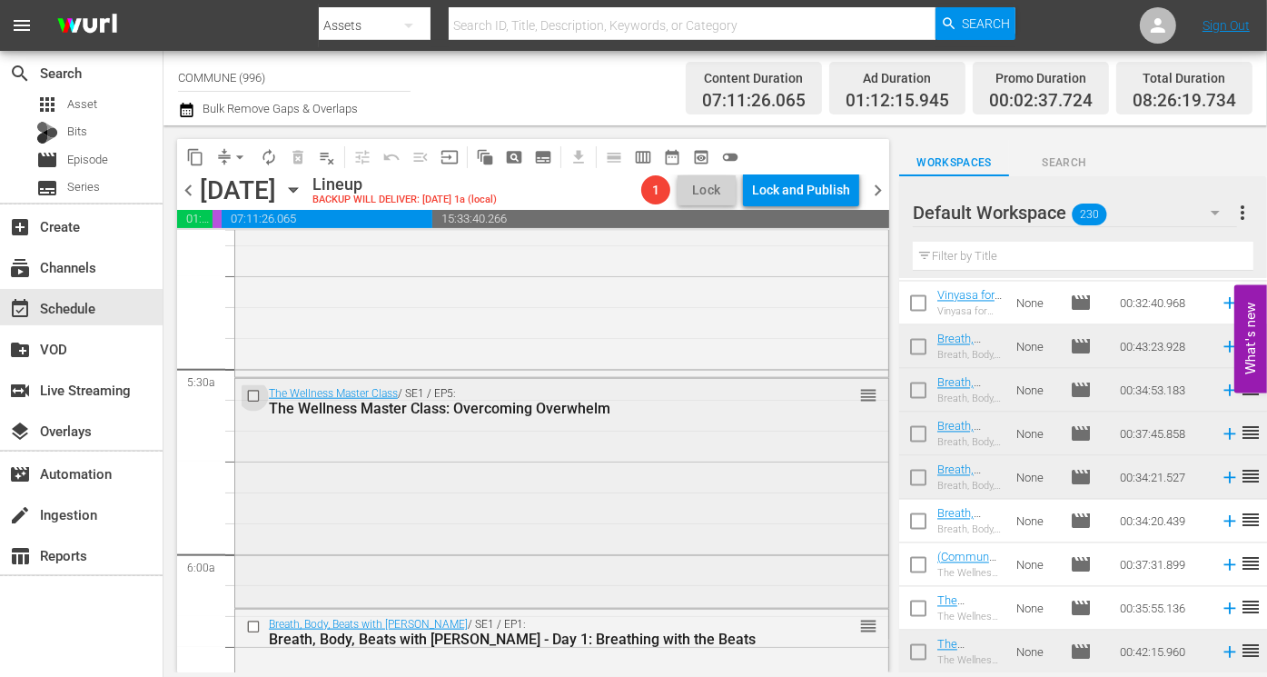
click at [256, 392] on input "checkbox" at bounding box center [255, 395] width 19 height 15
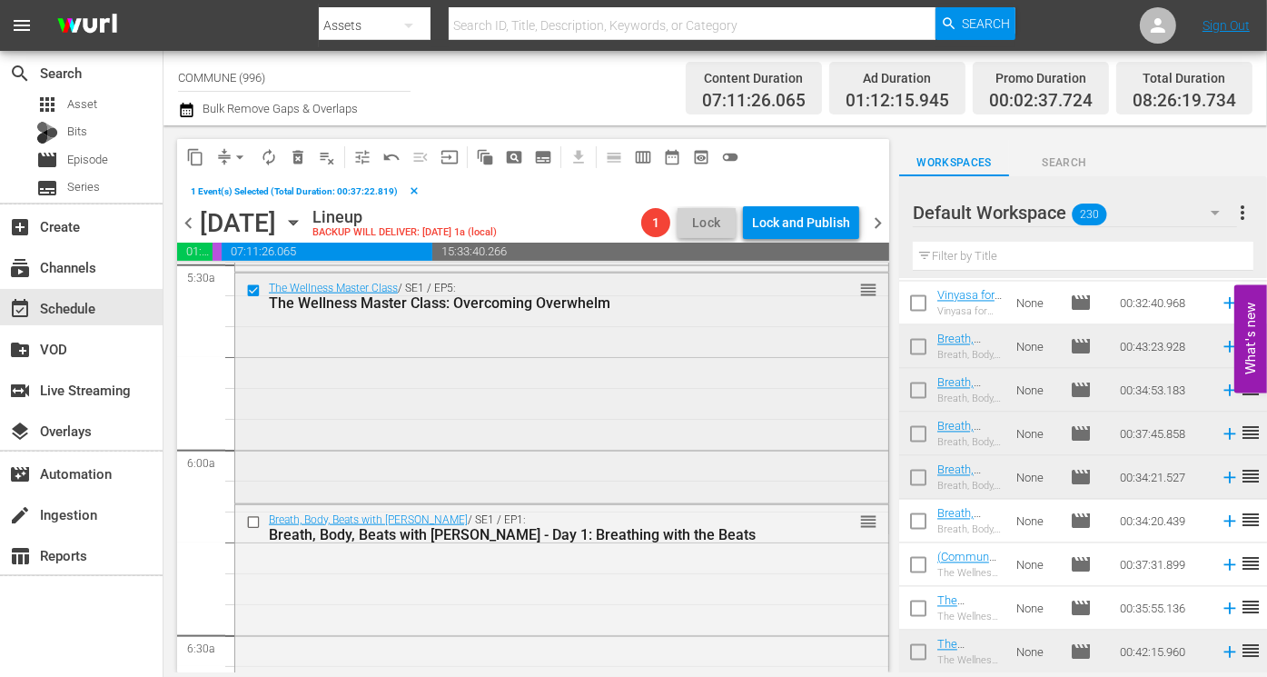
scroll to position [2050, 0]
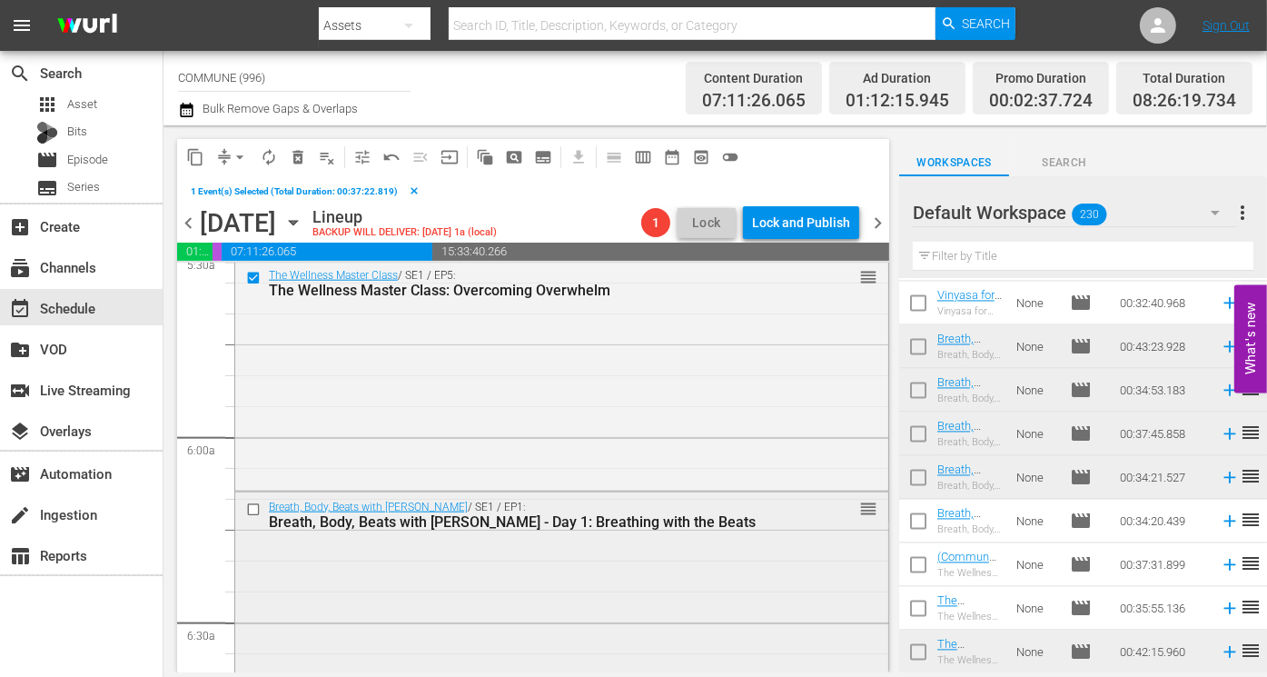
click at [257, 507] on input "checkbox" at bounding box center [255, 509] width 19 height 15
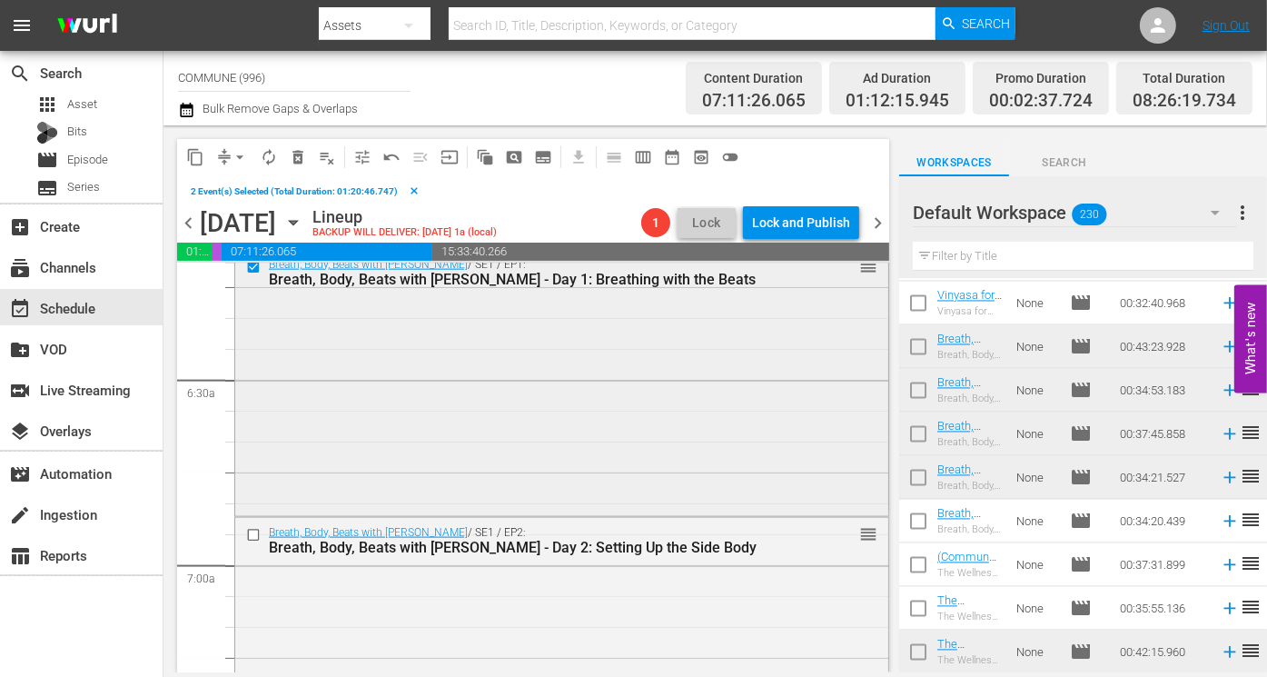
scroll to position [2310, 0]
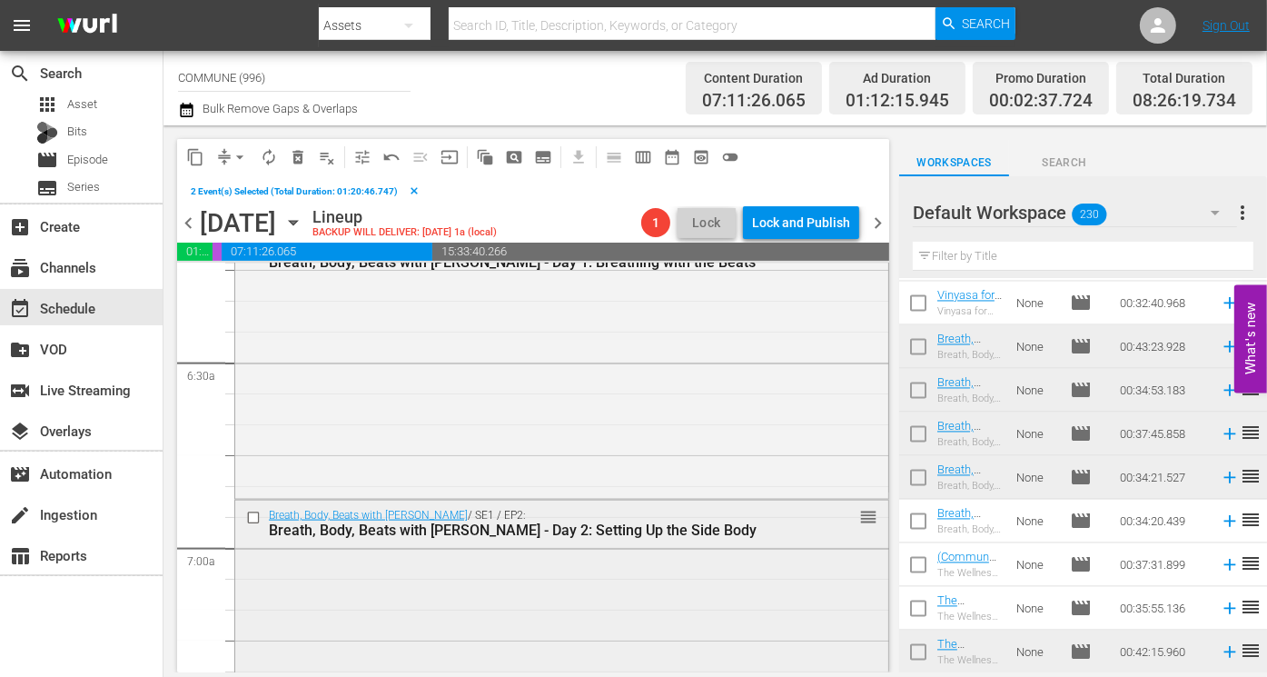
click at [253, 513] on input "checkbox" at bounding box center [255, 517] width 19 height 15
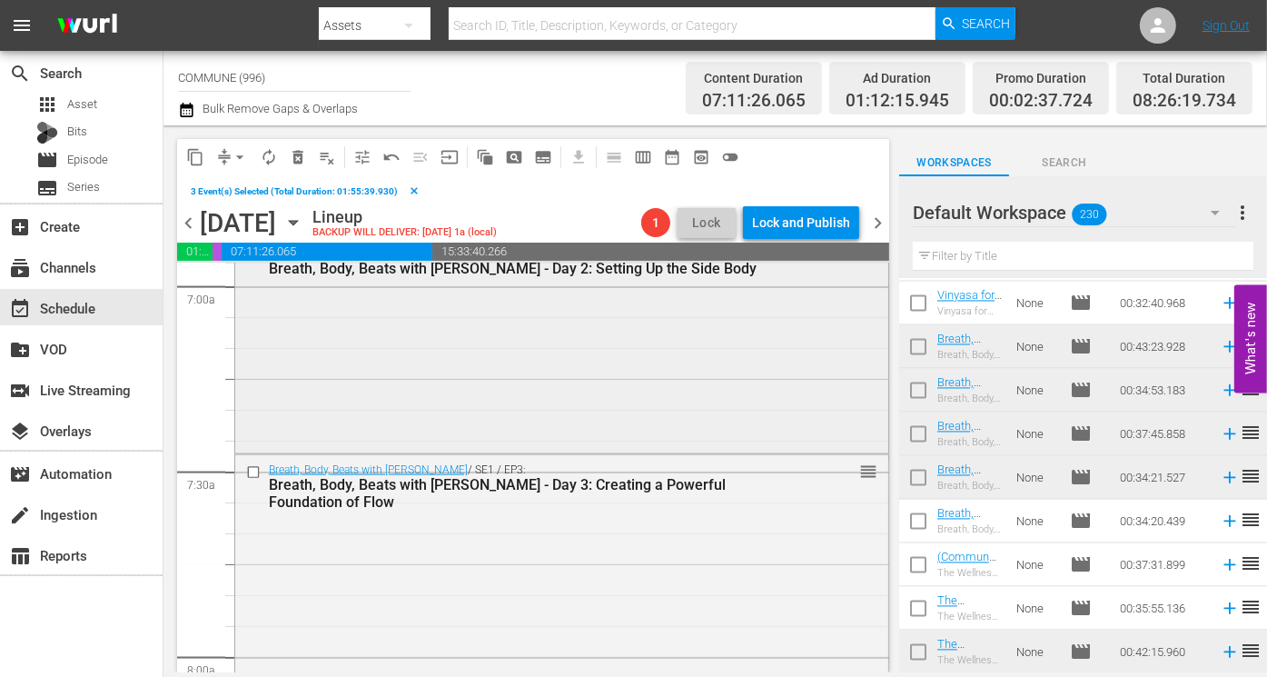
scroll to position [2602, 0]
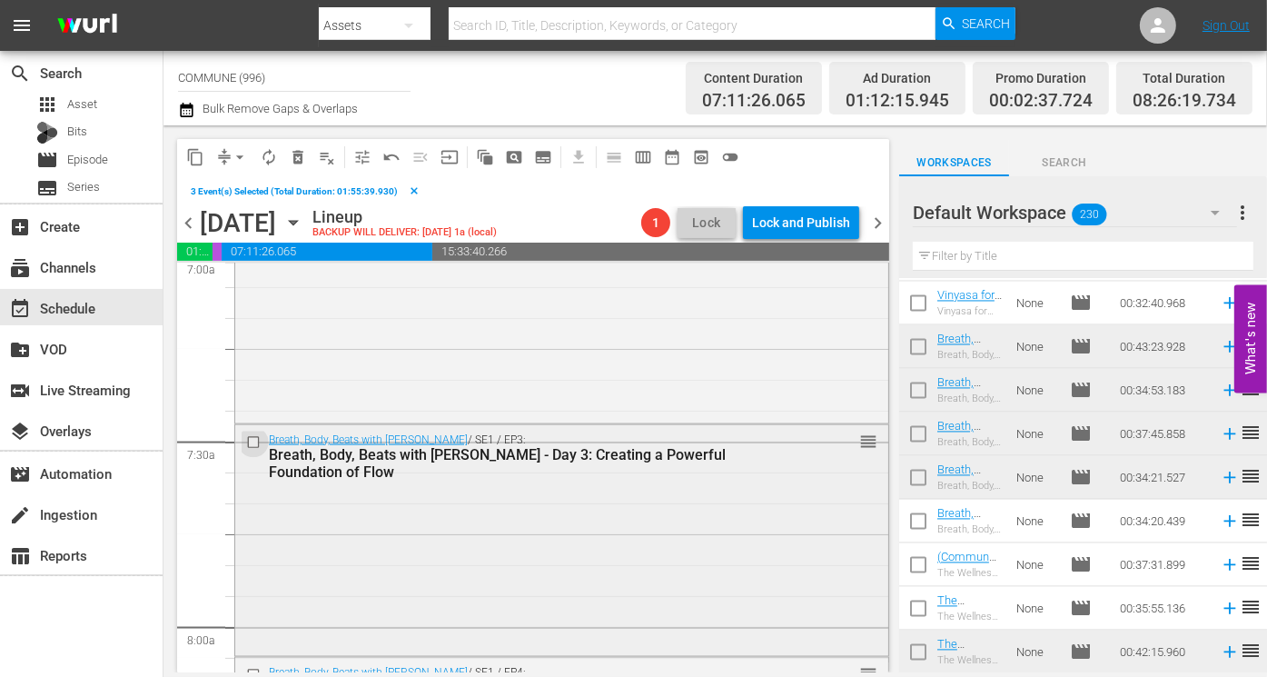
click at [255, 439] on input "checkbox" at bounding box center [255, 441] width 19 height 15
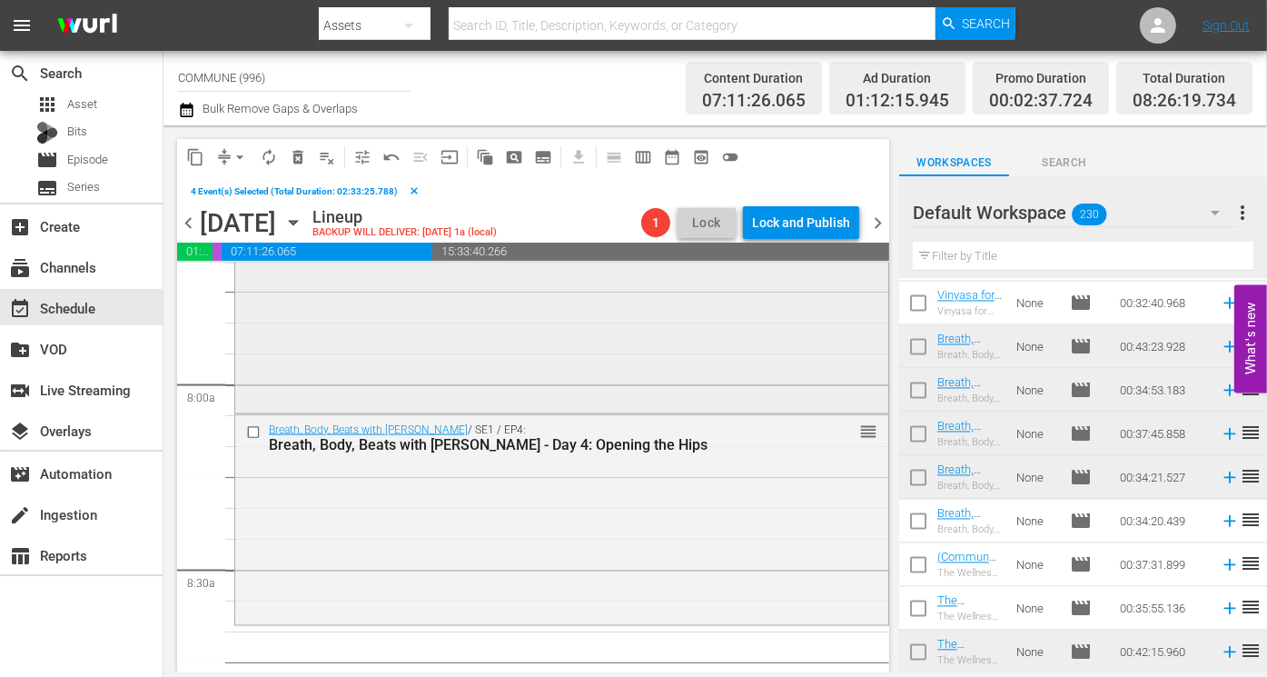
scroll to position [2865, 0]
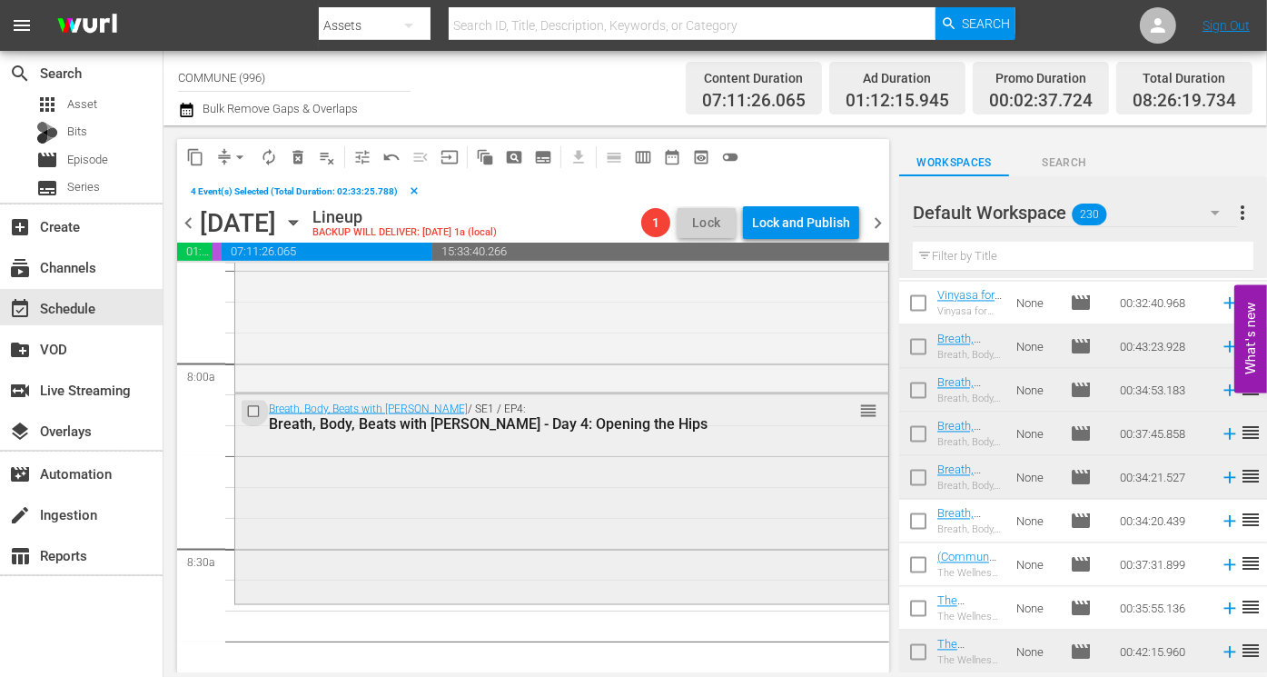
click at [256, 411] on input "checkbox" at bounding box center [255, 411] width 19 height 15
click at [195, 155] on span "content_copy" at bounding box center [195, 157] width 18 height 18
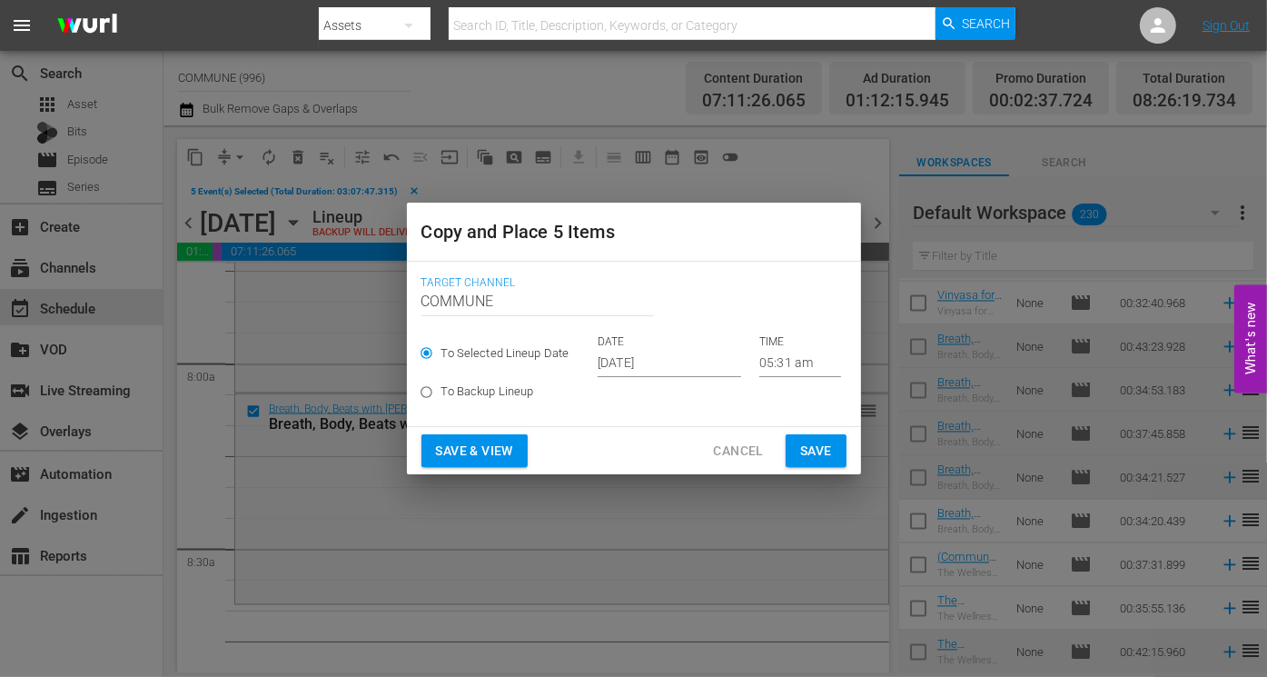
click at [778, 361] on input "05:31 am" at bounding box center [800, 363] width 82 height 27
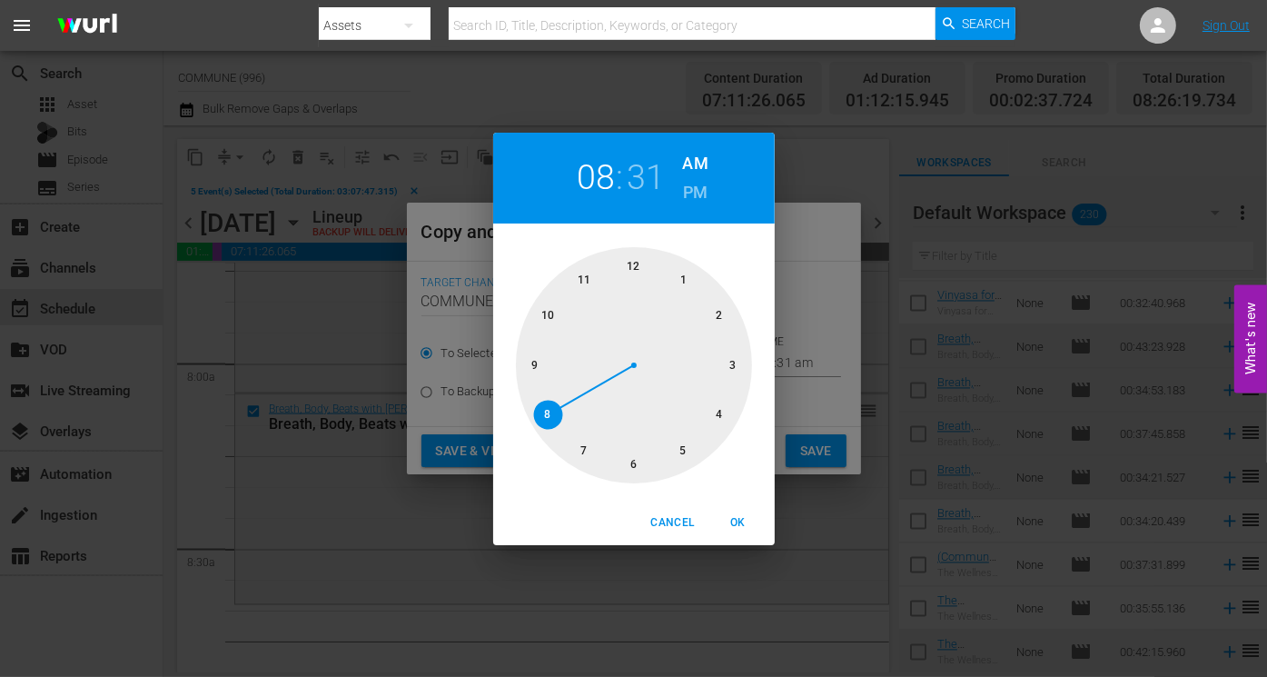
drag, startPoint x: 686, startPoint y: 448, endPoint x: 543, endPoint y: 417, distance: 145.9
click at [543, 417] on div at bounding box center [634, 365] width 236 height 236
drag, startPoint x: 622, startPoint y: 465, endPoint x: 543, endPoint y: 422, distance: 89.8
click at [543, 422] on div at bounding box center [634, 365] width 236 height 236
click at [737, 521] on span "OK" at bounding box center [739, 522] width 44 height 19
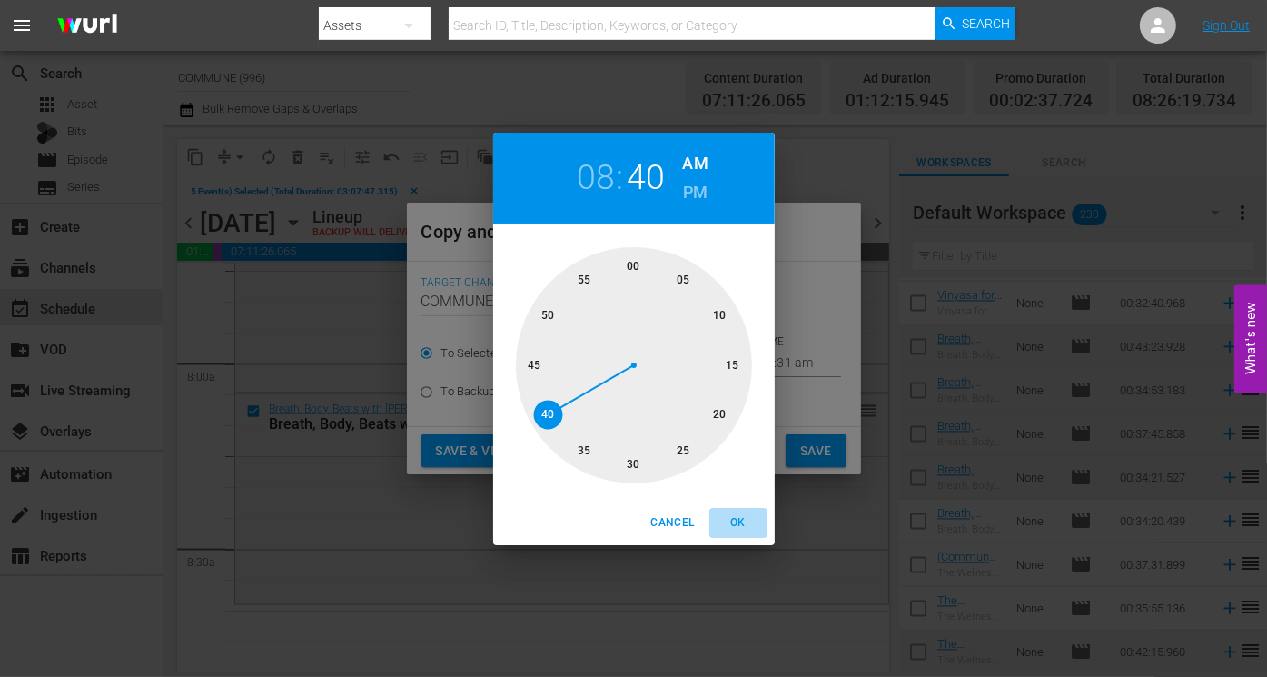
type input "08:40 am"
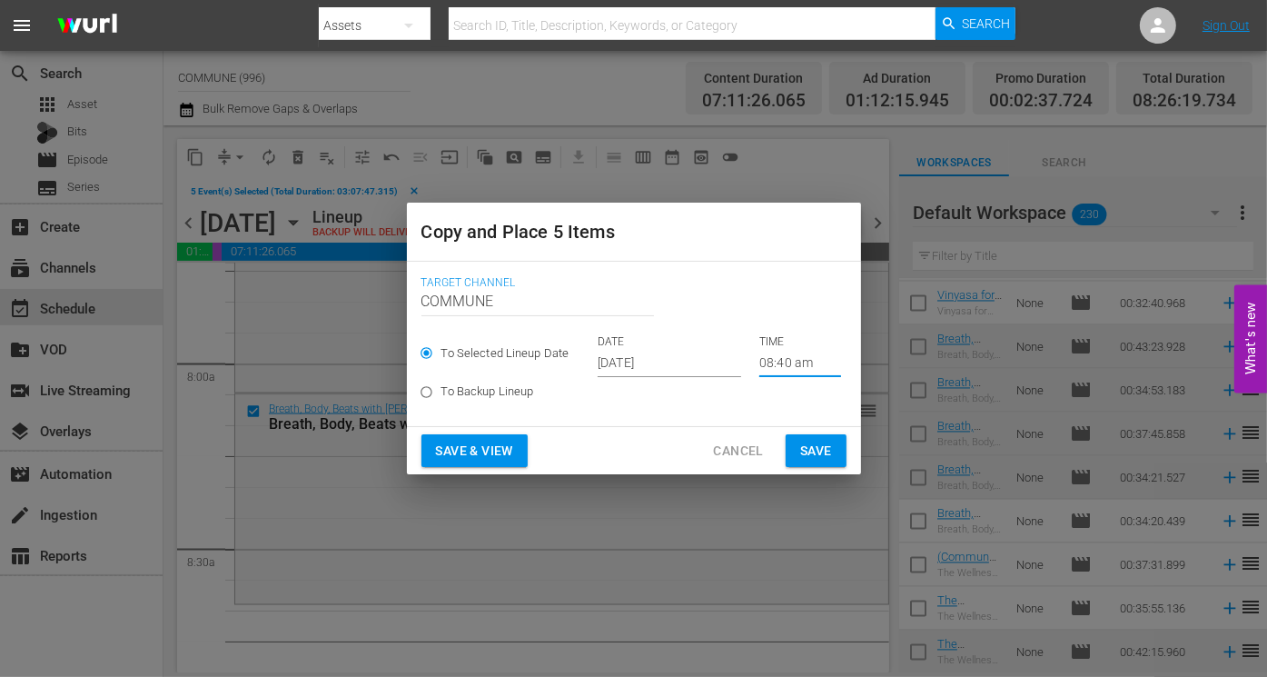
click at [684, 359] on input "[DATE]" at bounding box center [670, 363] width 144 height 27
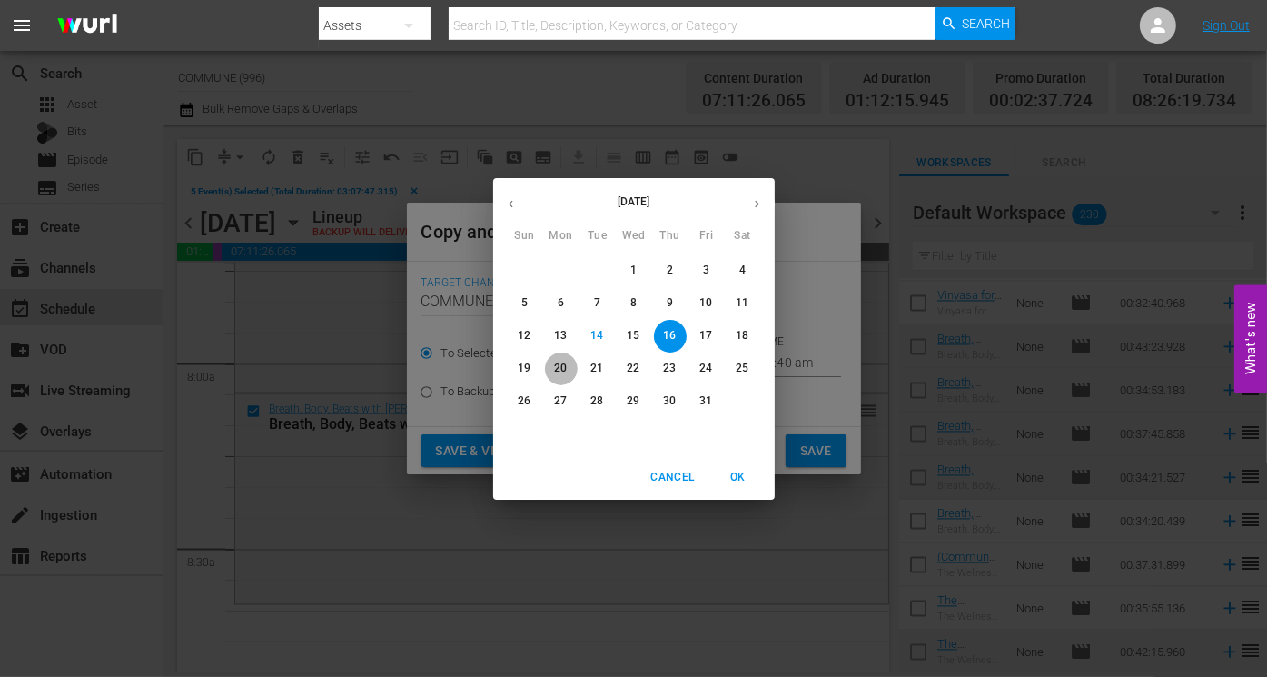
click at [570, 363] on span "20" at bounding box center [561, 368] width 33 height 15
type input "Oct 20th 2025"
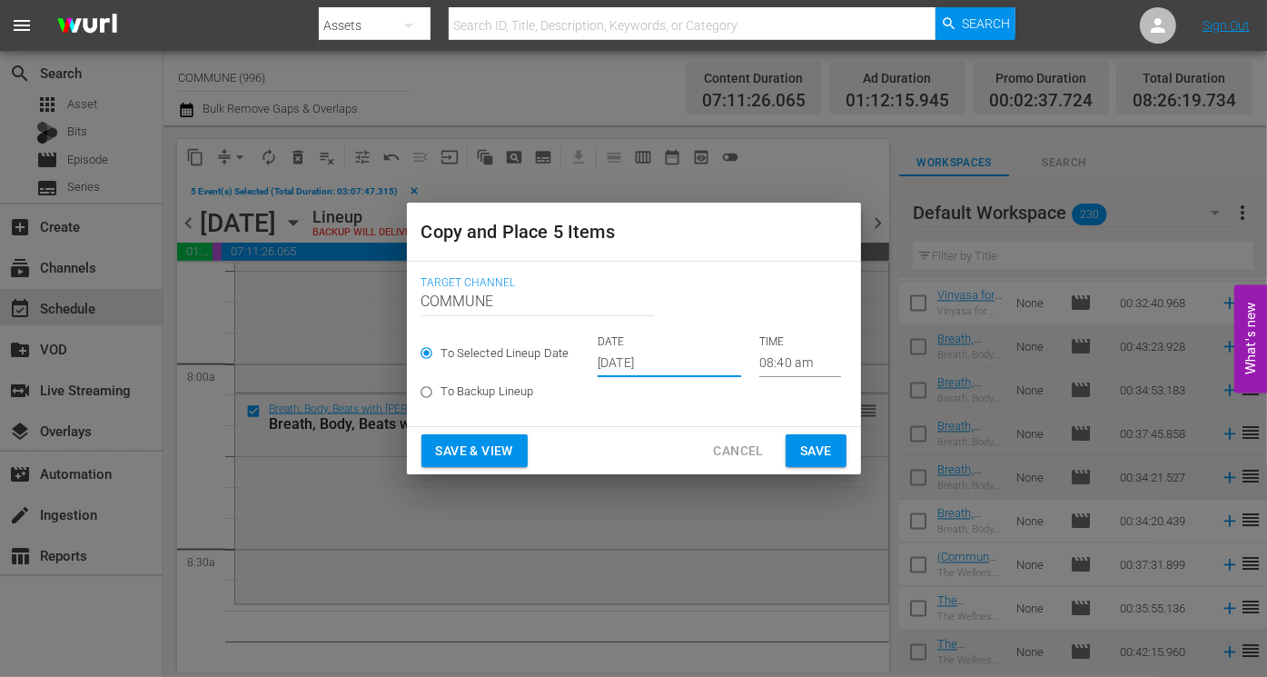
click at [488, 451] on span "Save & View" at bounding box center [474, 451] width 77 height 23
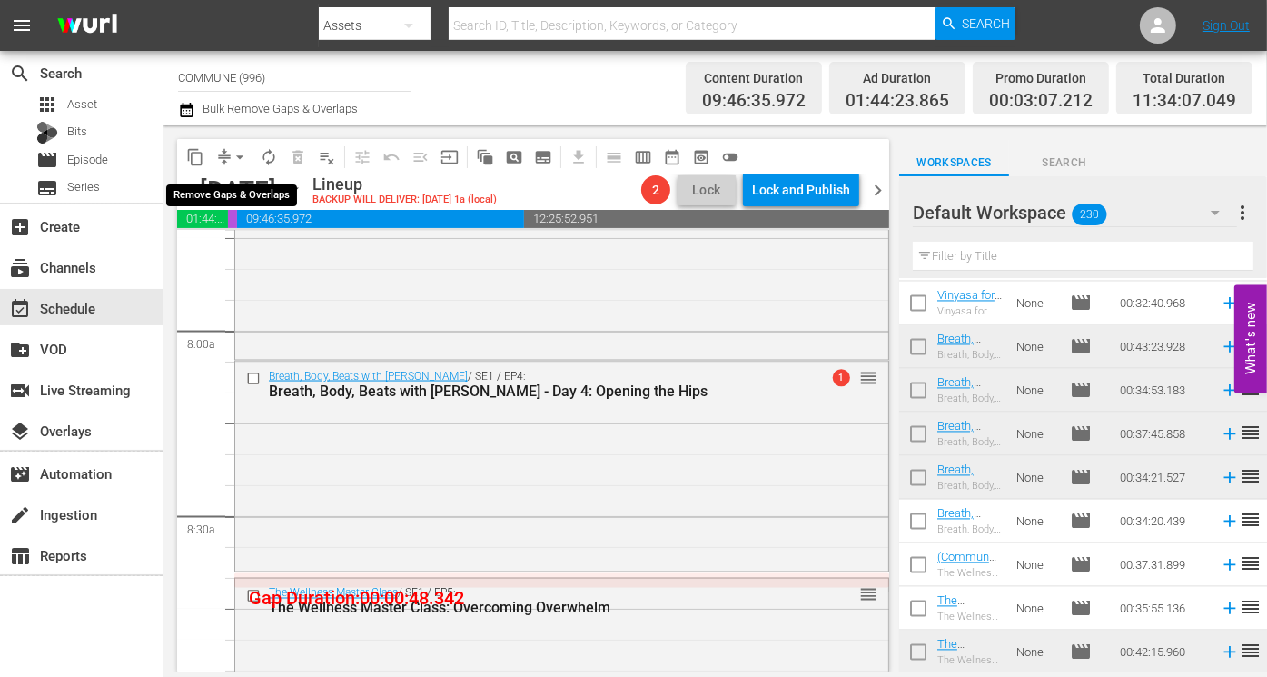
click at [238, 156] on span "arrow_drop_down" at bounding box center [240, 157] width 18 height 18
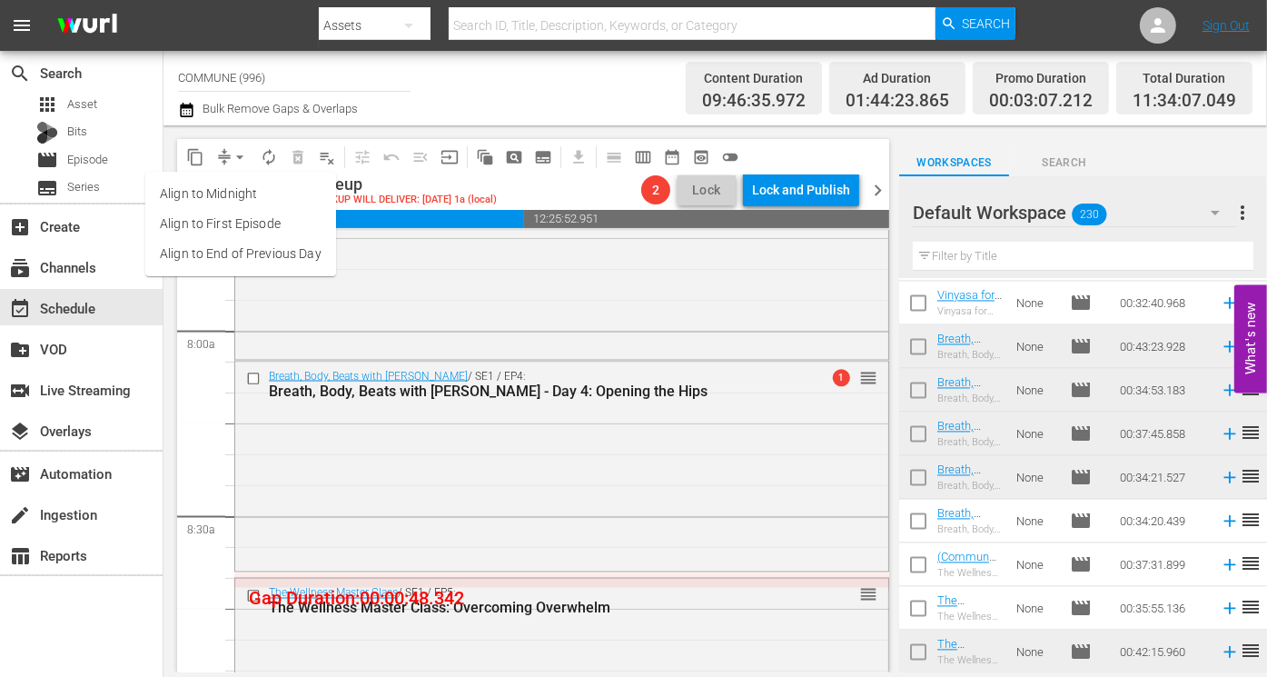
click at [256, 247] on li "Align to End of Previous Day" at bounding box center [240, 254] width 191 height 30
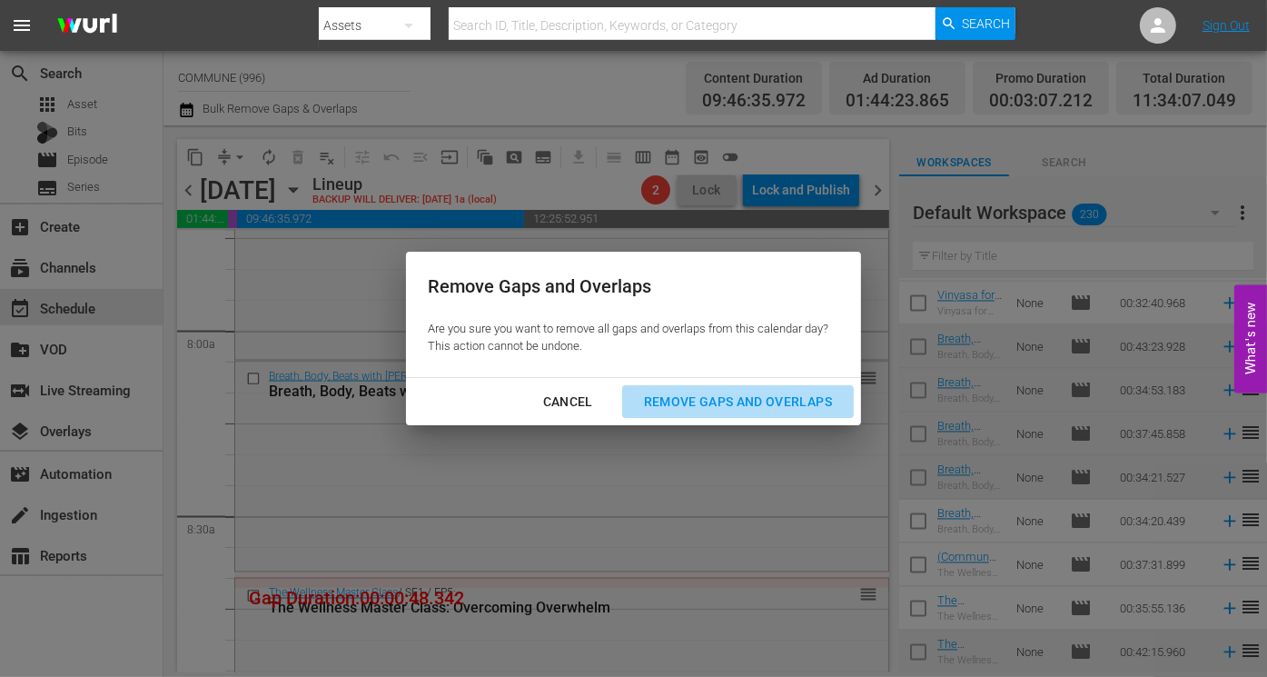
click at [678, 413] on button "Remove Gaps and Overlaps" at bounding box center [738, 402] width 232 height 34
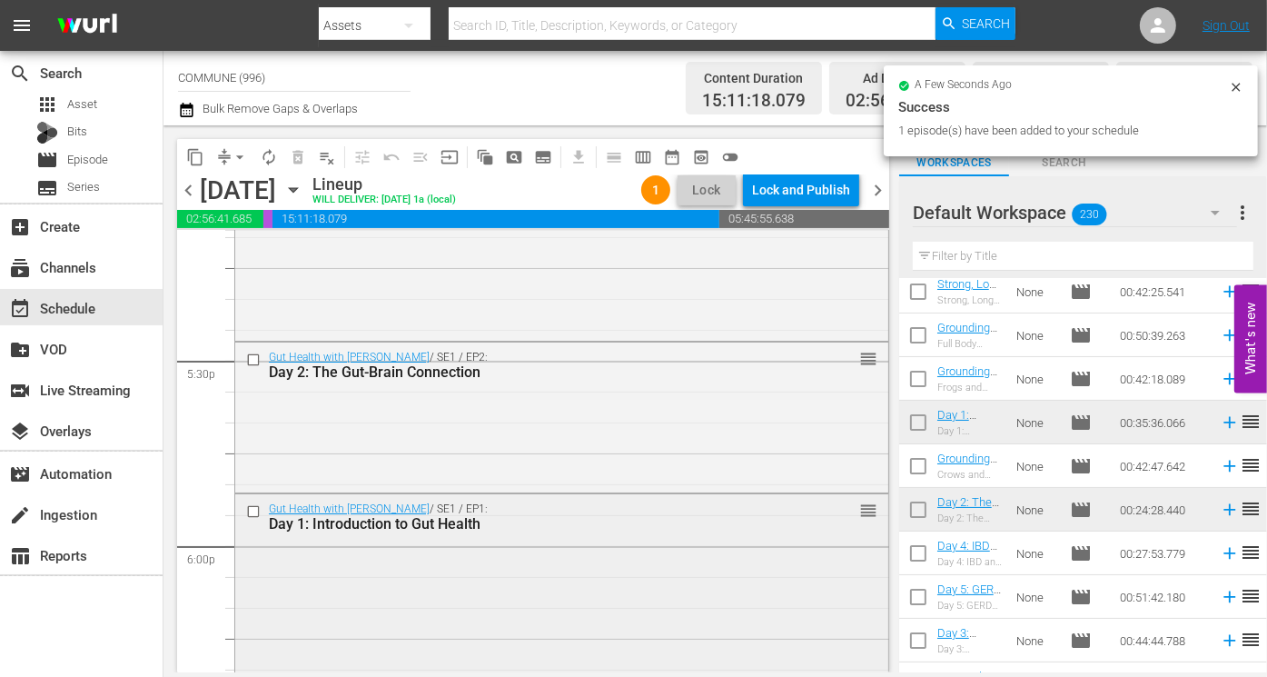
scroll to position [6436, 0]
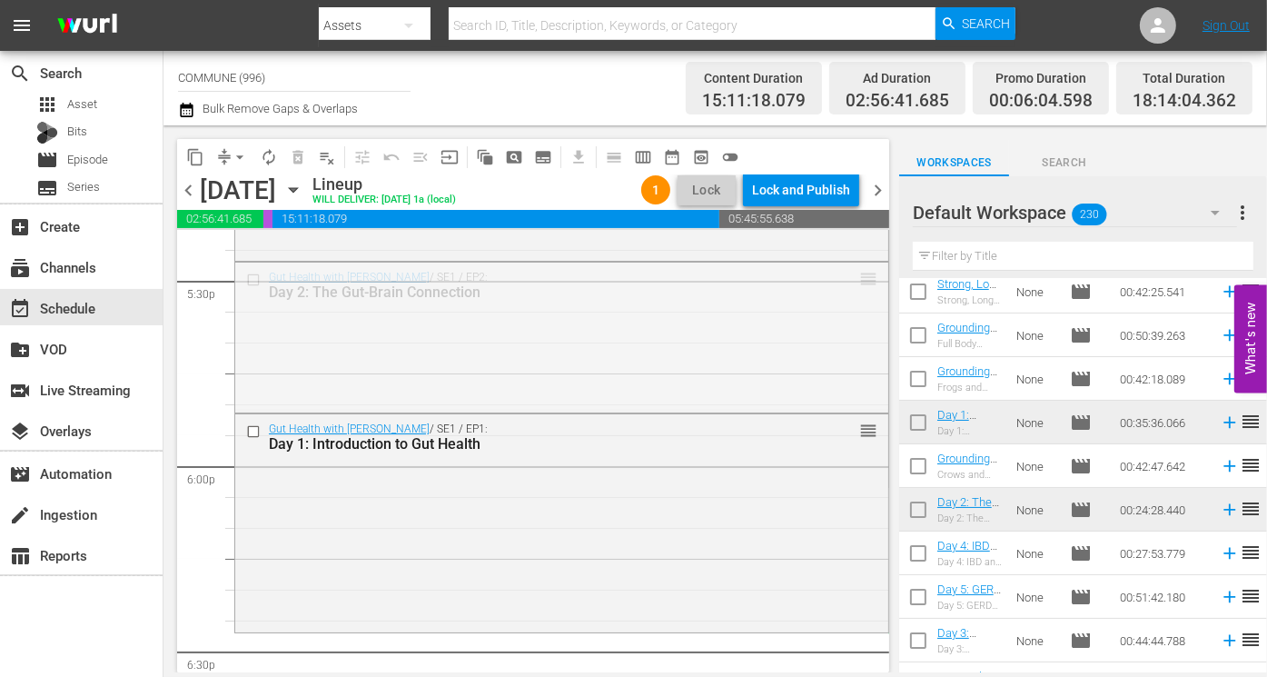
drag, startPoint x: 868, startPoint y: 275, endPoint x: 743, endPoint y: 637, distance: 382.6
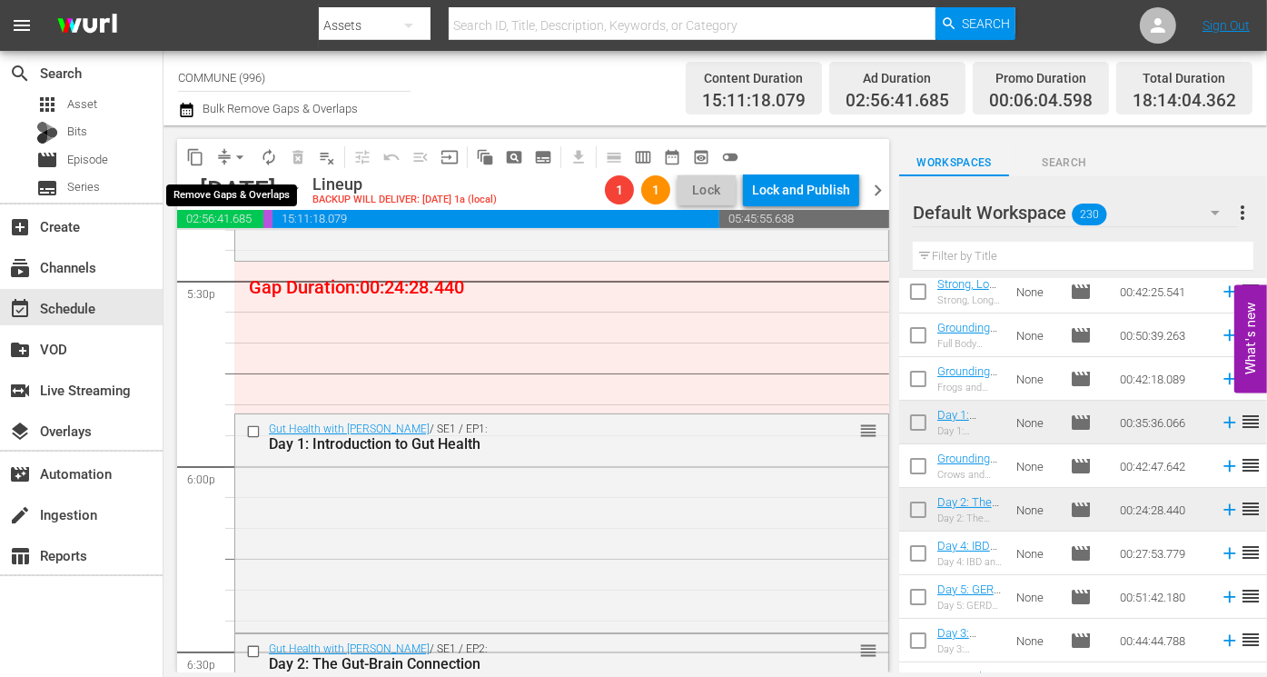
click at [239, 153] on span "arrow_drop_down" at bounding box center [240, 157] width 18 height 18
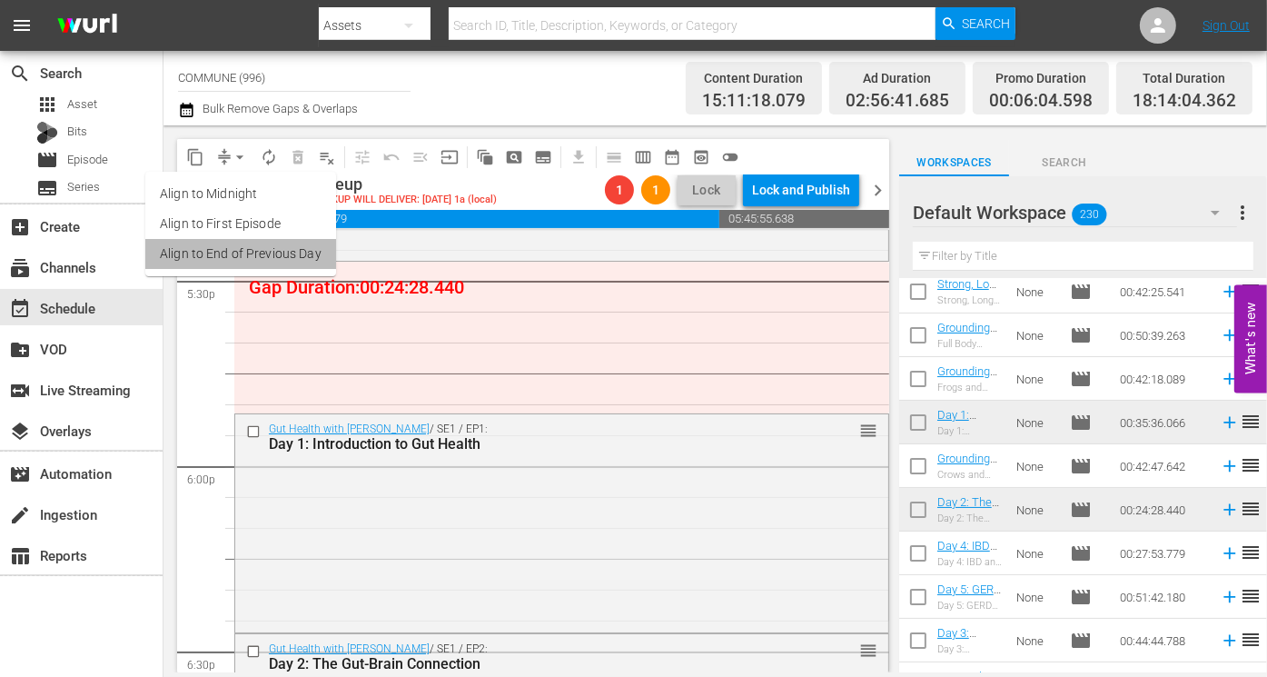
click at [273, 258] on li "Align to End of Previous Day" at bounding box center [240, 254] width 191 height 30
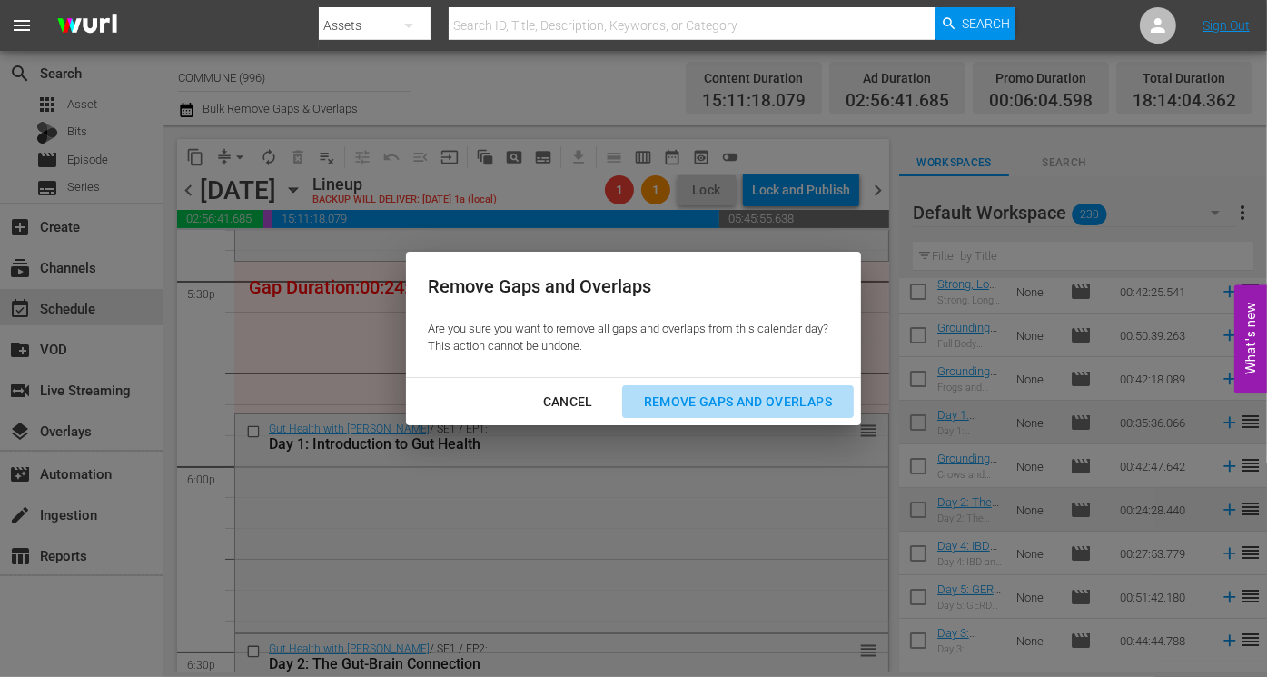
click at [679, 402] on div "Remove Gaps and Overlaps" at bounding box center [737, 402] width 217 height 23
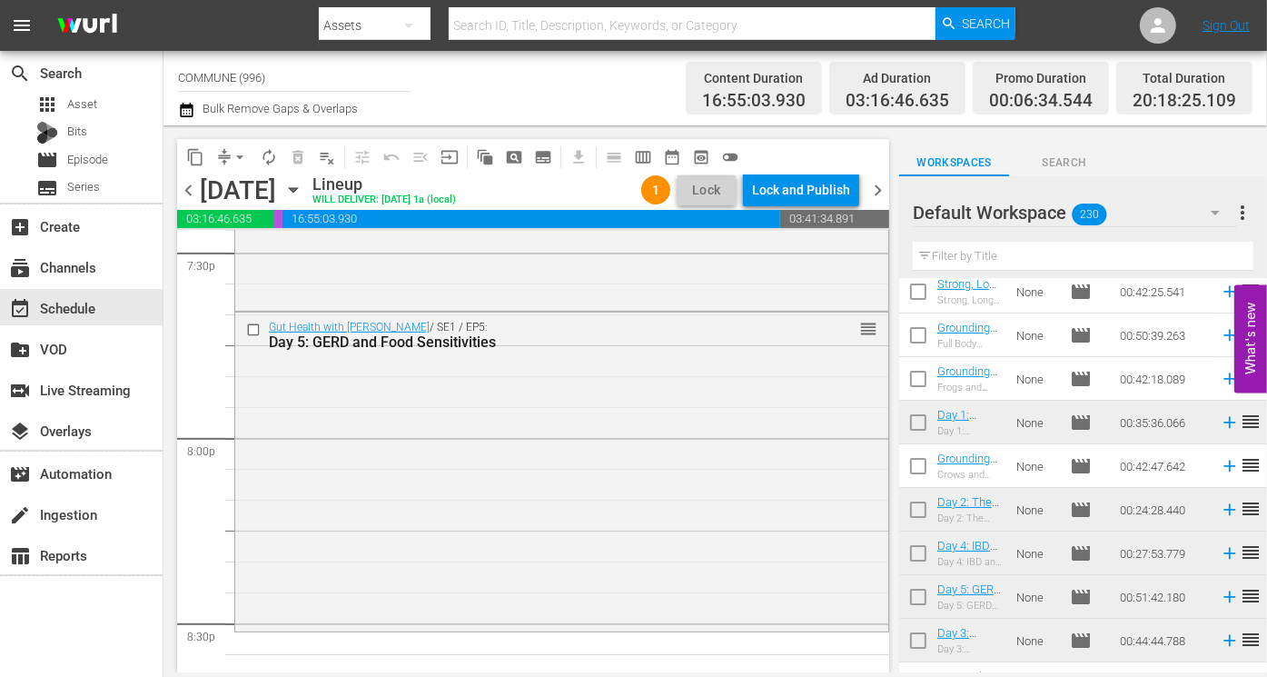
scroll to position [7199, 0]
click at [254, 333] on input "checkbox" at bounding box center [255, 336] width 19 height 15
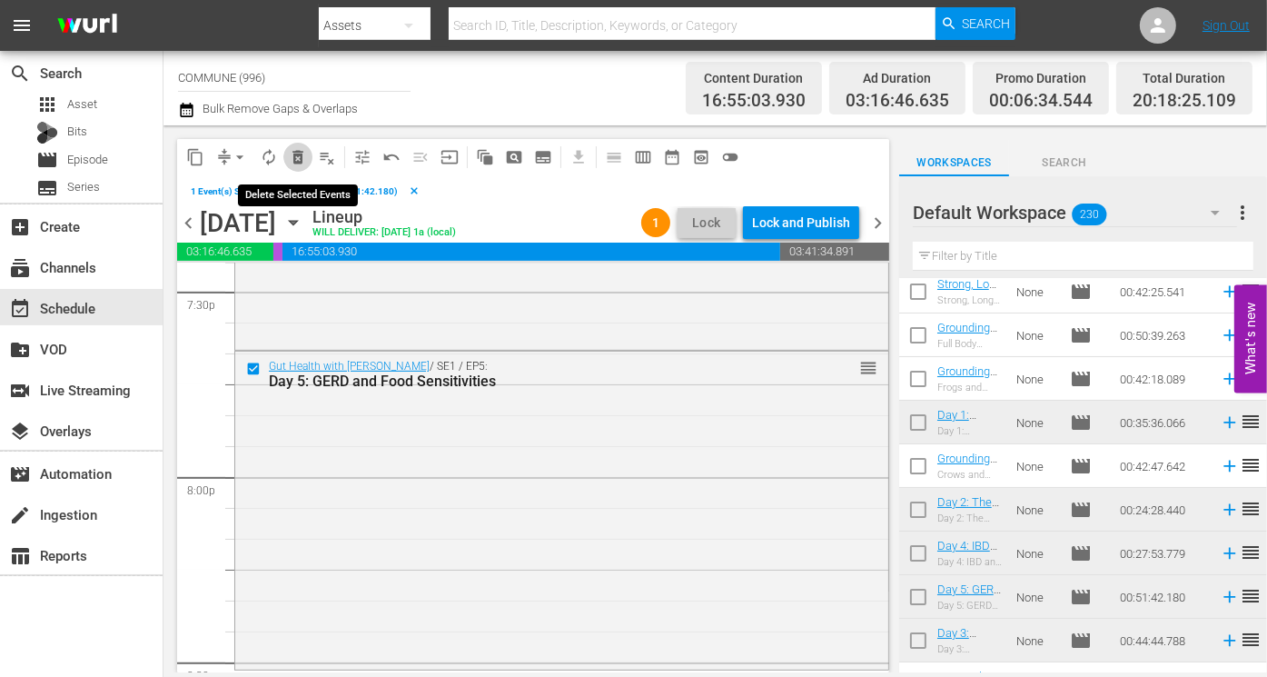
click at [299, 156] on span "delete_forever_outlined" at bounding box center [298, 157] width 18 height 18
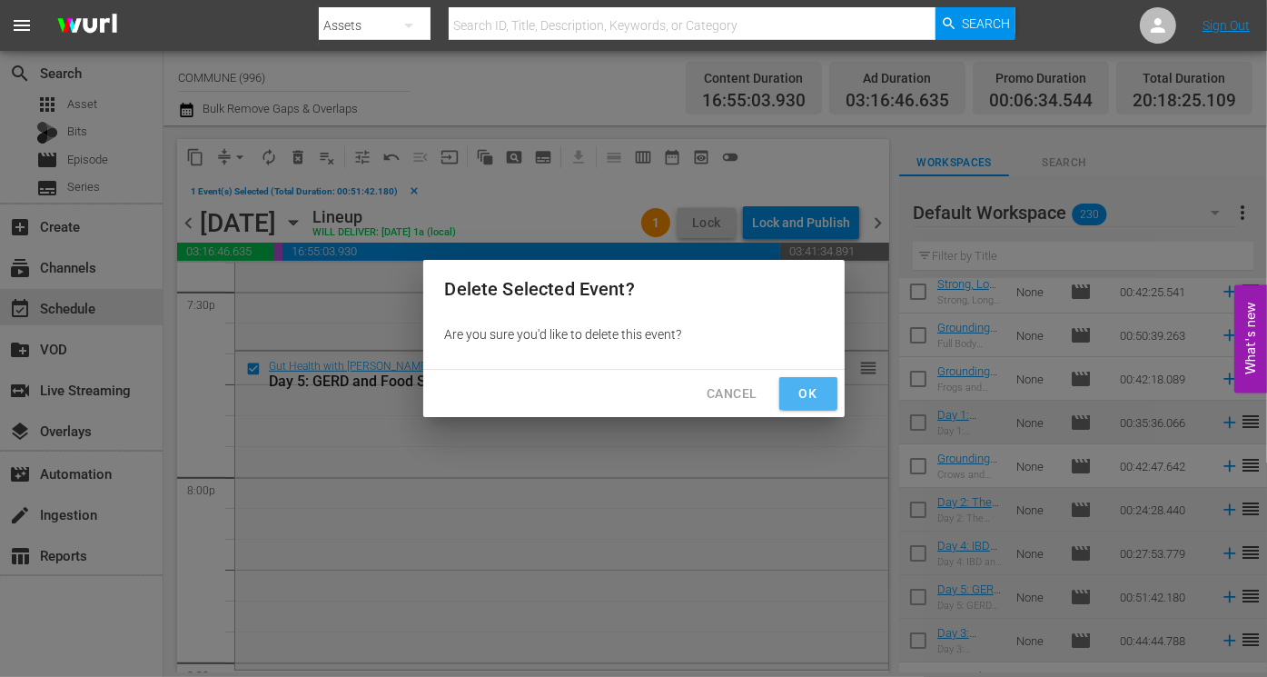
click at [804, 397] on span "Ok" at bounding box center [808, 393] width 29 height 23
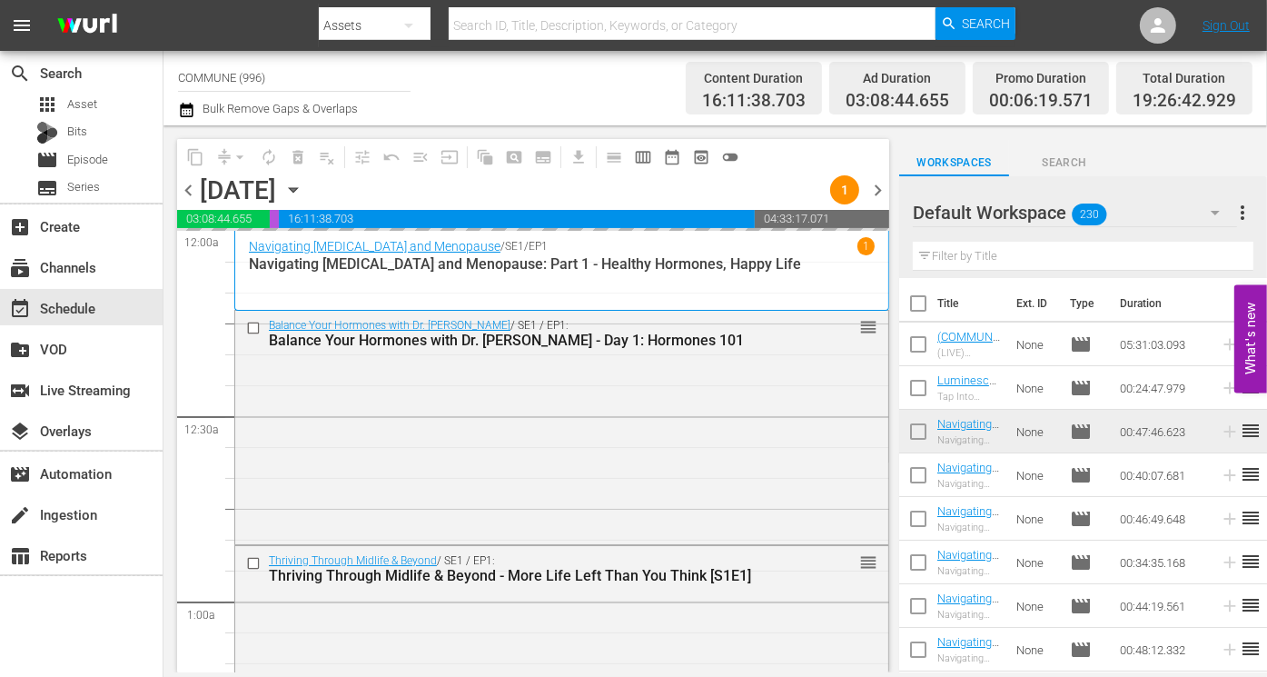
scroll to position [5241, 0]
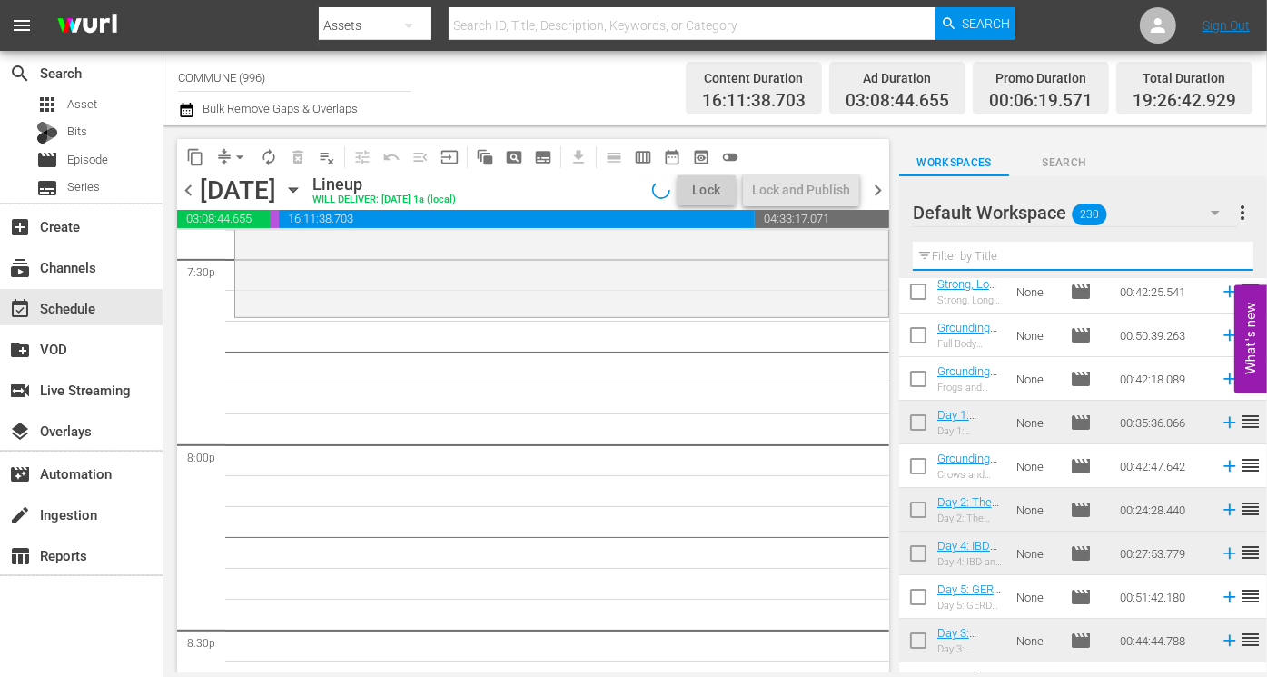
click at [1025, 253] on input "text" at bounding box center [1083, 256] width 341 height 29
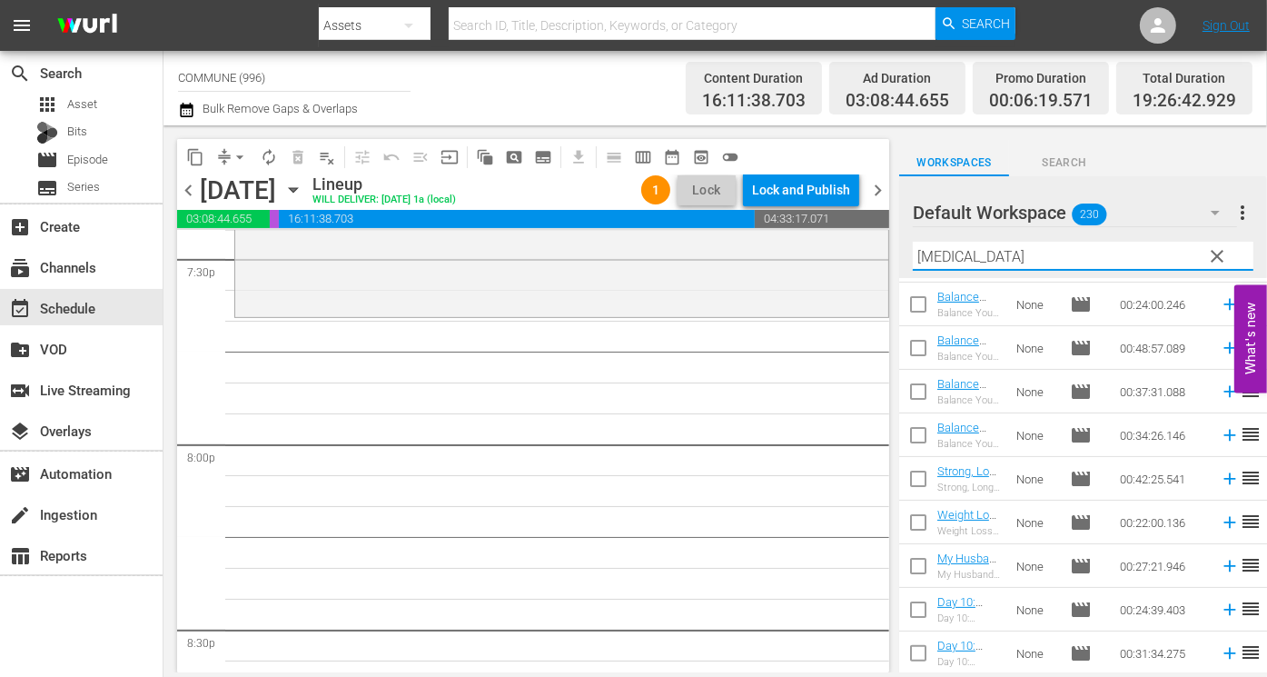
scroll to position [214, 0]
type input "bala"
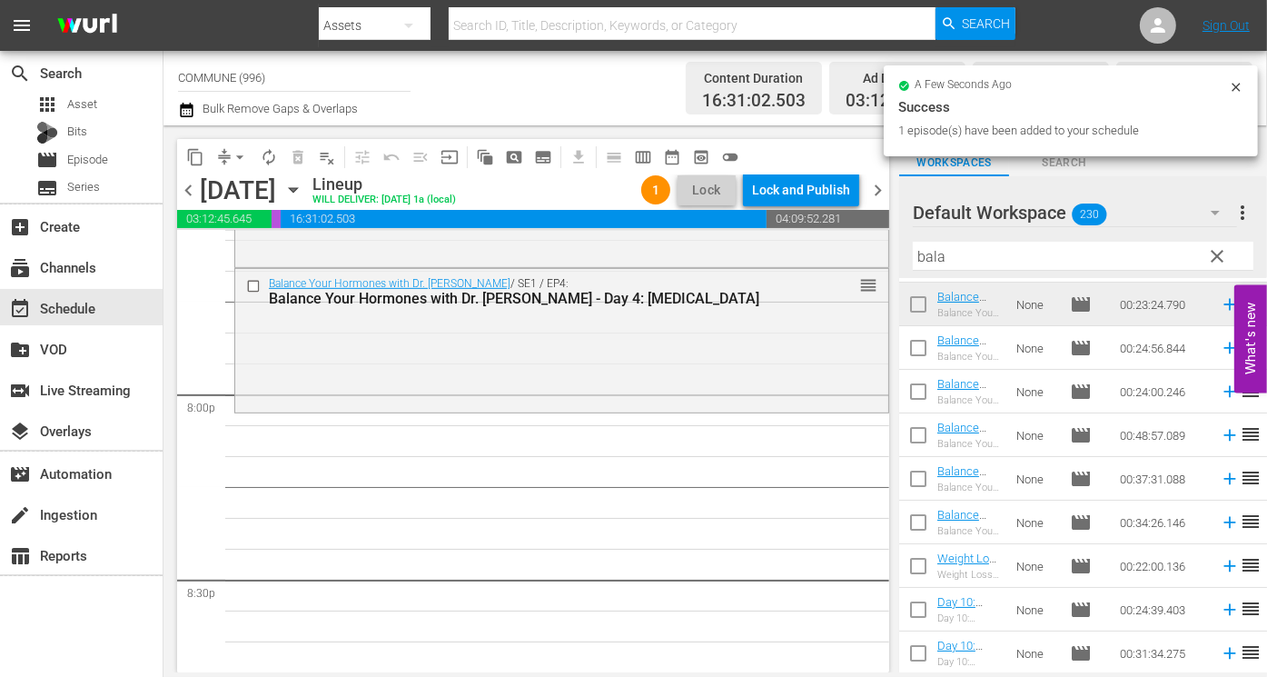
scroll to position [7250, 0]
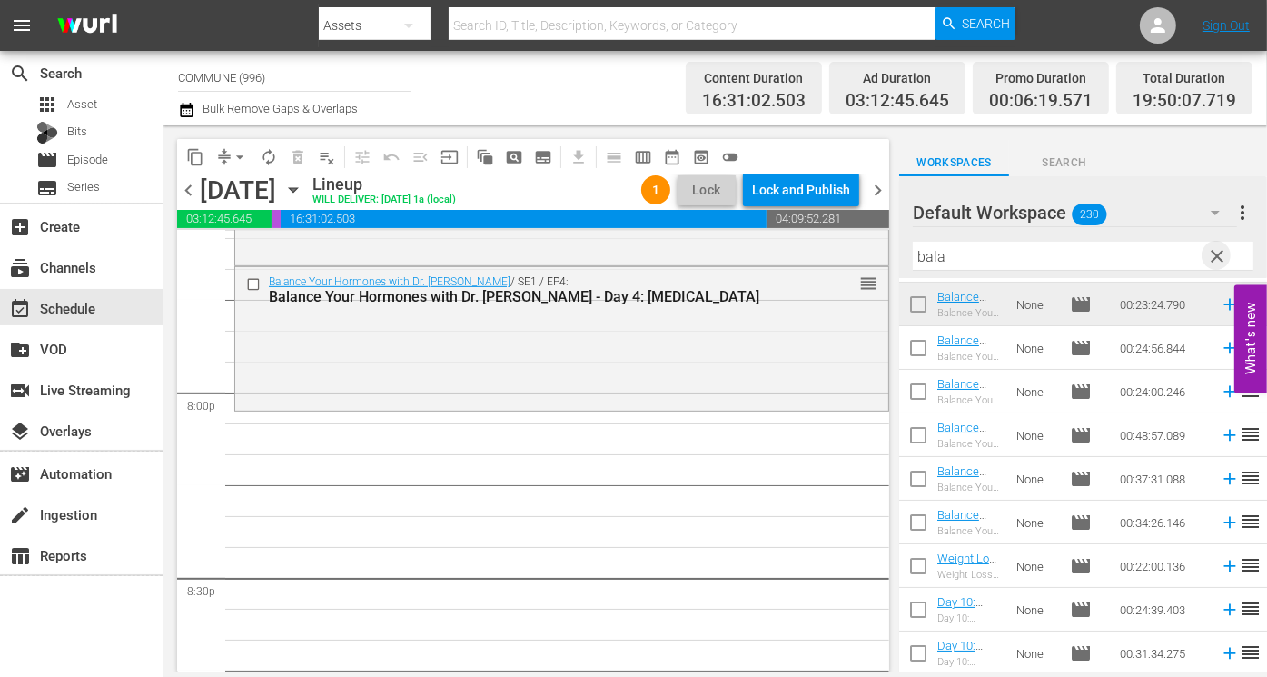
click at [1219, 260] on span "clear" at bounding box center [1217, 256] width 22 height 22
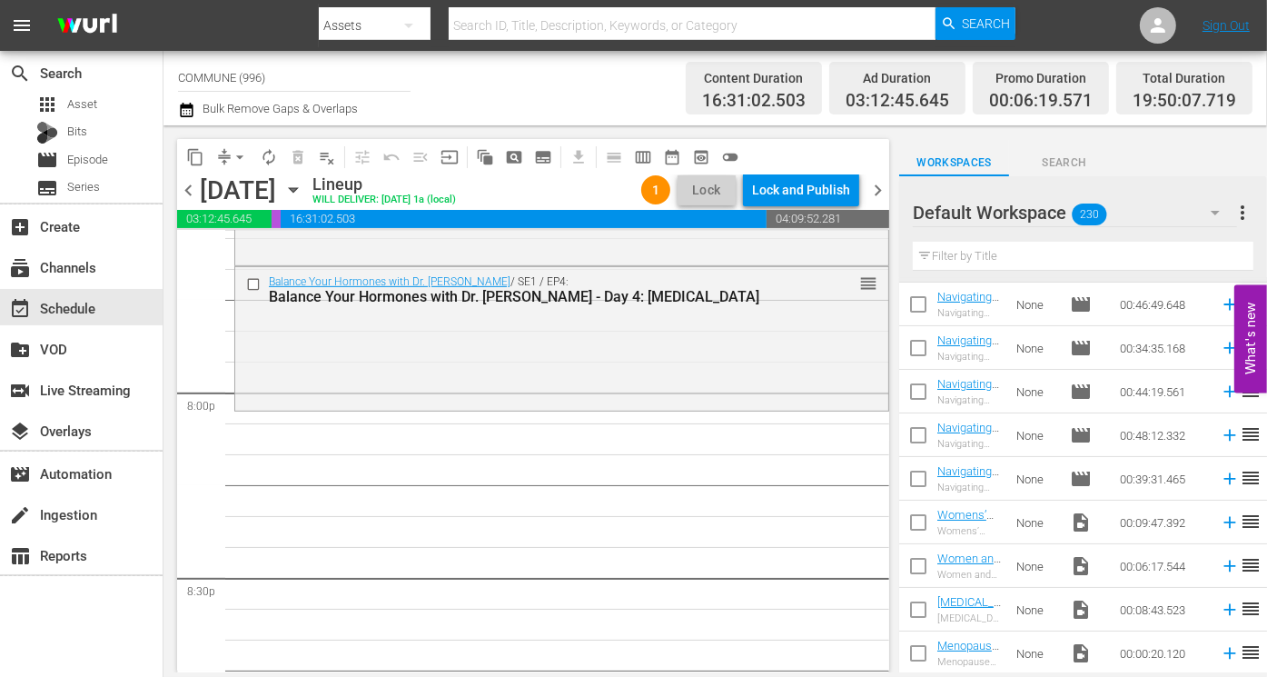
scroll to position [5241, 0]
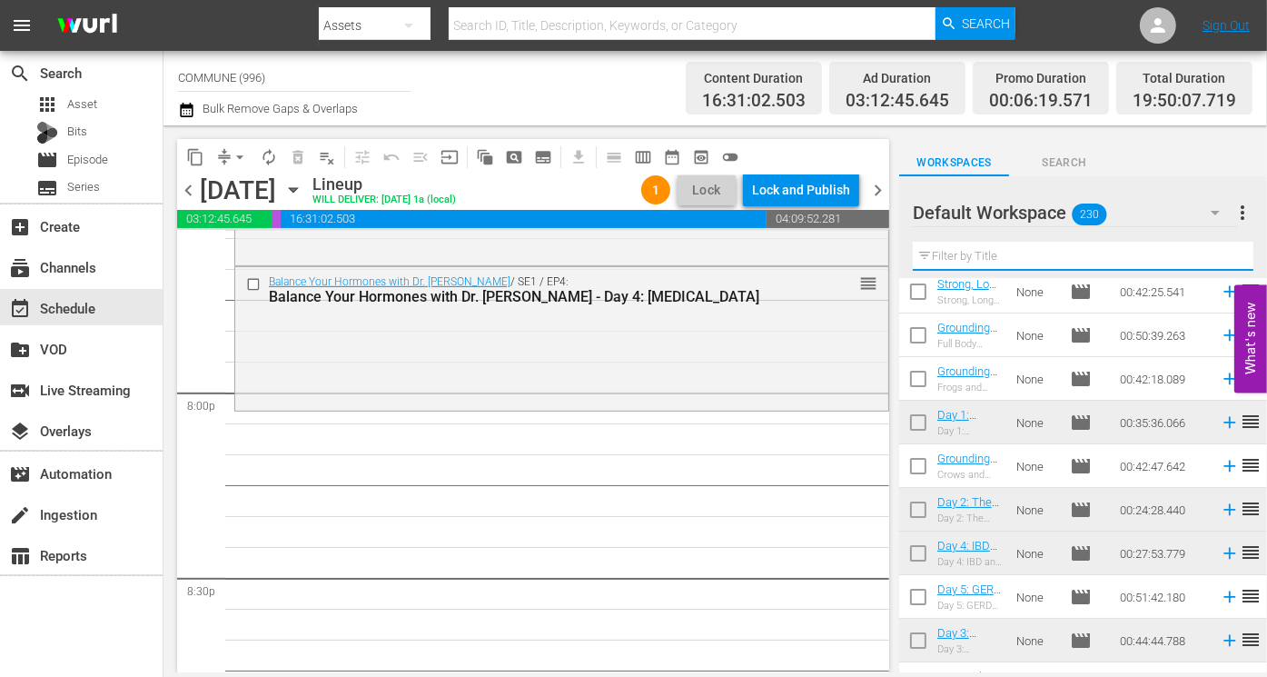
click at [995, 262] on input "text" at bounding box center [1083, 256] width 341 height 29
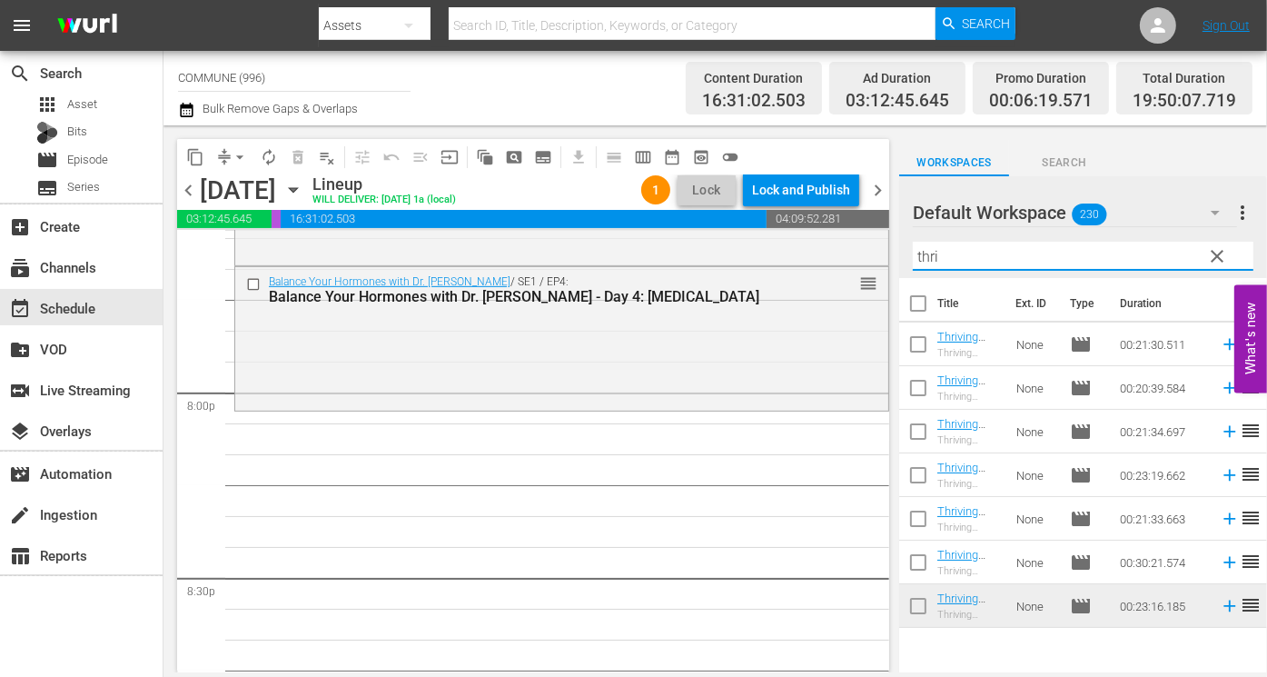
scroll to position [0, 0]
type input "thriv"
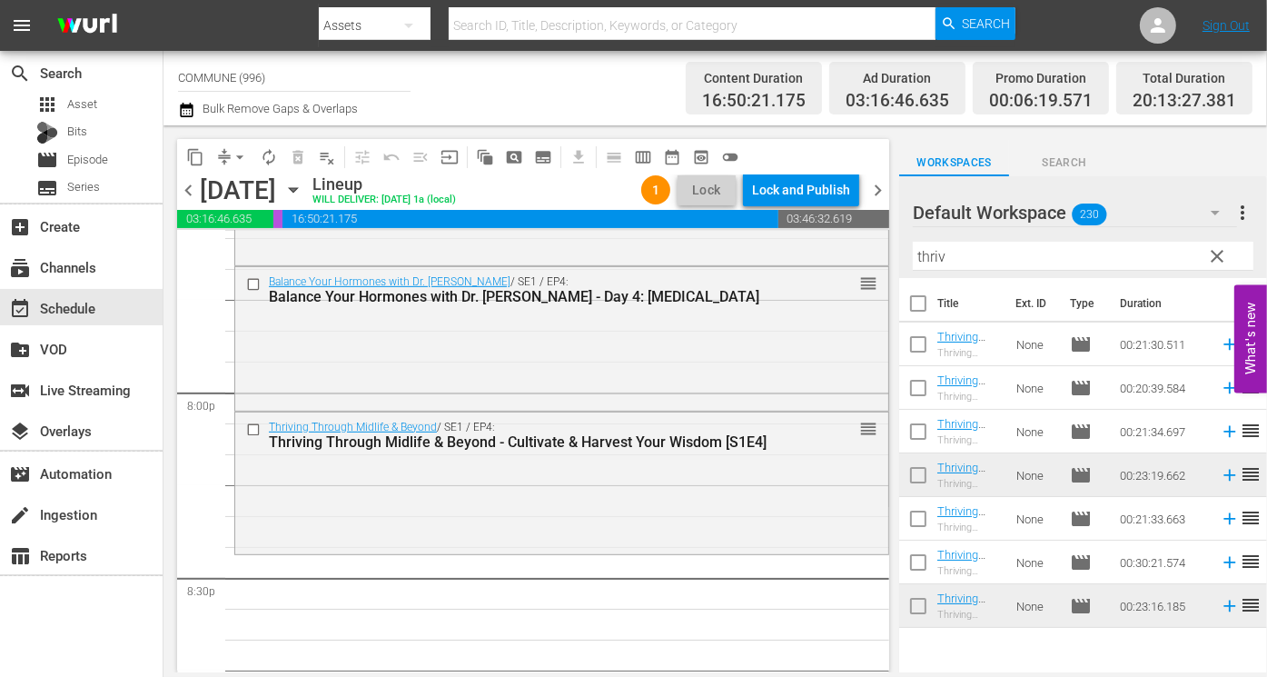
click at [1219, 254] on span "clear" at bounding box center [1217, 256] width 22 height 22
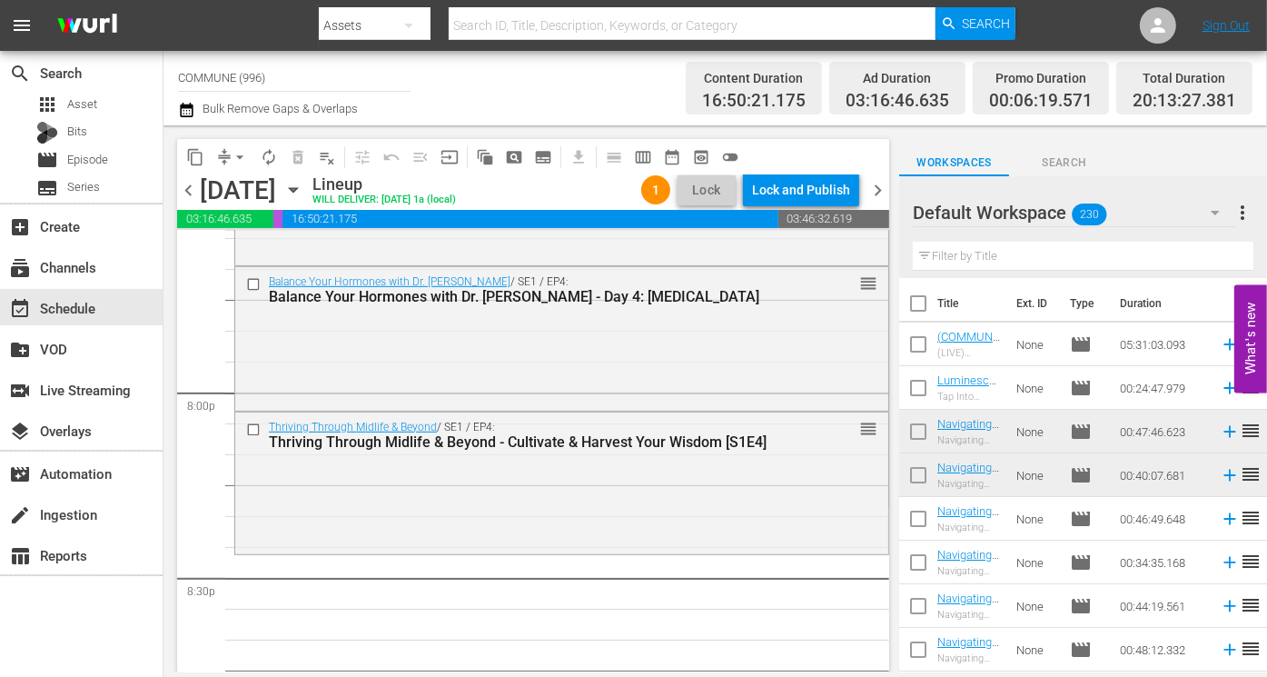
click at [1017, 255] on input "text" at bounding box center [1083, 256] width 341 height 29
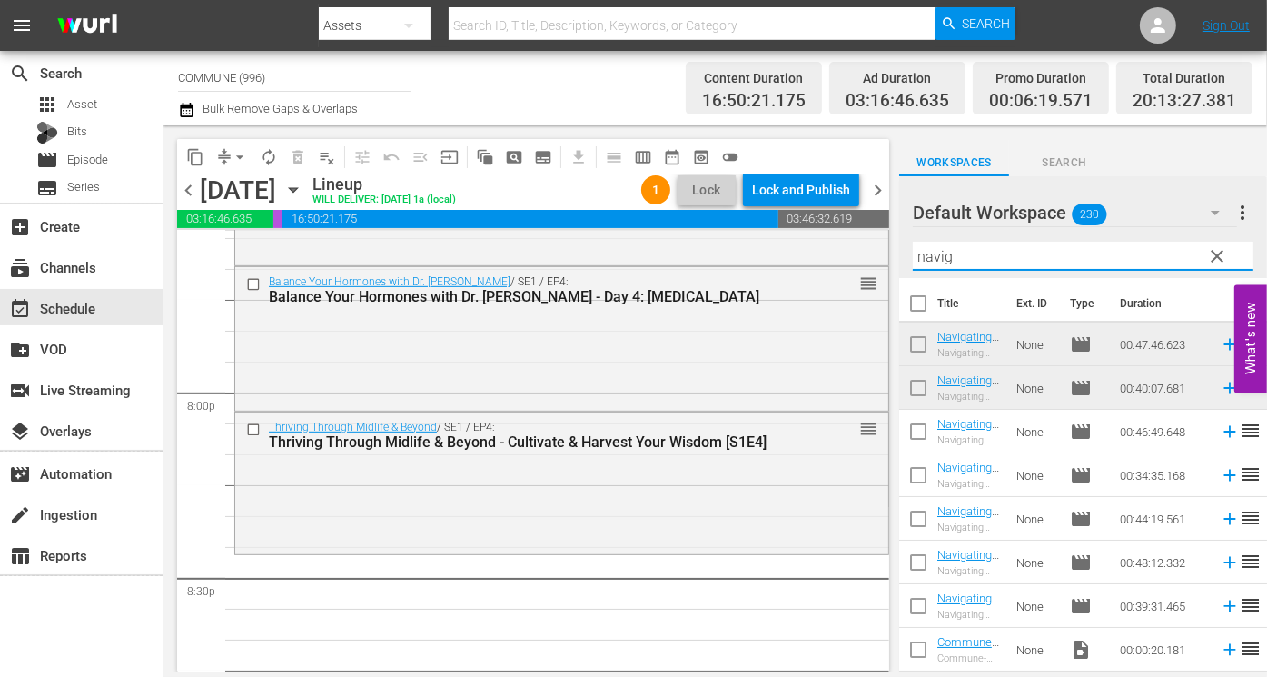
type input "navig"
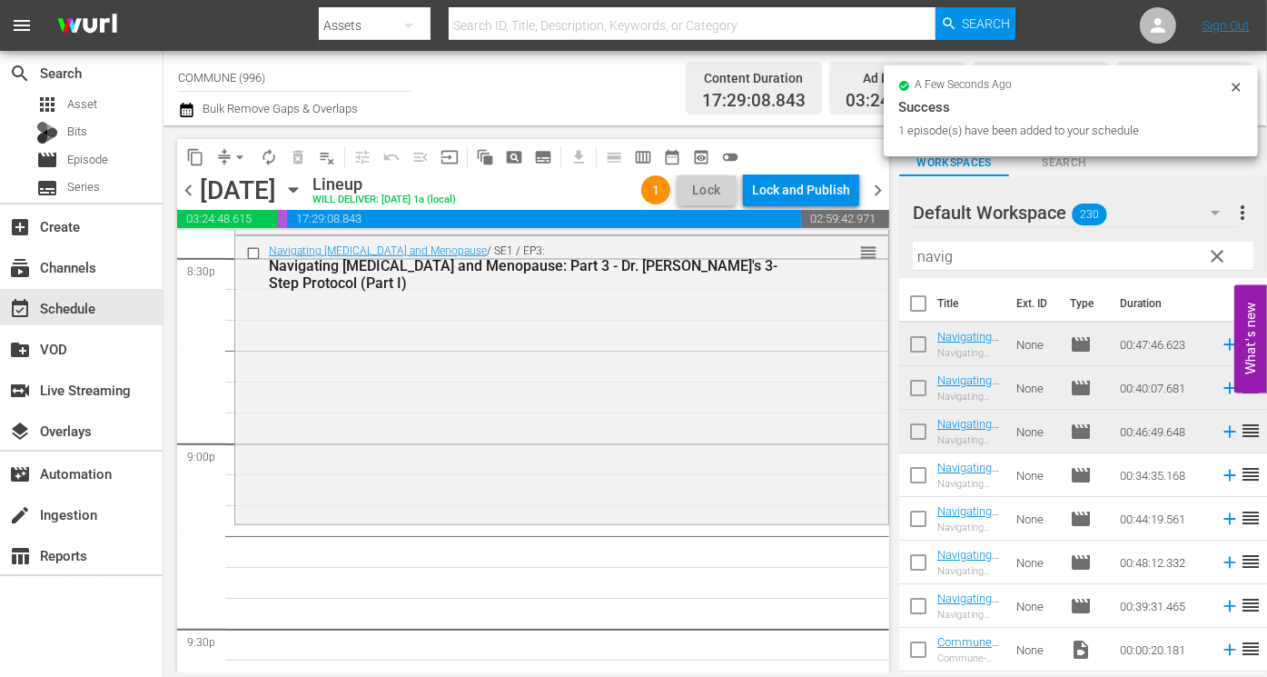
scroll to position [7572, 0]
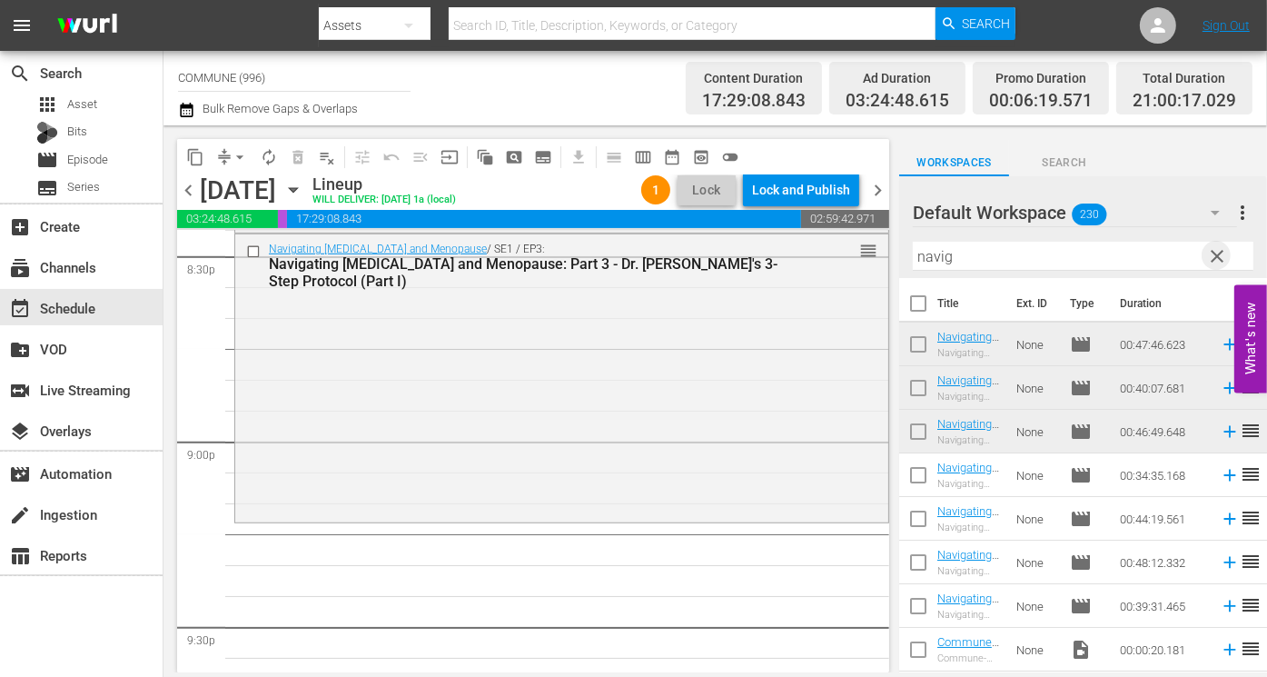
click at [1214, 255] on span "clear" at bounding box center [1217, 256] width 22 height 22
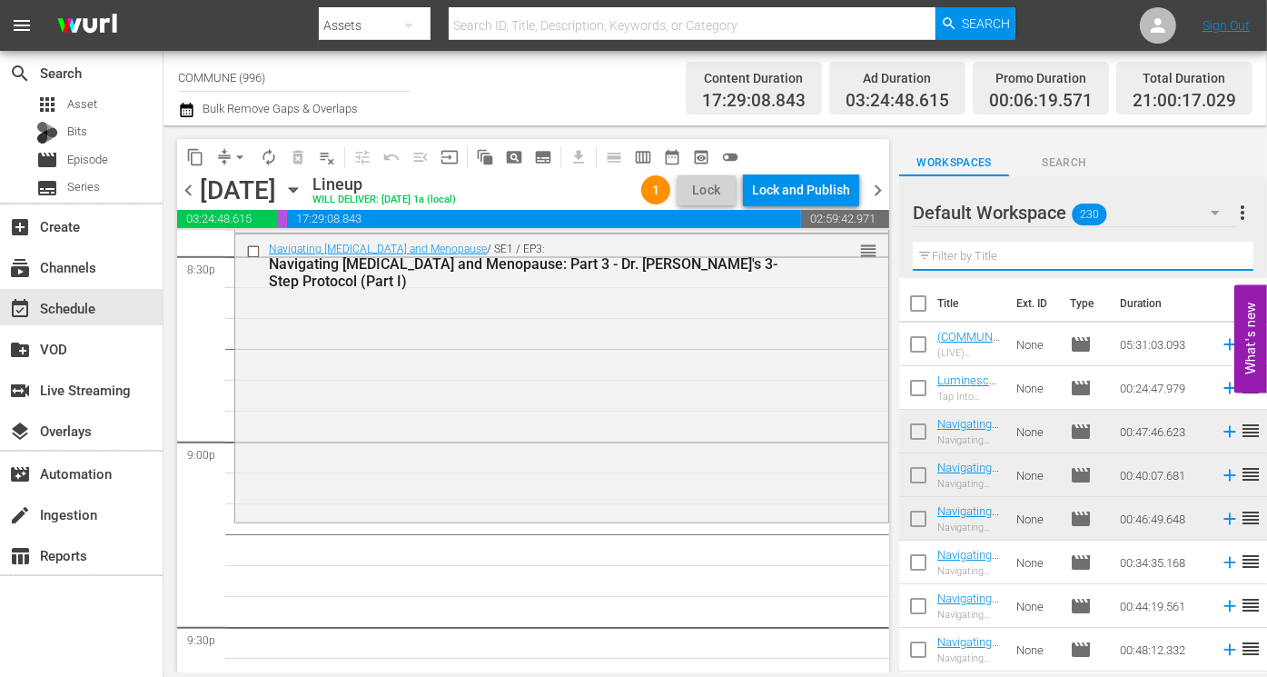
click at [1049, 256] on input "text" at bounding box center [1083, 256] width 341 height 29
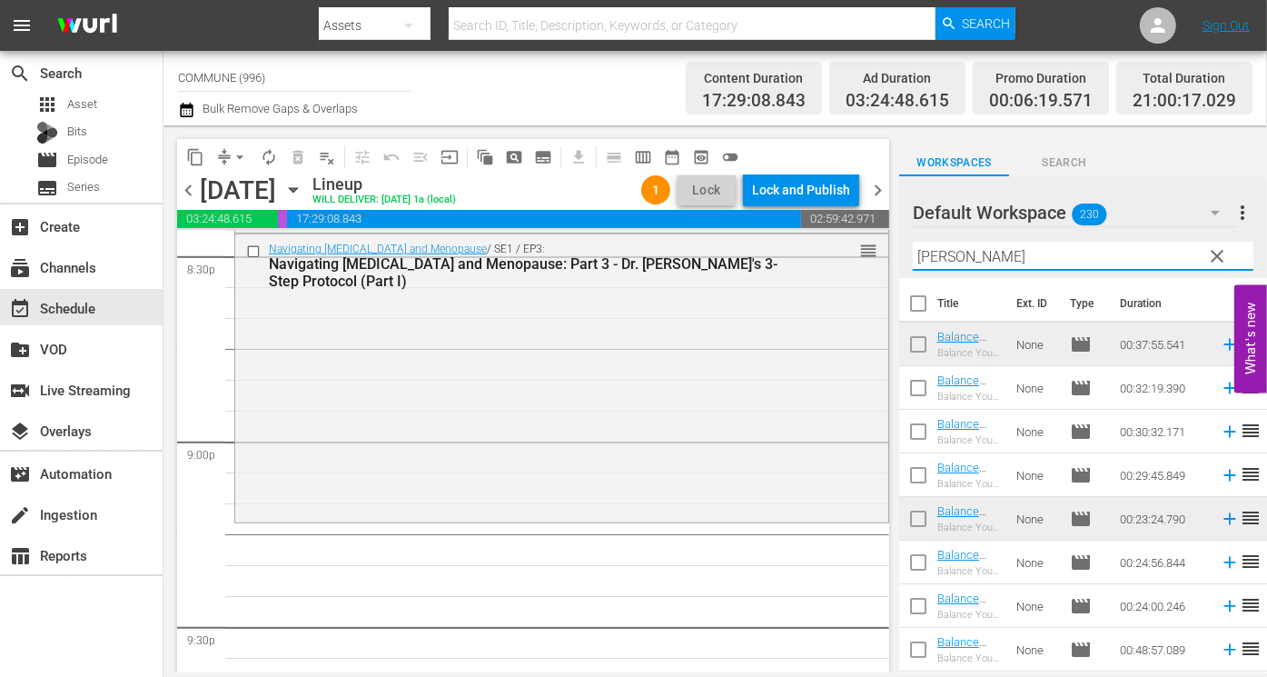
type input "balan"
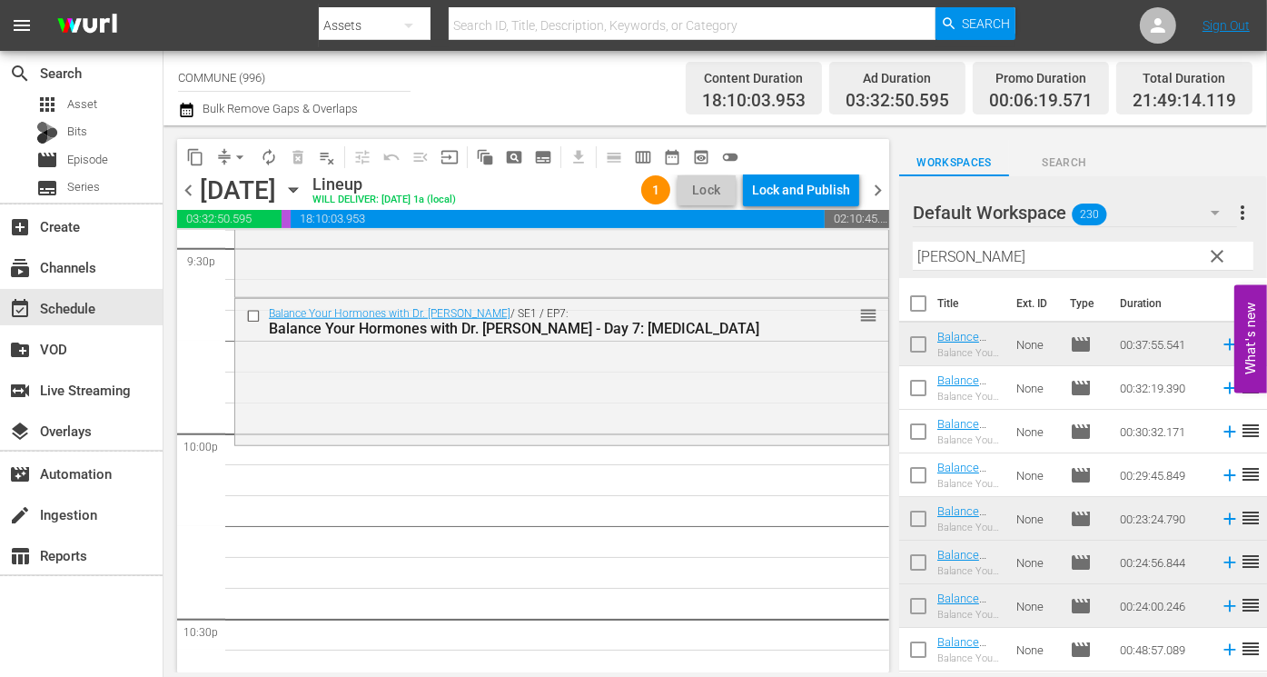
scroll to position [7971, 0]
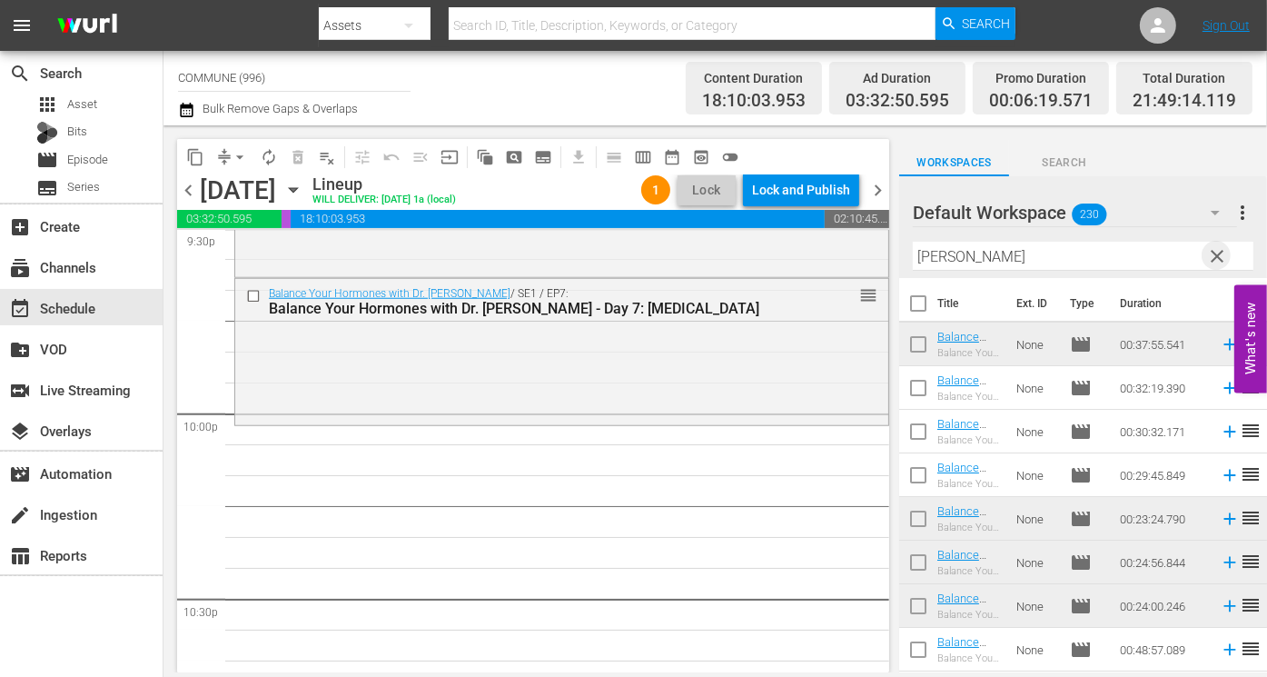
click at [1214, 253] on span "clear" at bounding box center [1217, 256] width 22 height 22
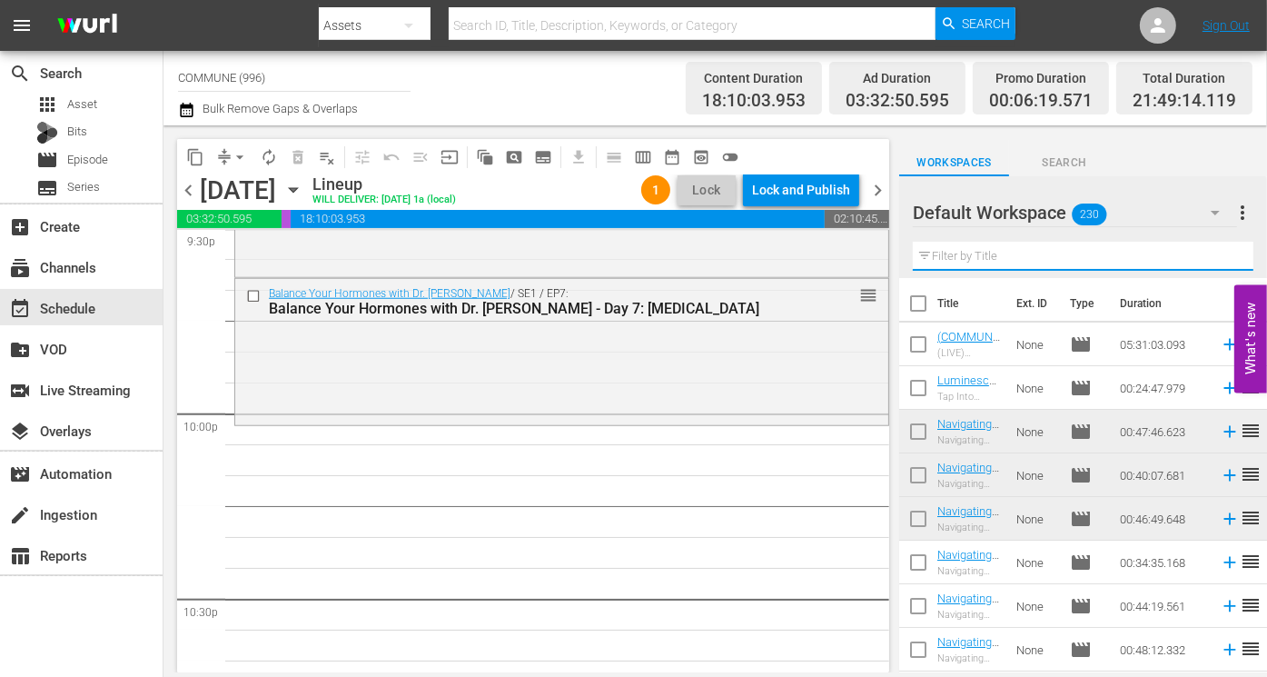
click at [1041, 251] on input "text" at bounding box center [1083, 256] width 341 height 29
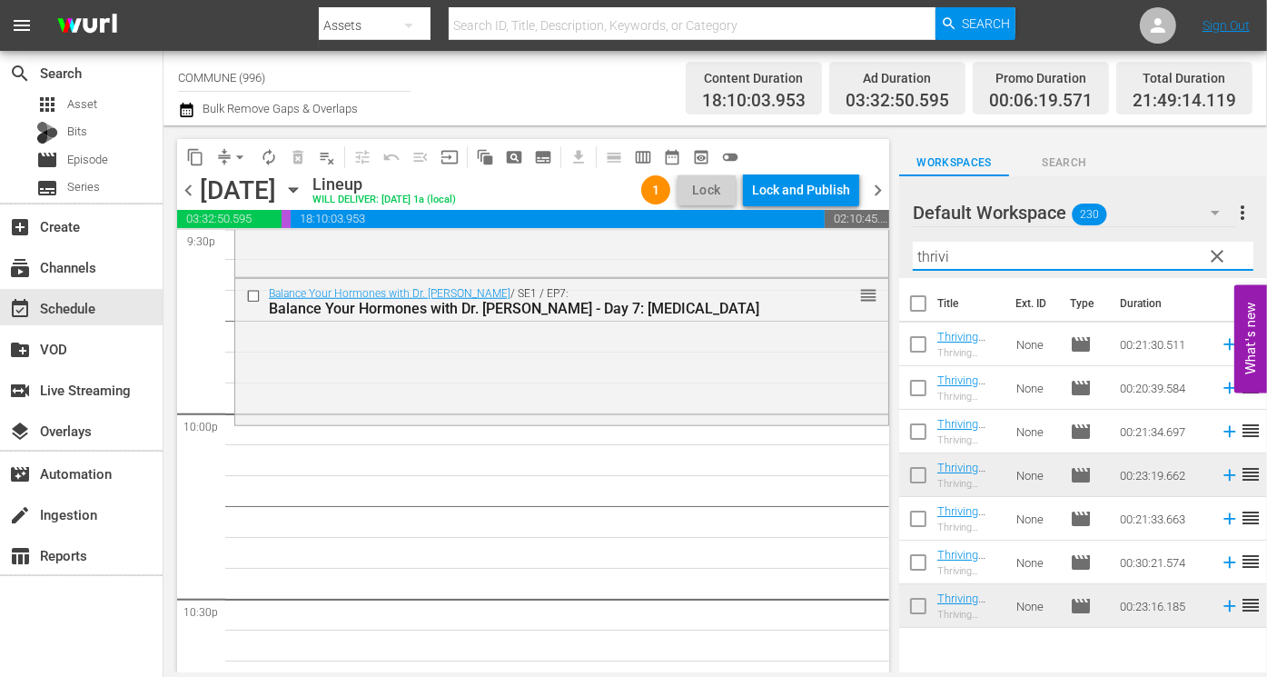
type input "thrivi"
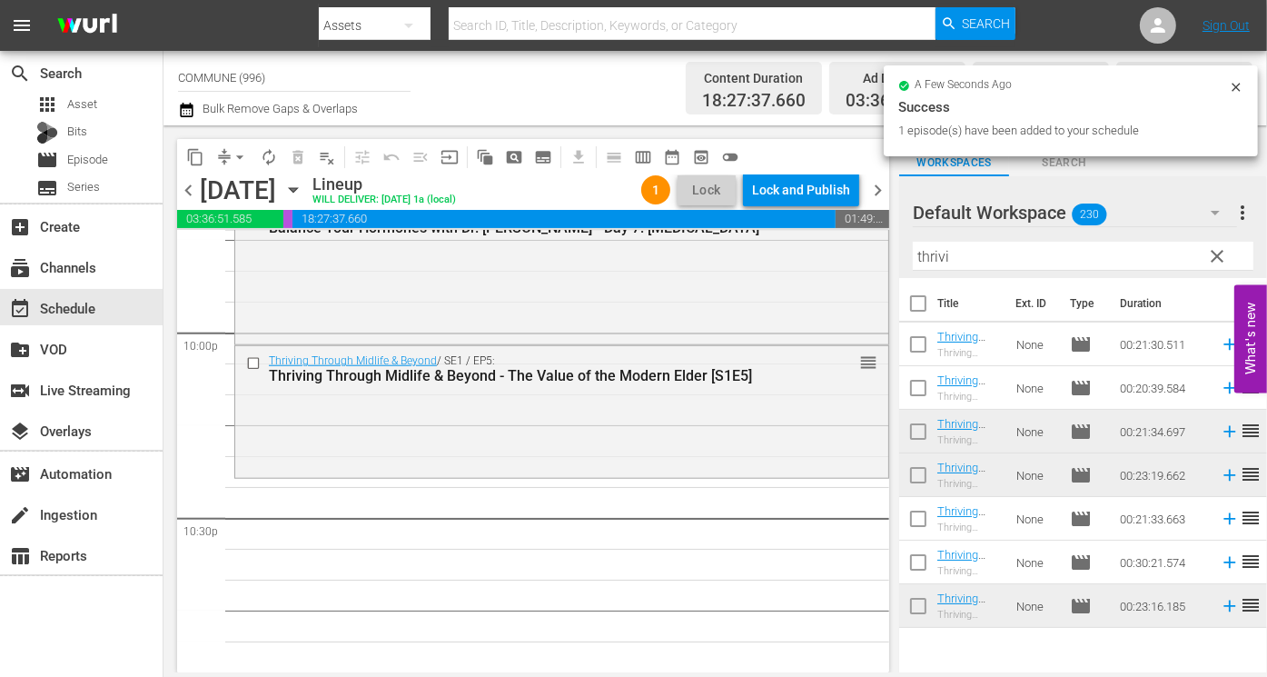
scroll to position [8084, 0]
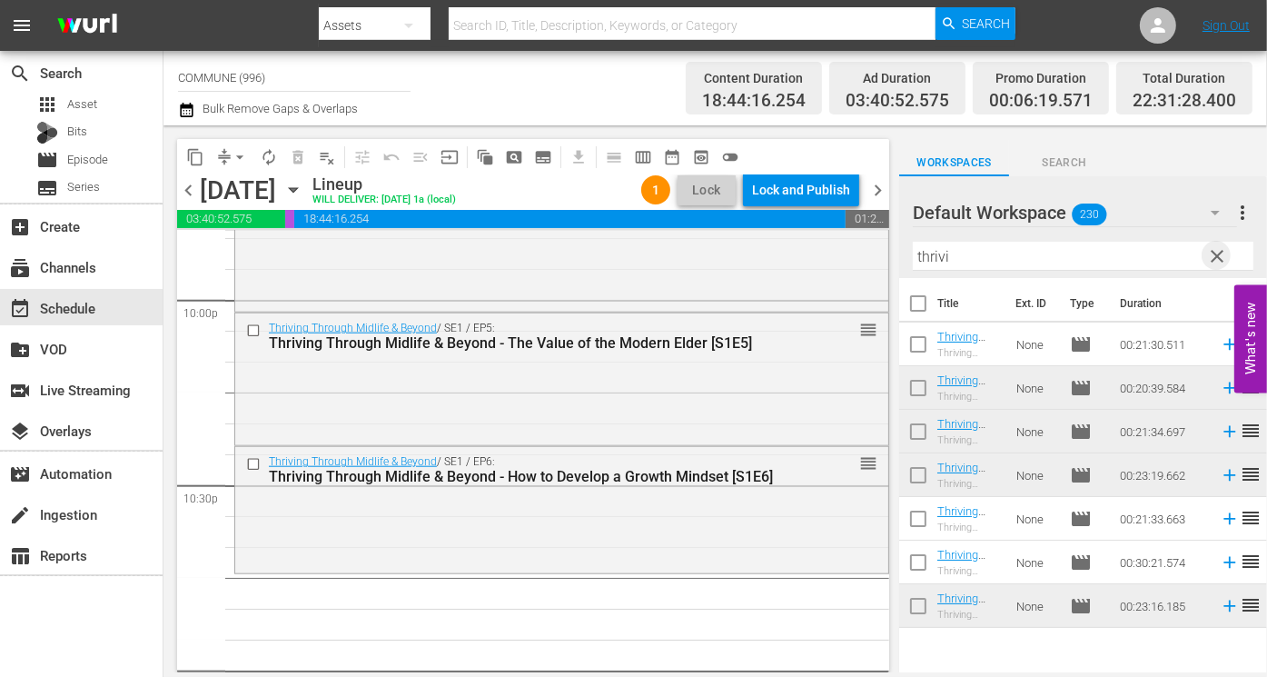
click at [1218, 254] on span "clear" at bounding box center [1217, 256] width 22 height 22
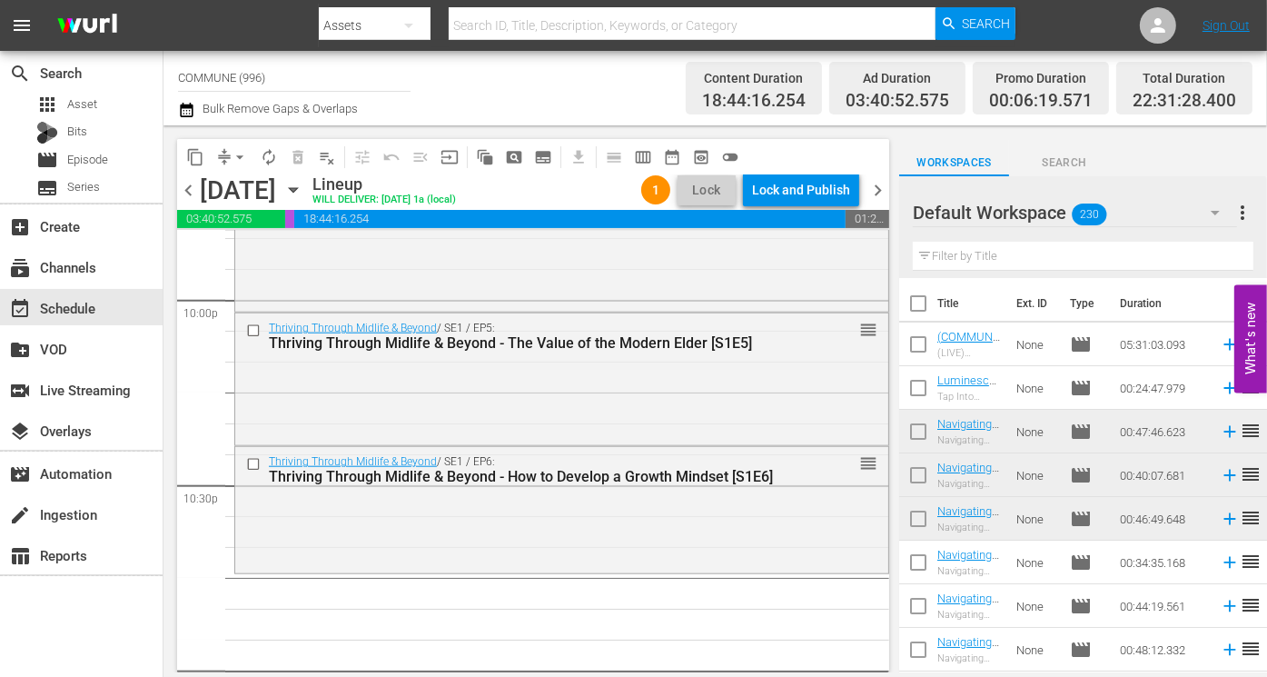
click at [1033, 257] on input "text" at bounding box center [1083, 256] width 341 height 29
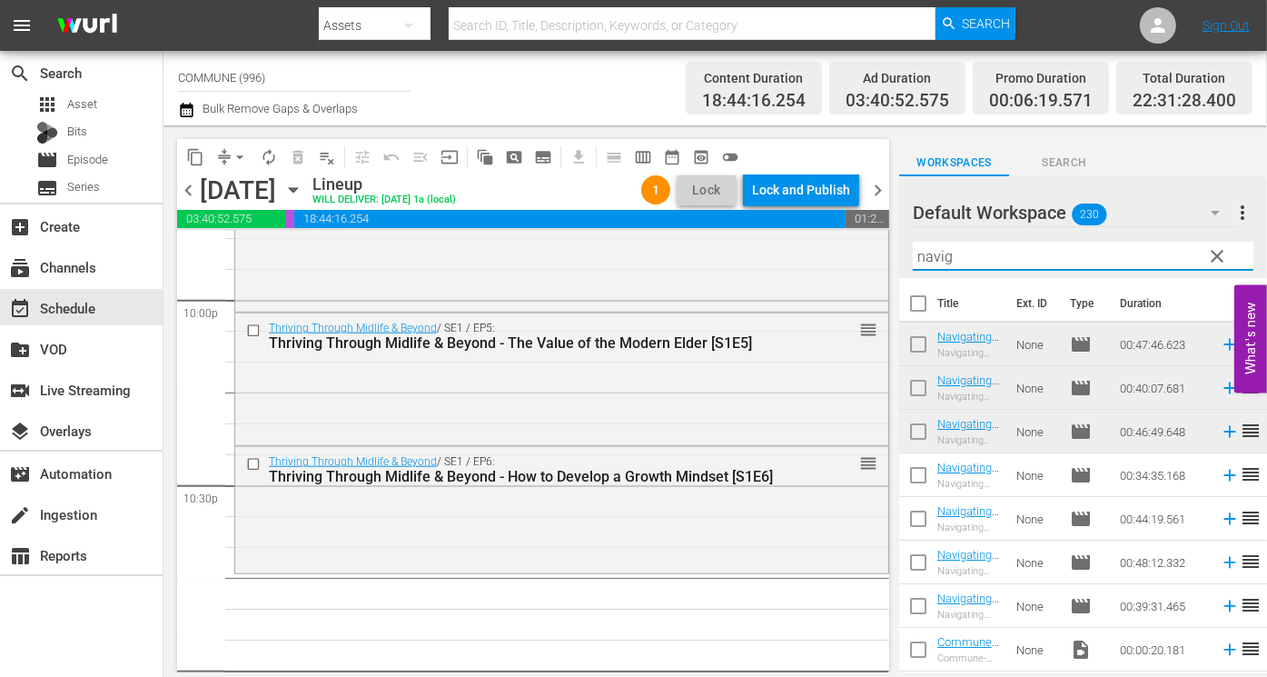
type input "navig"
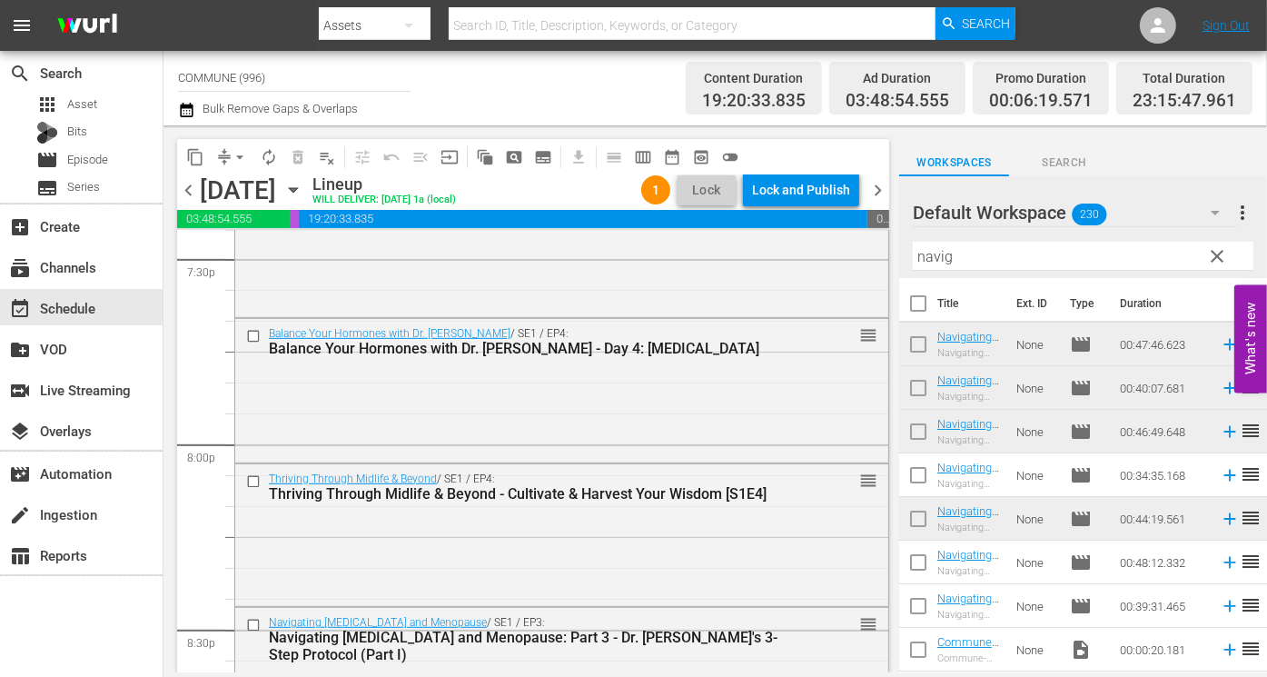
scroll to position [7224, 0]
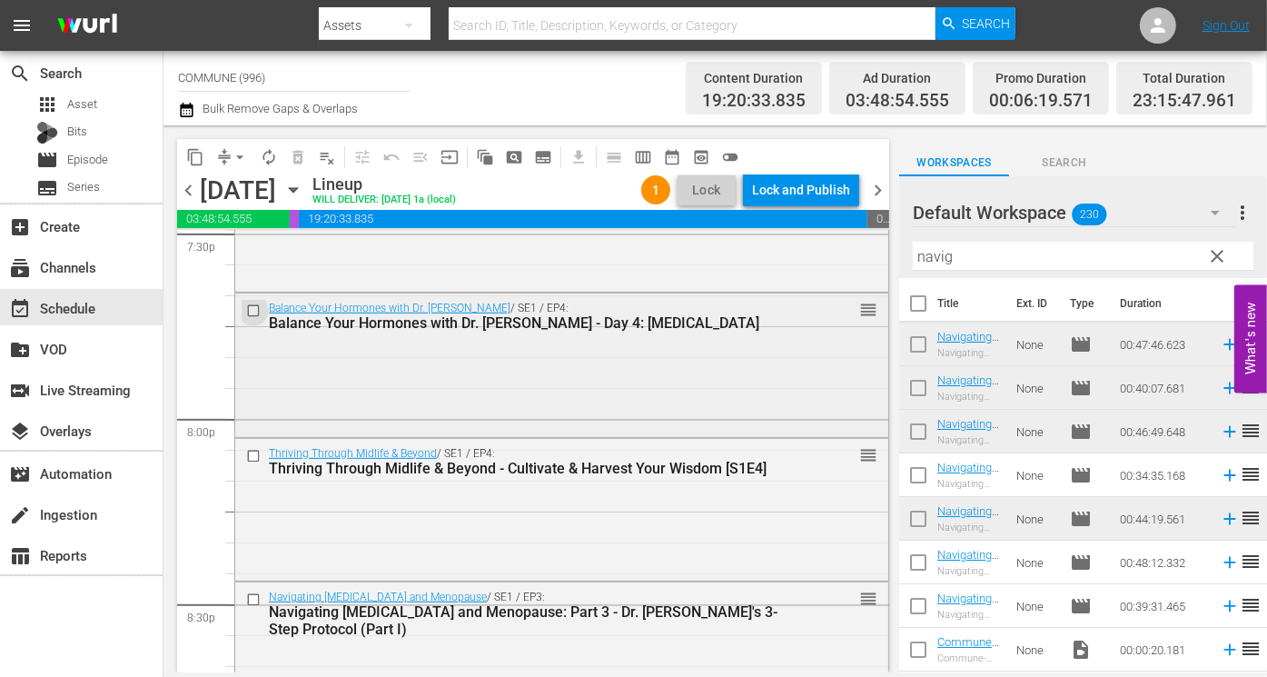
click at [251, 312] on input "checkbox" at bounding box center [255, 310] width 19 height 15
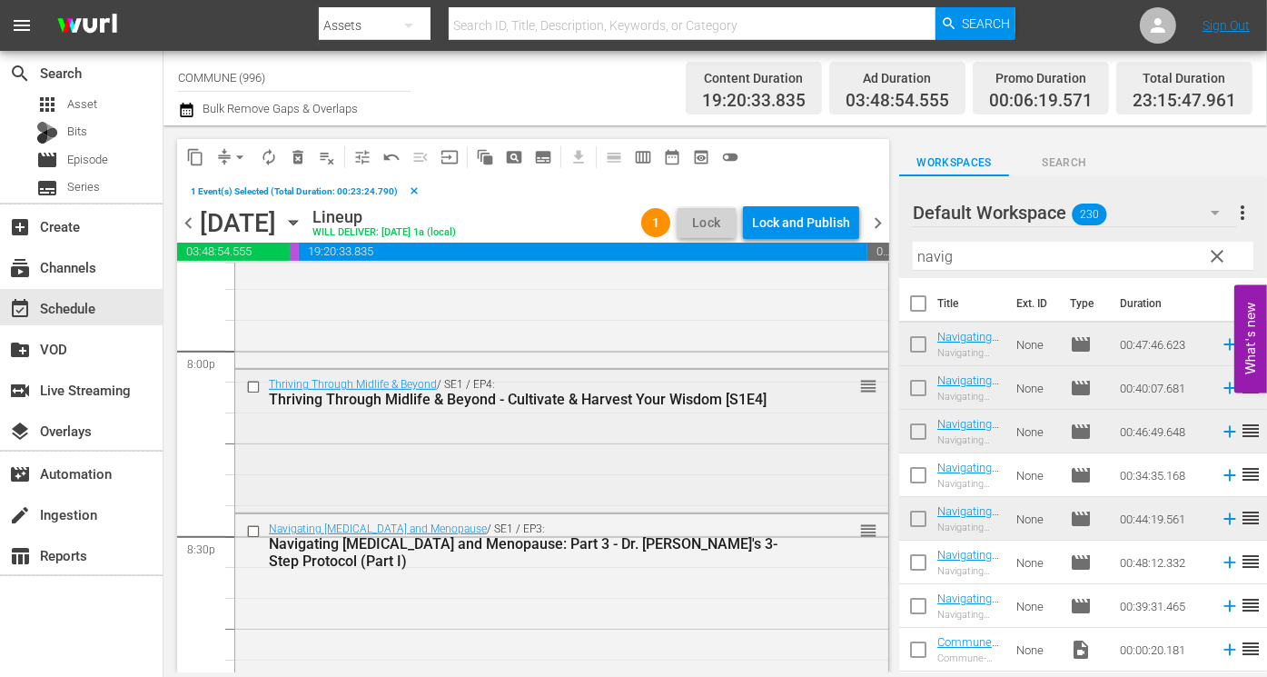
scroll to position [7329, 0]
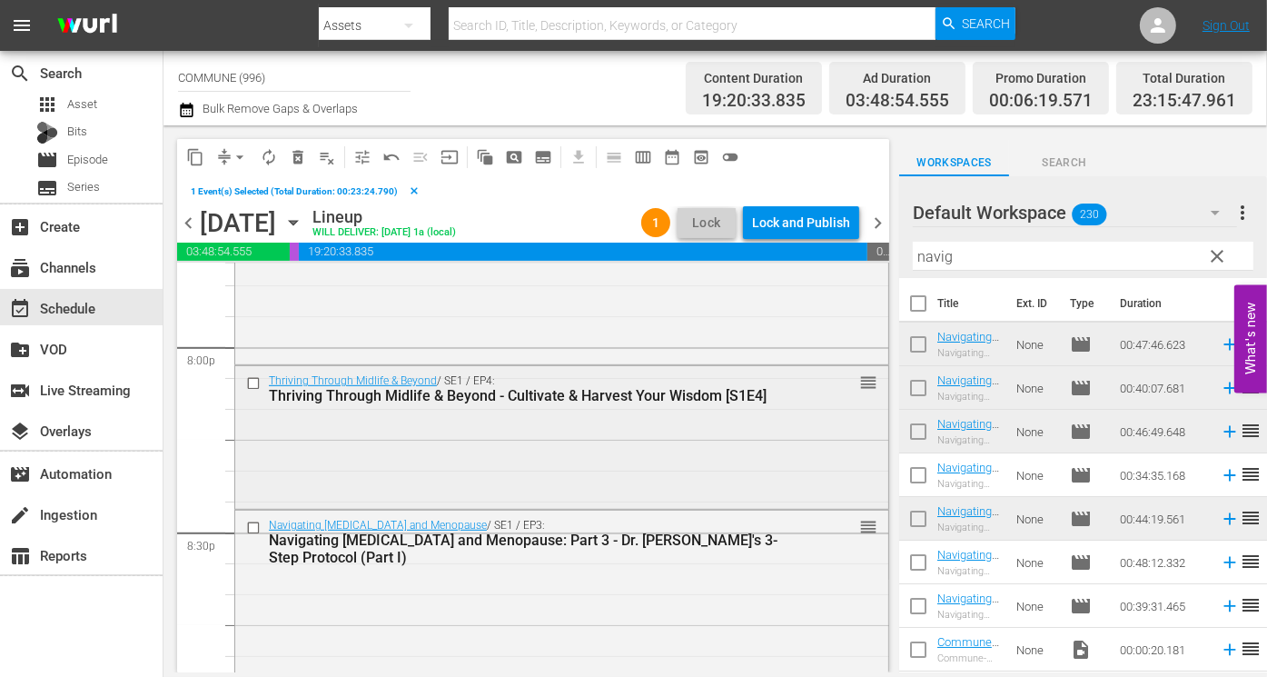
click at [256, 382] on input "checkbox" at bounding box center [255, 383] width 19 height 15
click at [254, 526] on input "checkbox" at bounding box center [255, 527] width 19 height 15
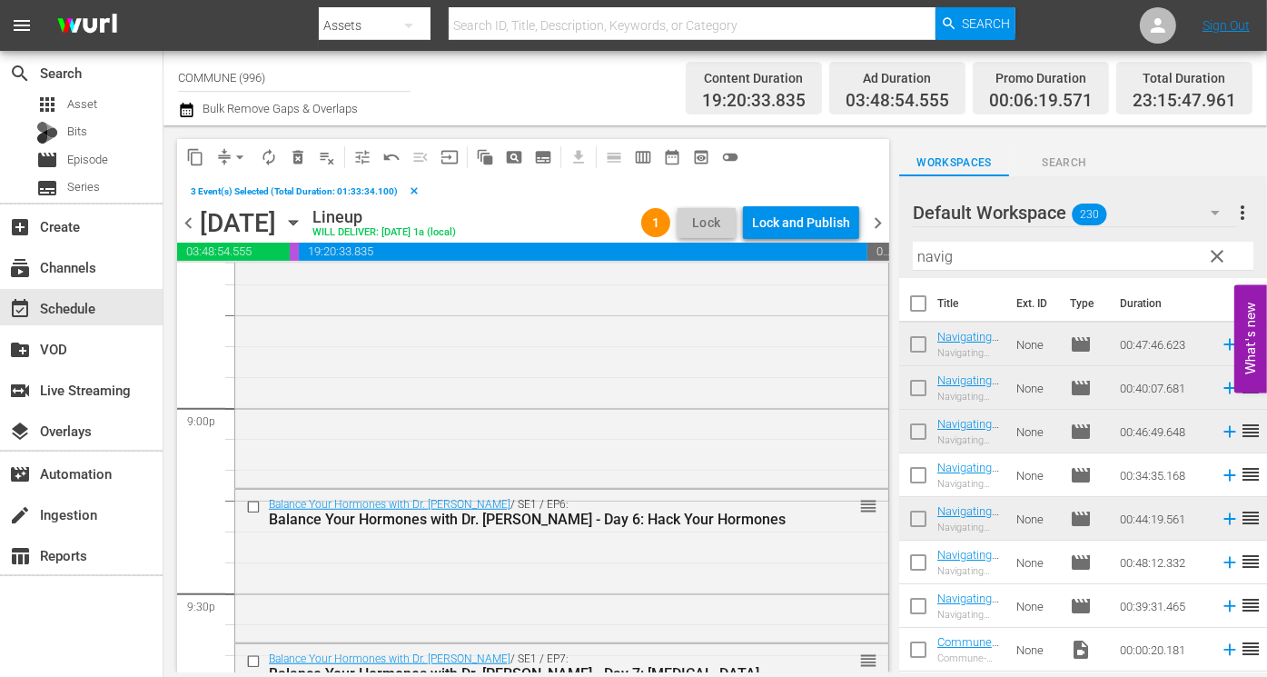
scroll to position [7645, 0]
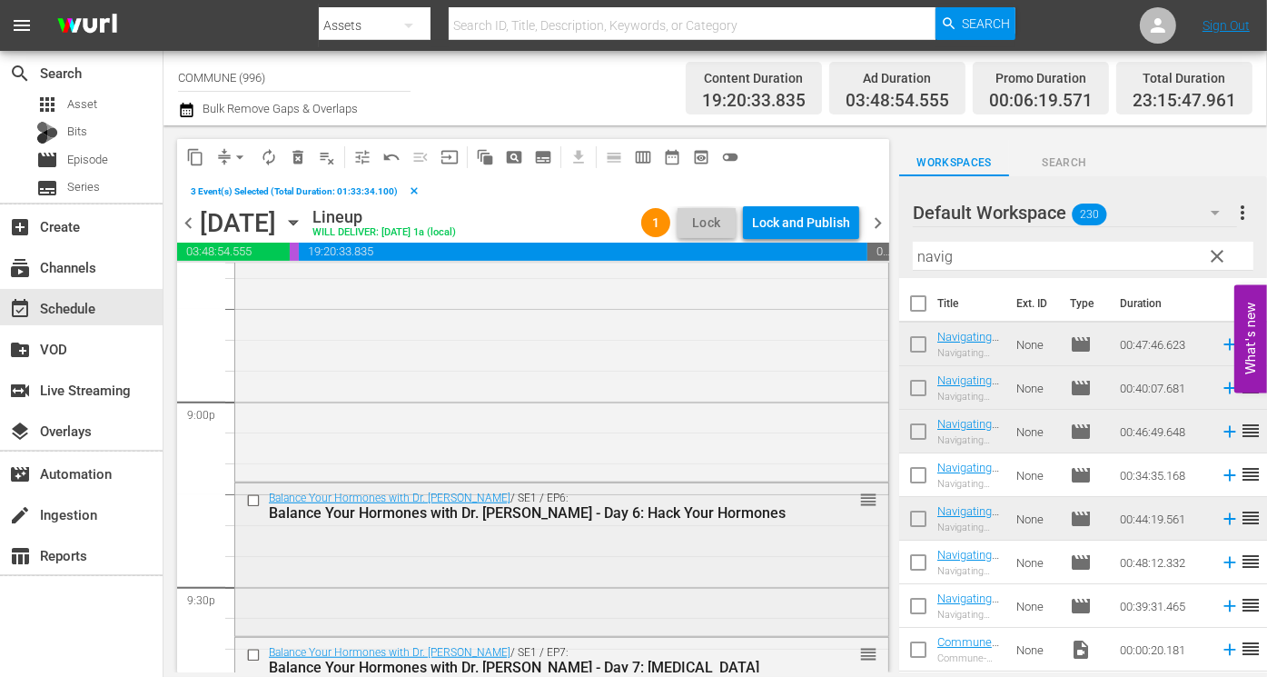
click at [255, 500] on input "checkbox" at bounding box center [255, 500] width 19 height 15
click at [199, 164] on span "content_copy" at bounding box center [195, 157] width 18 height 18
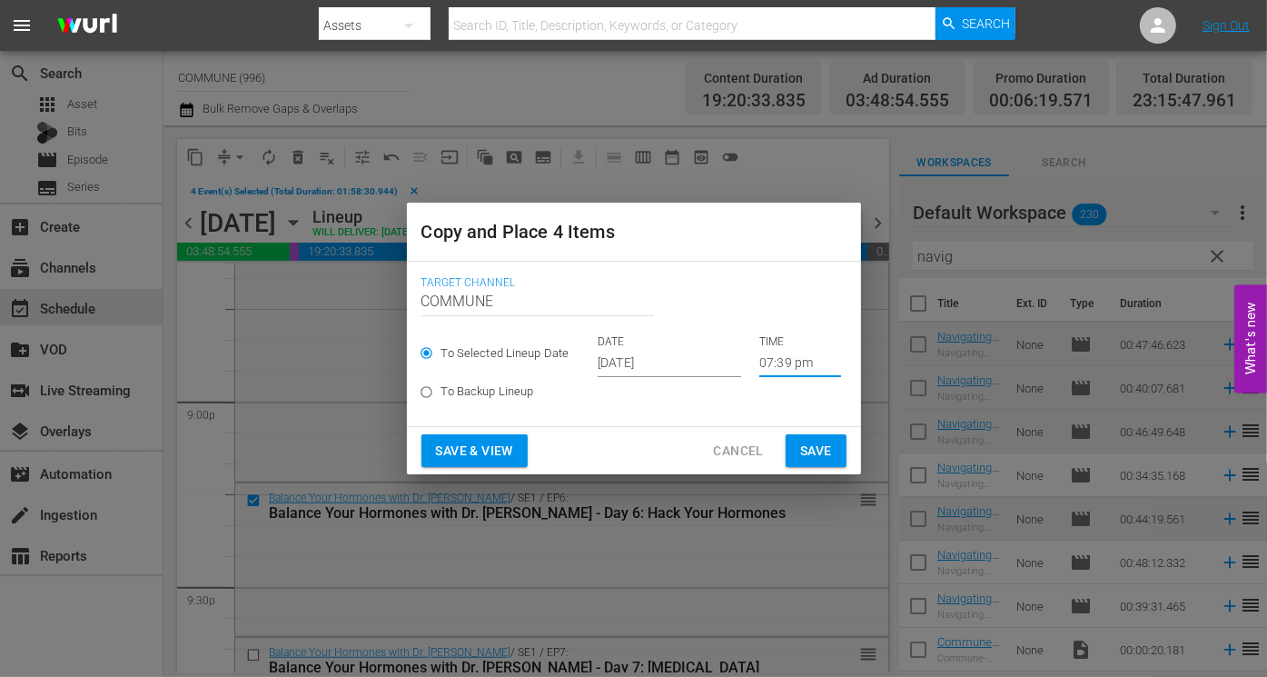
click at [760, 366] on input "07:39 pm" at bounding box center [800, 363] width 82 height 27
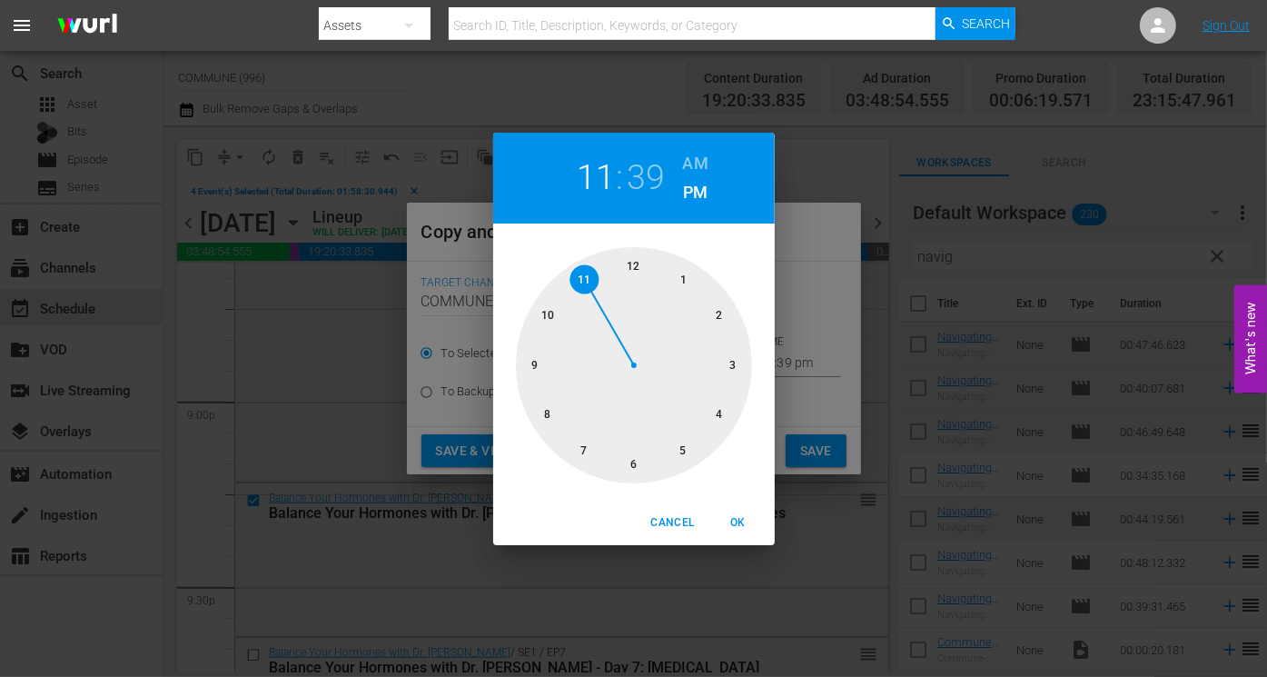
drag, startPoint x: 580, startPoint y: 451, endPoint x: 596, endPoint y: 296, distance: 155.2
click at [596, 296] on div at bounding box center [634, 365] width 236 height 236
drag, startPoint x: 560, startPoint y: 424, endPoint x: 646, endPoint y: 443, distance: 88.4
click at [646, 443] on div at bounding box center [634, 365] width 236 height 236
click at [738, 518] on span "OK" at bounding box center [739, 522] width 44 height 19
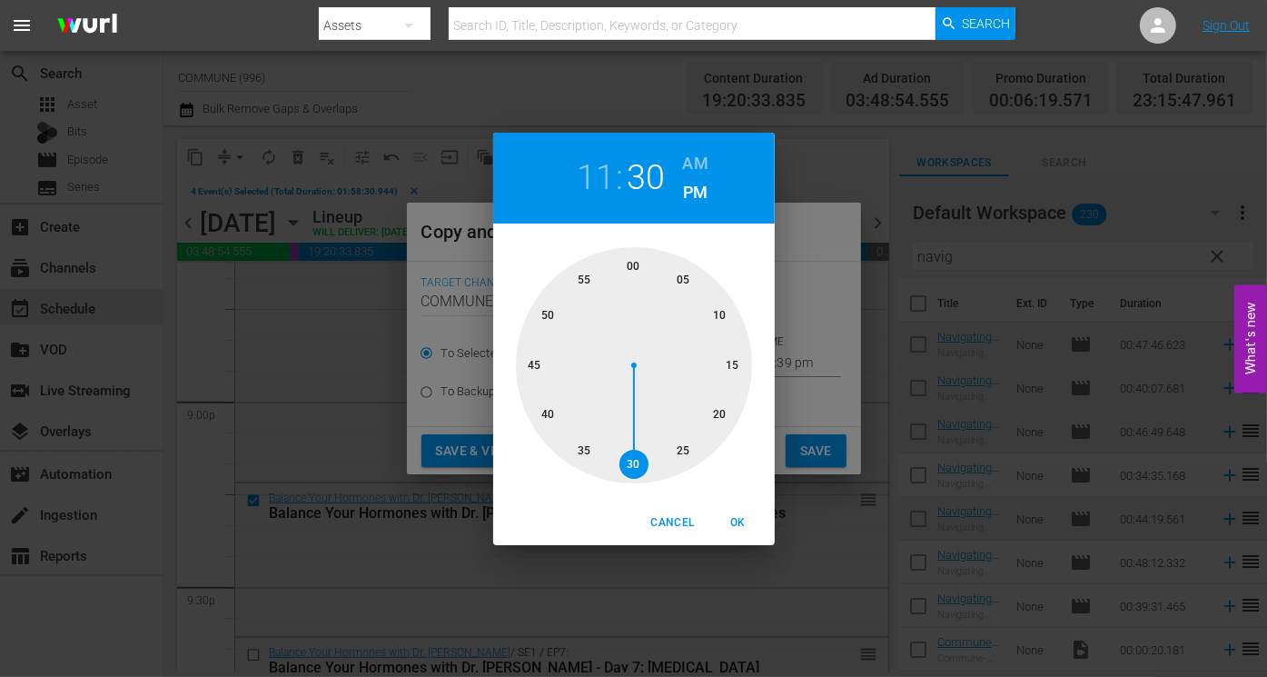
type input "11:30 pm"
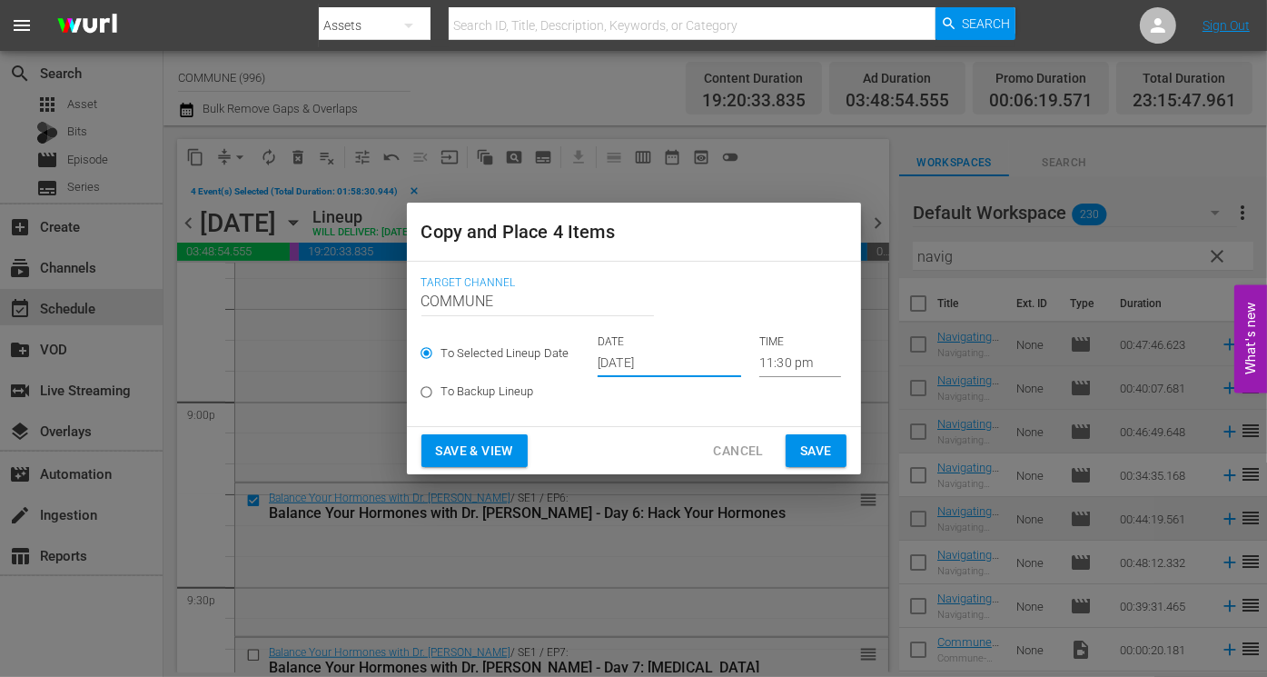
click at [701, 359] on input "[DATE]" at bounding box center [670, 363] width 144 height 27
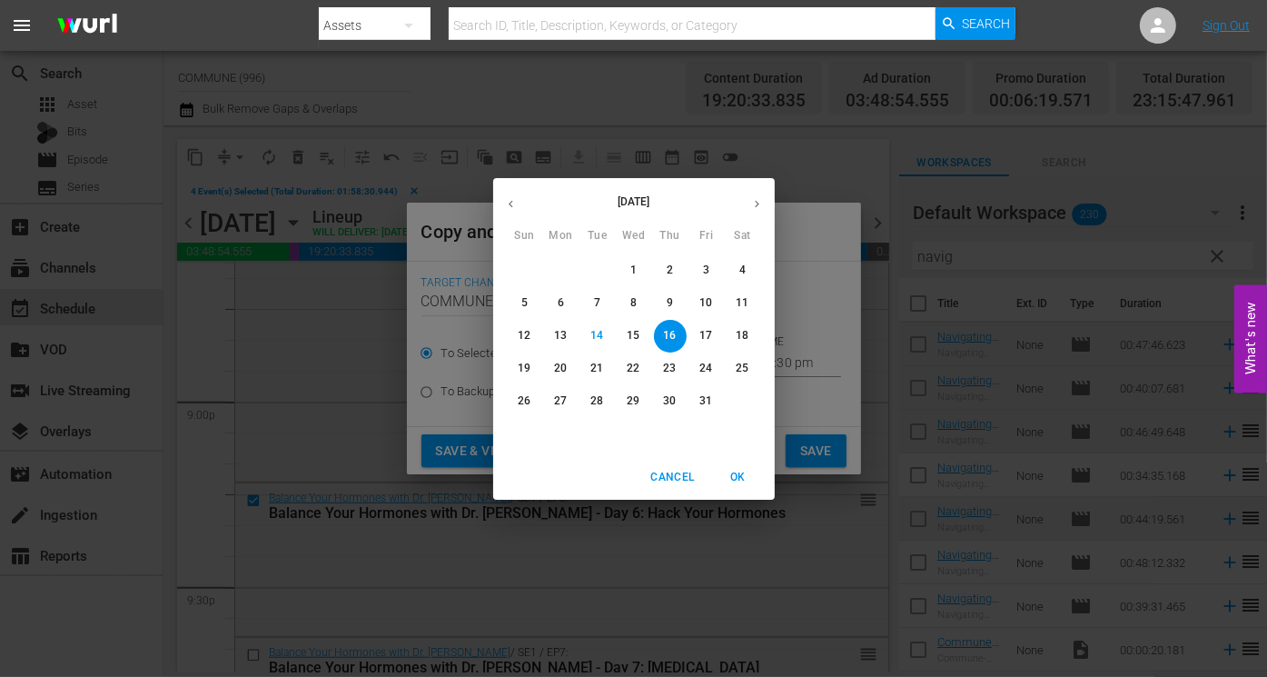
click at [563, 363] on p "20" at bounding box center [560, 368] width 13 height 15
type input "Oct 20th 2025"
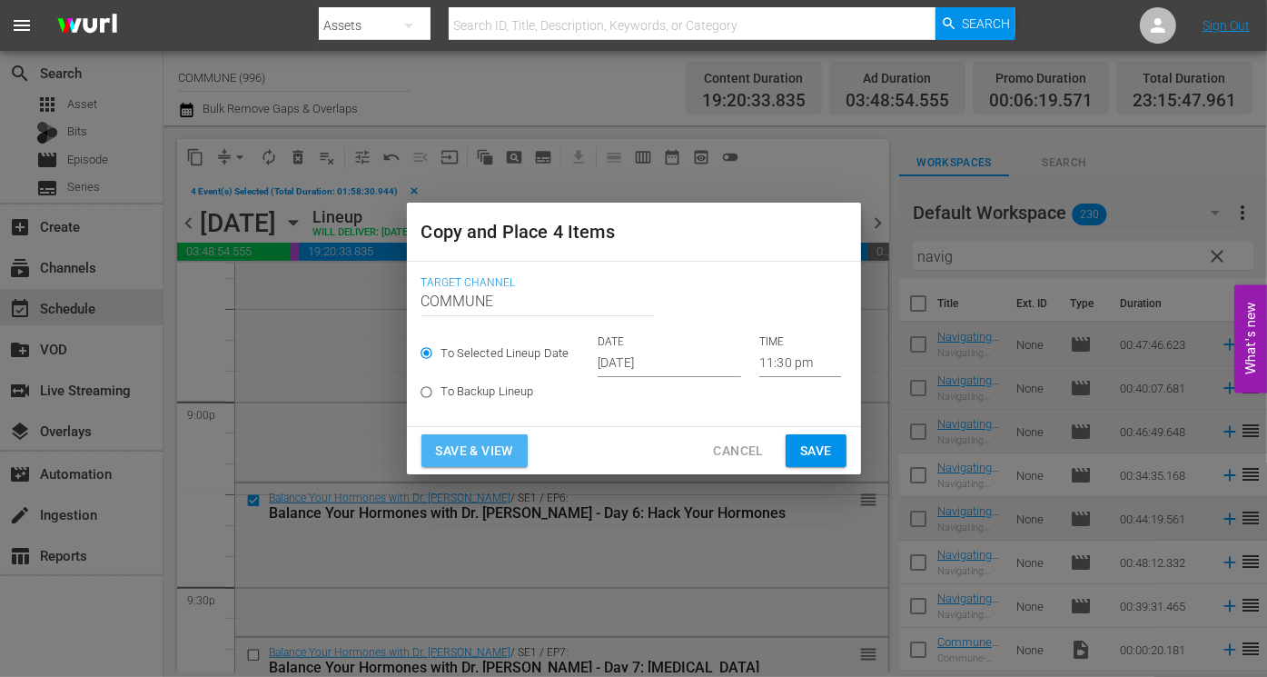
click at [476, 455] on span "Save & View" at bounding box center [474, 451] width 77 height 23
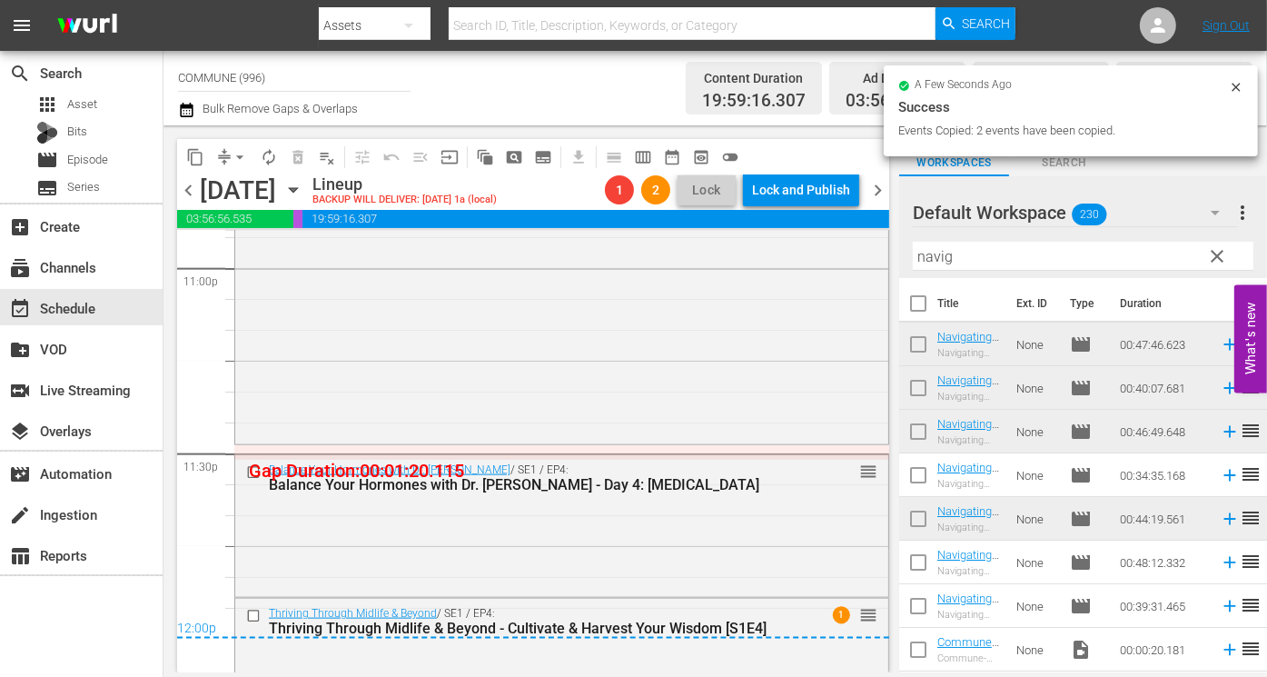
scroll to position [8557, 0]
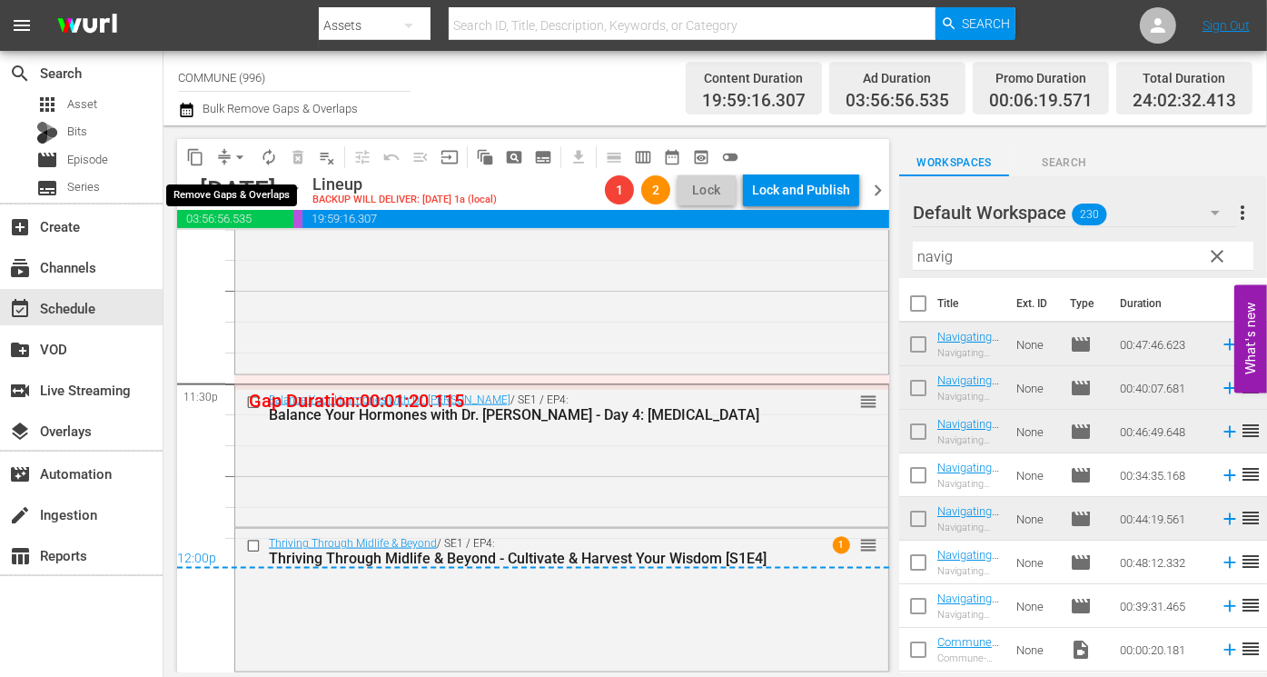
click at [240, 154] on span "arrow_drop_down" at bounding box center [240, 157] width 18 height 18
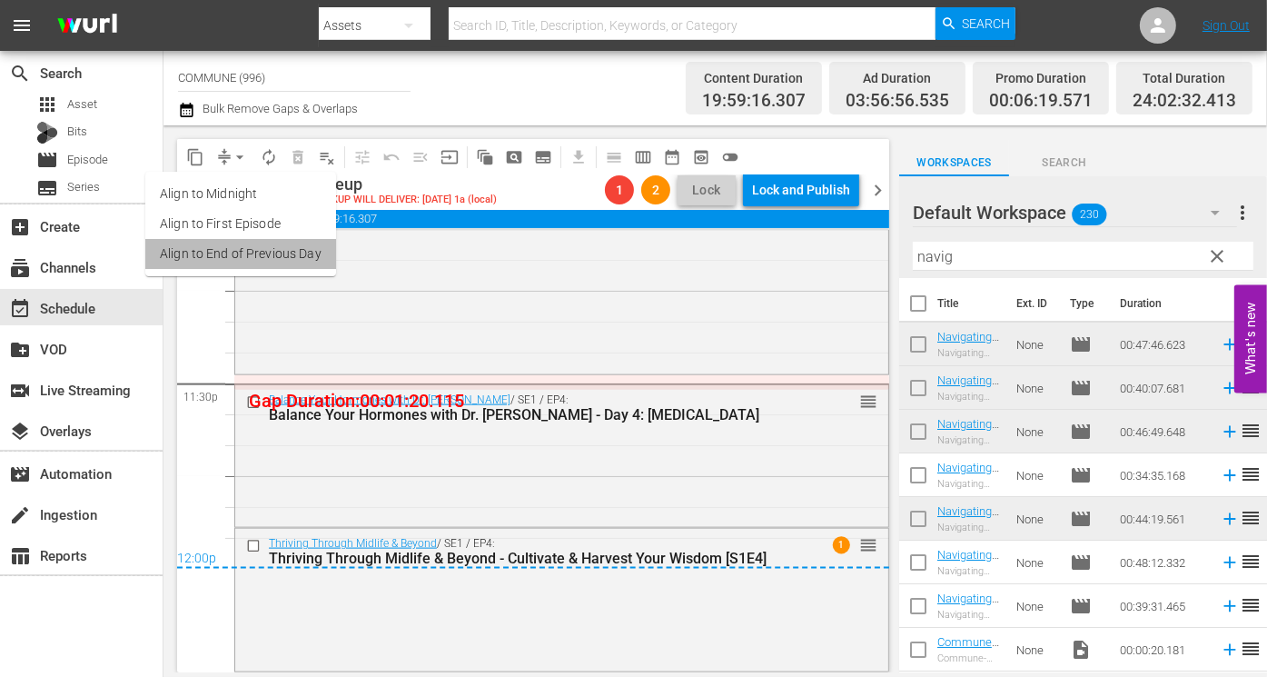
click at [257, 252] on li "Align to End of Previous Day" at bounding box center [240, 254] width 191 height 30
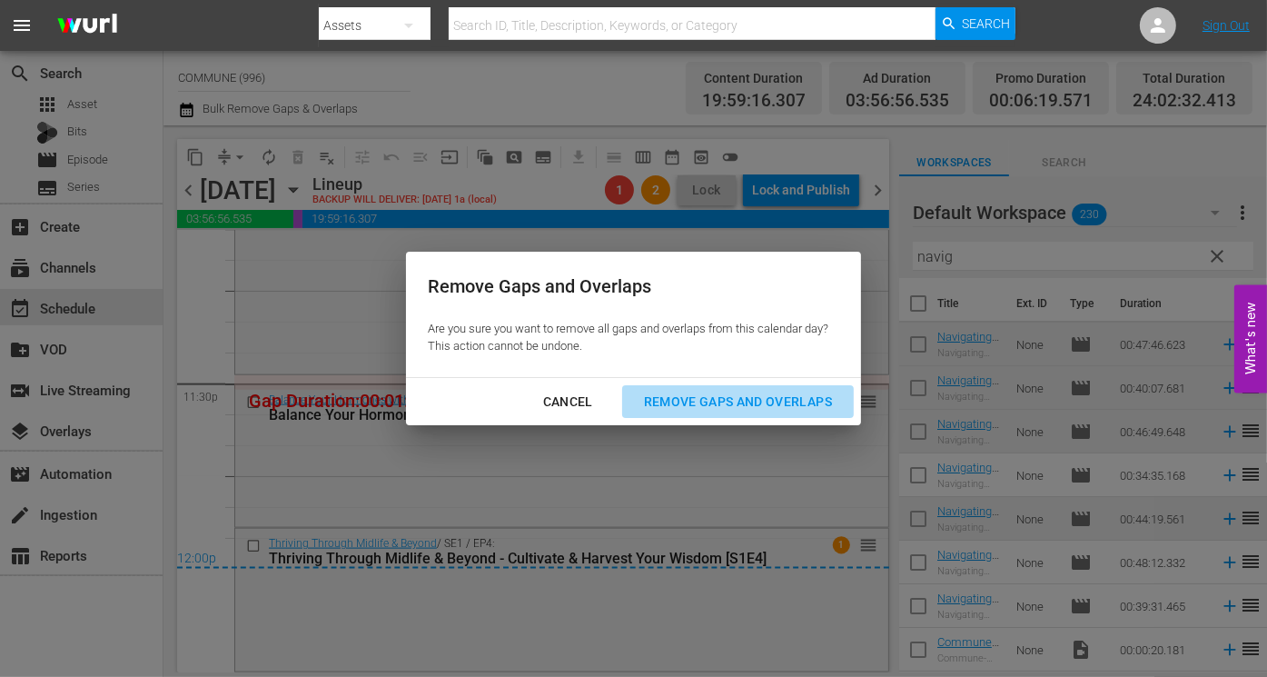
click at [689, 401] on div "Remove Gaps and Overlaps" at bounding box center [737, 402] width 217 height 23
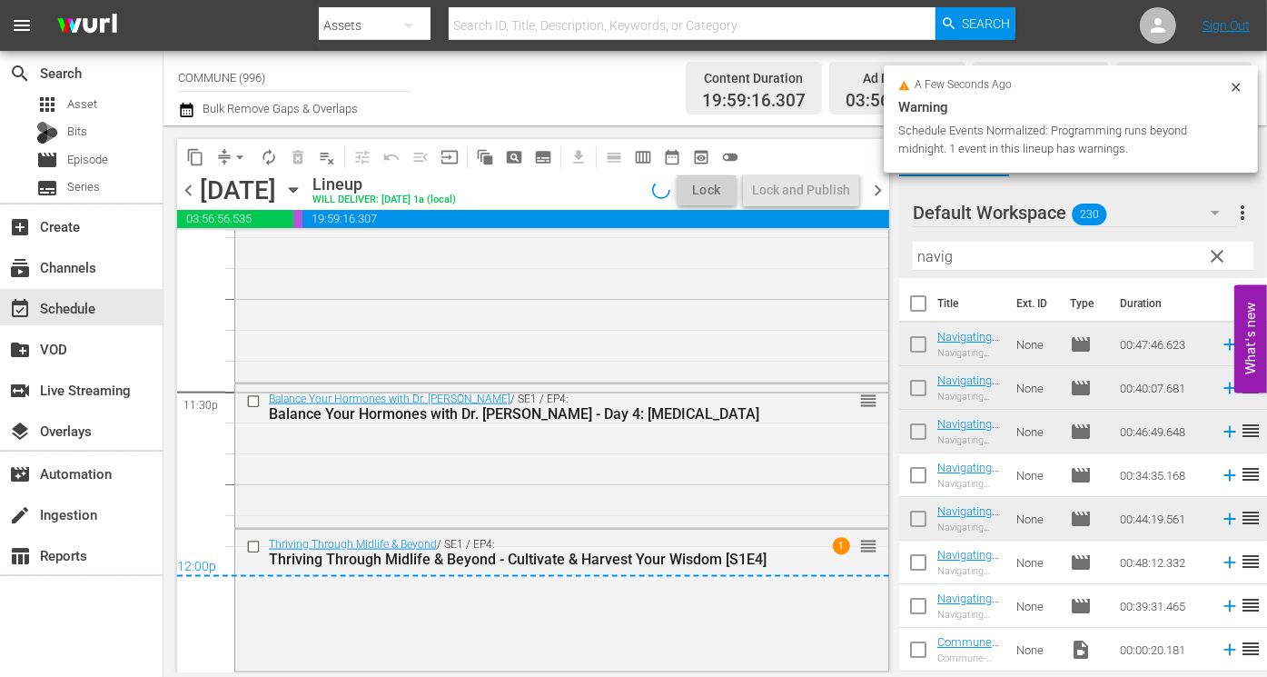
scroll to position [8548, 0]
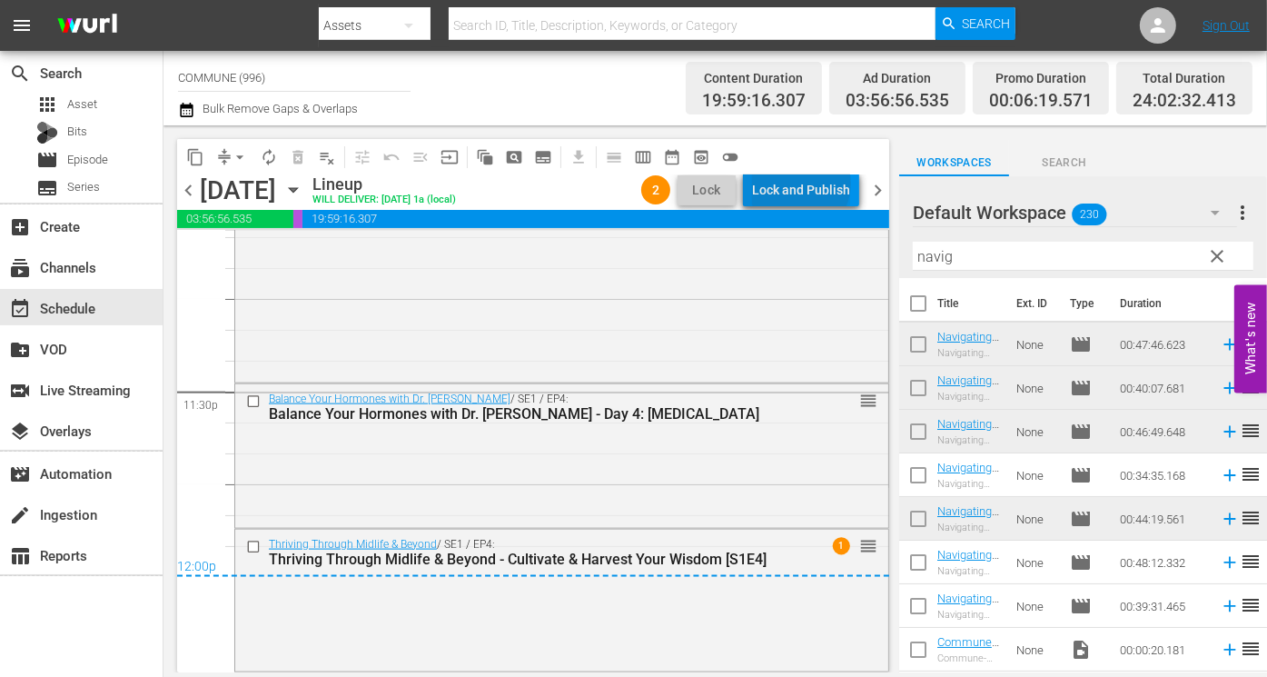
click at [805, 183] on div "Lock and Publish" at bounding box center [801, 189] width 98 height 33
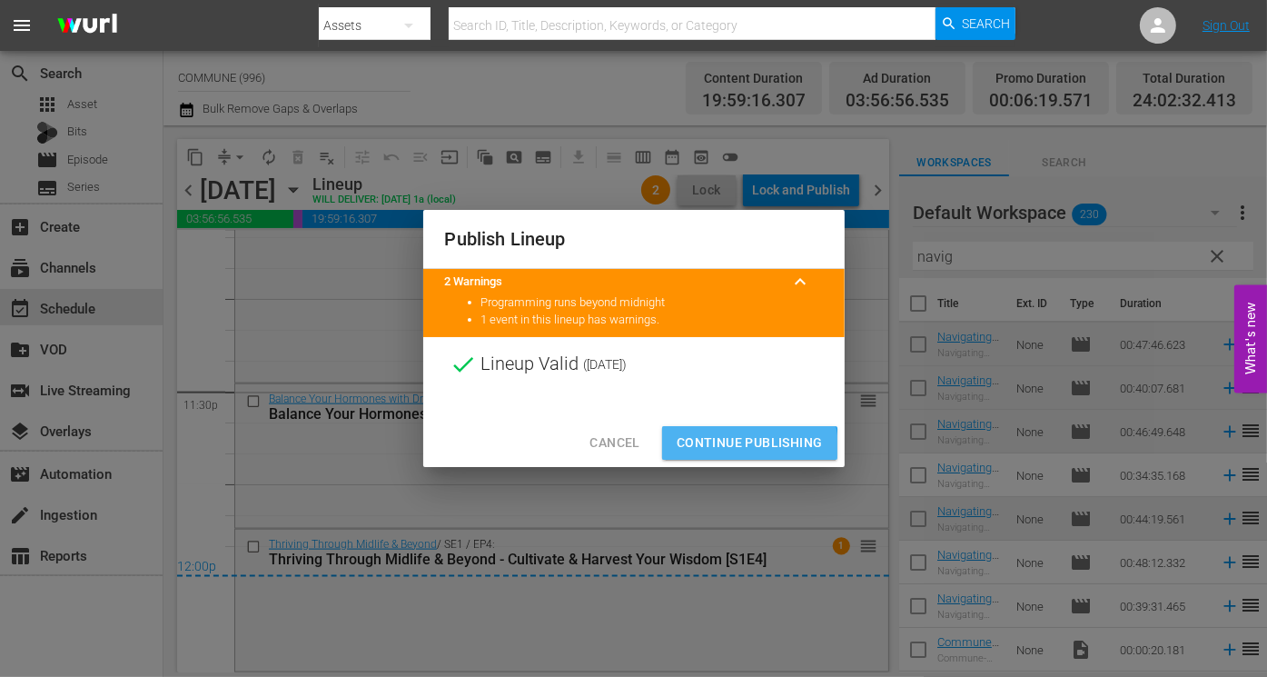
click at [720, 449] on span "Continue Publishing" at bounding box center [750, 442] width 146 height 23
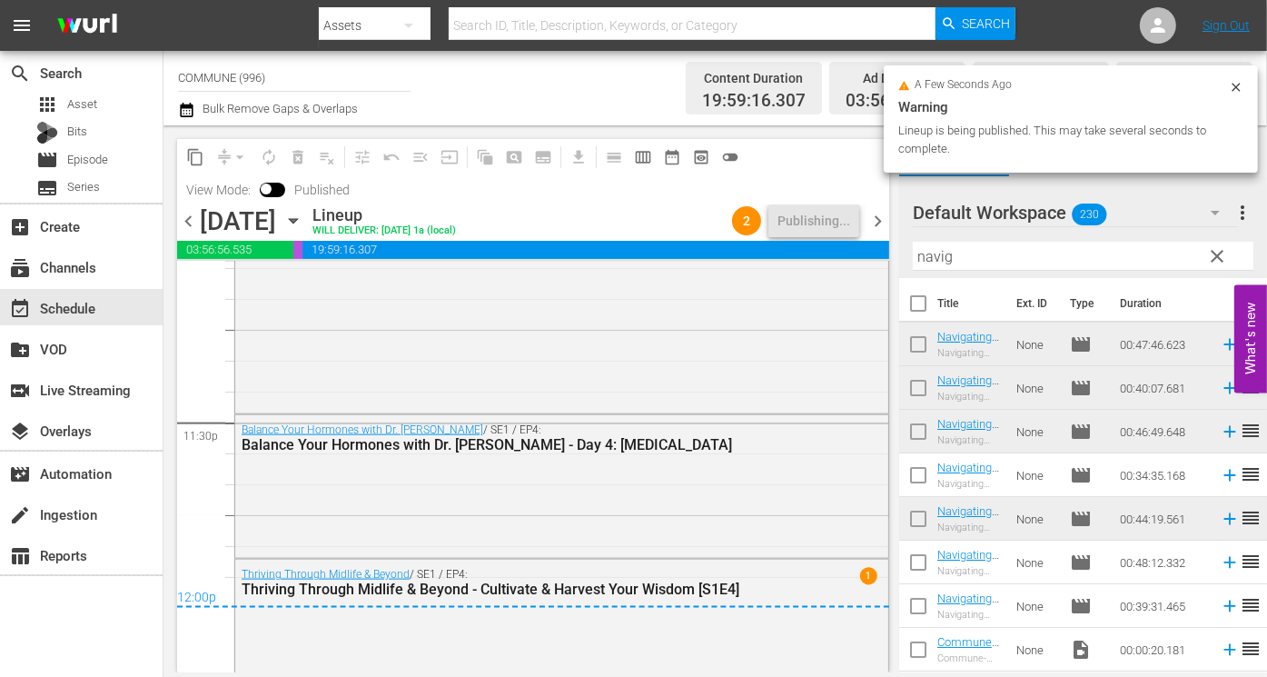
scroll to position [8557, 0]
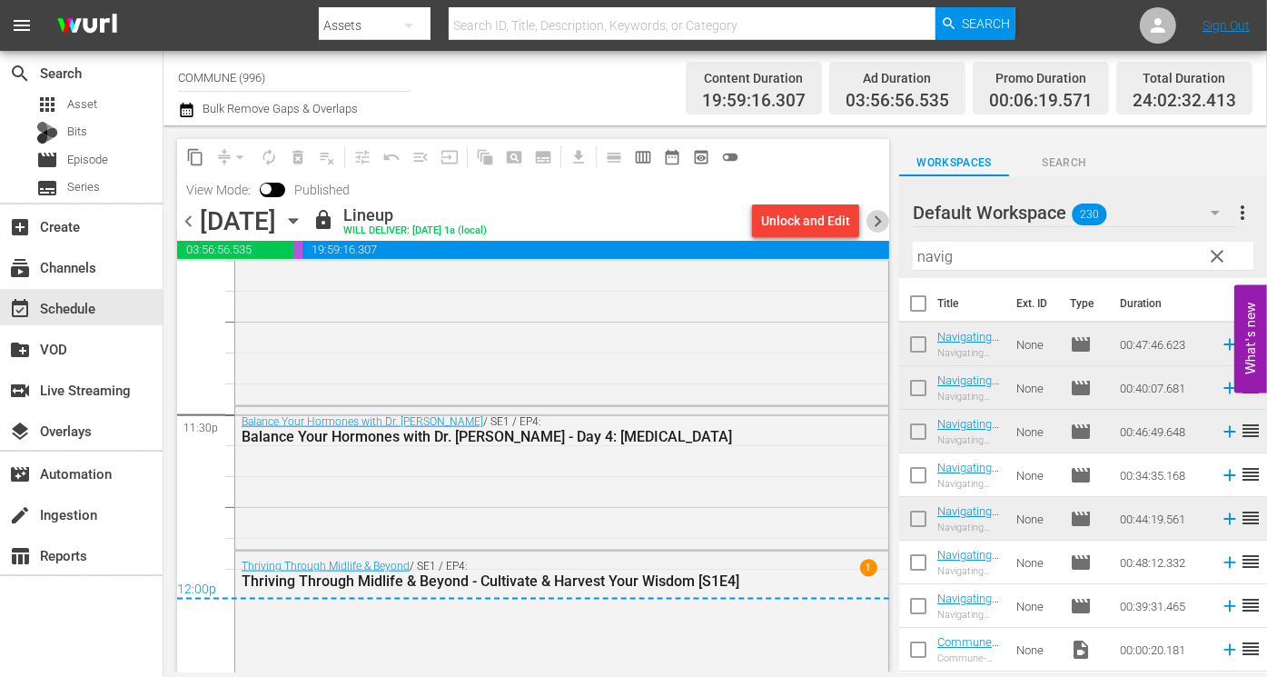
click at [879, 215] on span "chevron_right" at bounding box center [878, 221] width 23 height 23
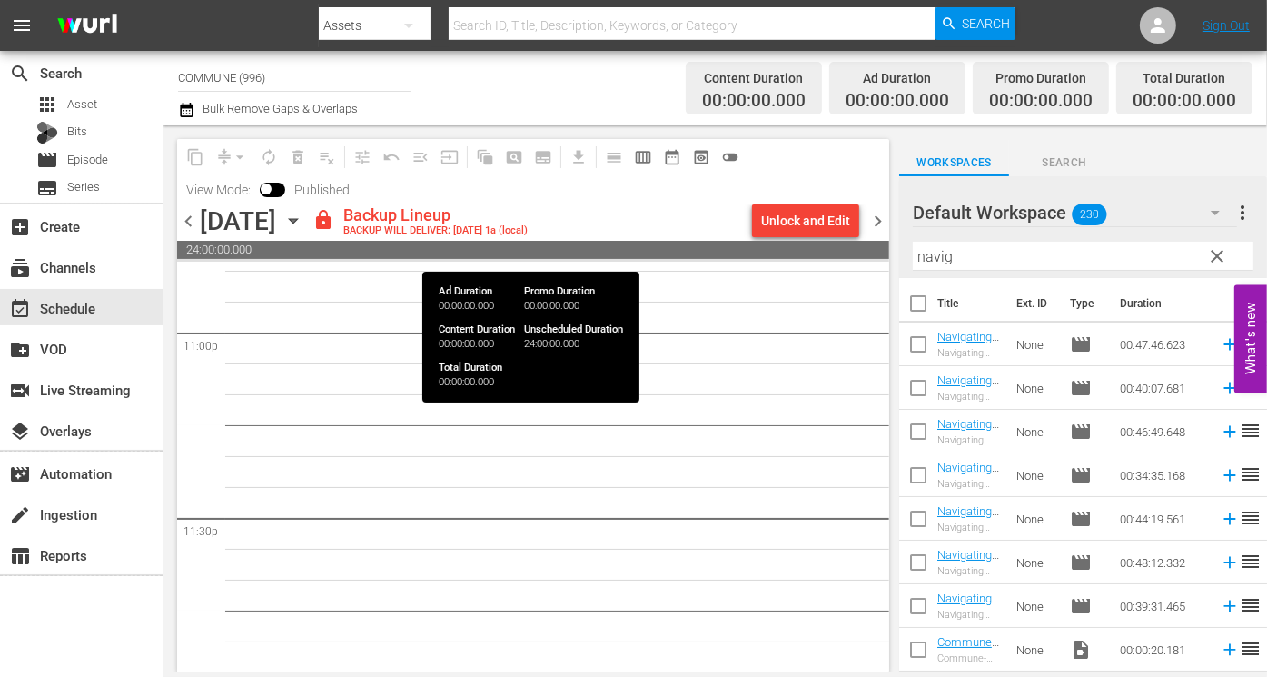
scroll to position [8484, 0]
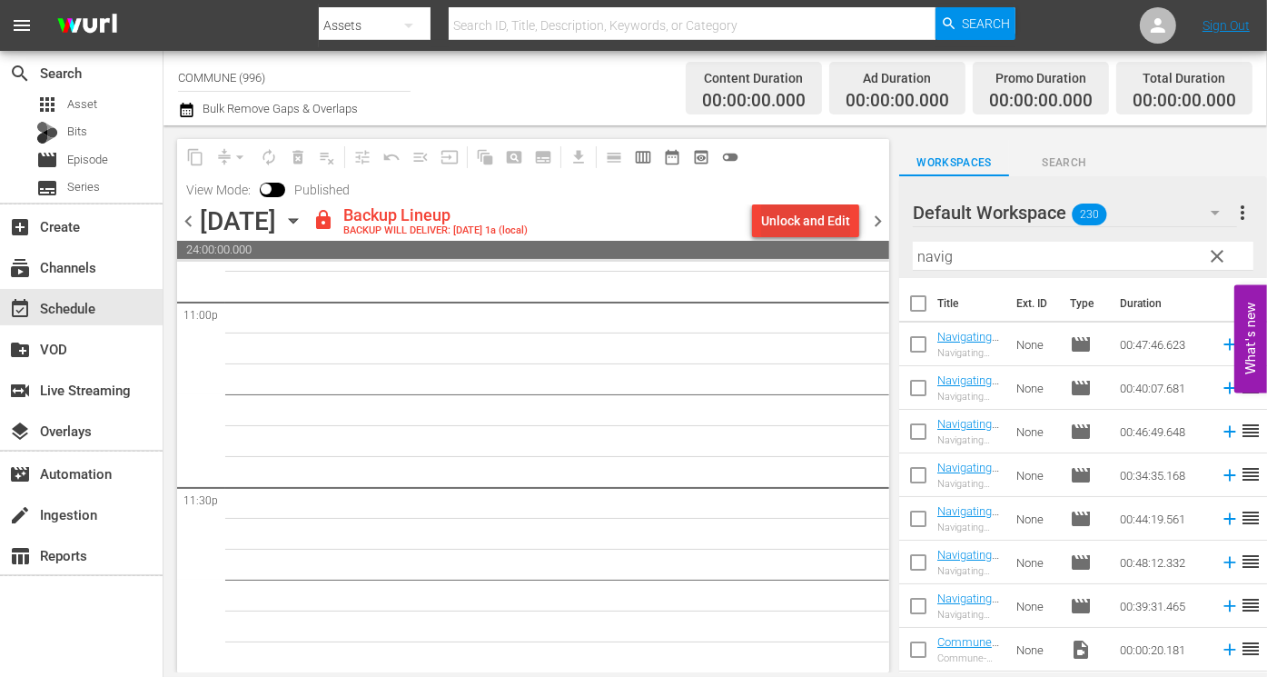
click at [819, 222] on div "Unlock and Edit" at bounding box center [805, 220] width 89 height 33
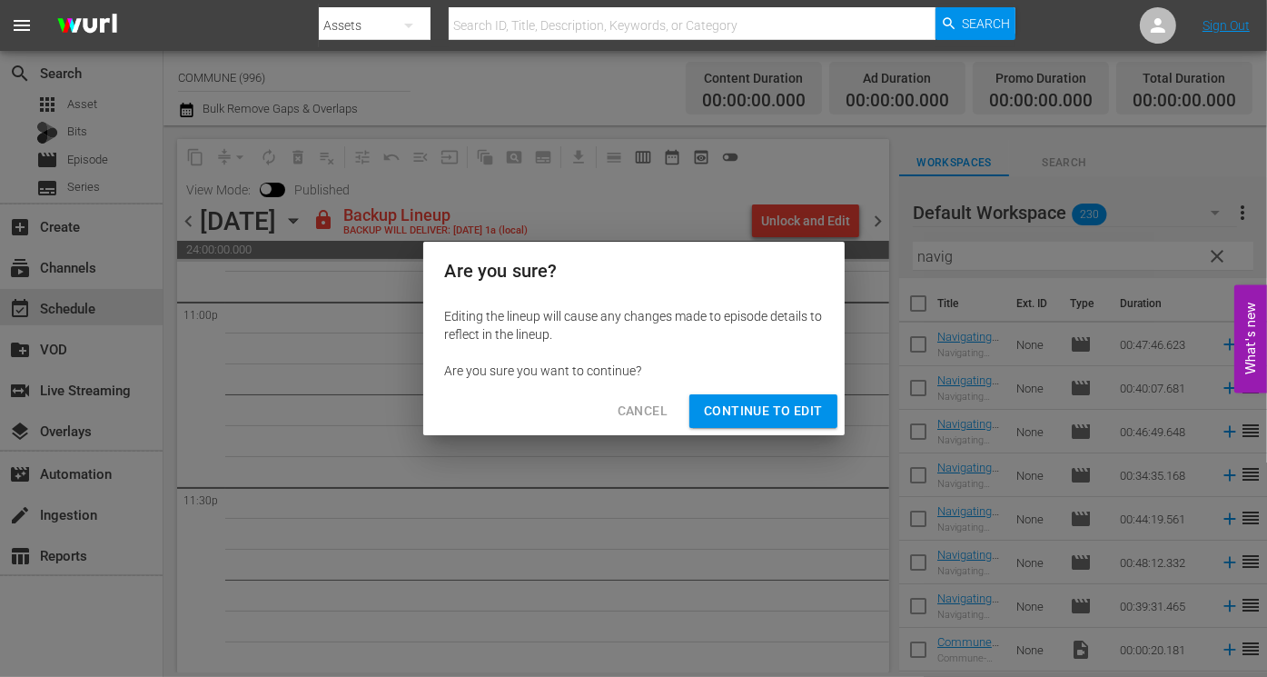
click at [803, 407] on span "Continue to Edit" at bounding box center [763, 411] width 118 height 23
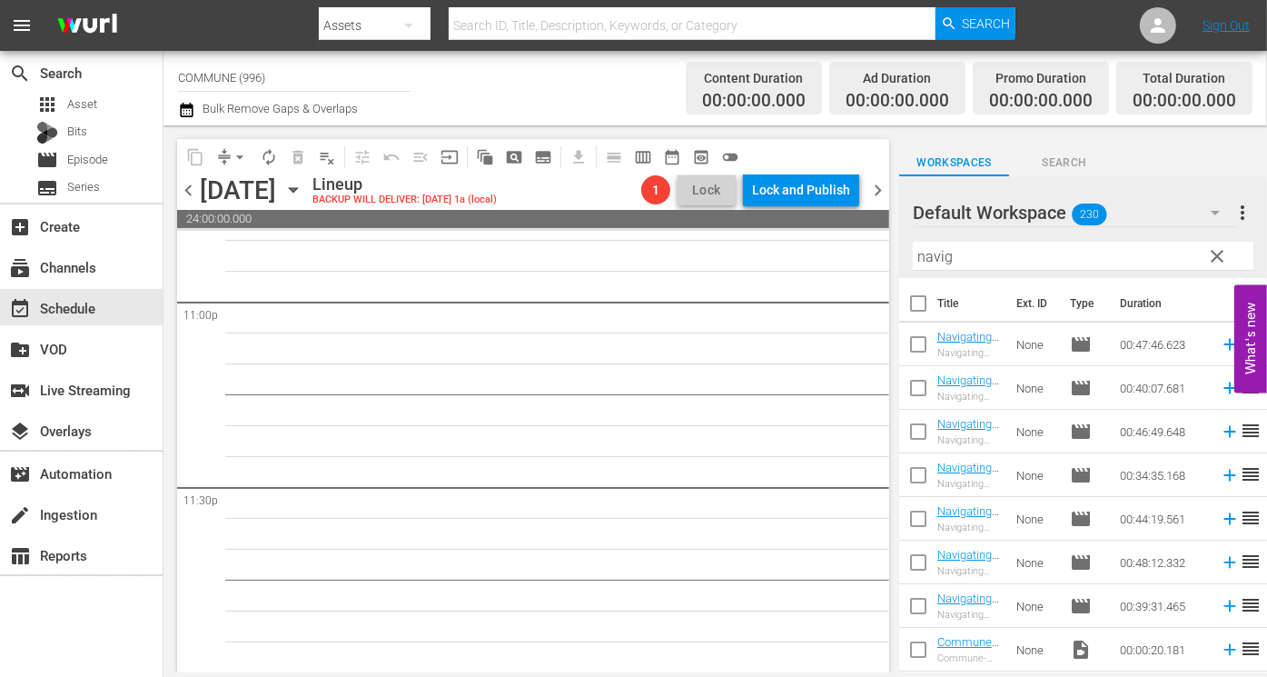
scroll to position [8453, 0]
click at [297, 191] on icon "button" at bounding box center [293, 190] width 8 height 5
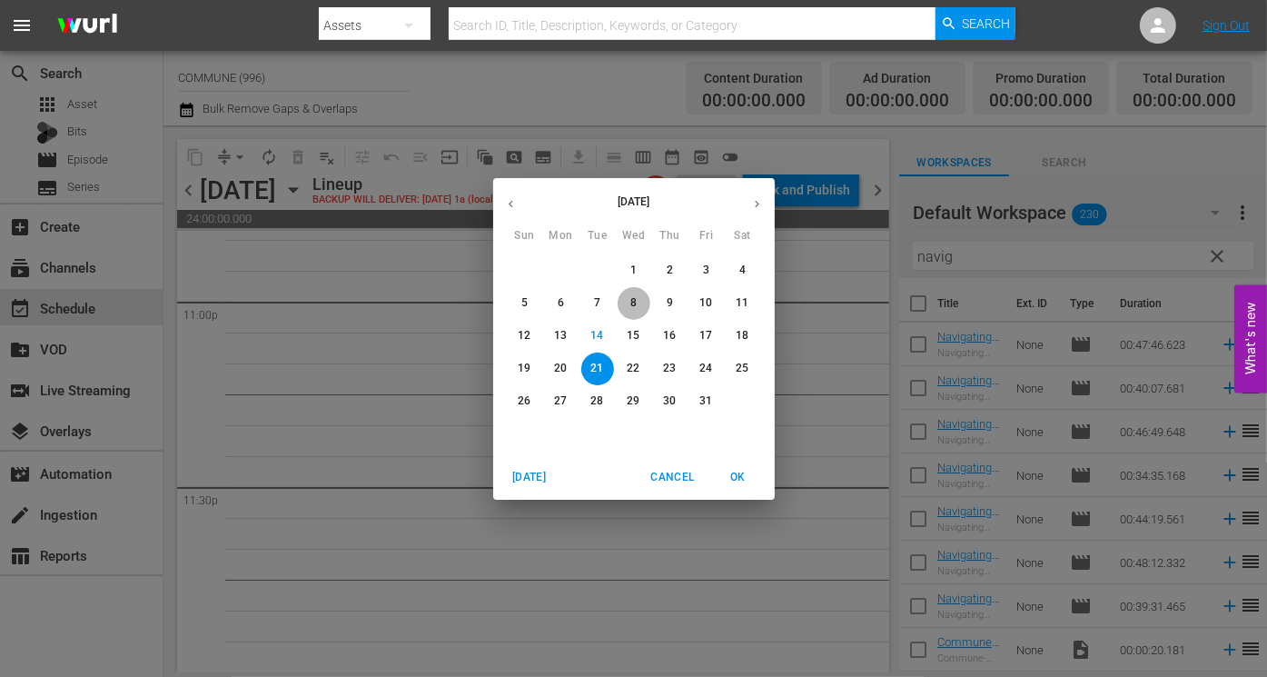
click at [636, 302] on p "8" at bounding box center [633, 302] width 6 height 15
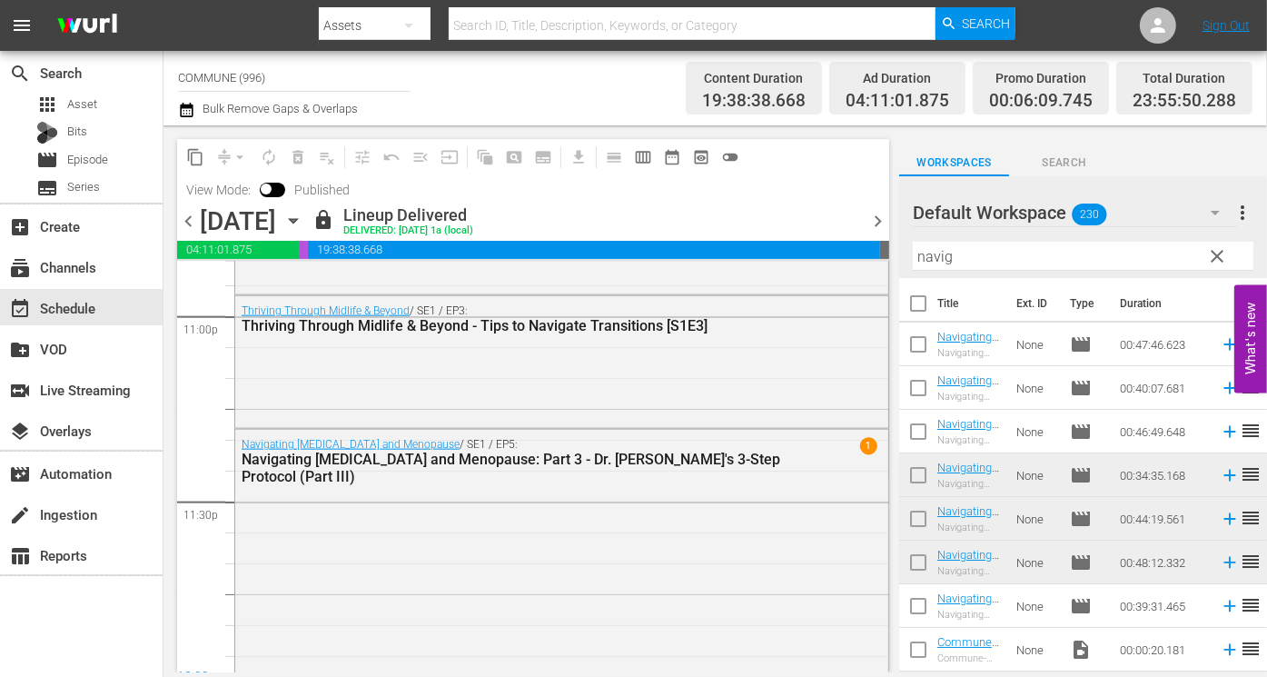
scroll to position [8500, 0]
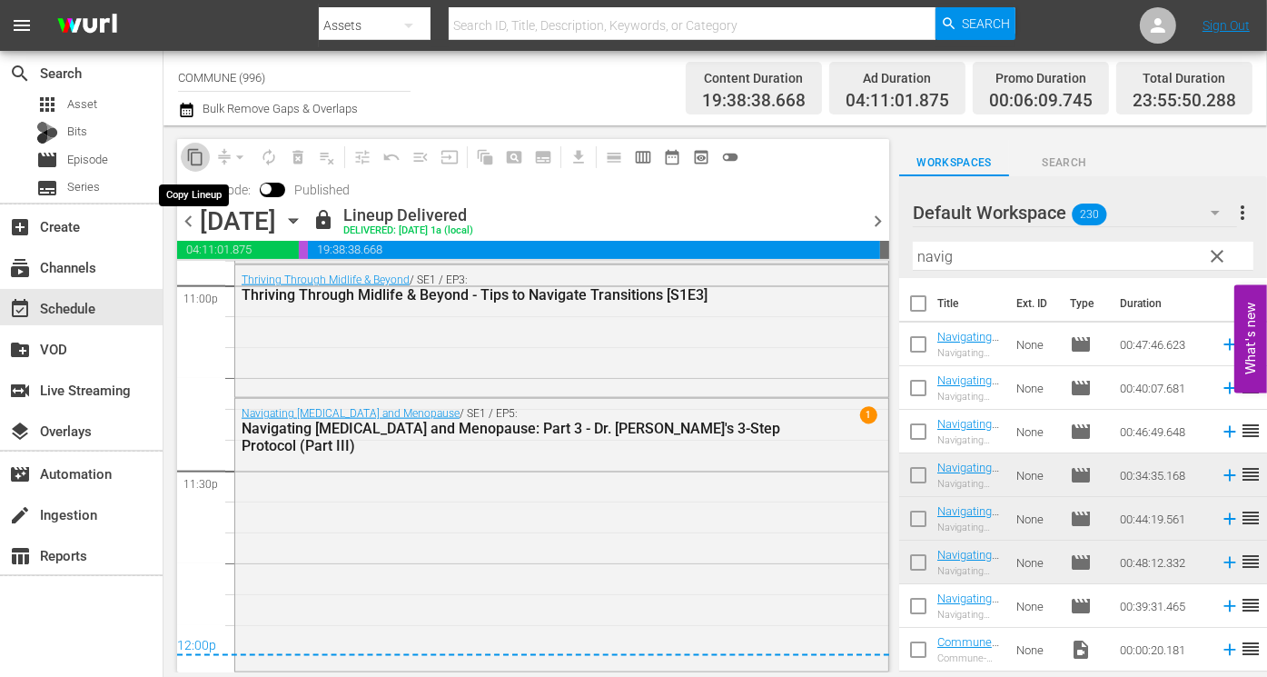
click at [195, 160] on span "content_copy" at bounding box center [195, 157] width 18 height 18
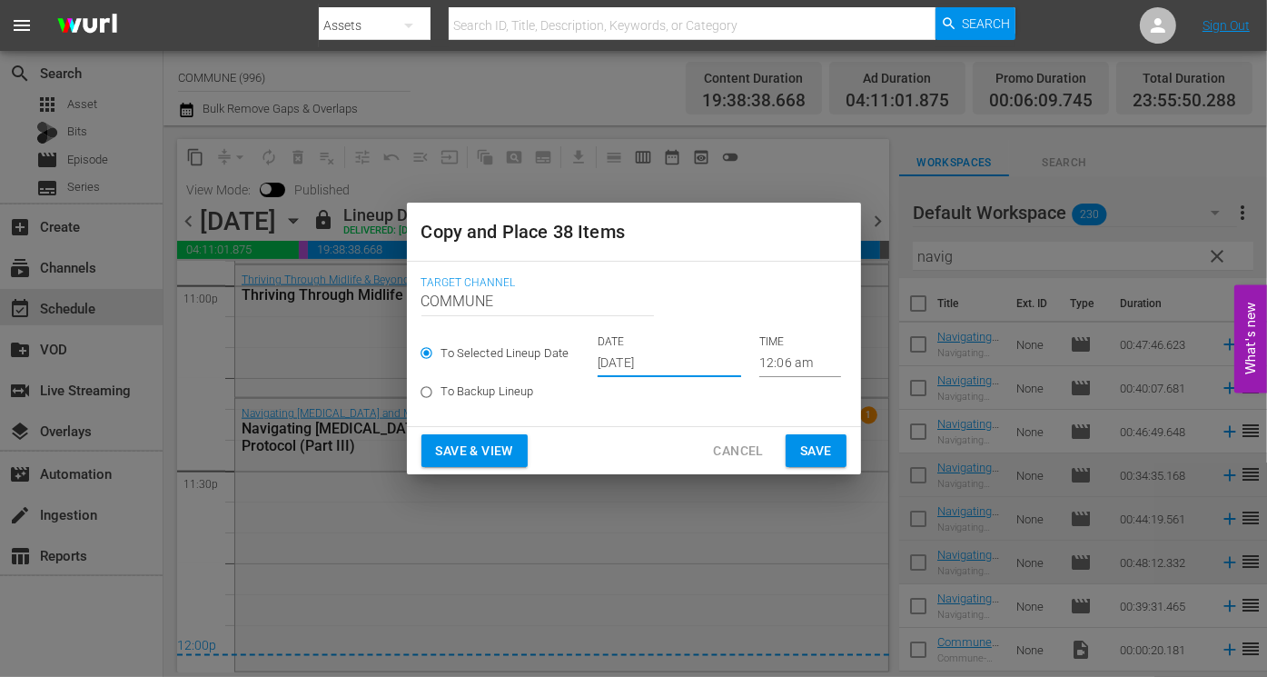
click at [696, 364] on input "[DATE]" at bounding box center [670, 363] width 144 height 27
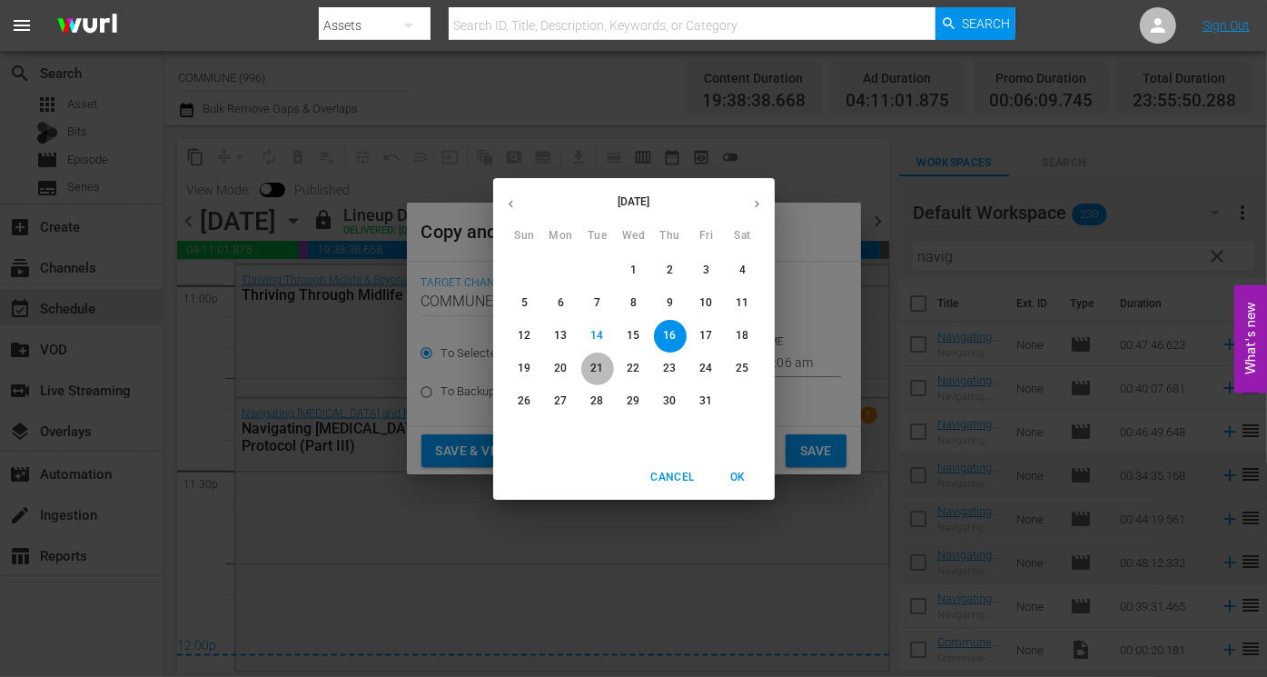
click at [600, 368] on p "21" at bounding box center [596, 368] width 13 height 15
type input "Oct 21st 2025"
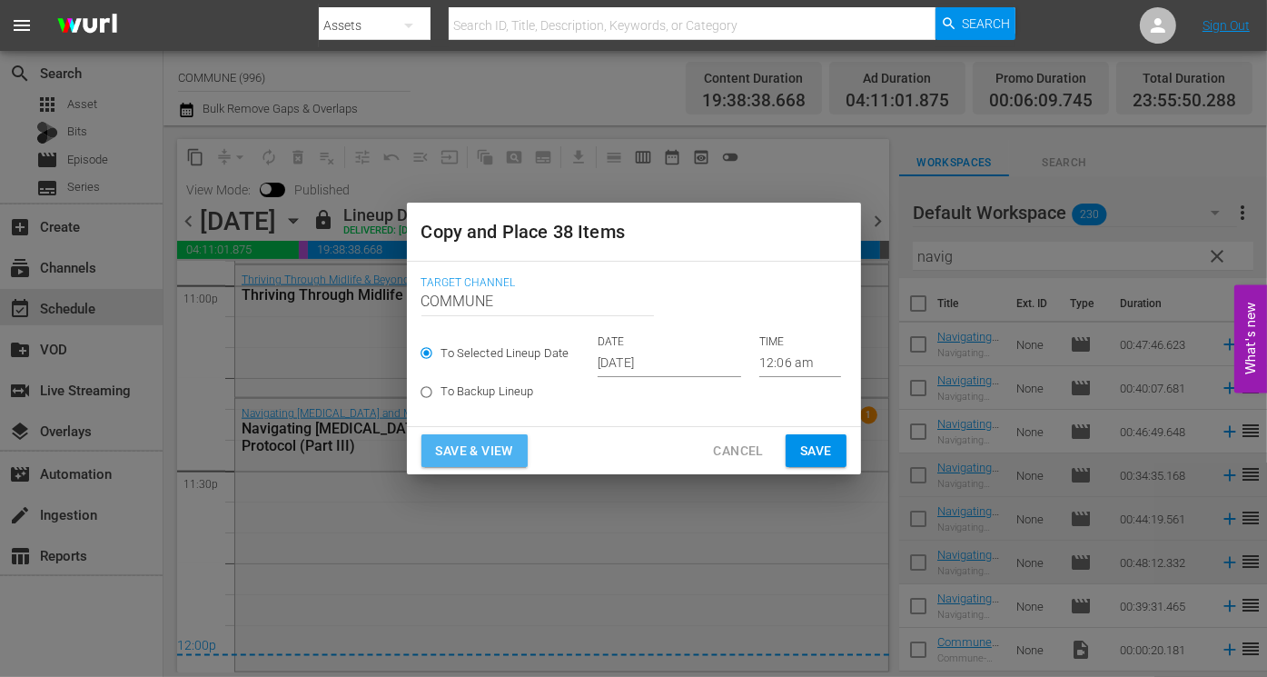
click at [483, 449] on span "Save & View" at bounding box center [474, 451] width 77 height 23
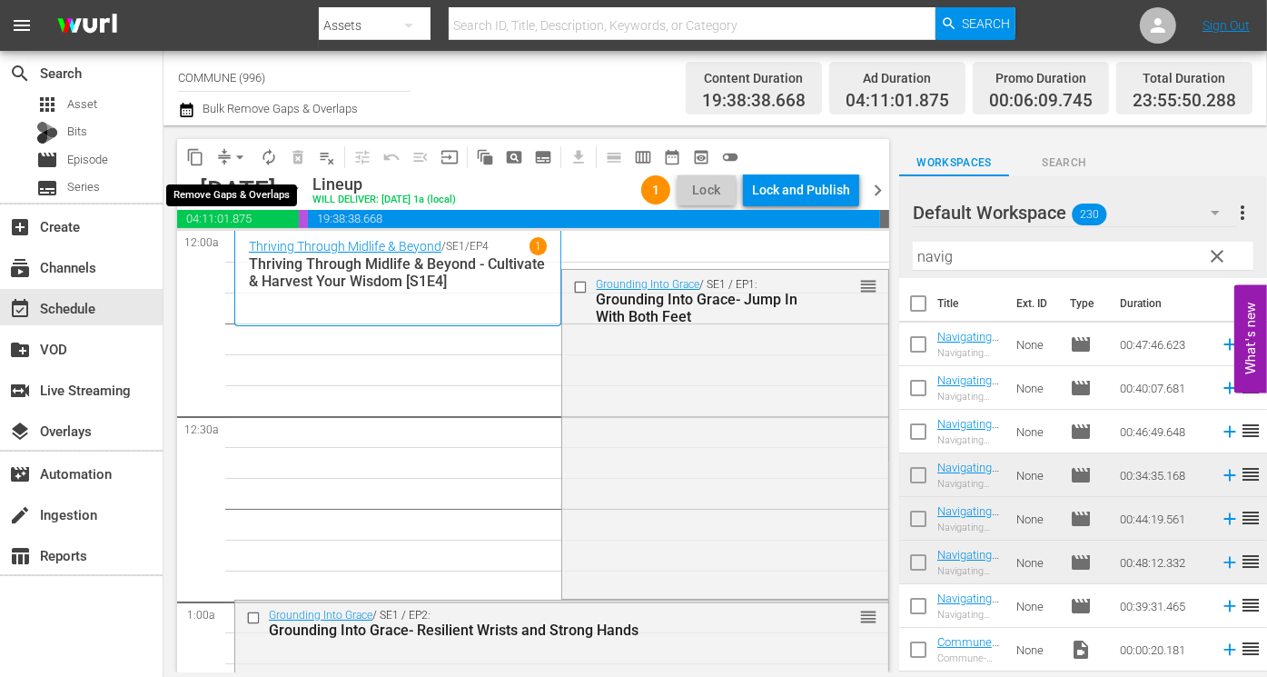
click at [236, 153] on span "arrow_drop_down" at bounding box center [240, 157] width 18 height 18
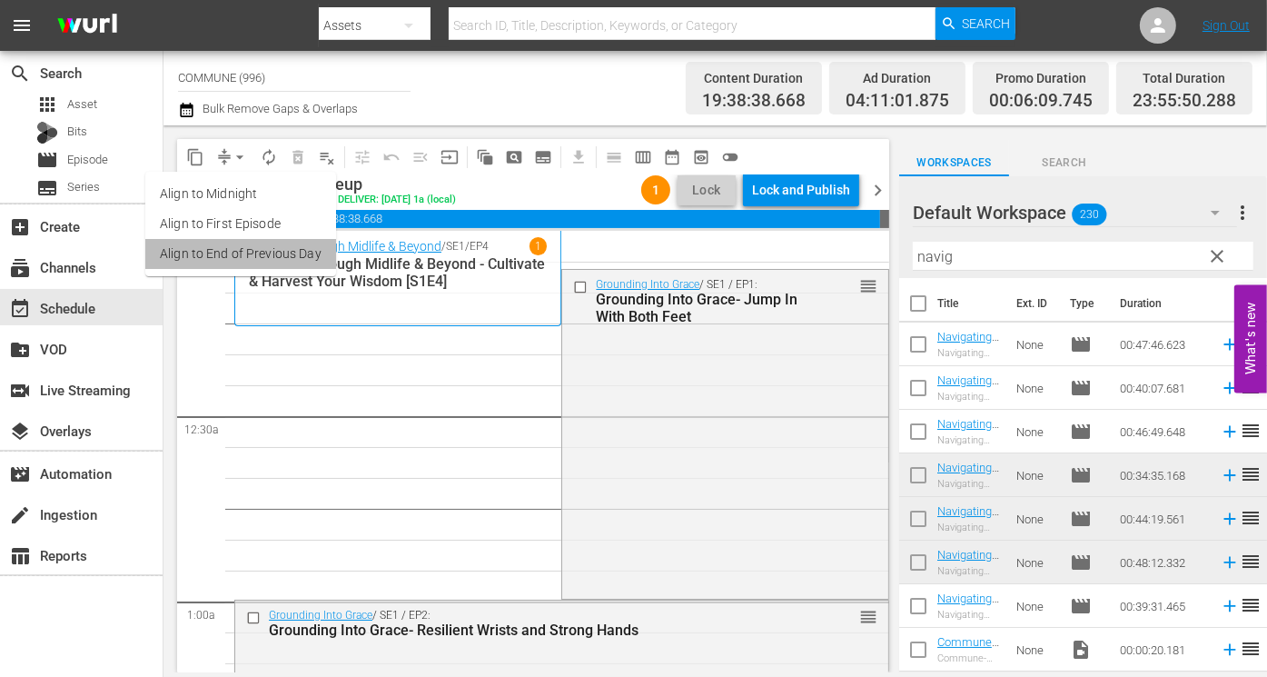
click at [263, 256] on li "Align to End of Previous Day" at bounding box center [240, 254] width 191 height 30
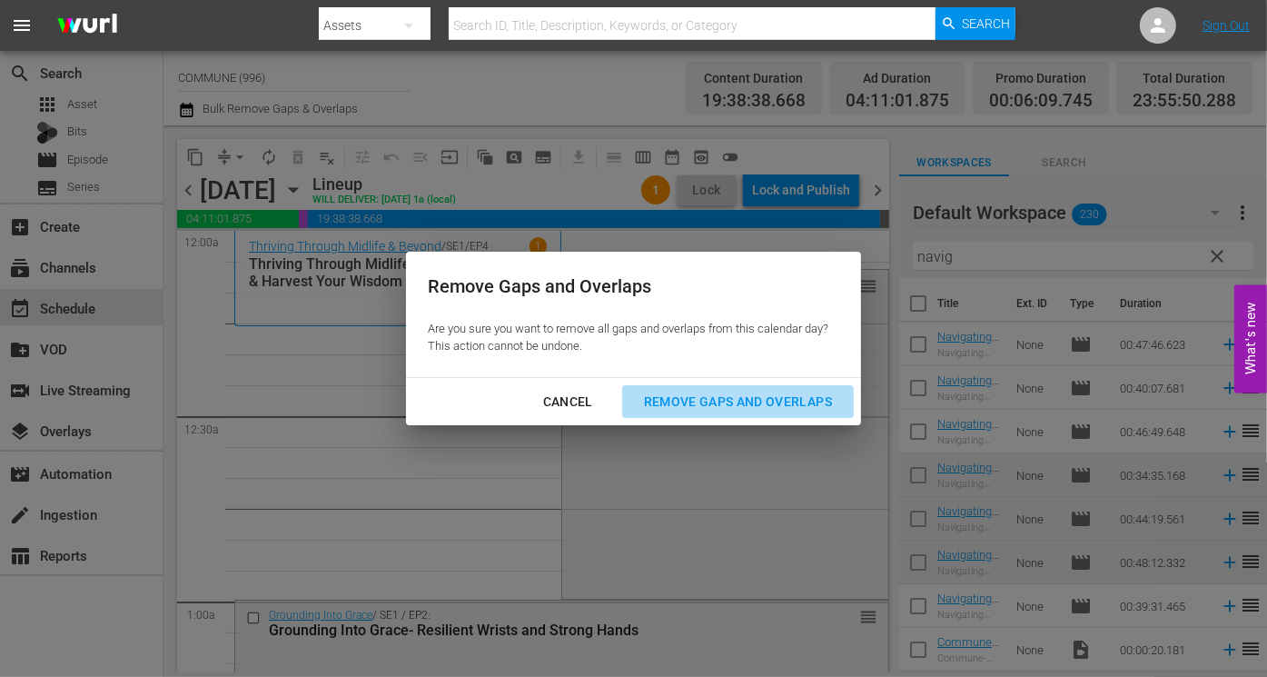
click at [659, 403] on div "Remove Gaps and Overlaps" at bounding box center [737, 402] width 217 height 23
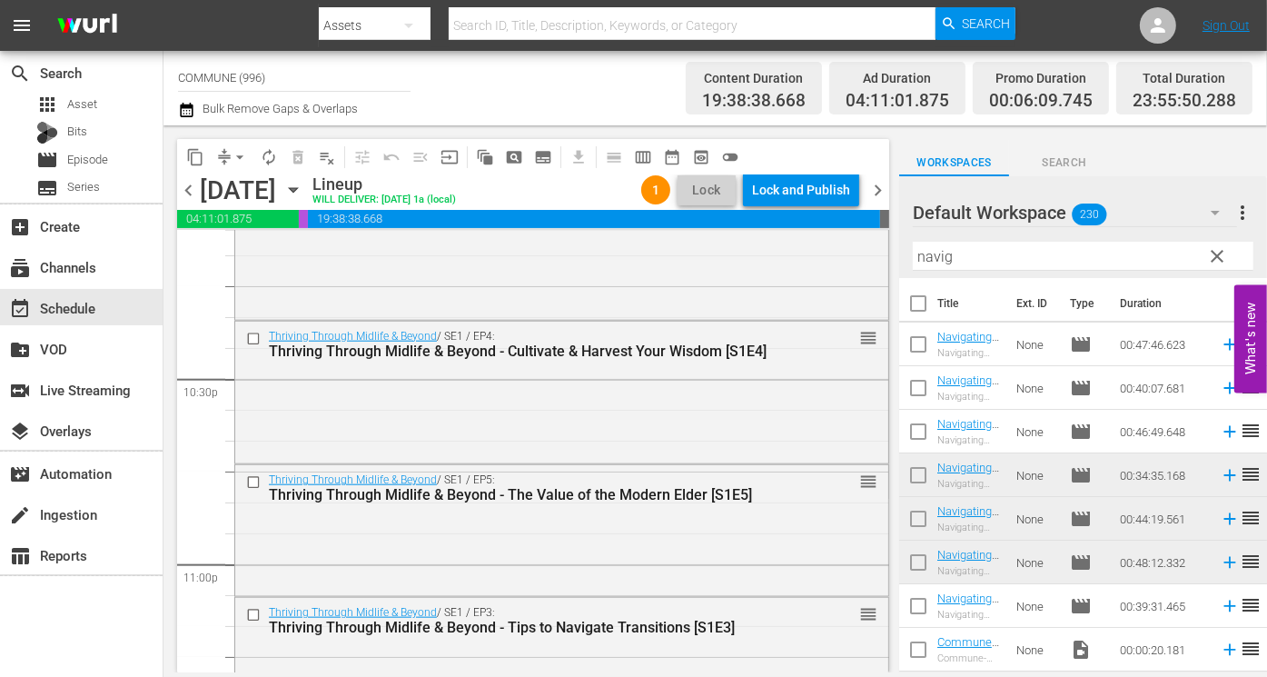
scroll to position [8522, 0]
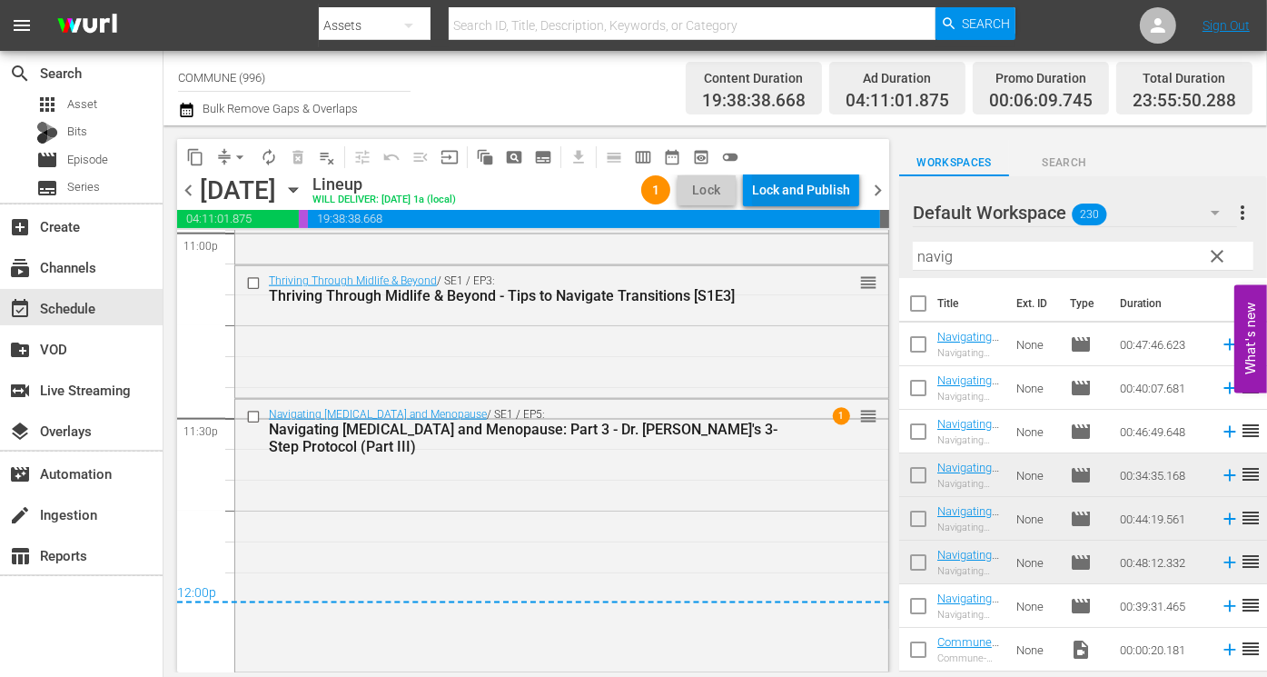
click at [817, 184] on div "Lock and Publish" at bounding box center [801, 189] width 98 height 33
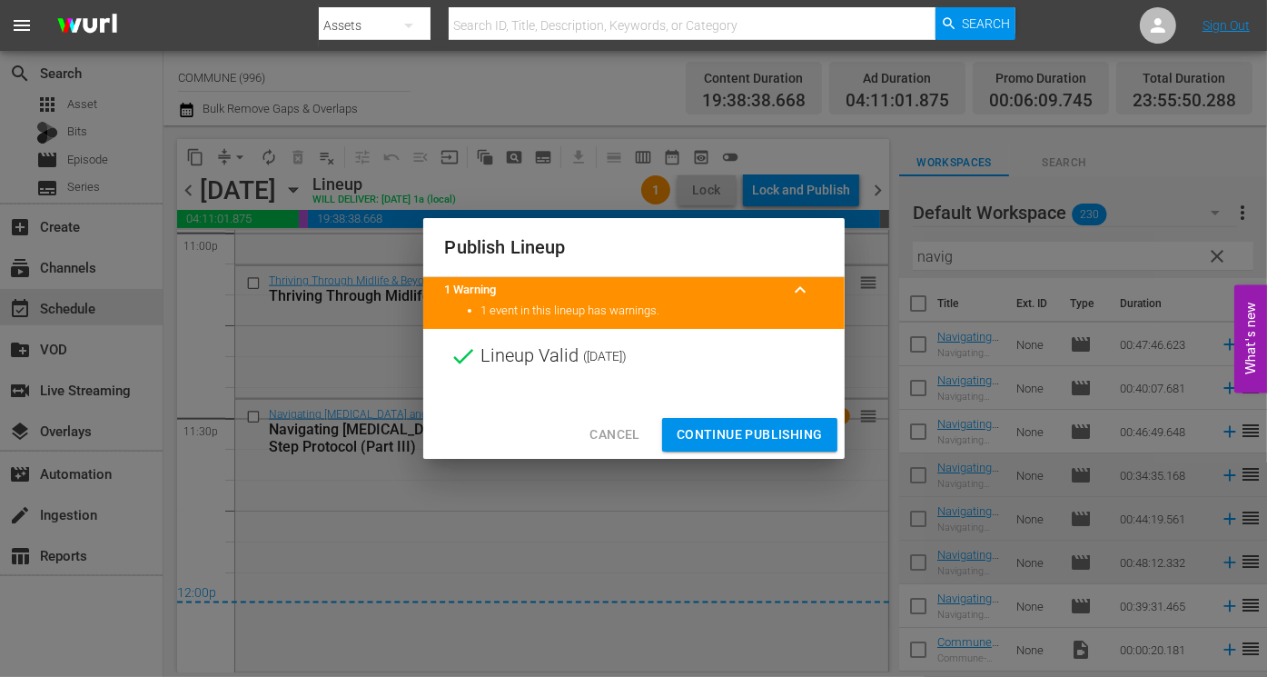
click at [761, 425] on span "Continue Publishing" at bounding box center [750, 434] width 146 height 23
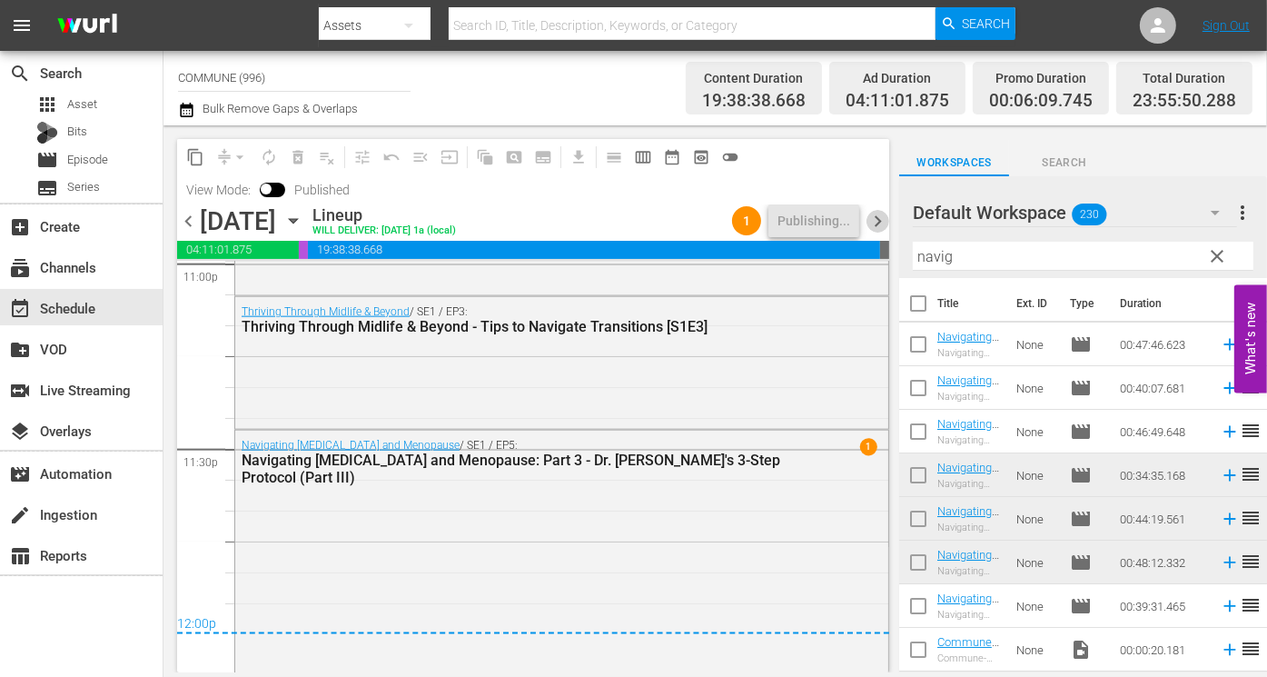
click at [877, 222] on span "chevron_right" at bounding box center [878, 221] width 23 height 23
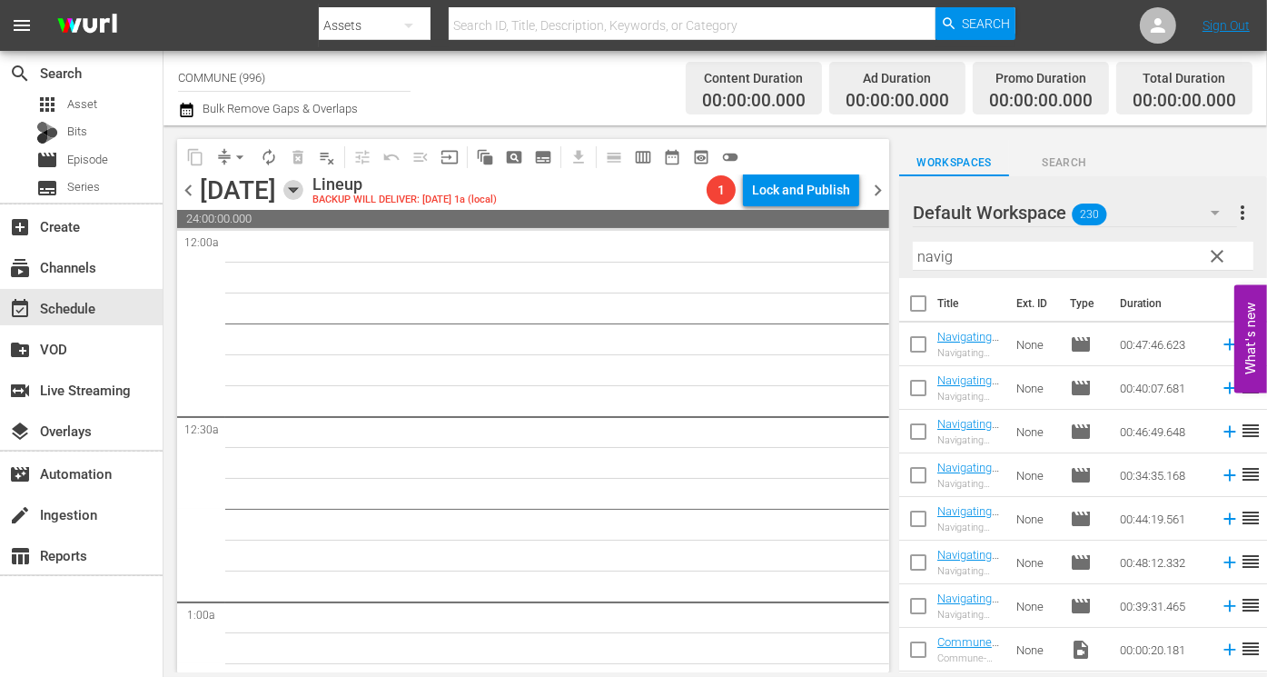
click at [303, 185] on icon "button" at bounding box center [293, 190] width 20 height 20
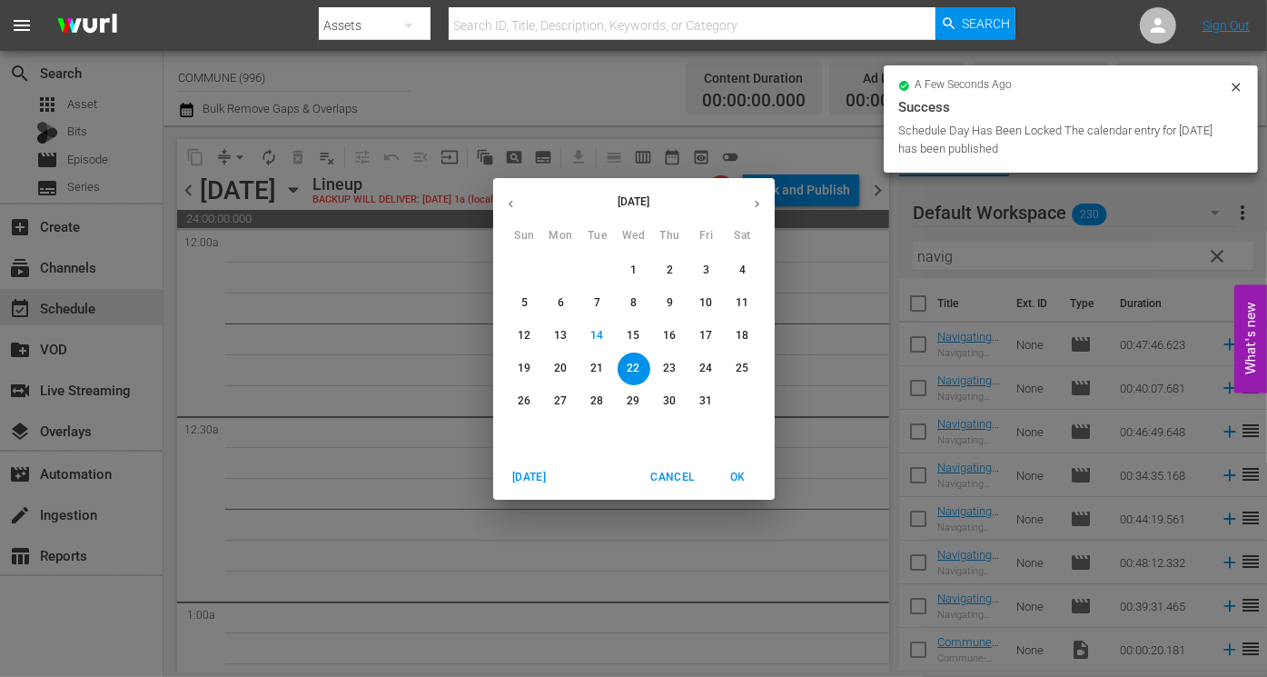
click at [665, 302] on span "9" at bounding box center [670, 302] width 33 height 15
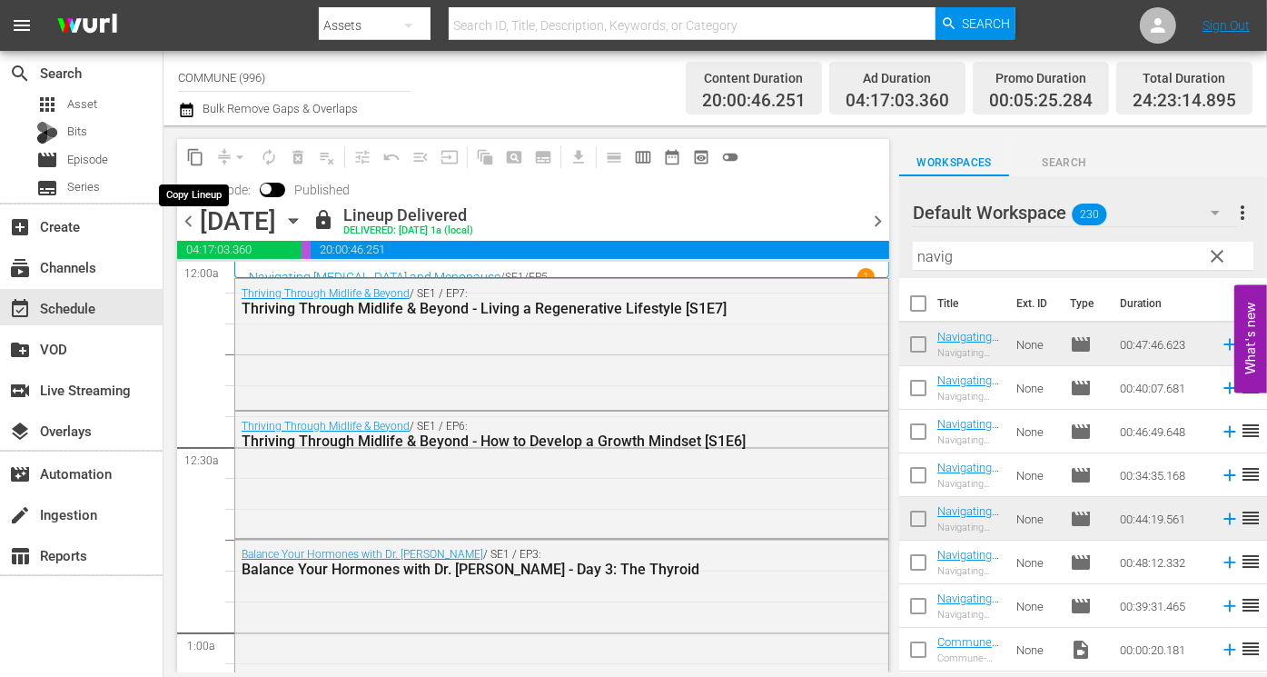
click at [194, 154] on span "content_copy" at bounding box center [195, 157] width 18 height 18
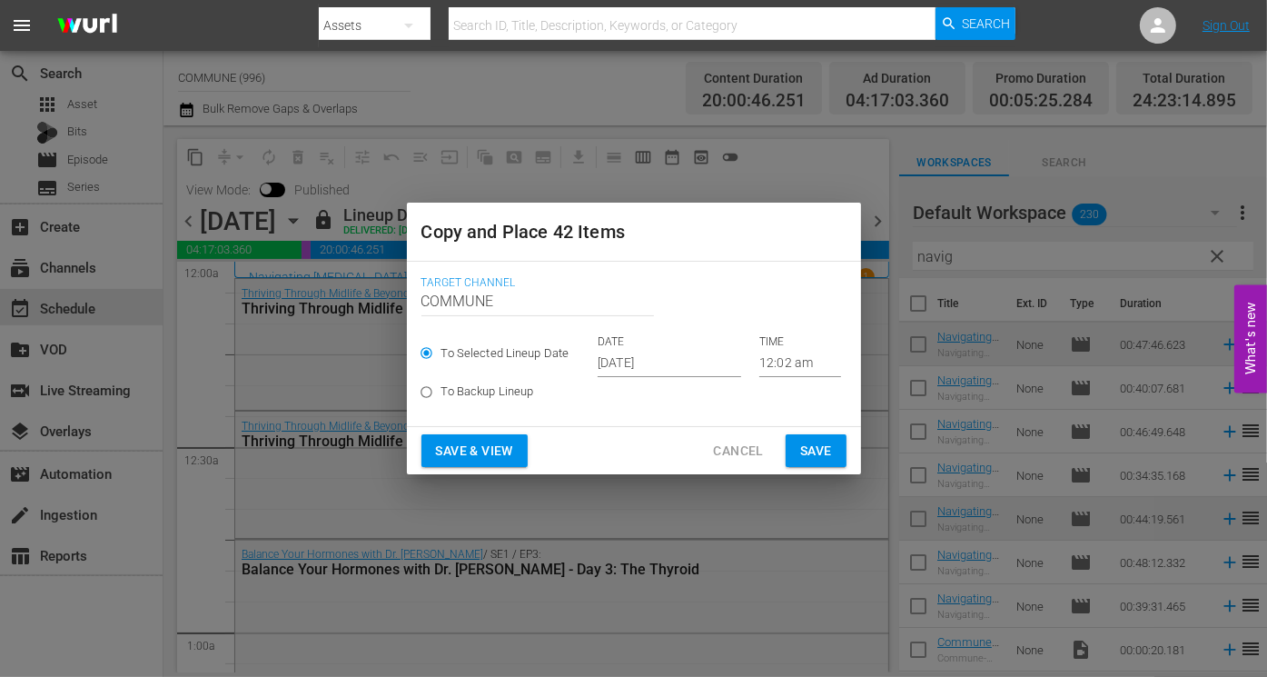
click at [686, 370] on input "[DATE]" at bounding box center [670, 363] width 144 height 27
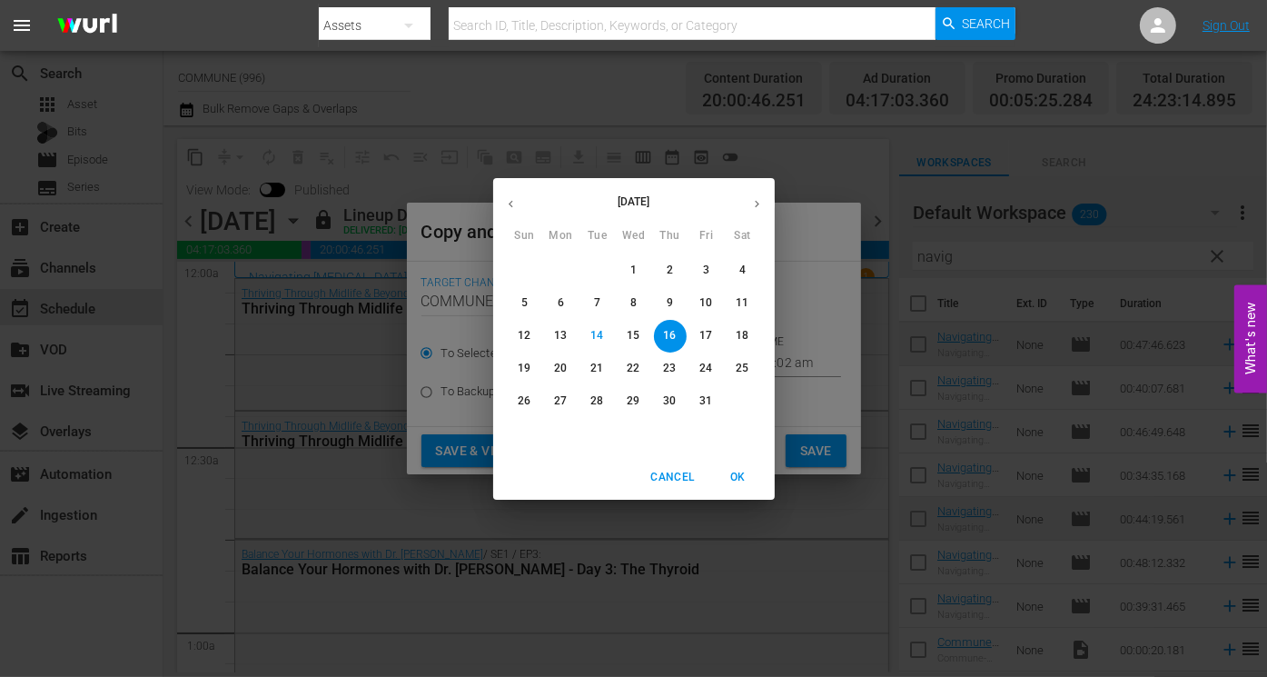
click at [630, 371] on p "22" at bounding box center [633, 368] width 13 height 15
type input "Oct 22nd 2025"
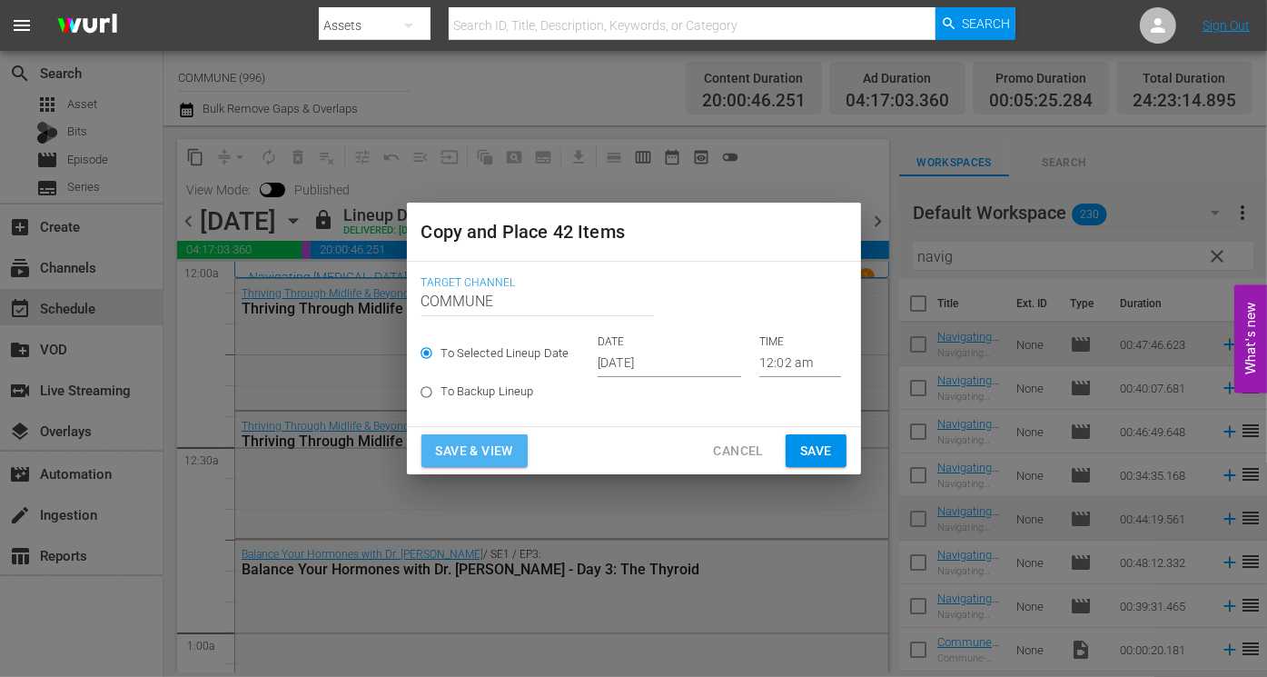
click at [475, 452] on span "Save & View" at bounding box center [474, 451] width 77 height 23
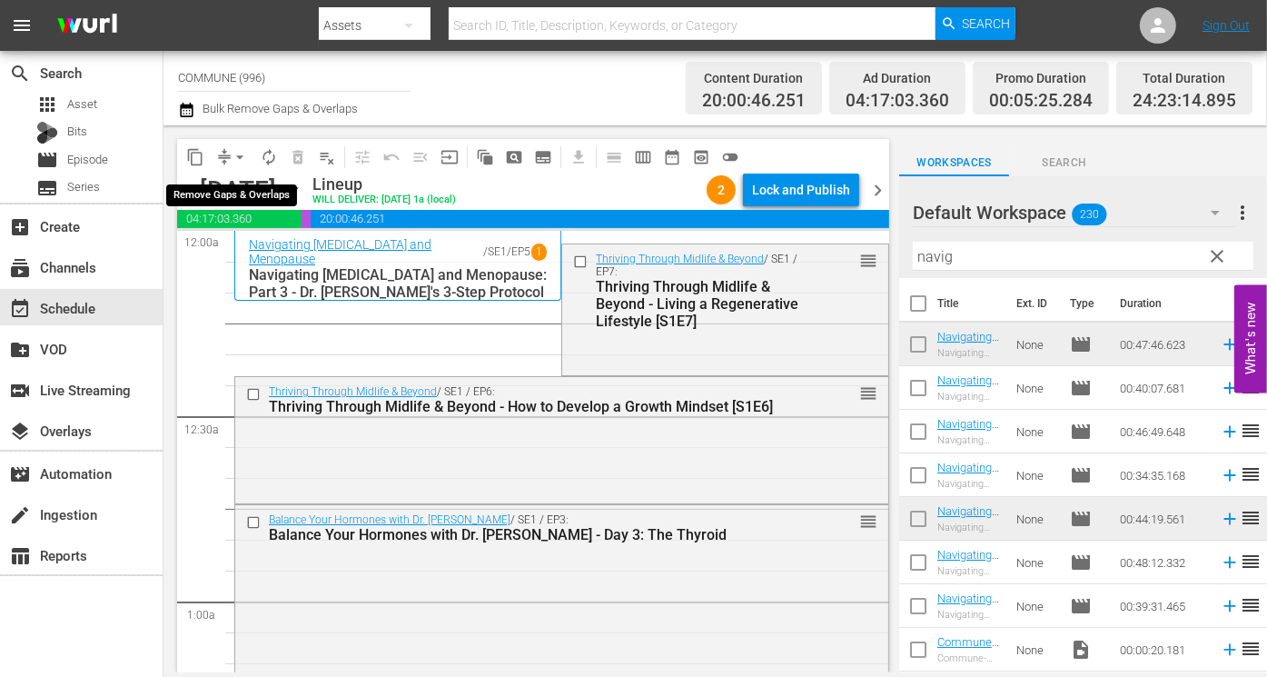
click at [235, 156] on span "arrow_drop_down" at bounding box center [240, 157] width 18 height 18
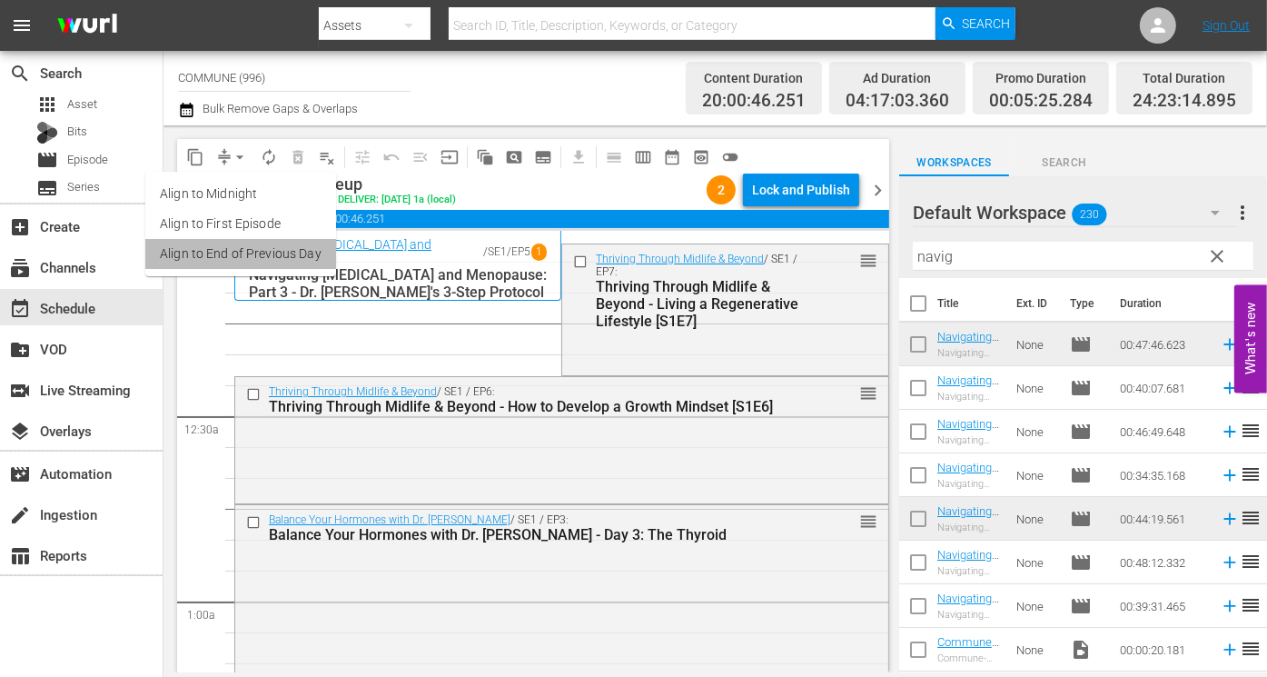
click at [257, 249] on li "Align to End of Previous Day" at bounding box center [240, 254] width 191 height 30
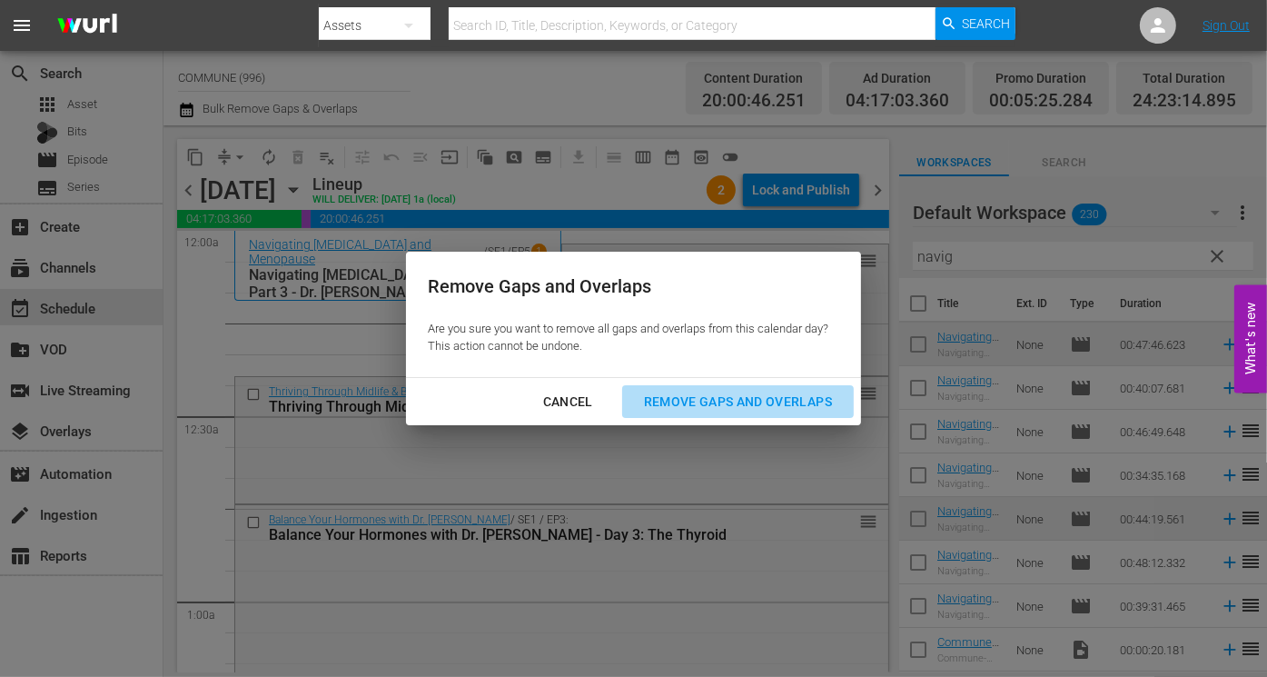
click at [734, 401] on div "Remove Gaps and Overlaps" at bounding box center [737, 402] width 217 height 23
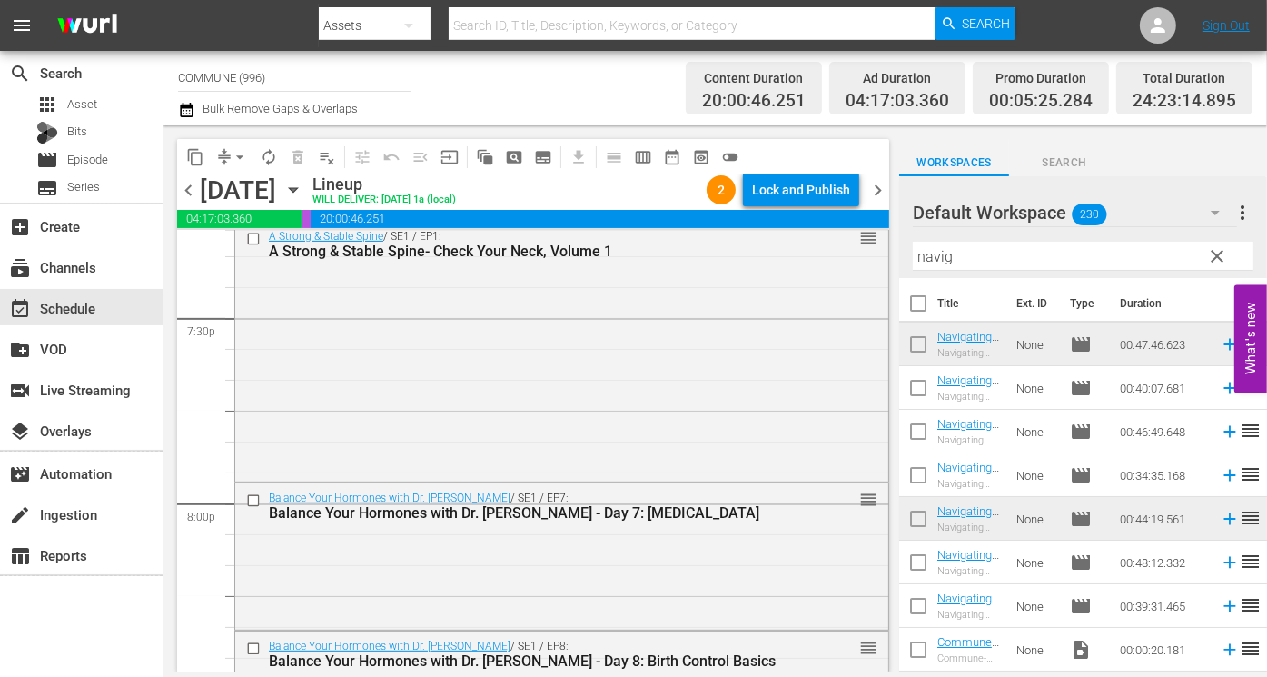
scroll to position [7121, 0]
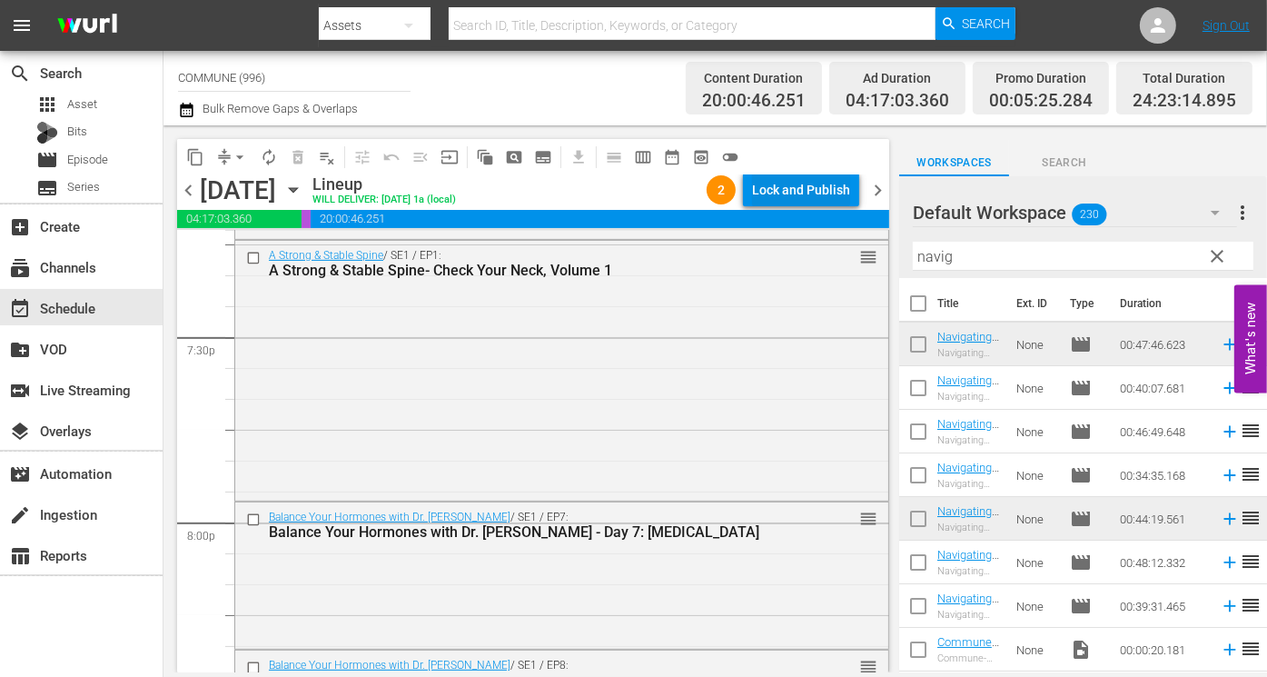
click at [818, 192] on div "Lock and Publish" at bounding box center [801, 189] width 98 height 33
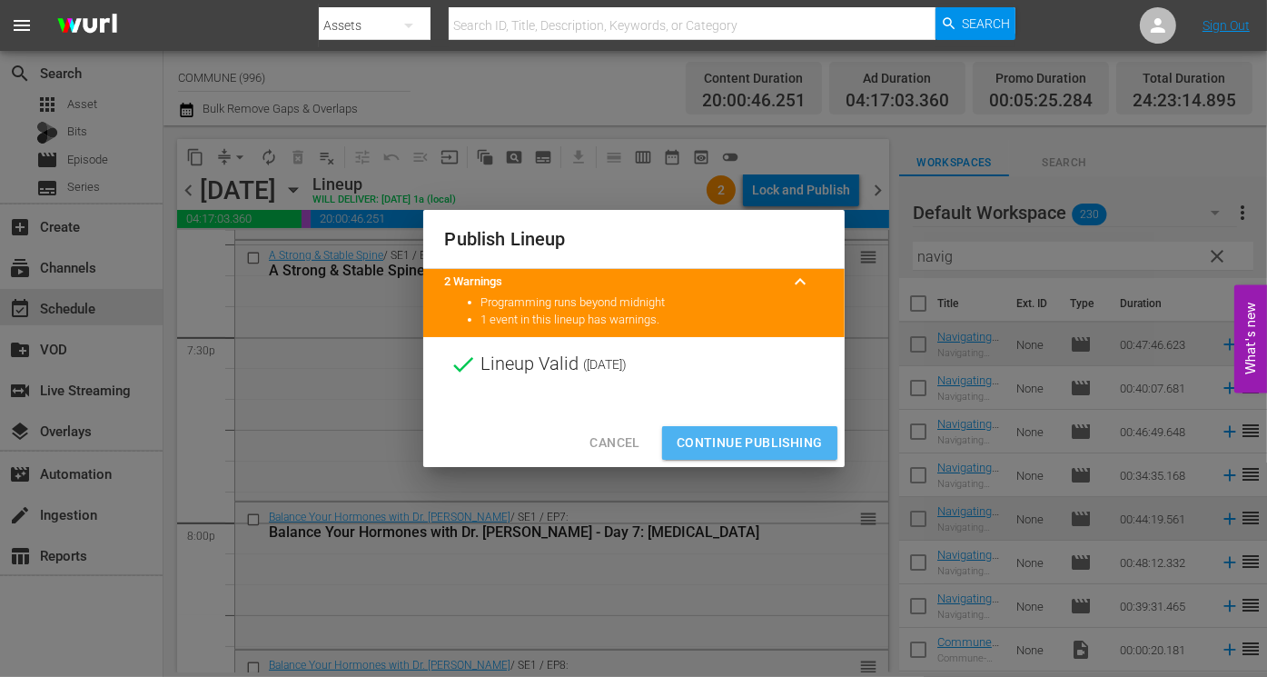
click at [764, 434] on span "Continue Publishing" at bounding box center [750, 442] width 146 height 23
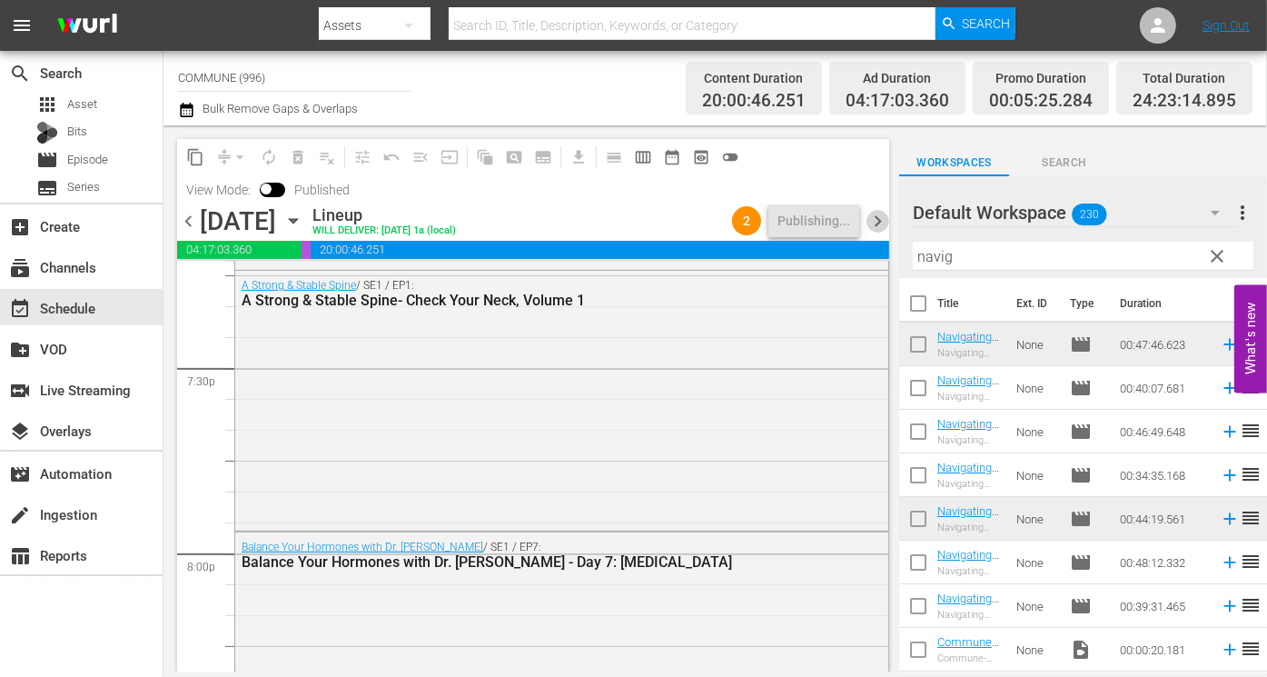
click at [876, 217] on span "chevron_right" at bounding box center [878, 221] width 23 height 23
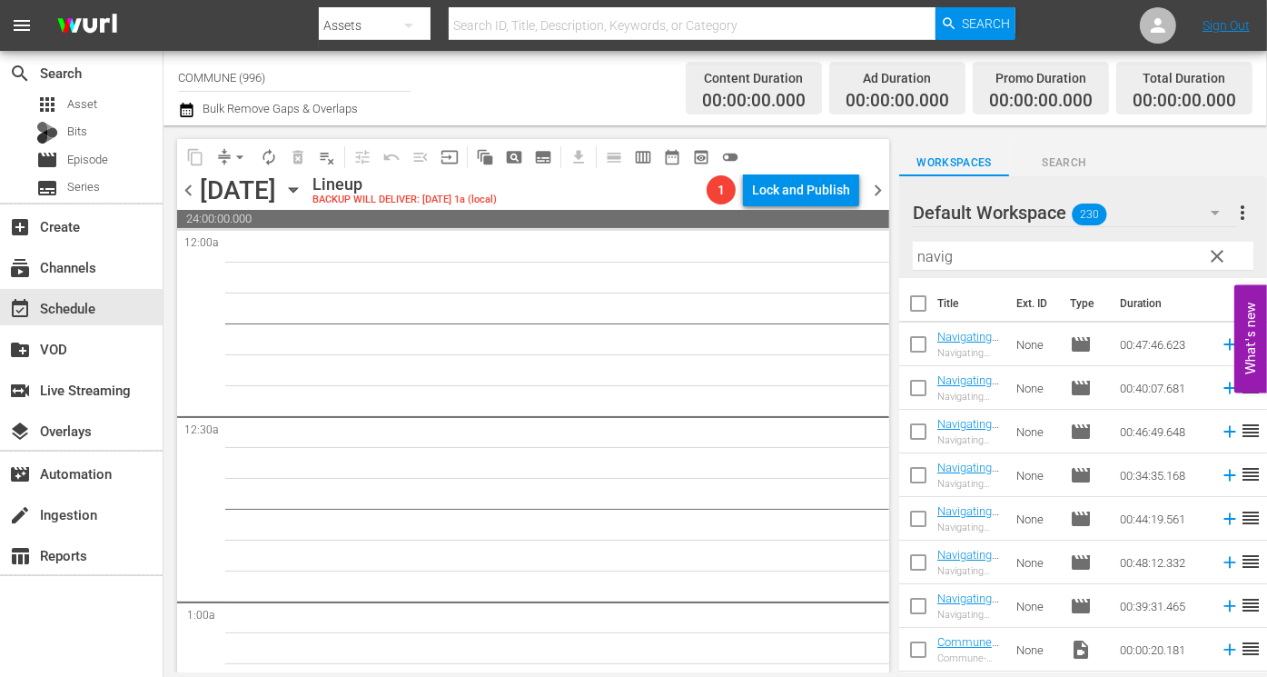
click at [297, 190] on icon "button" at bounding box center [293, 190] width 8 height 5
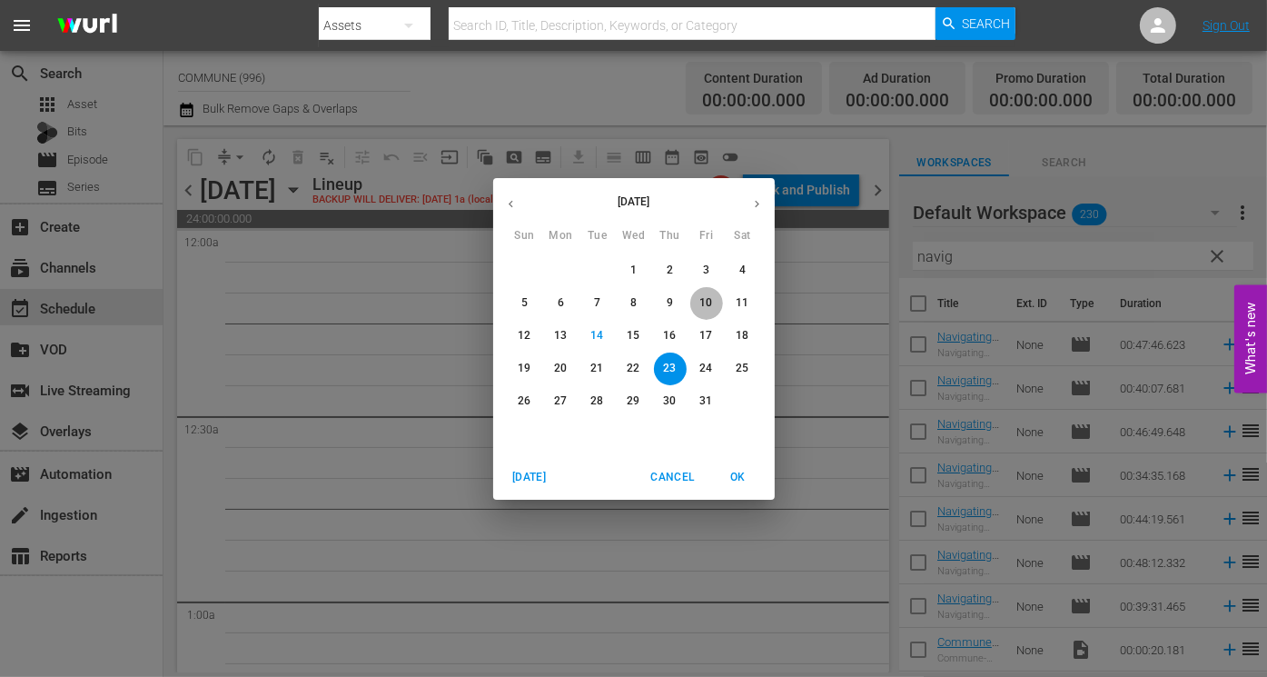
click at [706, 295] on p "10" at bounding box center [705, 302] width 13 height 15
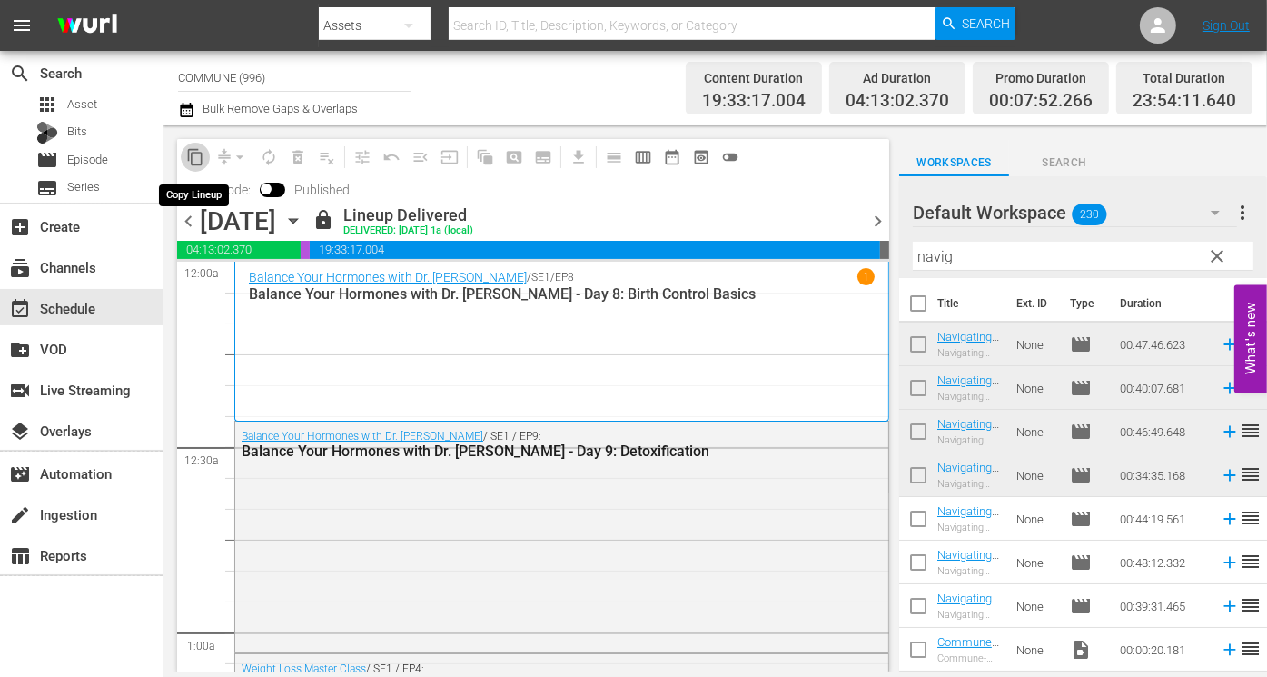
click at [197, 159] on span "content_copy" at bounding box center [195, 157] width 18 height 18
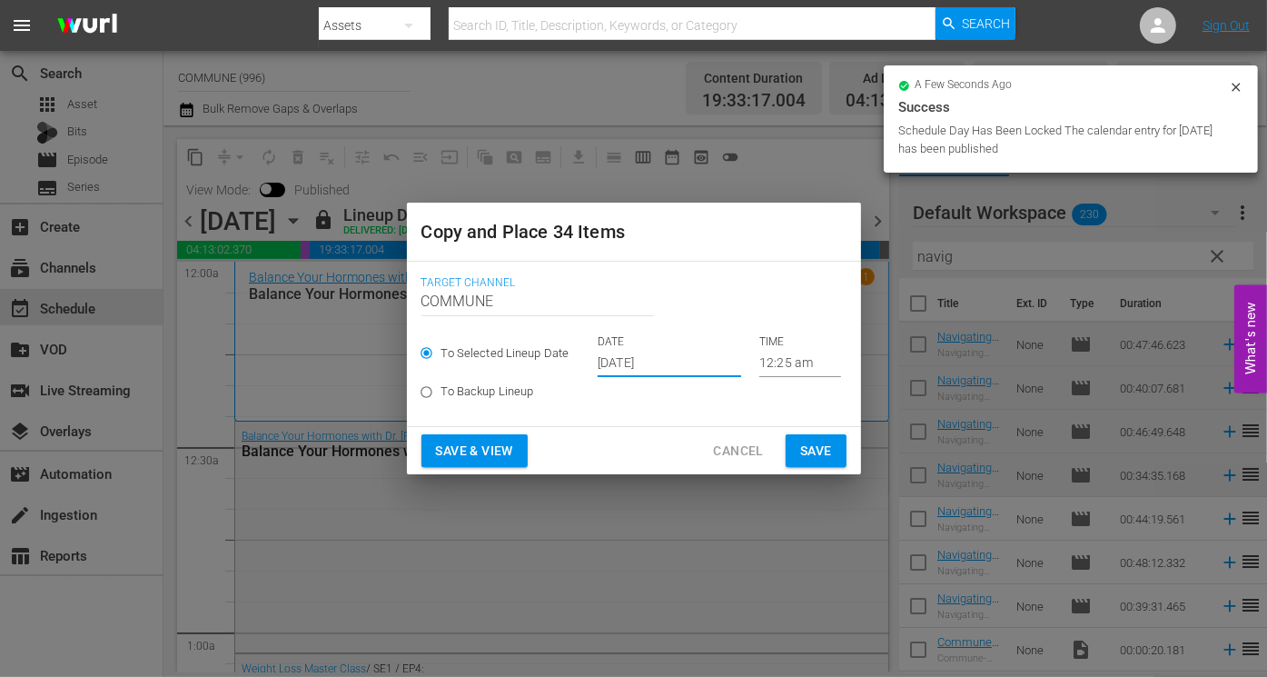
click at [693, 365] on input "[DATE]" at bounding box center [670, 363] width 144 height 27
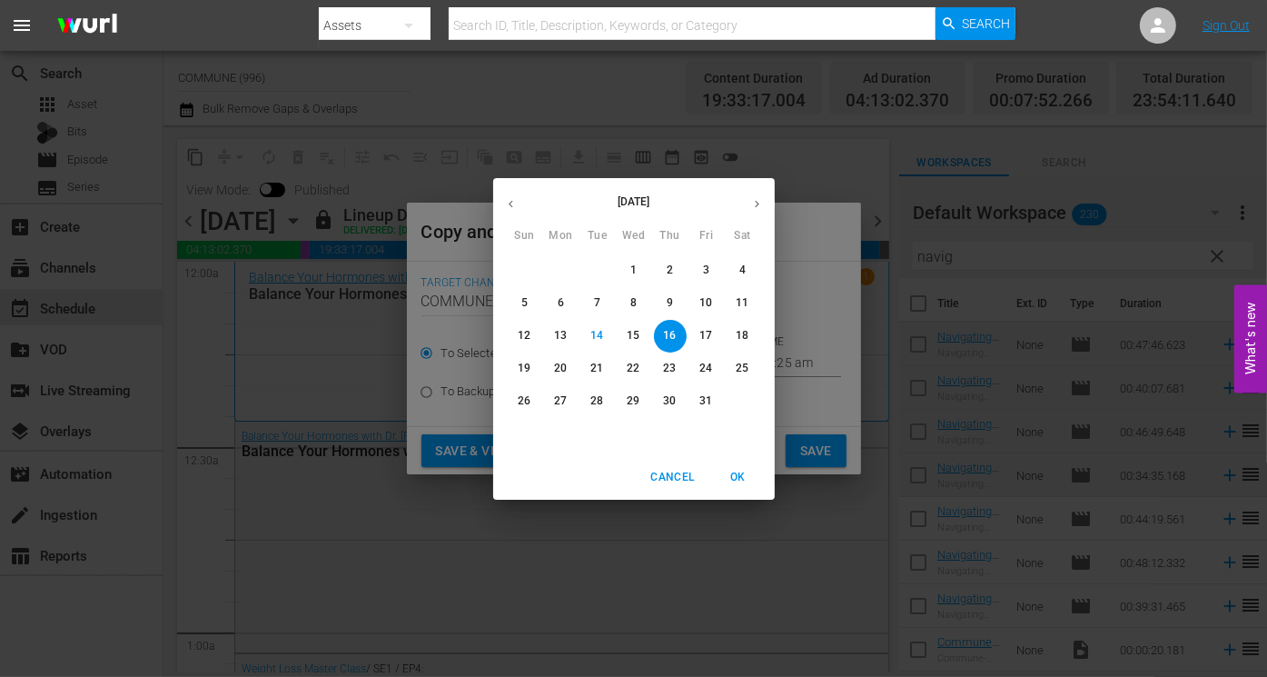
click at [664, 370] on p "23" at bounding box center [669, 368] width 13 height 15
type input "Oct 23rd 2025"
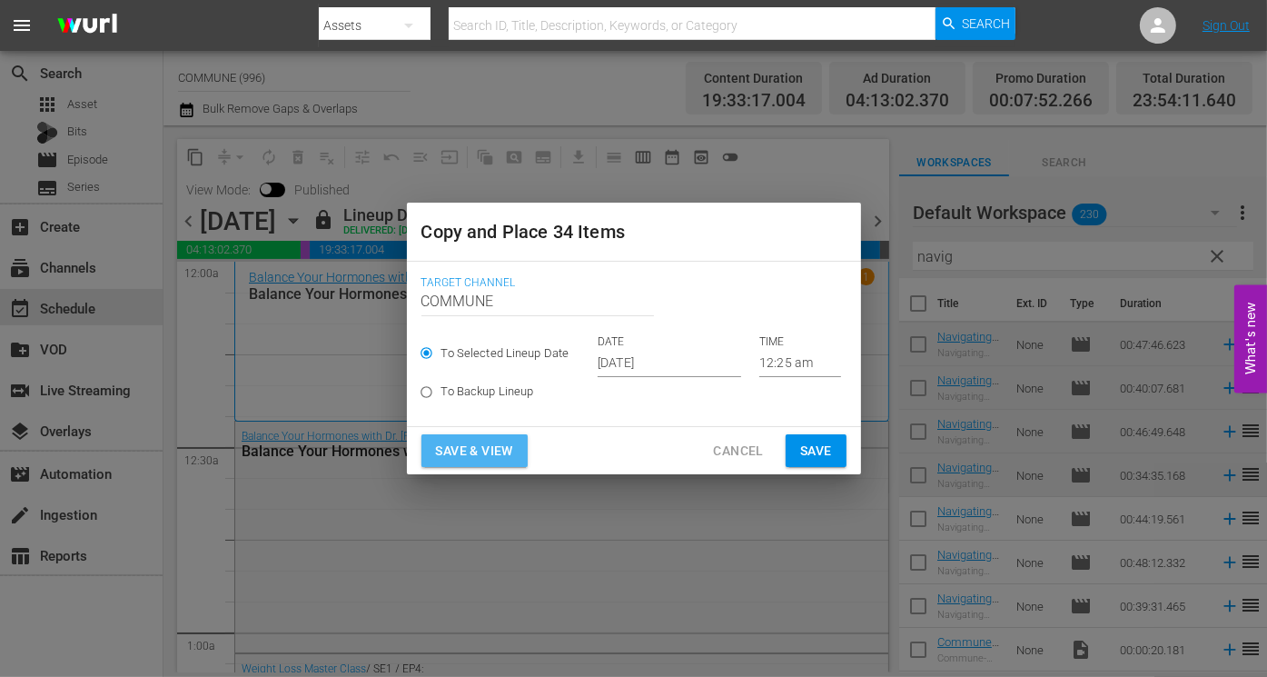
click at [484, 449] on span "Save & View" at bounding box center [474, 451] width 77 height 23
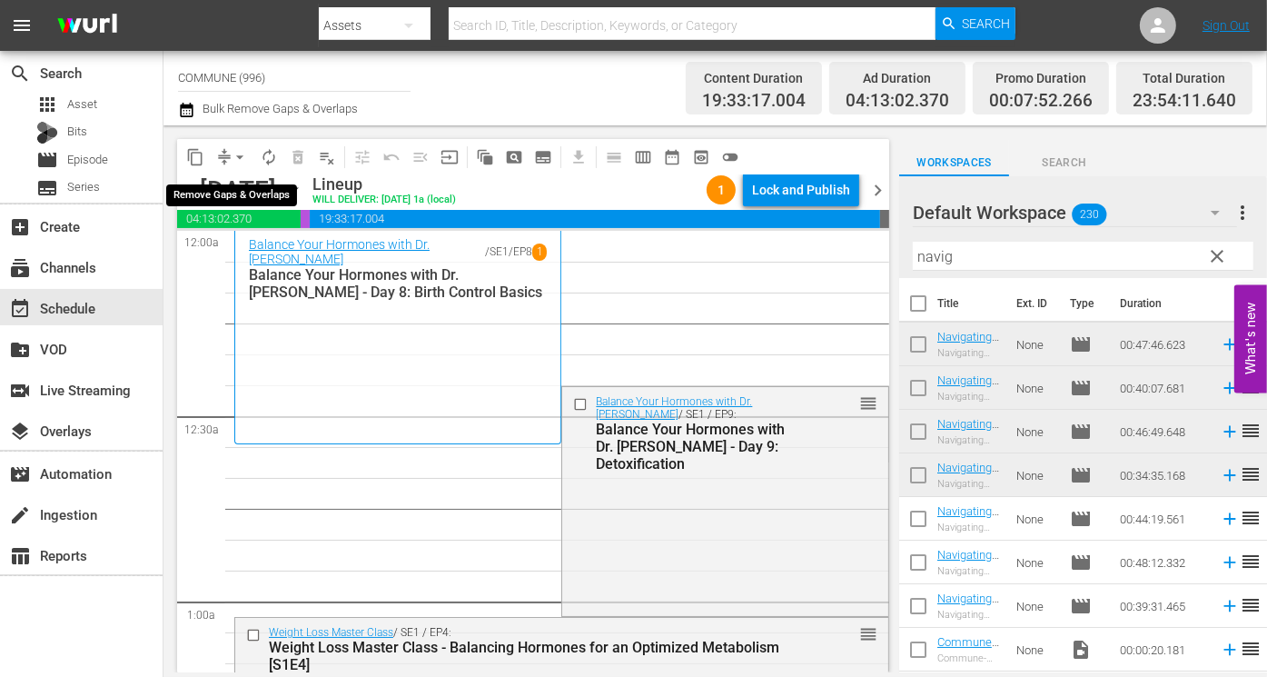
click at [237, 156] on span "arrow_drop_down" at bounding box center [240, 157] width 18 height 18
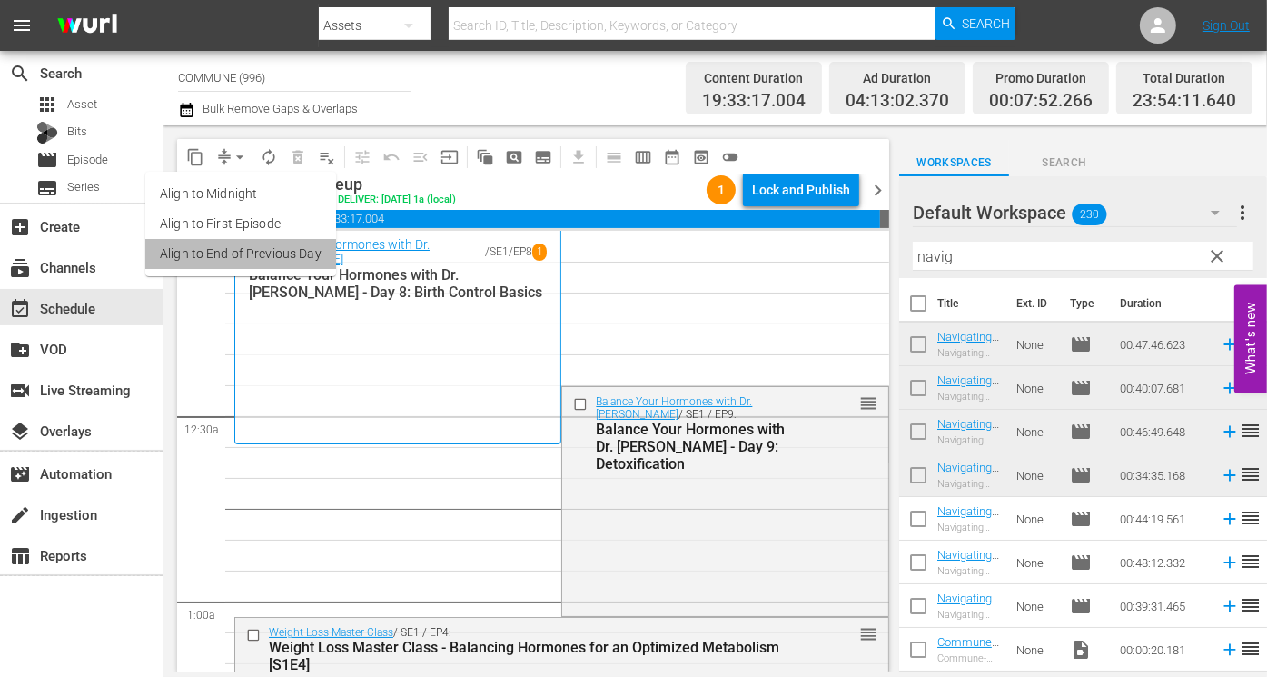
click at [255, 245] on li "Align to End of Previous Day" at bounding box center [240, 254] width 191 height 30
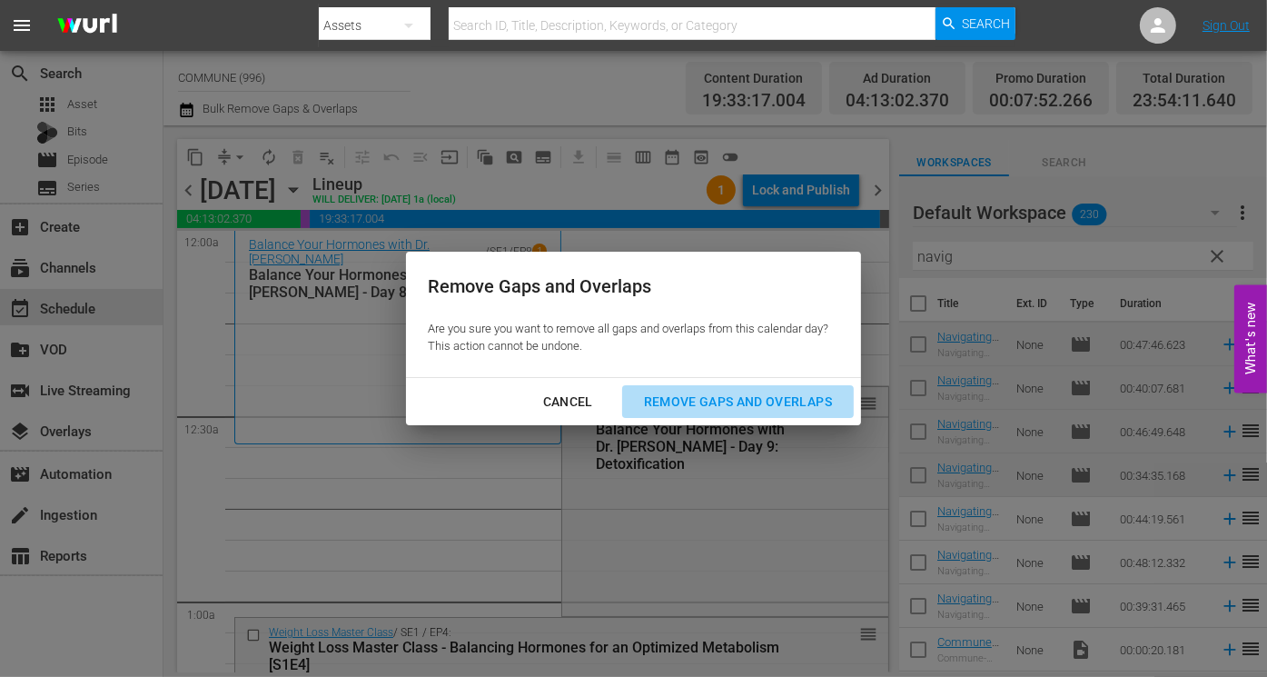
click at [678, 401] on div "Remove Gaps and Overlaps" at bounding box center [737, 402] width 217 height 23
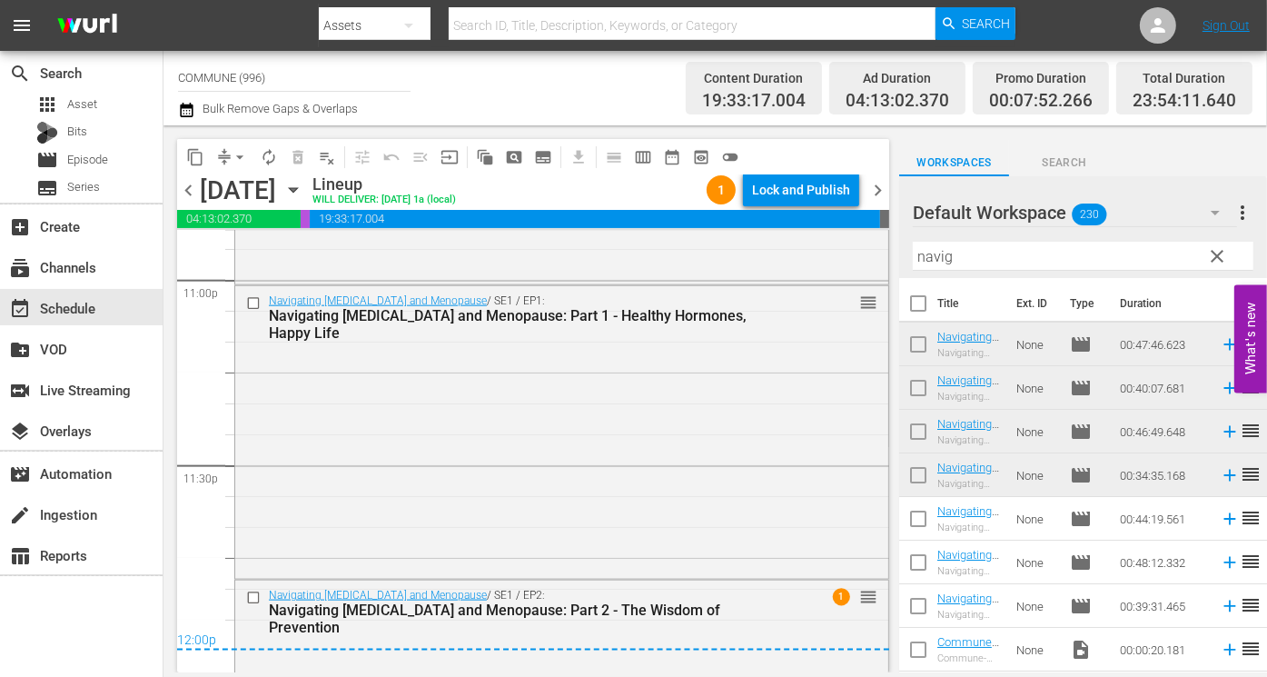
scroll to position [8491, 0]
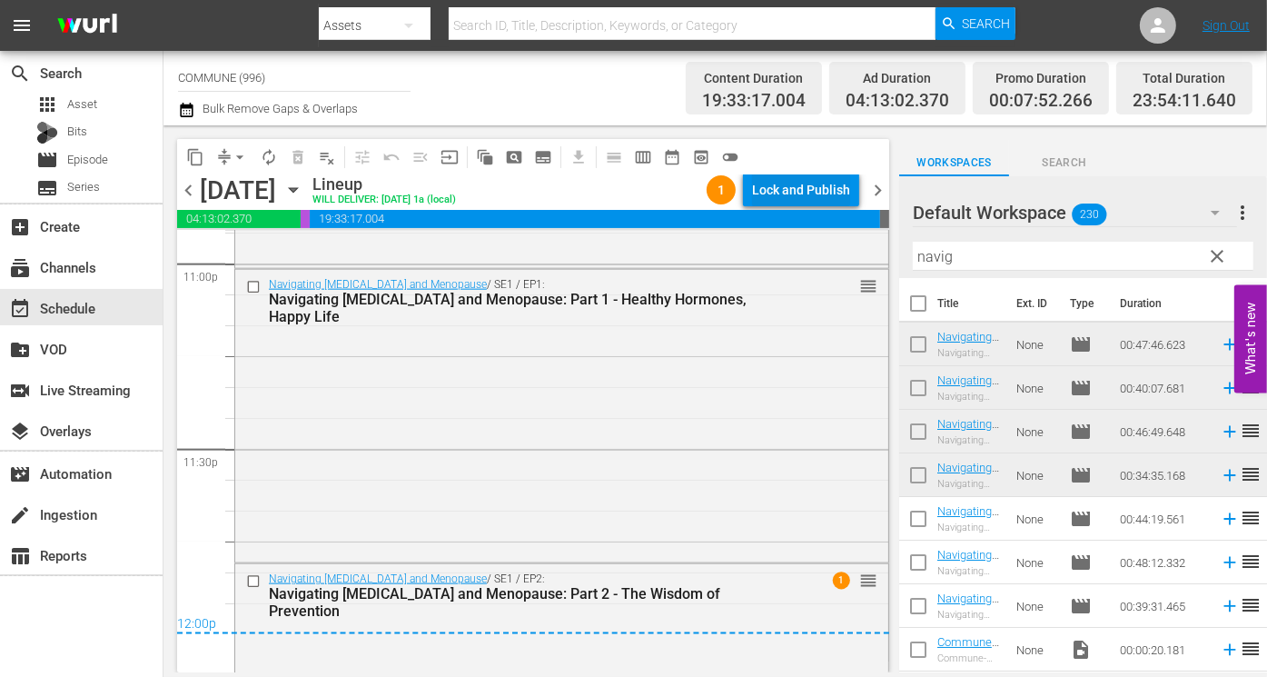
click at [792, 189] on div "Lock and Publish" at bounding box center [801, 189] width 98 height 33
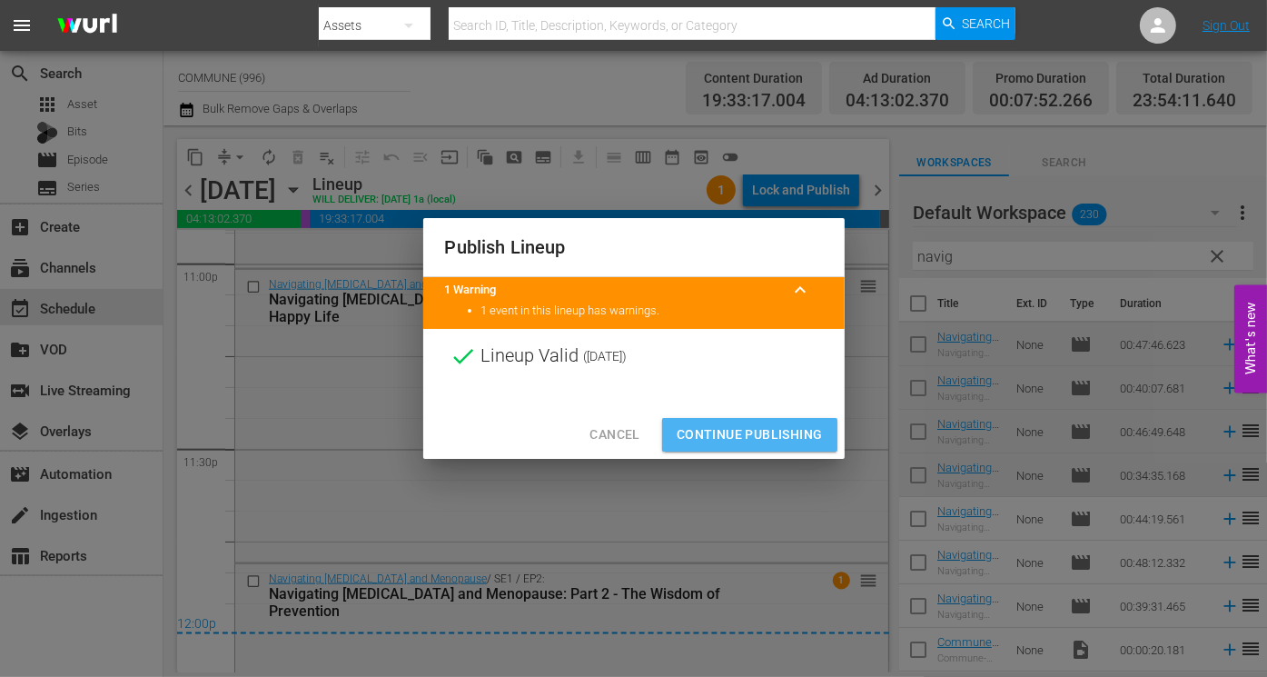
click at [754, 430] on span "Continue Publishing" at bounding box center [750, 434] width 146 height 23
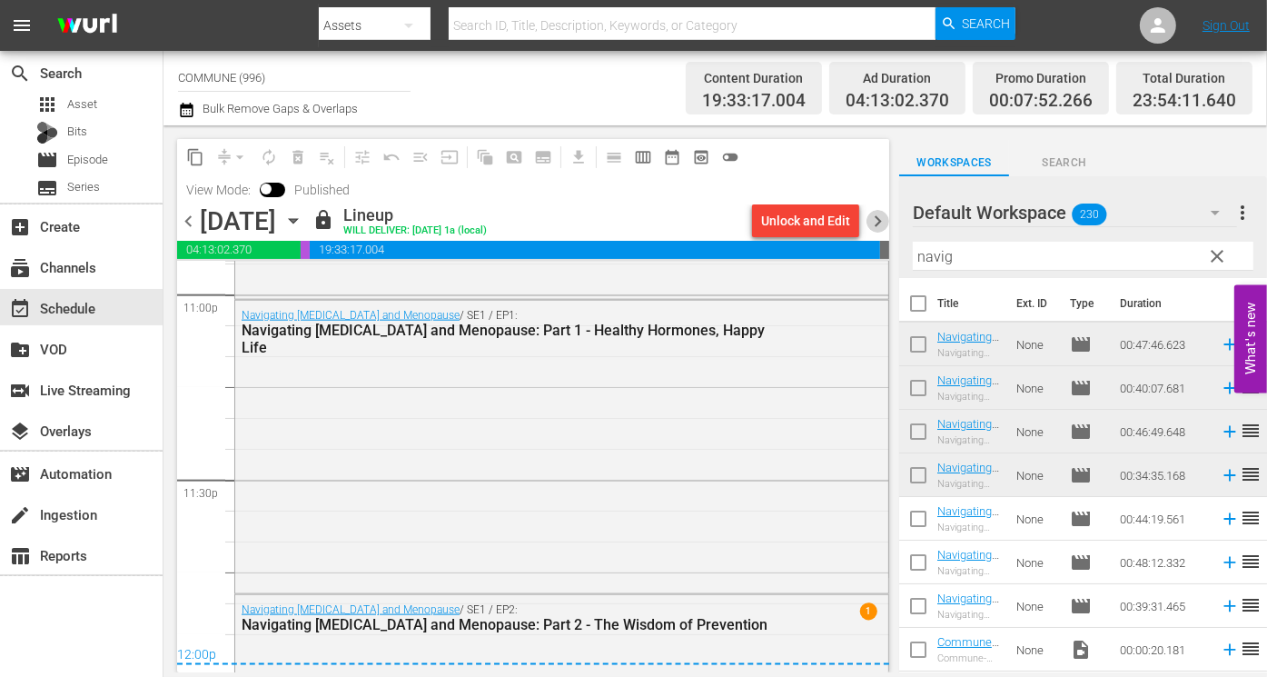
click at [877, 223] on span "chevron_right" at bounding box center [878, 221] width 23 height 23
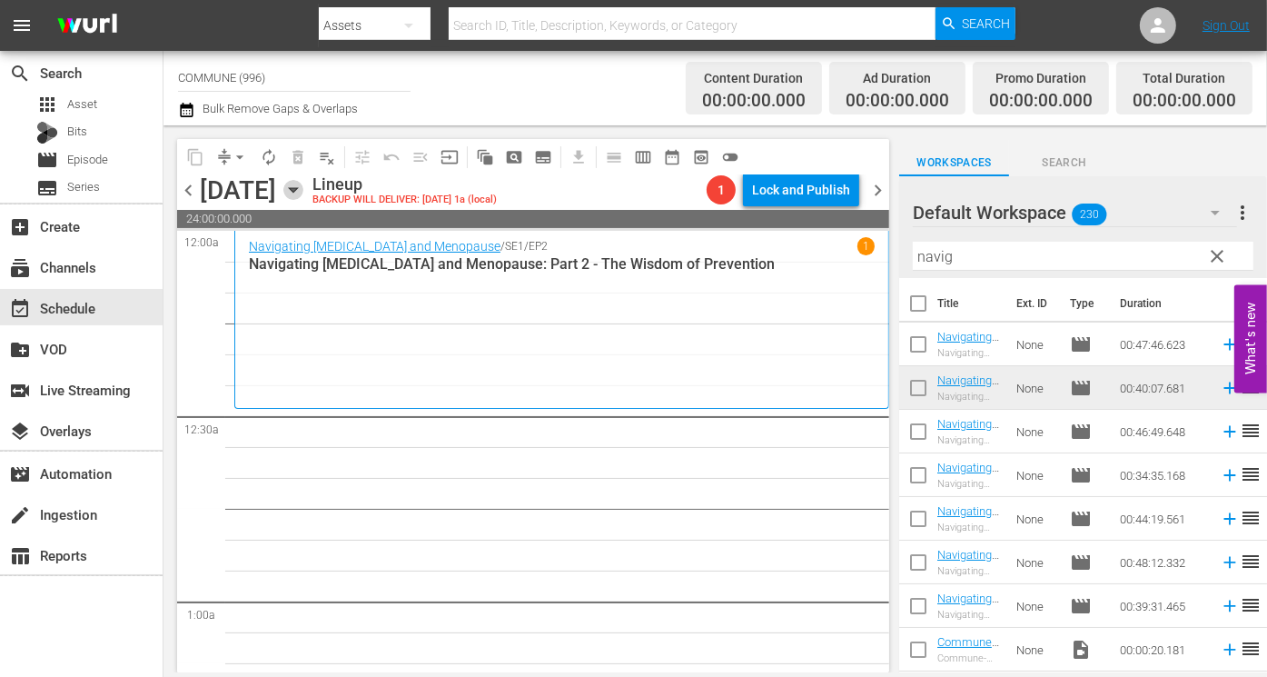
click at [303, 188] on icon "button" at bounding box center [293, 190] width 20 height 20
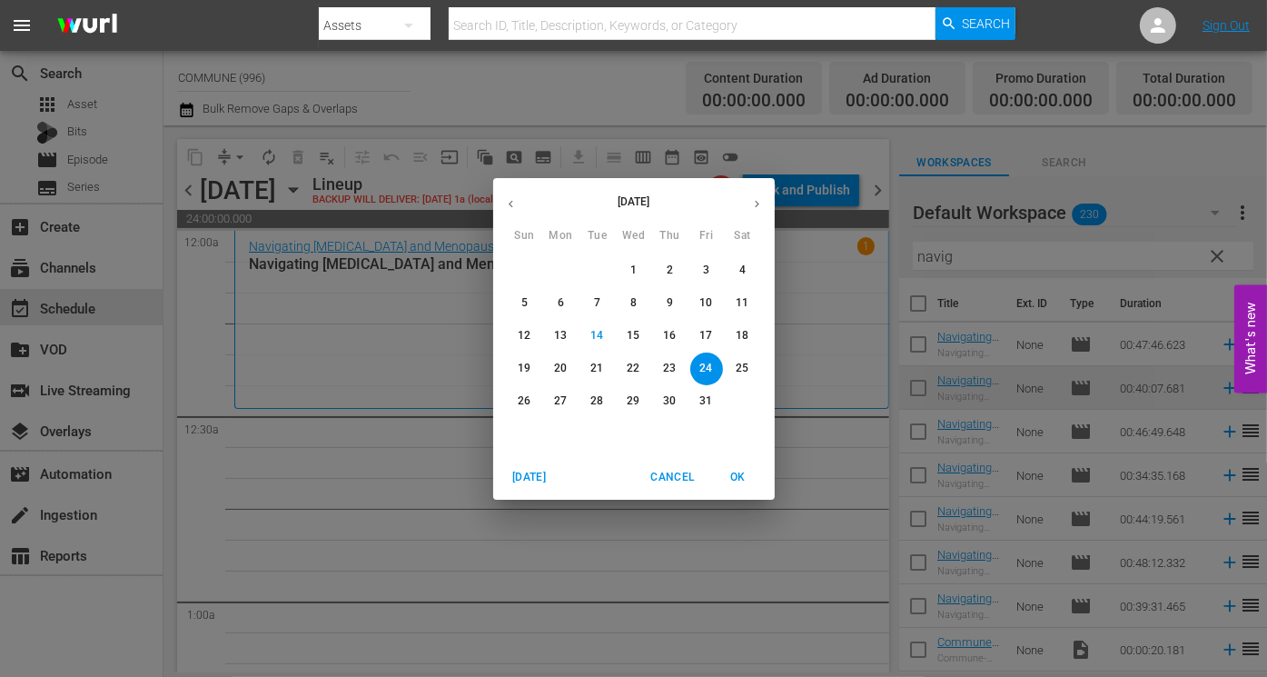
click at [734, 298] on span "11" at bounding box center [743, 302] width 33 height 15
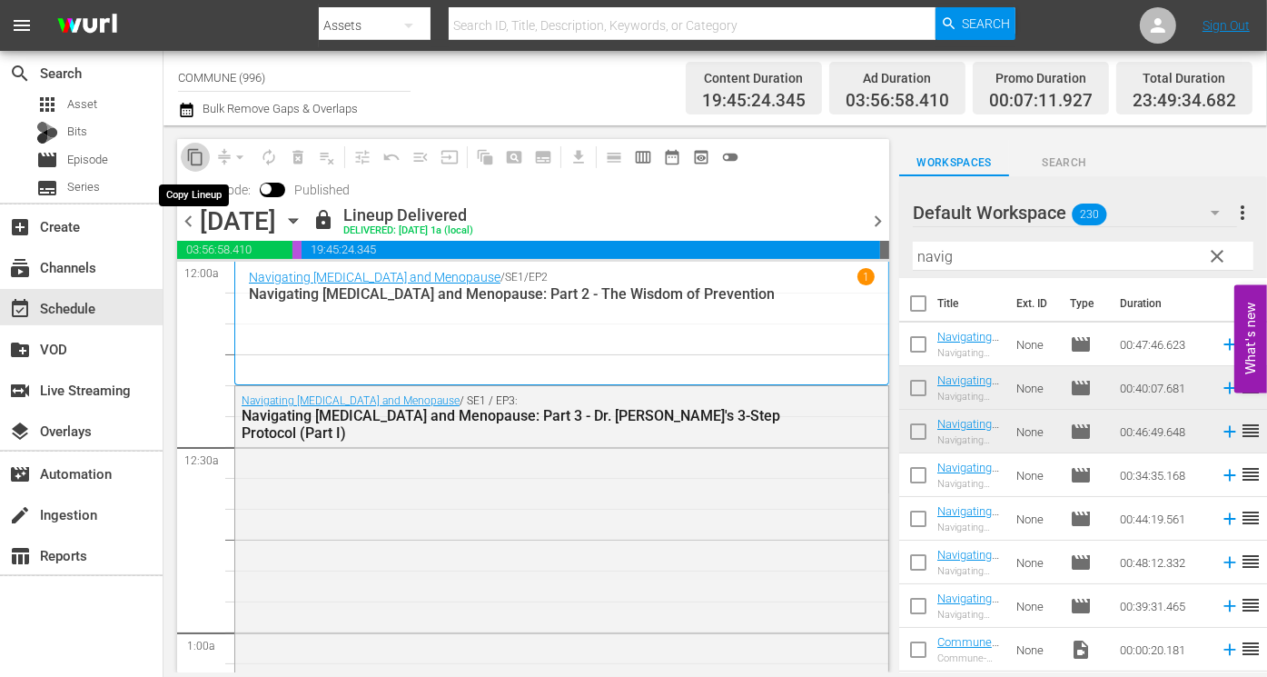
click at [198, 158] on span "content_copy" at bounding box center [195, 157] width 18 height 18
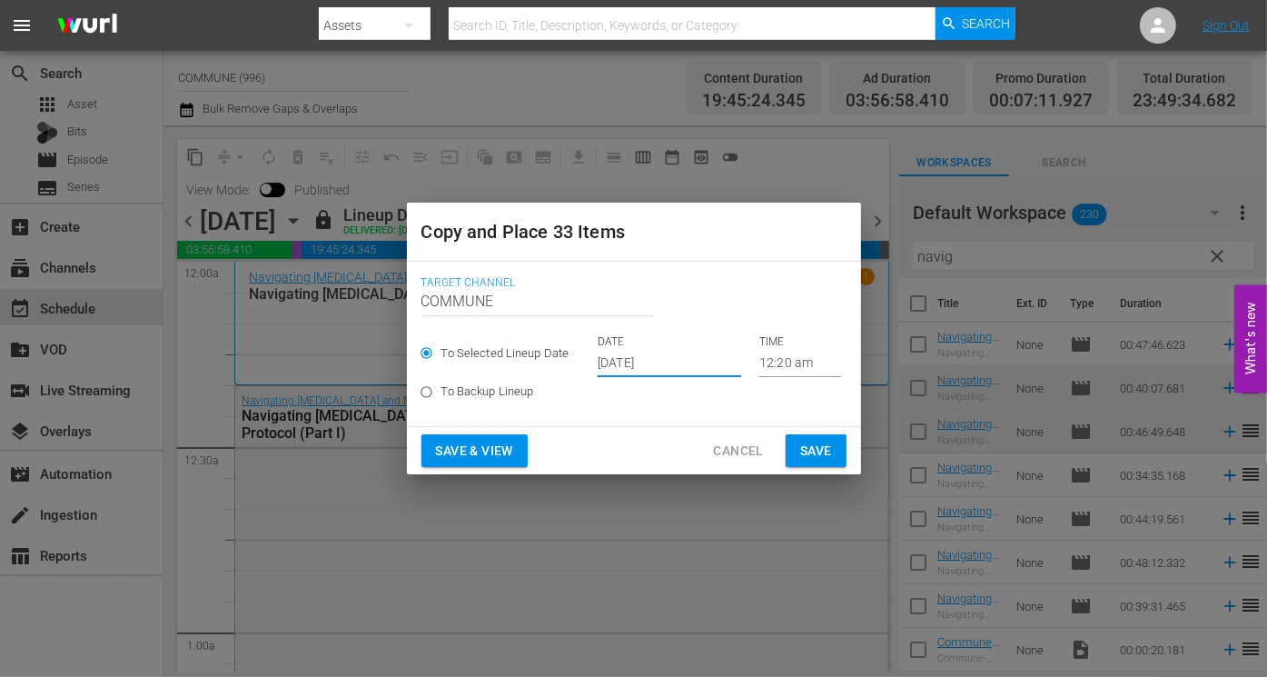
click at [693, 360] on input "[DATE]" at bounding box center [670, 363] width 144 height 27
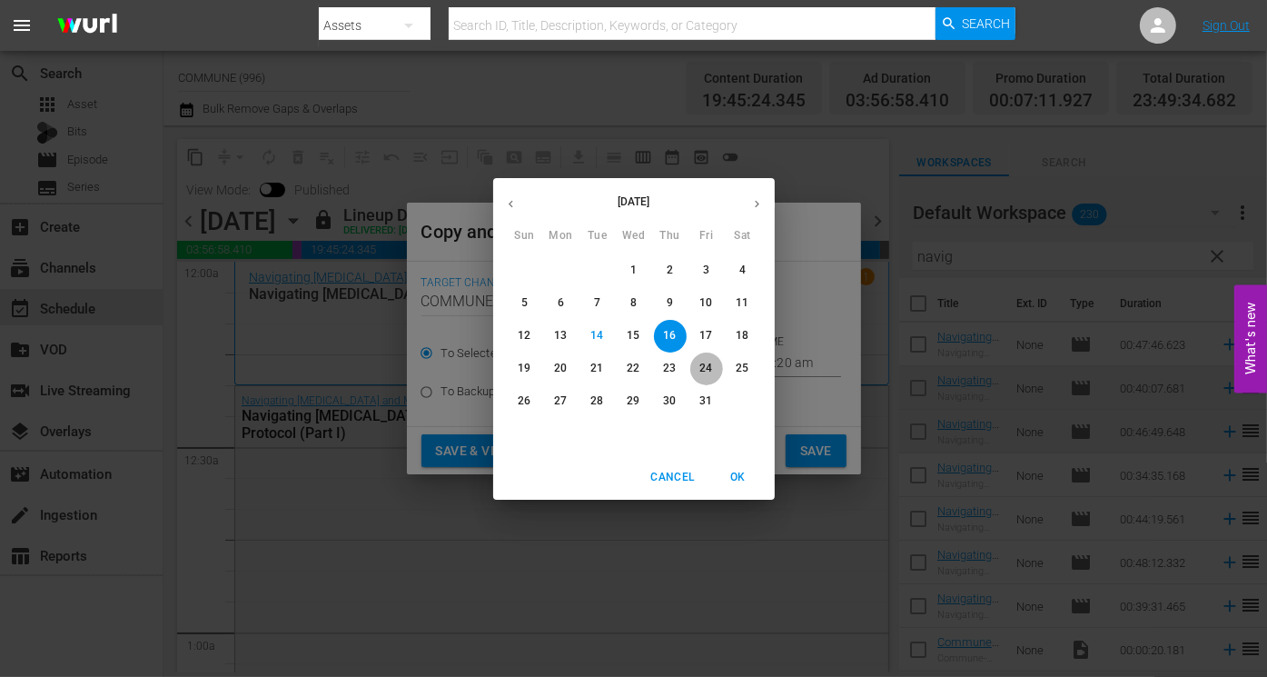
click at [700, 369] on p "24" at bounding box center [705, 368] width 13 height 15
type input "Oct 24th 2025"
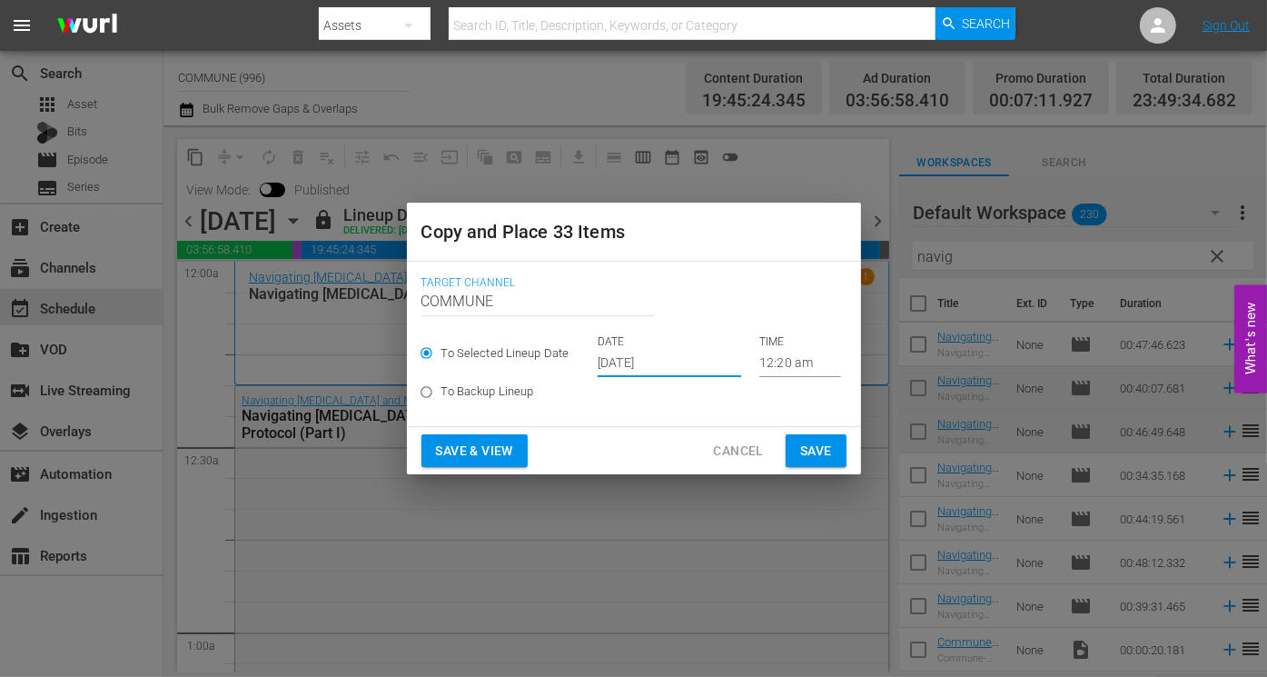
click at [504, 451] on span "Save & View" at bounding box center [474, 451] width 77 height 23
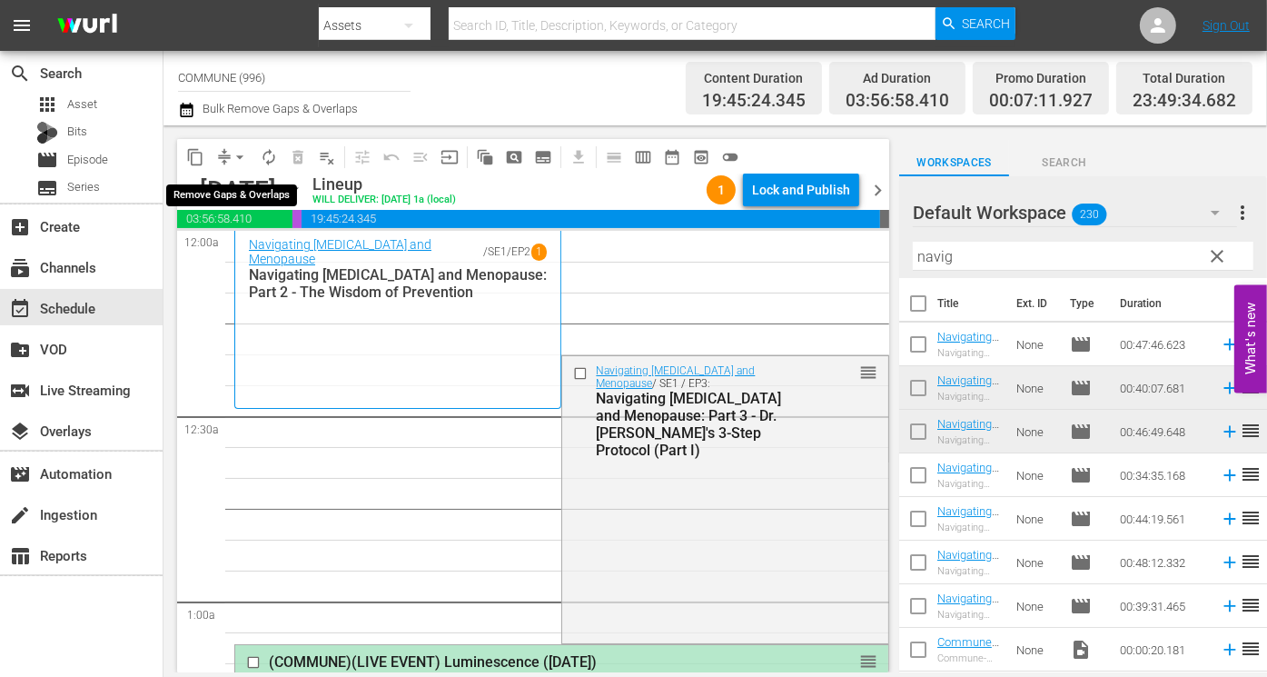
click at [237, 153] on span "arrow_drop_down" at bounding box center [240, 157] width 18 height 18
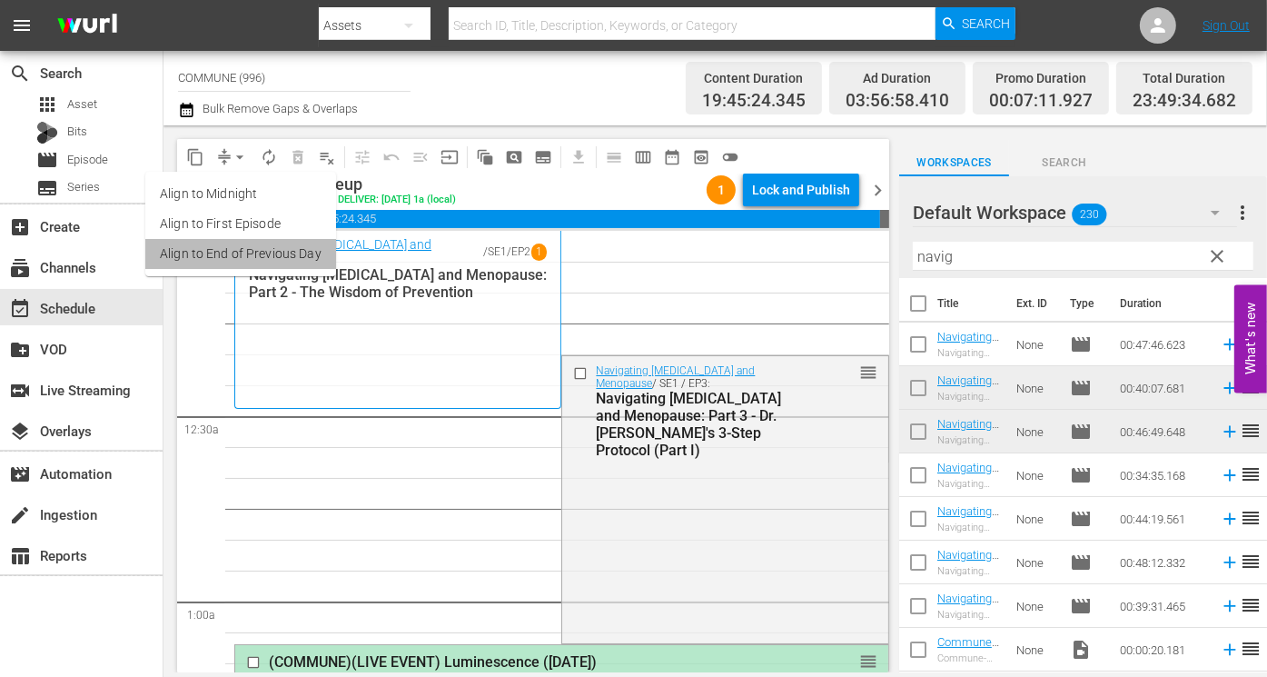
click at [241, 245] on li "Align to End of Previous Day" at bounding box center [240, 254] width 191 height 30
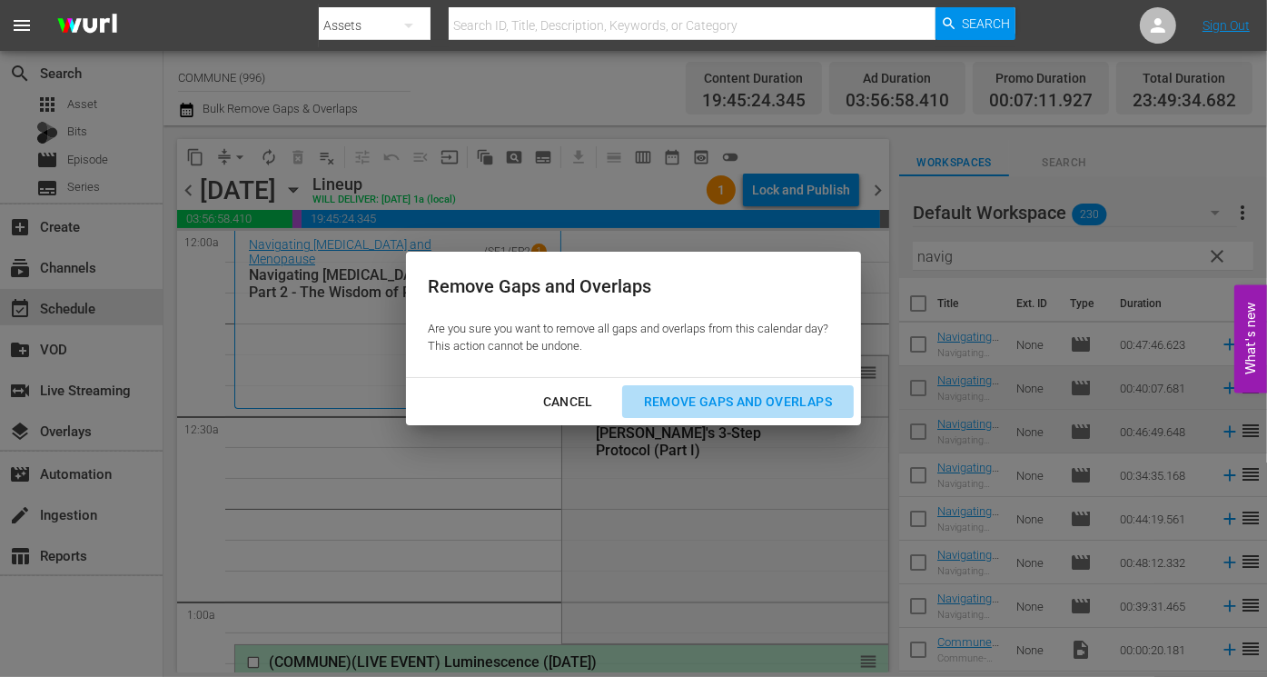
click at [659, 393] on div "Remove Gaps and Overlaps" at bounding box center [737, 402] width 217 height 23
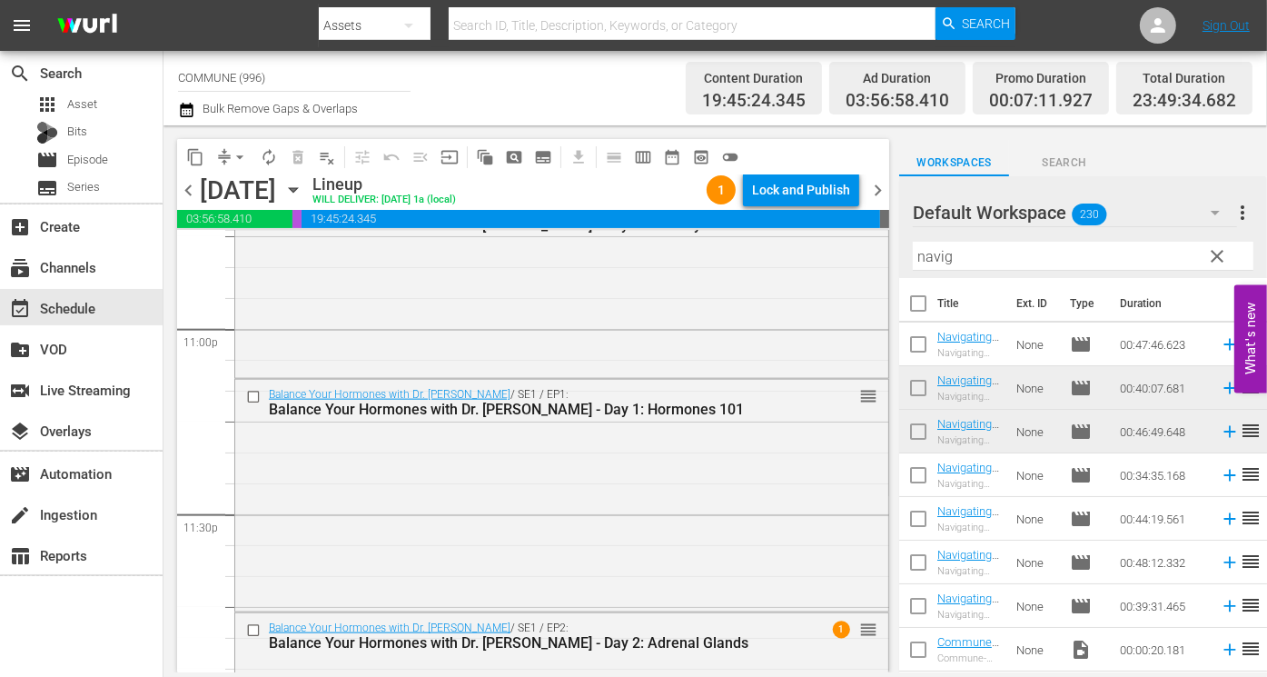
scroll to position [8566, 0]
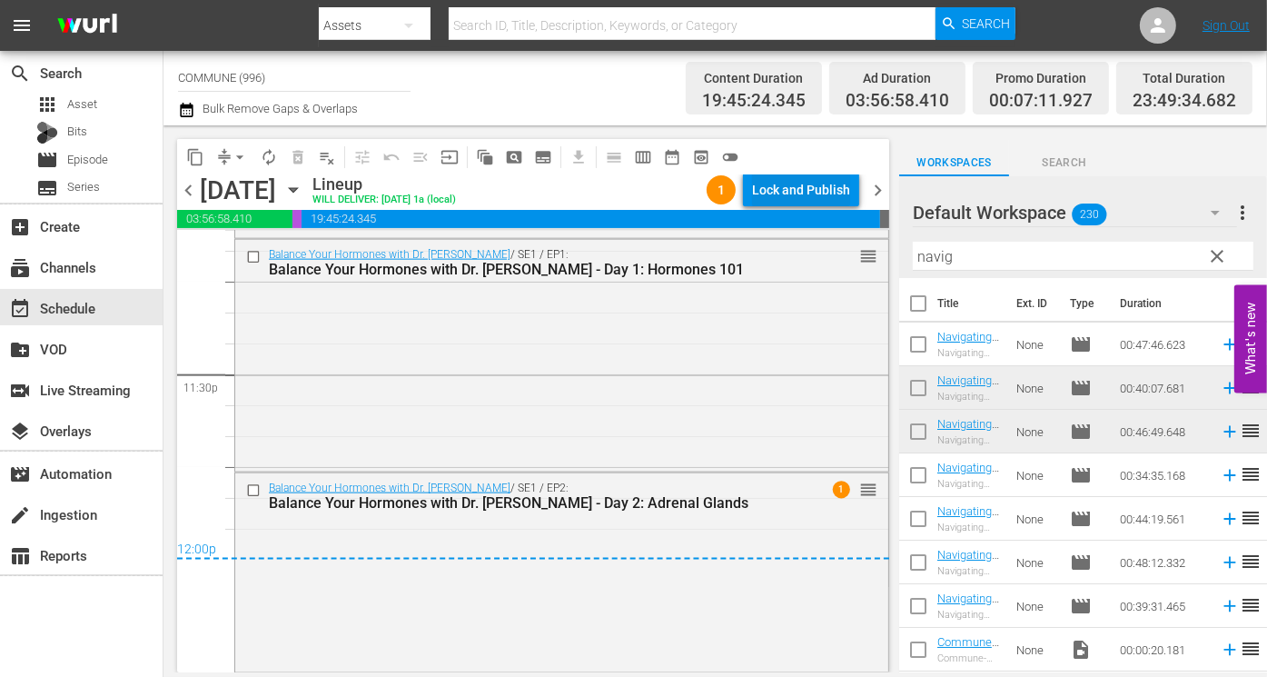
click at [798, 197] on div "Lock and Publish" at bounding box center [801, 189] width 98 height 33
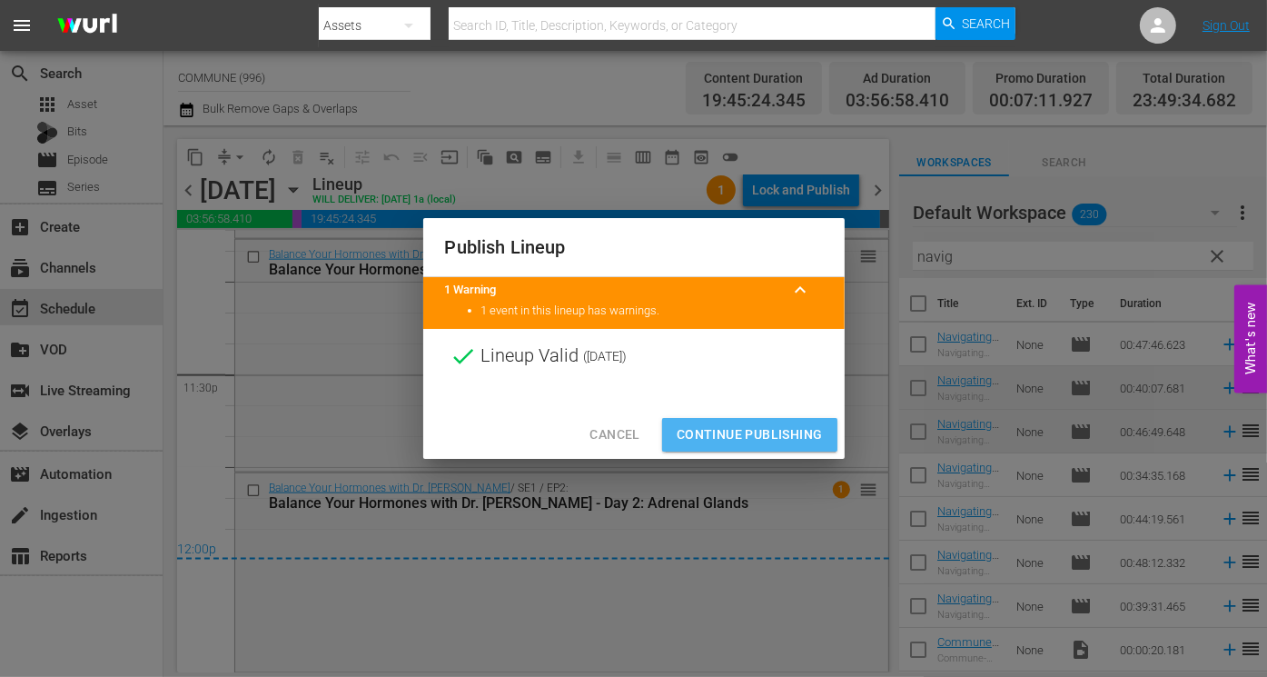
click at [751, 433] on span "Continue Publishing" at bounding box center [750, 434] width 146 height 23
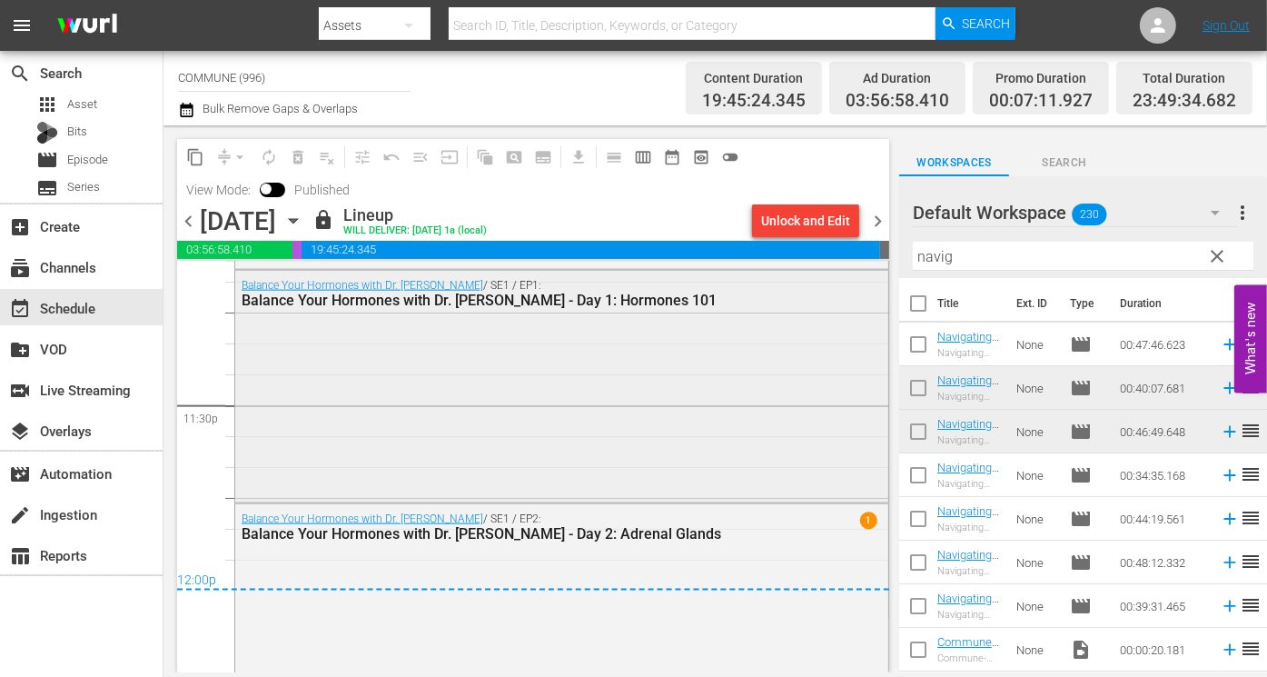
scroll to position [8597, 0]
